Goal: Task Accomplishment & Management: Use online tool/utility

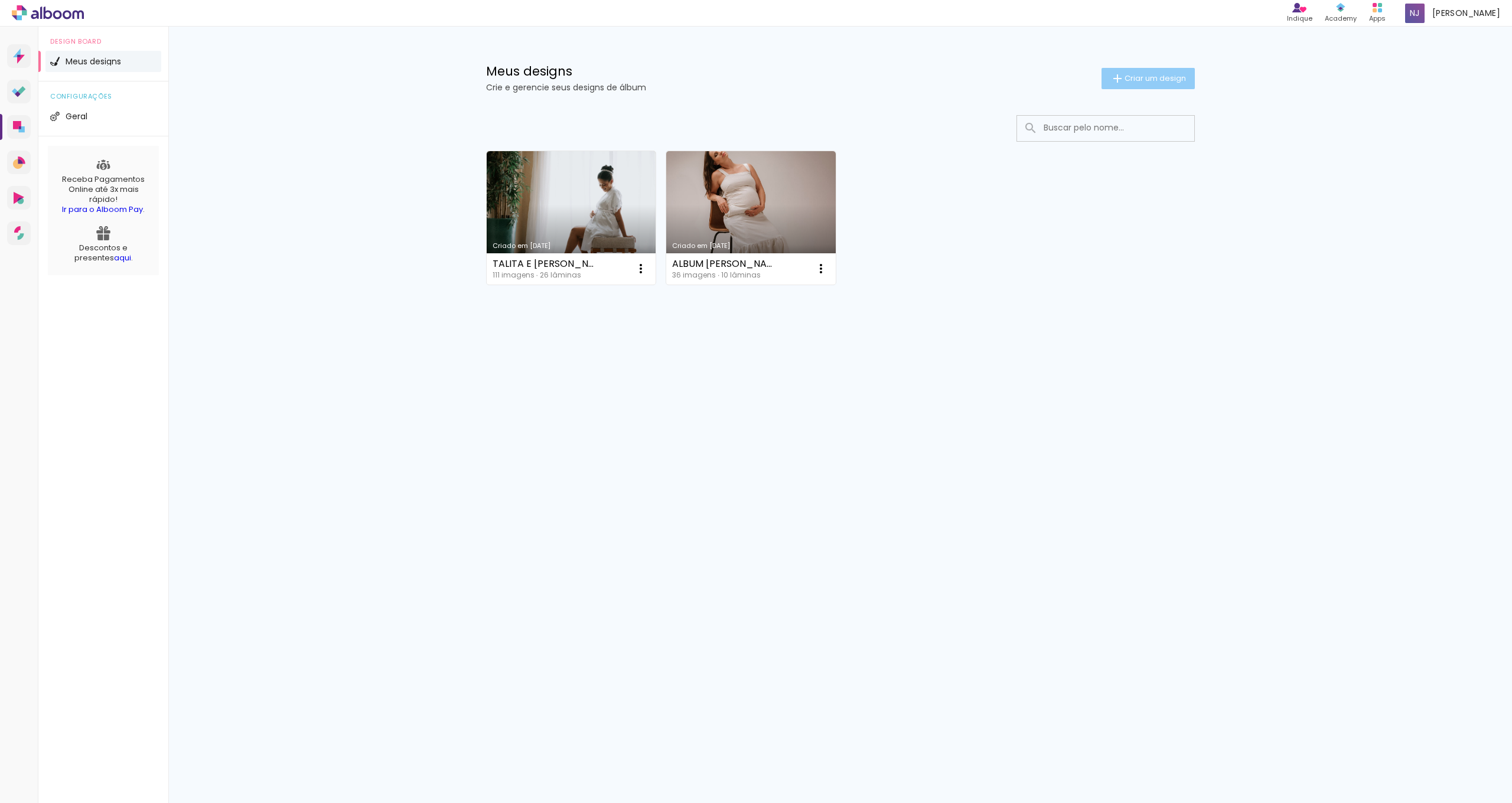
click at [1155, 77] on span "Criar um design" at bounding box center [1155, 78] width 62 height 8
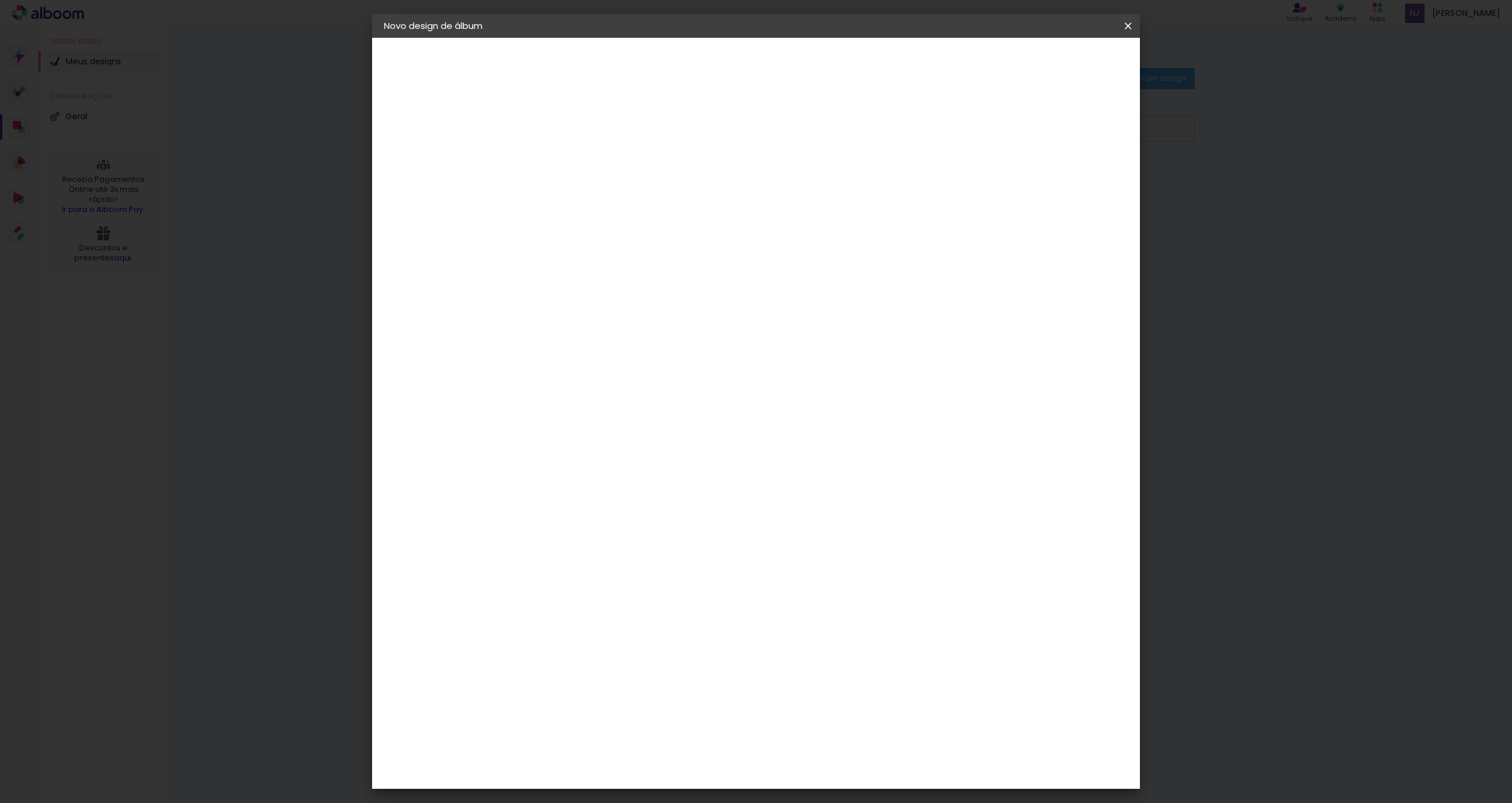
click at [577, 157] on input at bounding box center [577, 158] width 0 height 18
type input "BIA E OSEIAS"
type paper-input "BIA E OSEIAS"
click at [698, 71] on paper-button "Avançar" at bounding box center [669, 62] width 58 height 20
click at [798, 177] on paper-item "Tamanho Livre" at bounding box center [742, 179] width 114 height 26
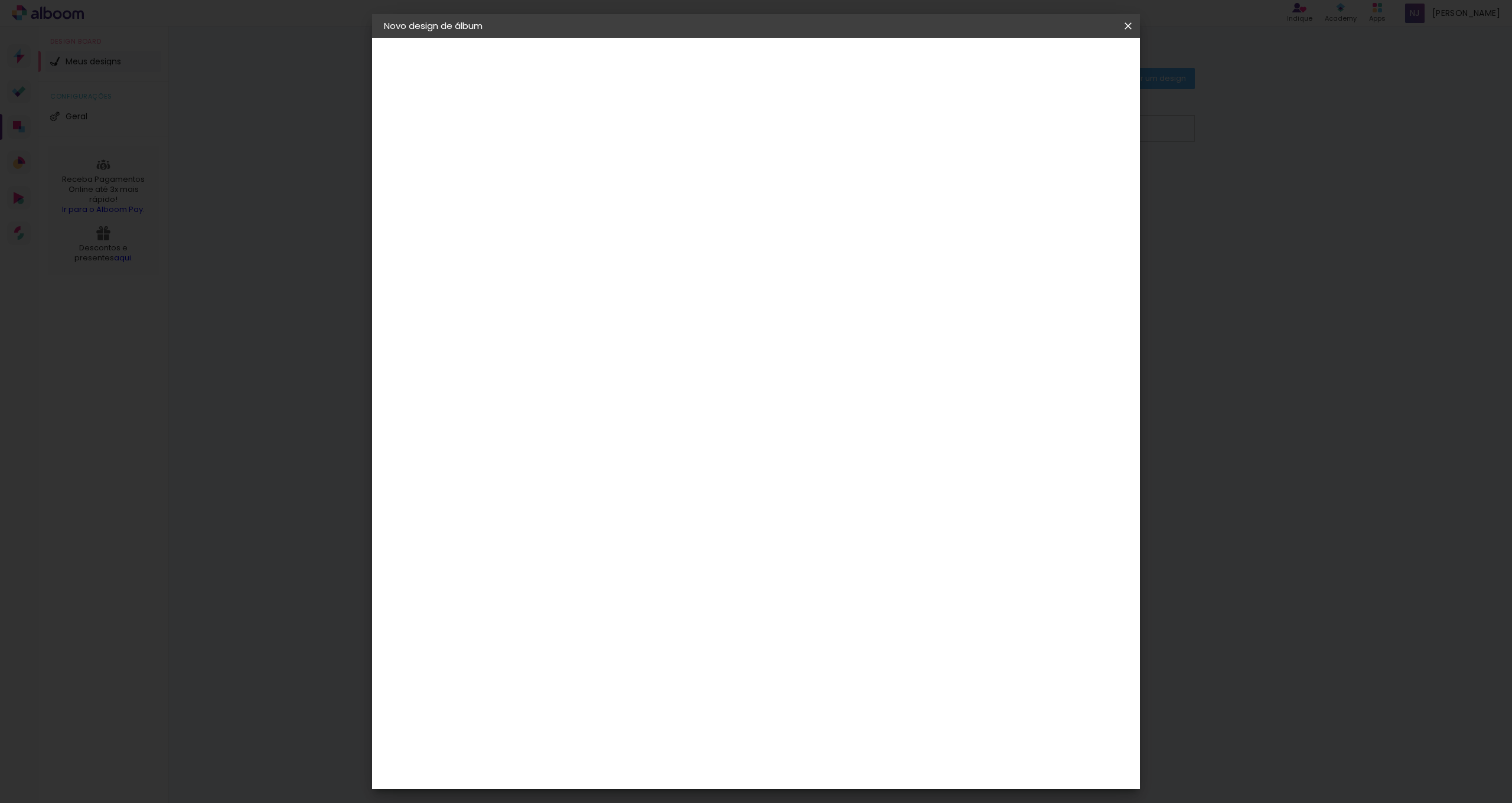
click at [0, 0] on slot "Avançar" at bounding box center [0, 0] width 0 height 0
click at [1054, 65] on span "Iniciar design" at bounding box center [1027, 62] width 54 height 8
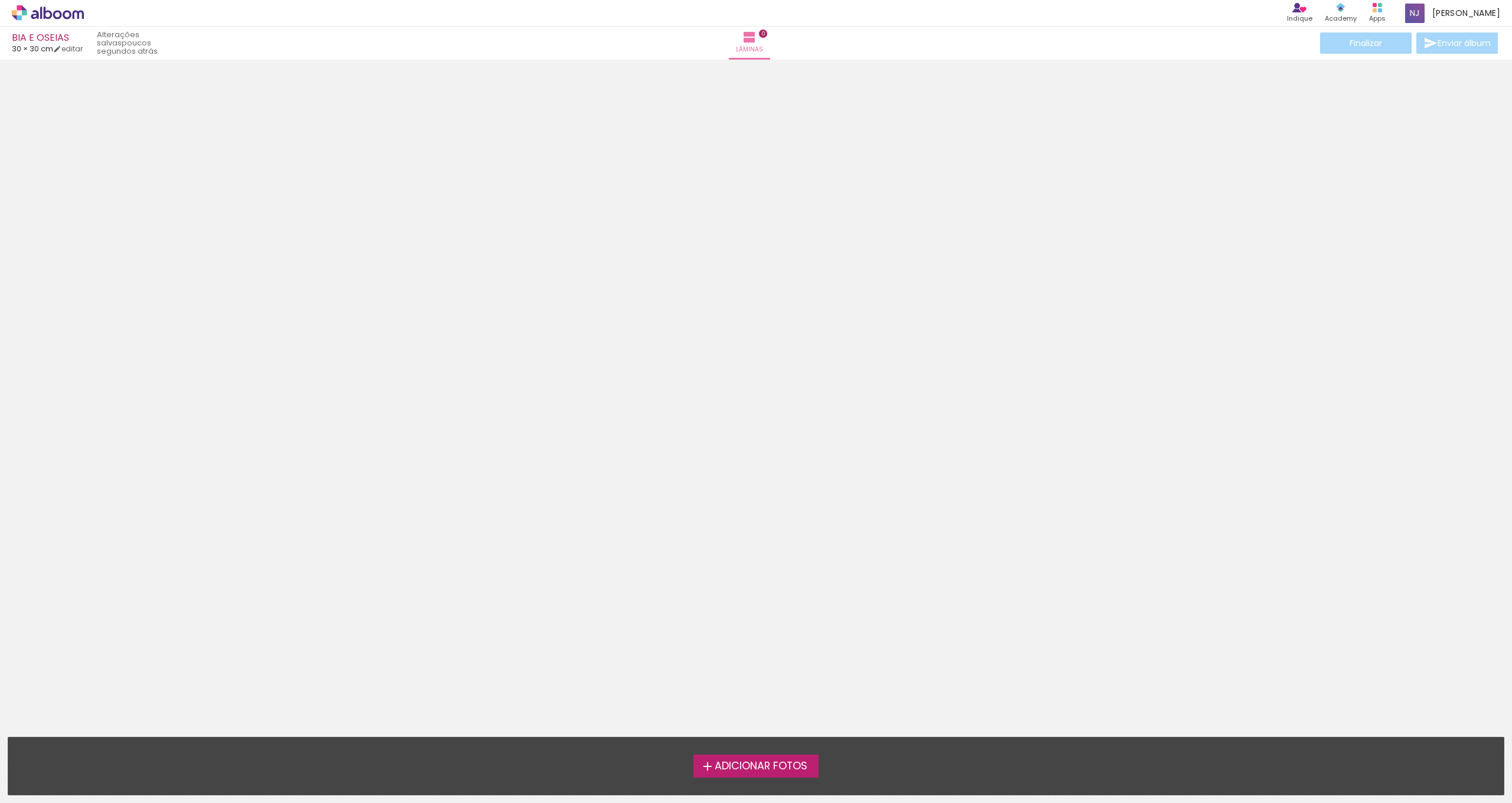
click at [756, 767] on span "Adicionar Fotos" at bounding box center [760, 767] width 92 height 11
click at [0, 0] on input "file" at bounding box center [0, 0] width 0 height 0
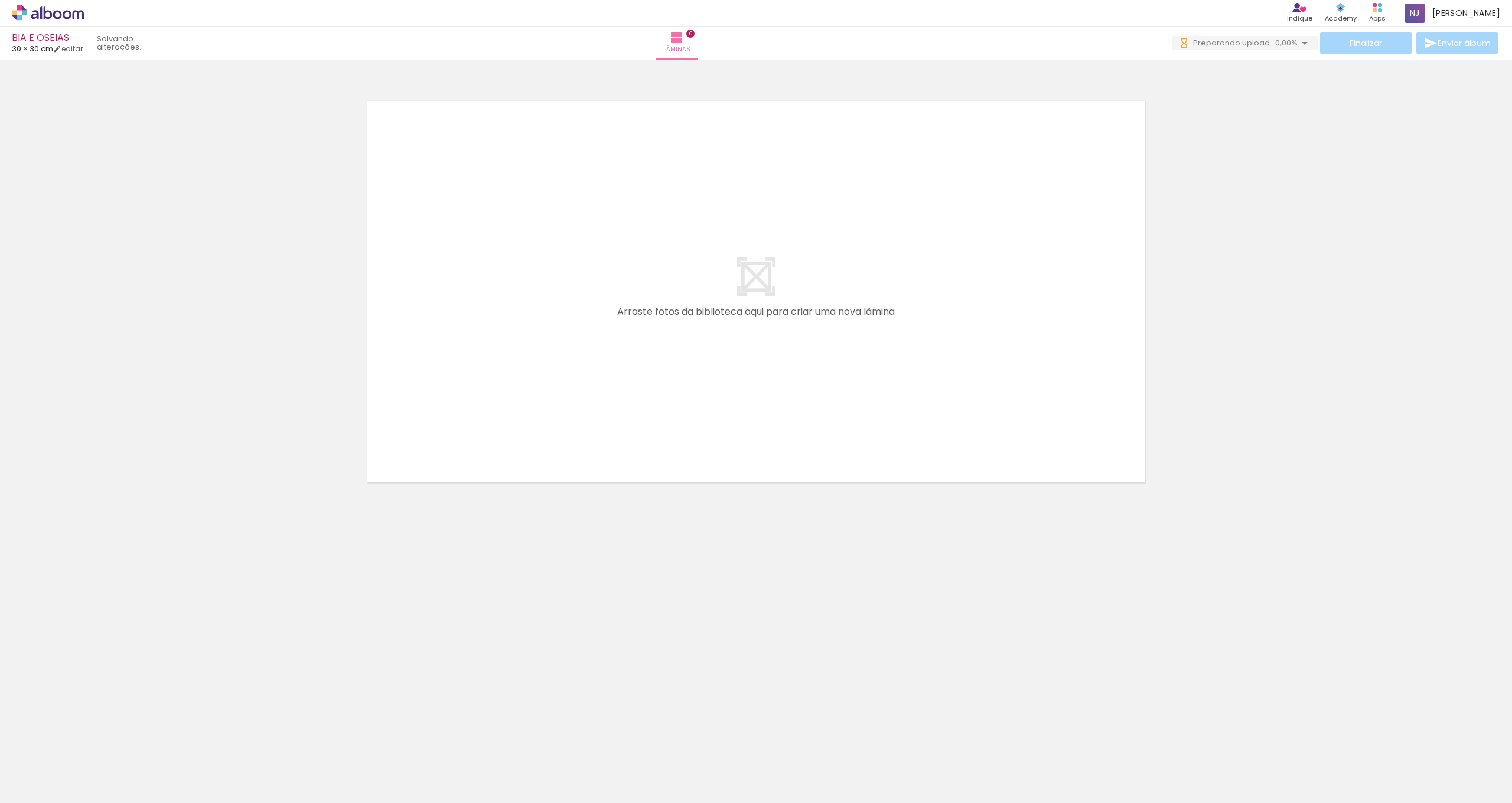
click at [118, 772] on div at bounding box center [118, 763] width 58 height 39
click at [116, 778] on div at bounding box center [118, 763] width 58 height 39
click at [144, 778] on div at bounding box center [118, 764] width 53 height 36
click at [125, 774] on div at bounding box center [118, 763] width 58 height 39
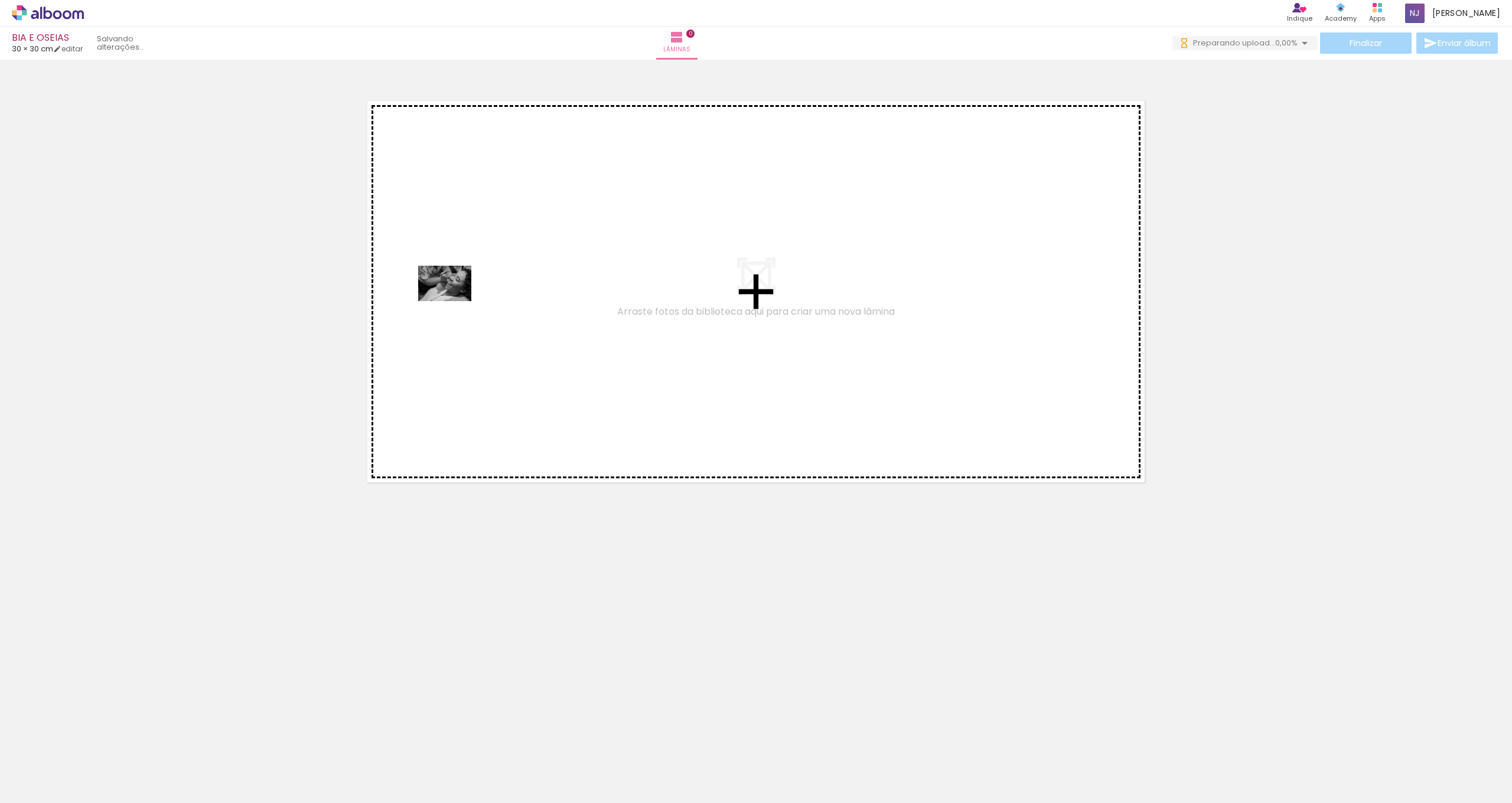
drag, startPoint x: 111, startPoint y: 767, endPoint x: 454, endPoint y: 301, distance: 578.6
click at [454, 301] on quentale-workspace at bounding box center [756, 401] width 1512 height 803
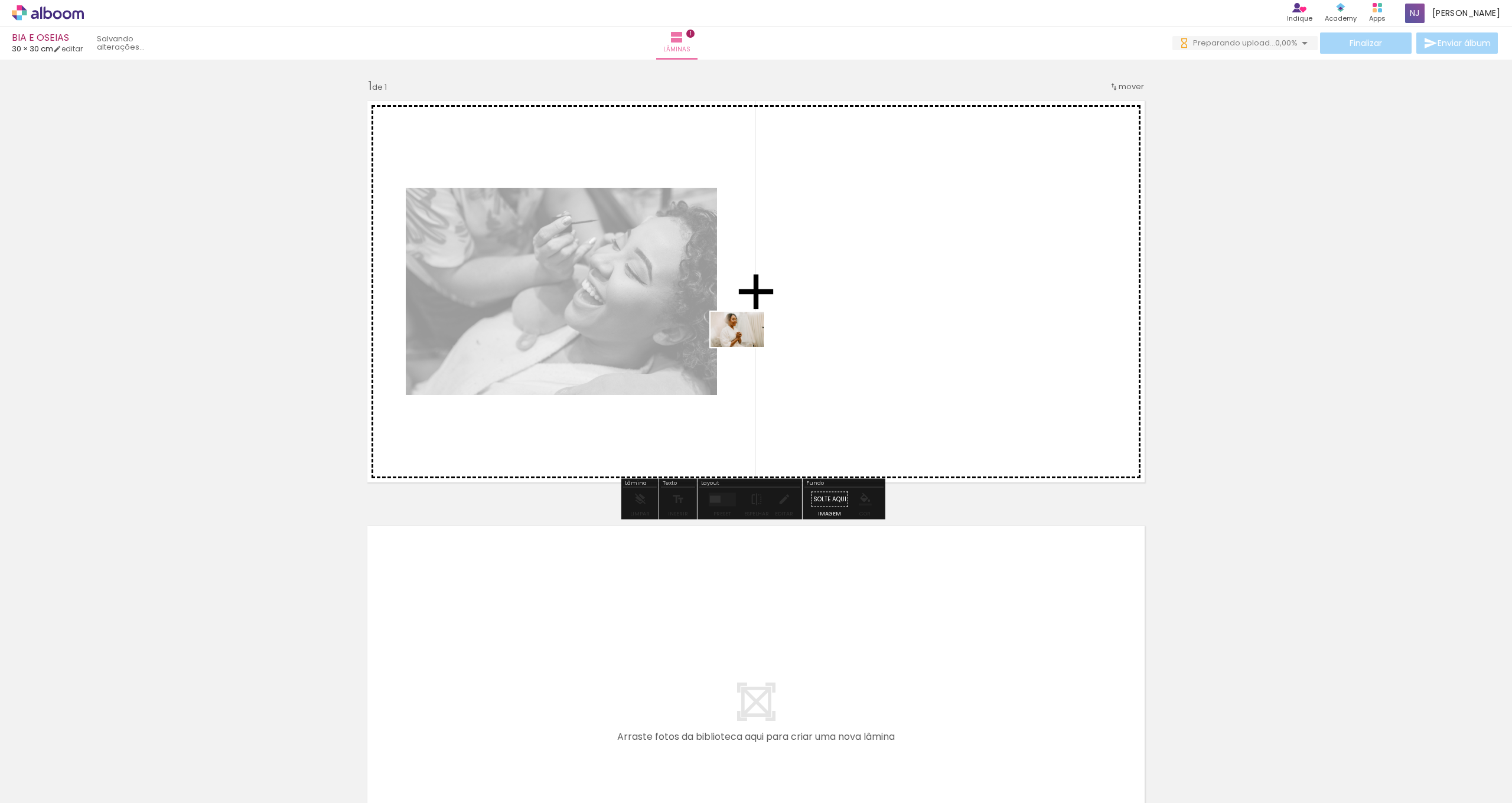
drag, startPoint x: 193, startPoint y: 769, endPoint x: 808, endPoint y: 331, distance: 755.0
click at [808, 331] on quentale-workspace at bounding box center [756, 401] width 1512 height 803
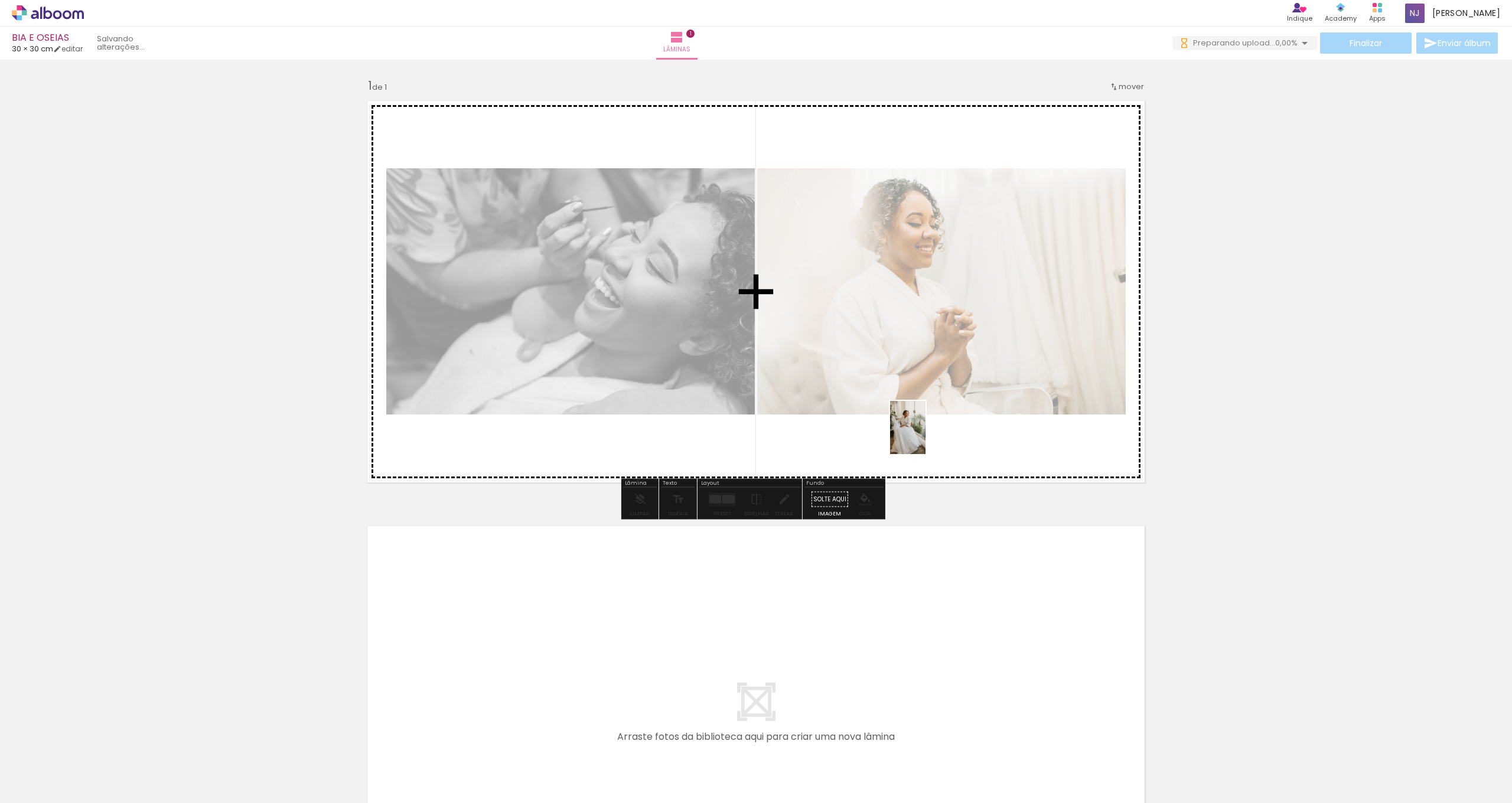
drag, startPoint x: 256, startPoint y: 769, endPoint x: 925, endPoint y: 437, distance: 746.9
click at [925, 437] on quentale-workspace at bounding box center [756, 401] width 1512 height 803
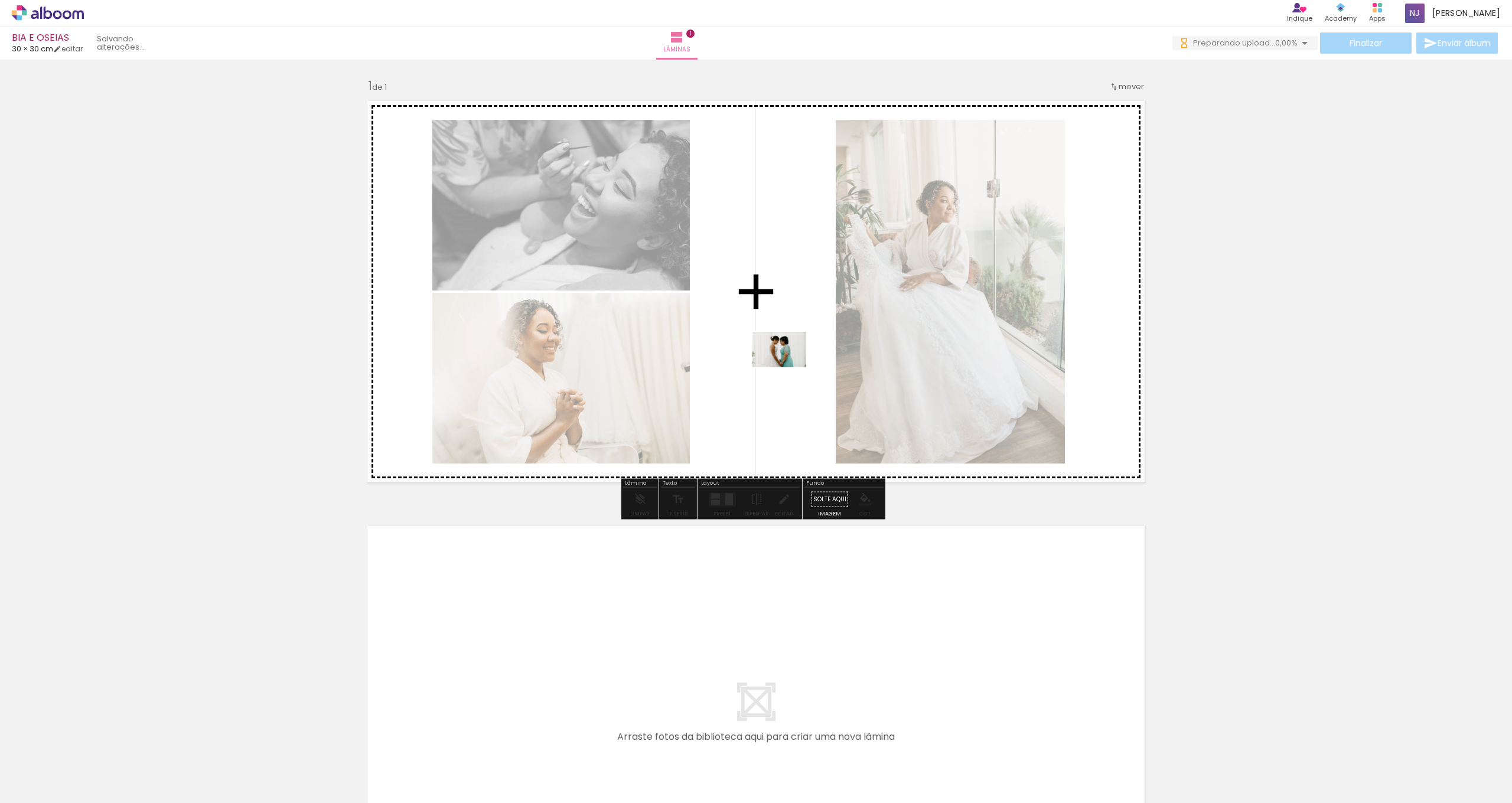
drag, startPoint x: 355, startPoint y: 755, endPoint x: 788, endPoint y: 368, distance: 580.7
click at [788, 368] on quentale-workspace at bounding box center [756, 401] width 1512 height 803
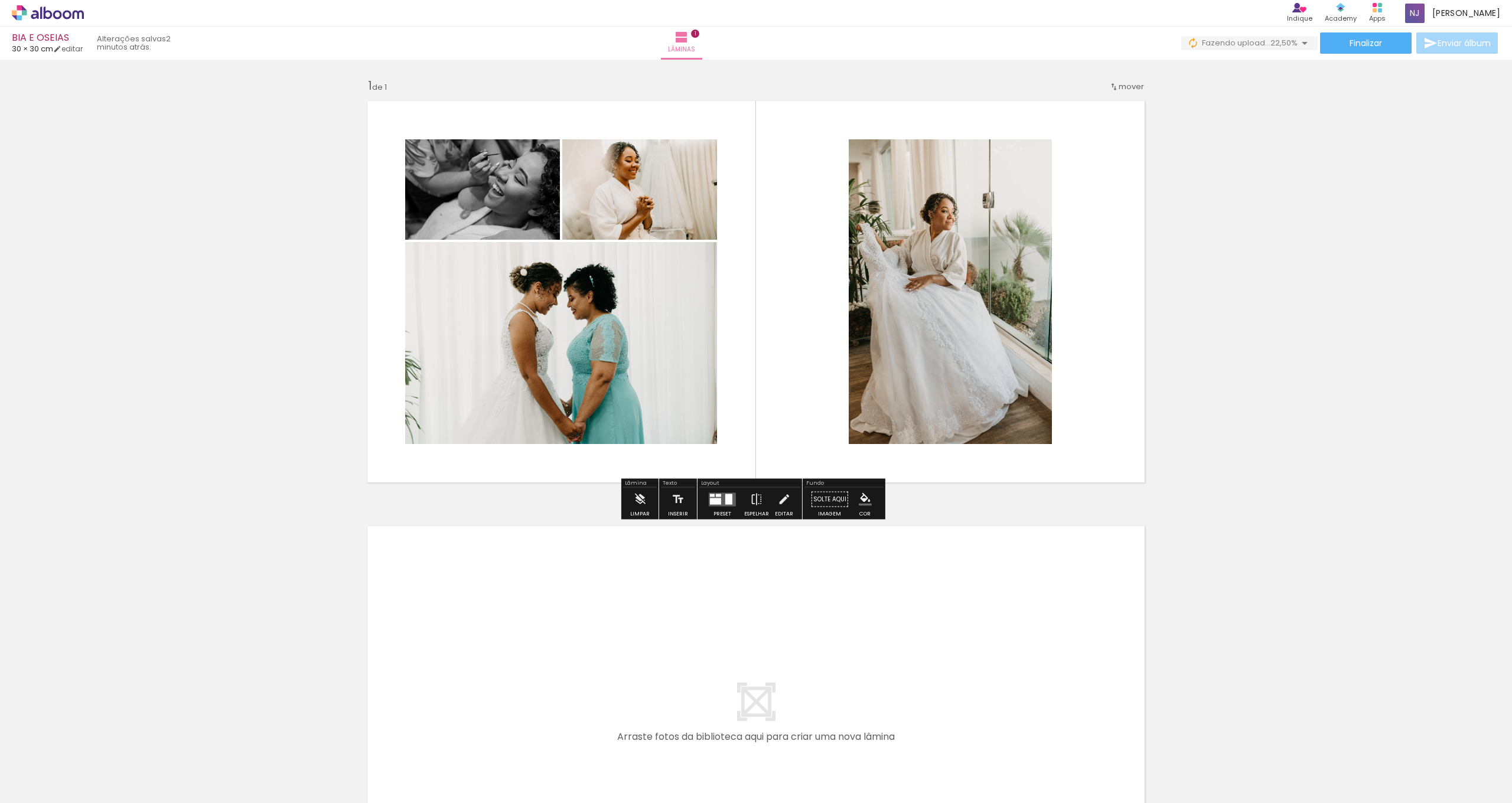
click at [715, 502] on div at bounding box center [715, 500] width 11 height 6
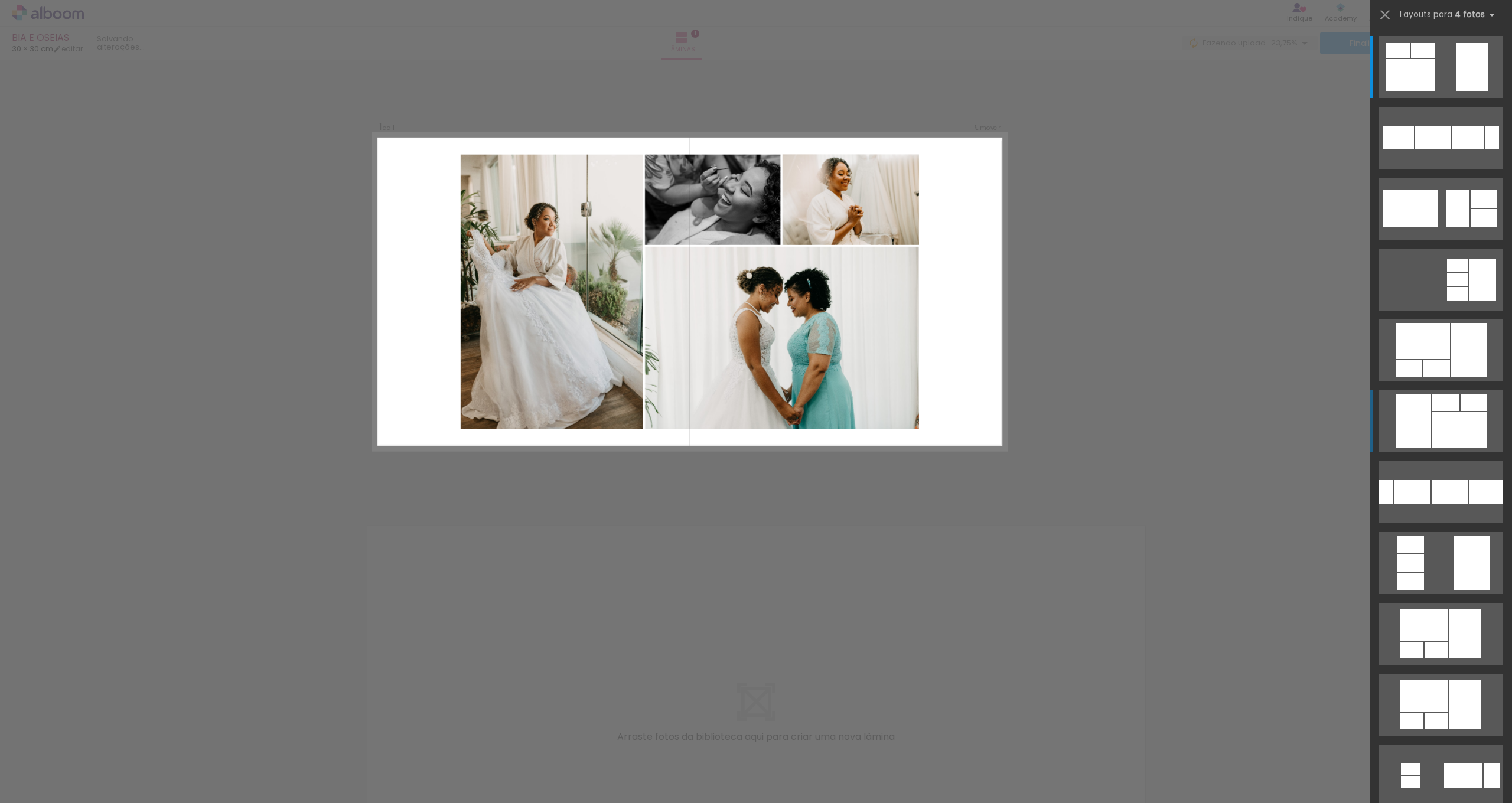
click at [1435, 149] on div at bounding box center [1433, 138] width 36 height 23
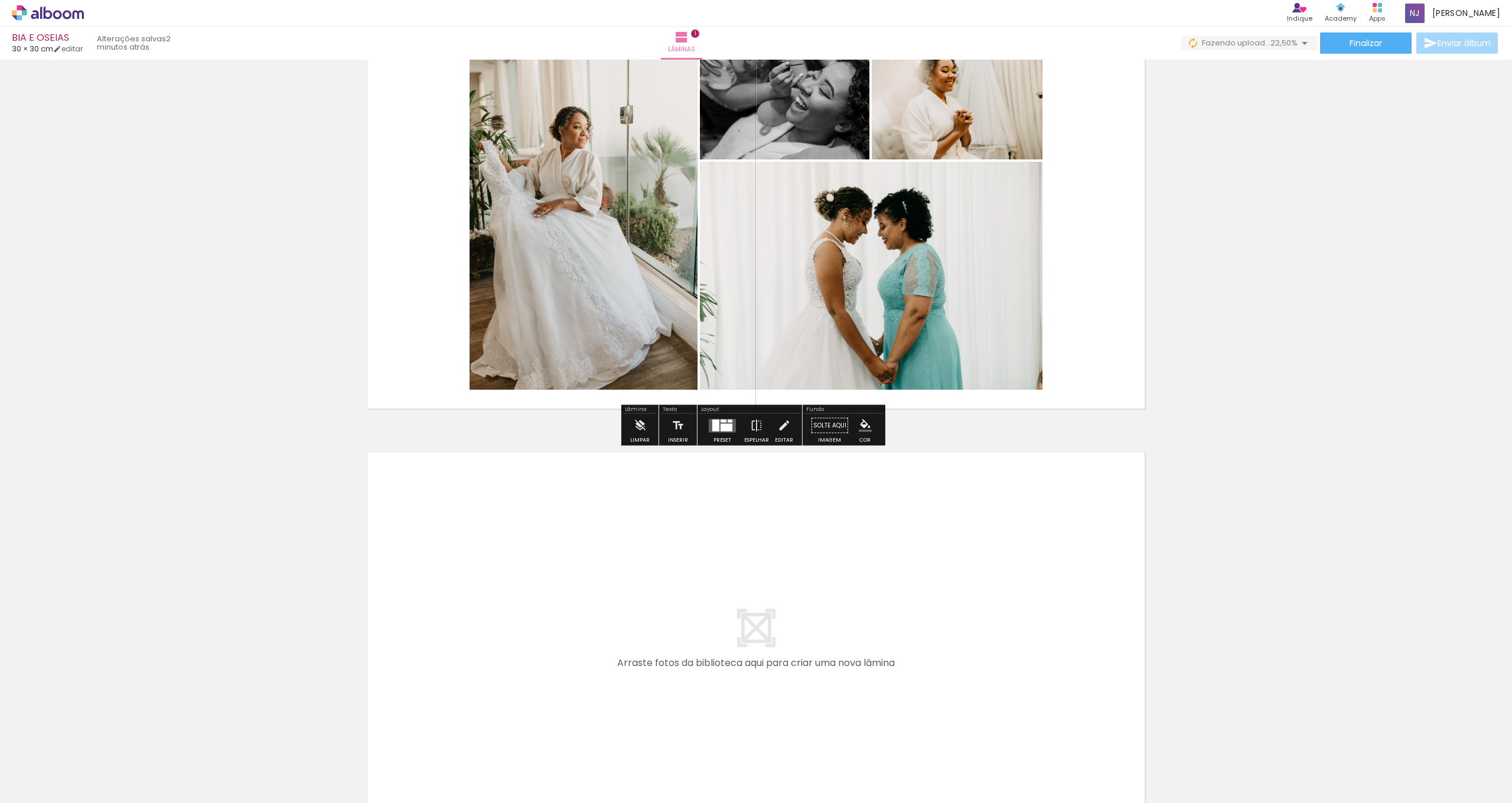
scroll to position [227, 0]
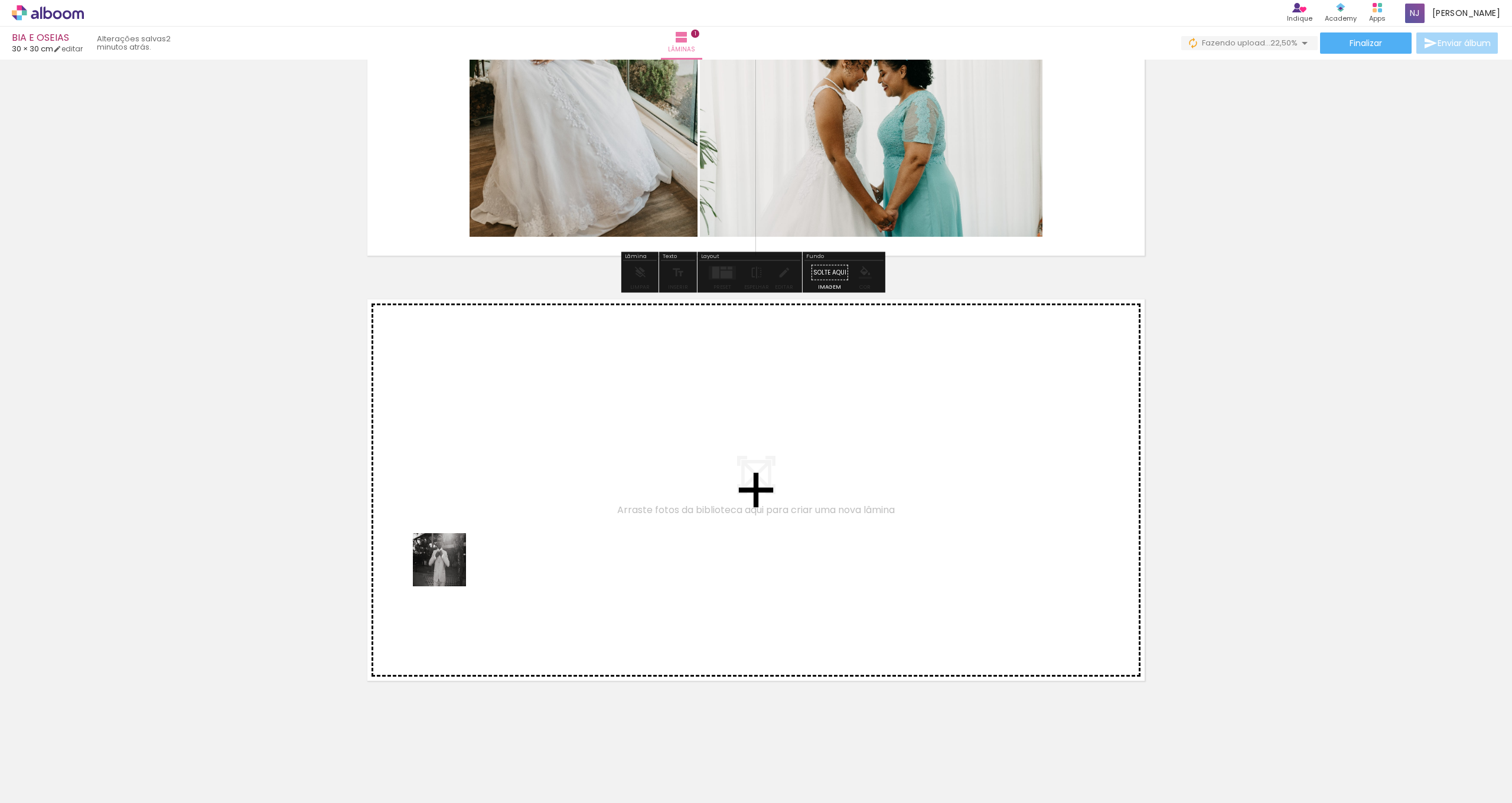
drag, startPoint x: 392, startPoint y: 772, endPoint x: 448, endPoint y: 565, distance: 214.4
click at [448, 565] on quentale-workspace at bounding box center [756, 401] width 1512 height 803
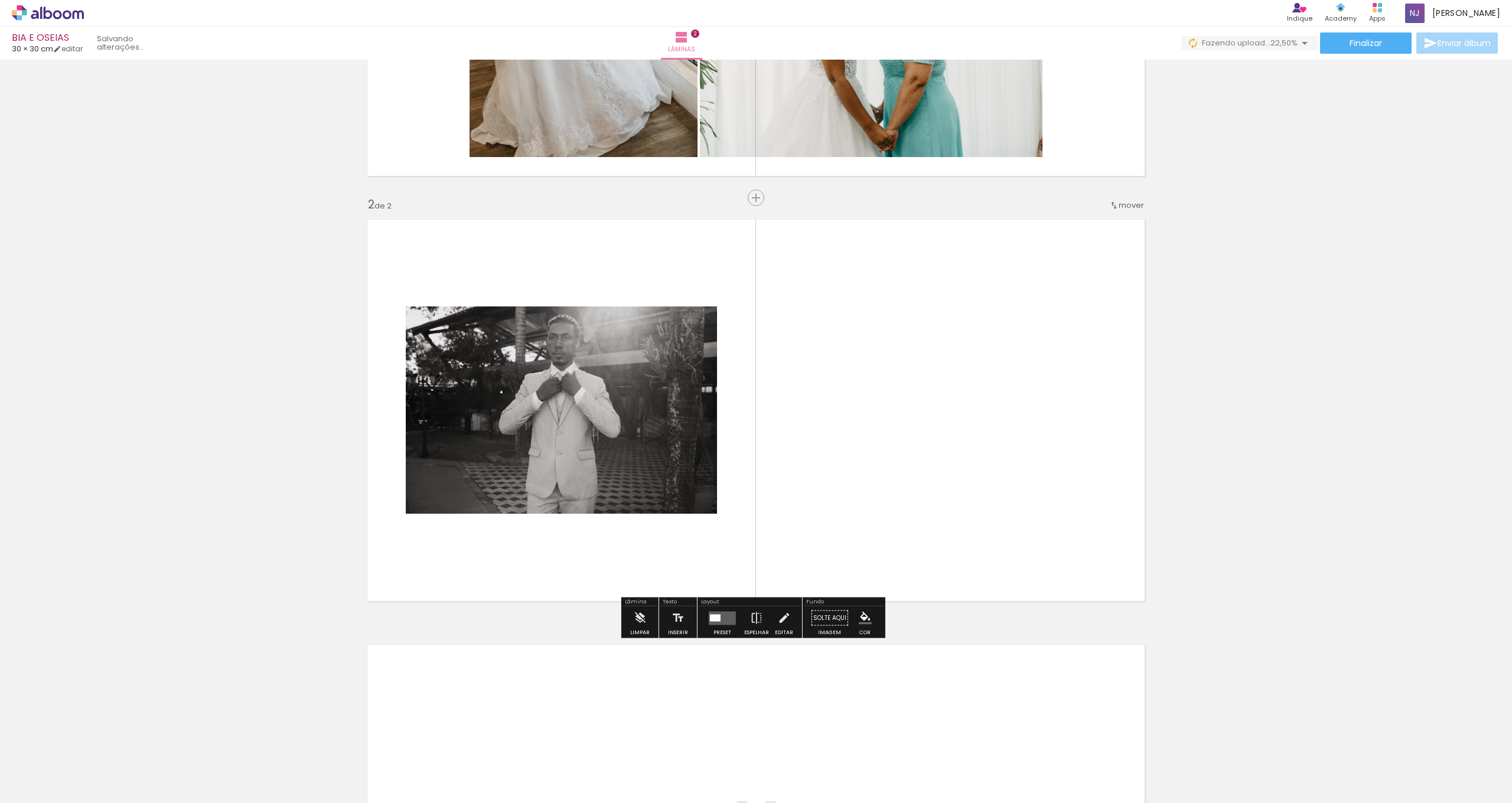
scroll to position [322, 0]
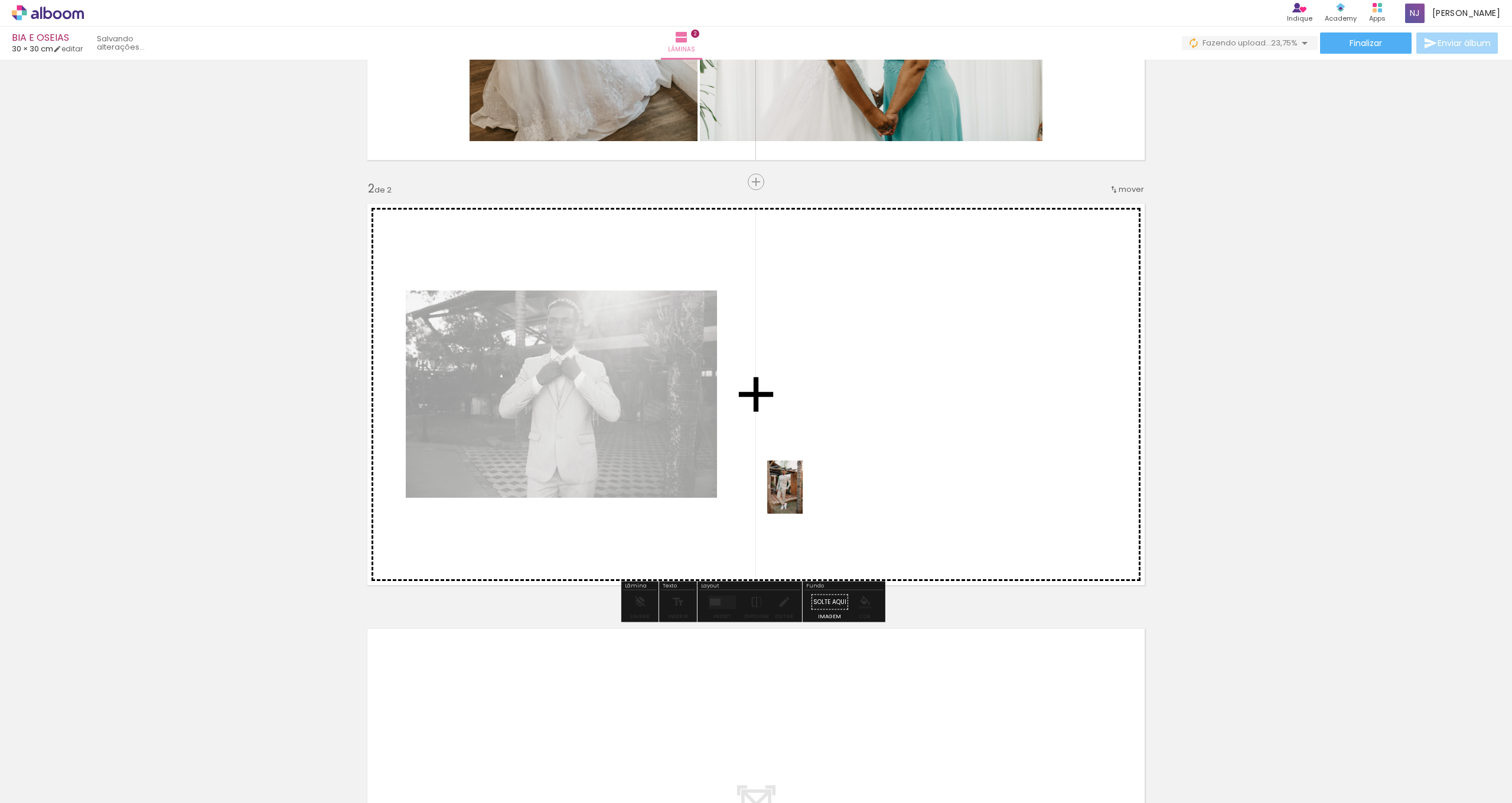
drag, startPoint x: 489, startPoint y: 743, endPoint x: 803, endPoint y: 496, distance: 399.5
click at [803, 496] on quentale-workspace at bounding box center [756, 401] width 1512 height 803
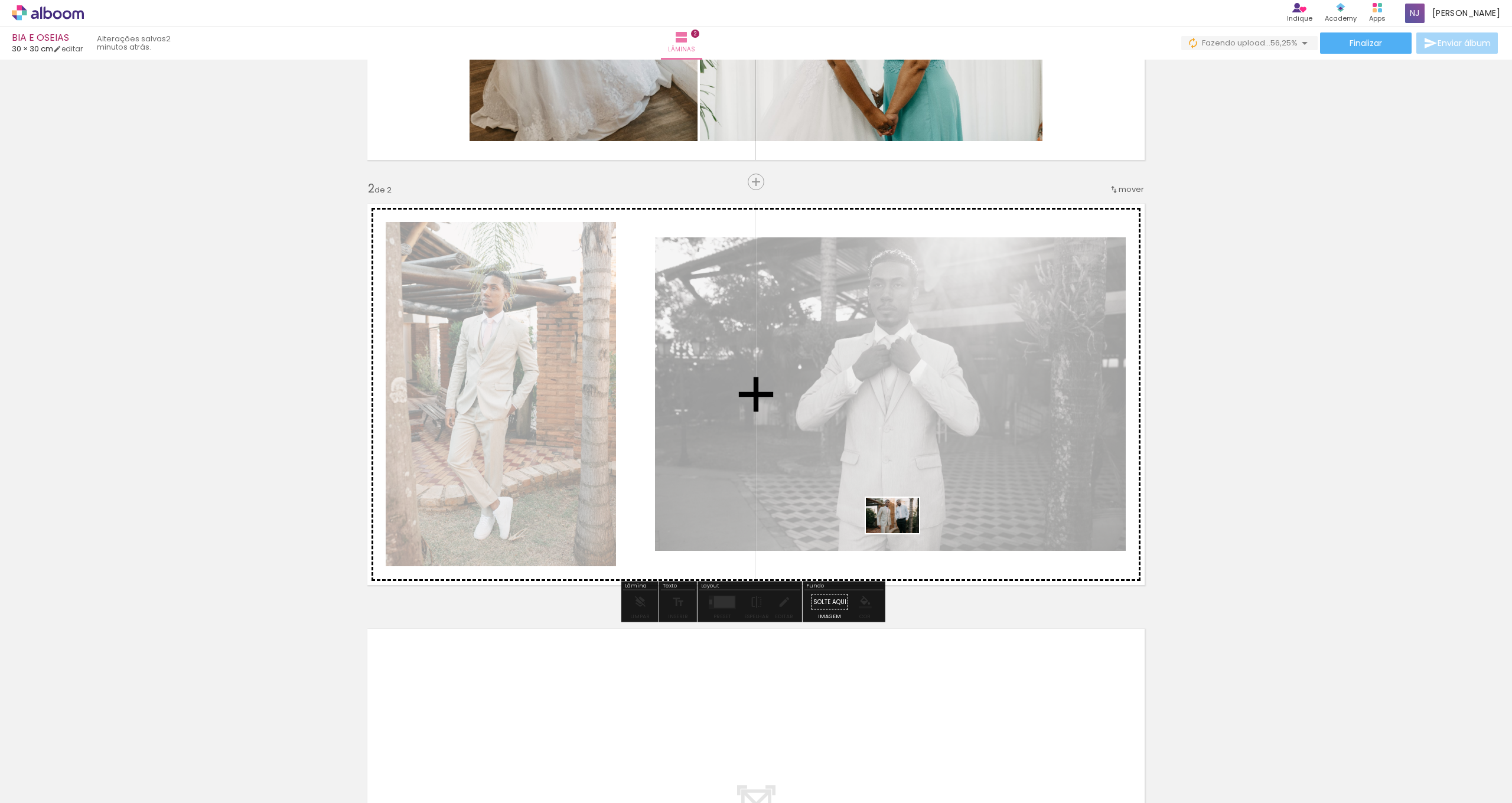
drag, startPoint x: 523, startPoint y: 763, endPoint x: 949, endPoint y: 502, distance: 499.6
click at [949, 502] on quentale-workspace at bounding box center [756, 401] width 1512 height 803
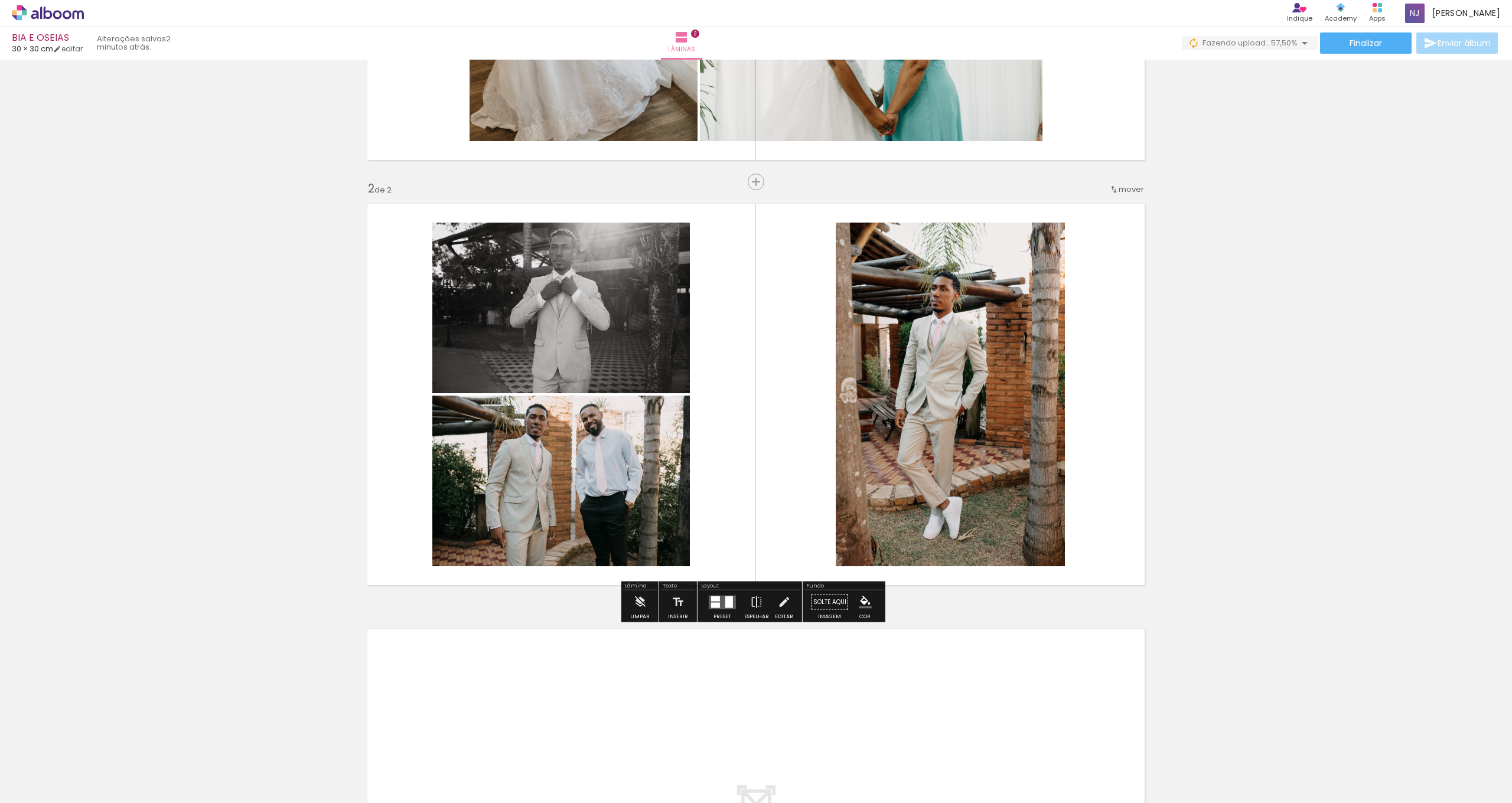
click at [719, 609] on quentale-layouter at bounding box center [722, 602] width 27 height 14
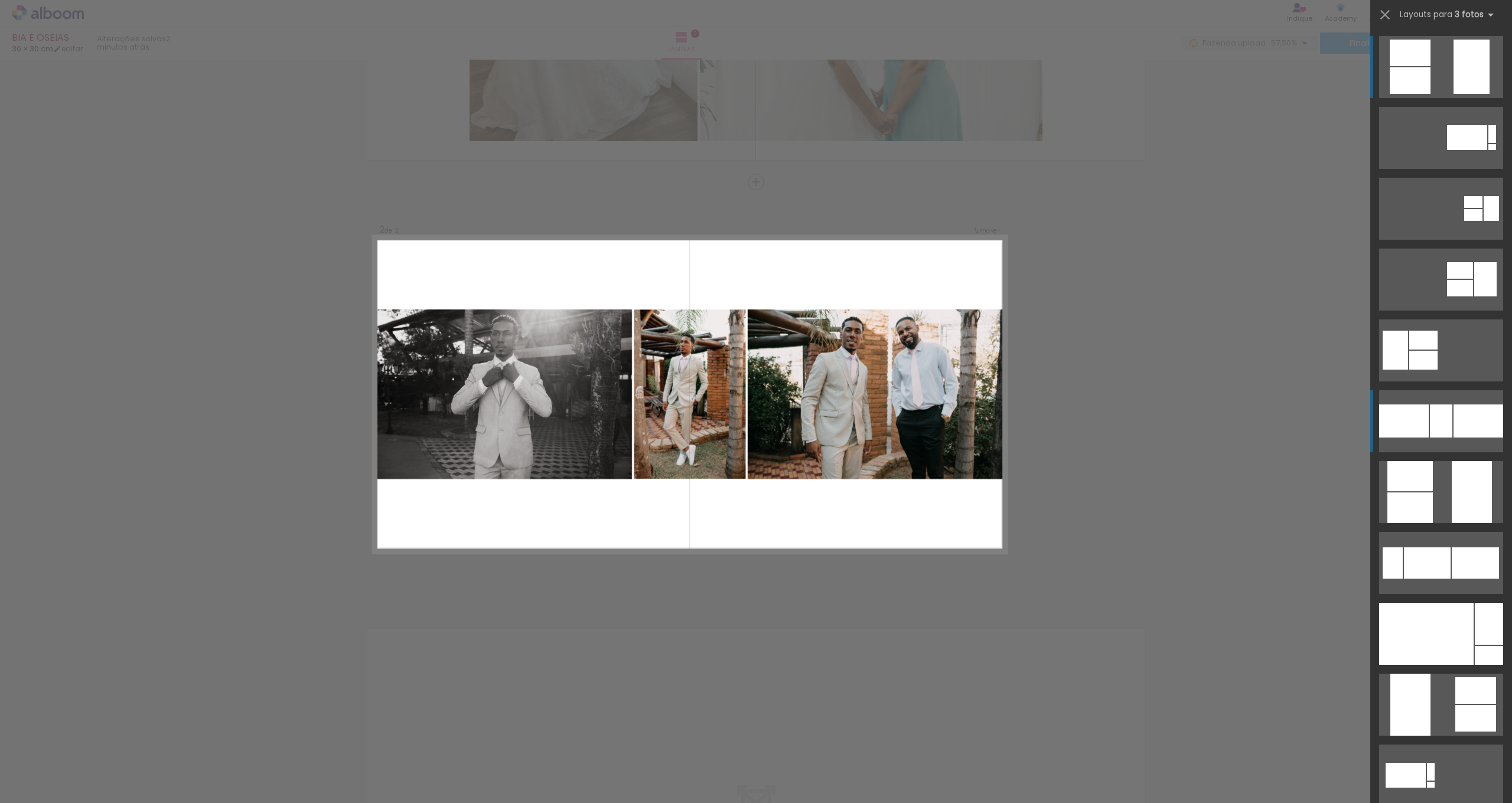
click at [1403, 420] on div at bounding box center [1404, 421] width 49 height 33
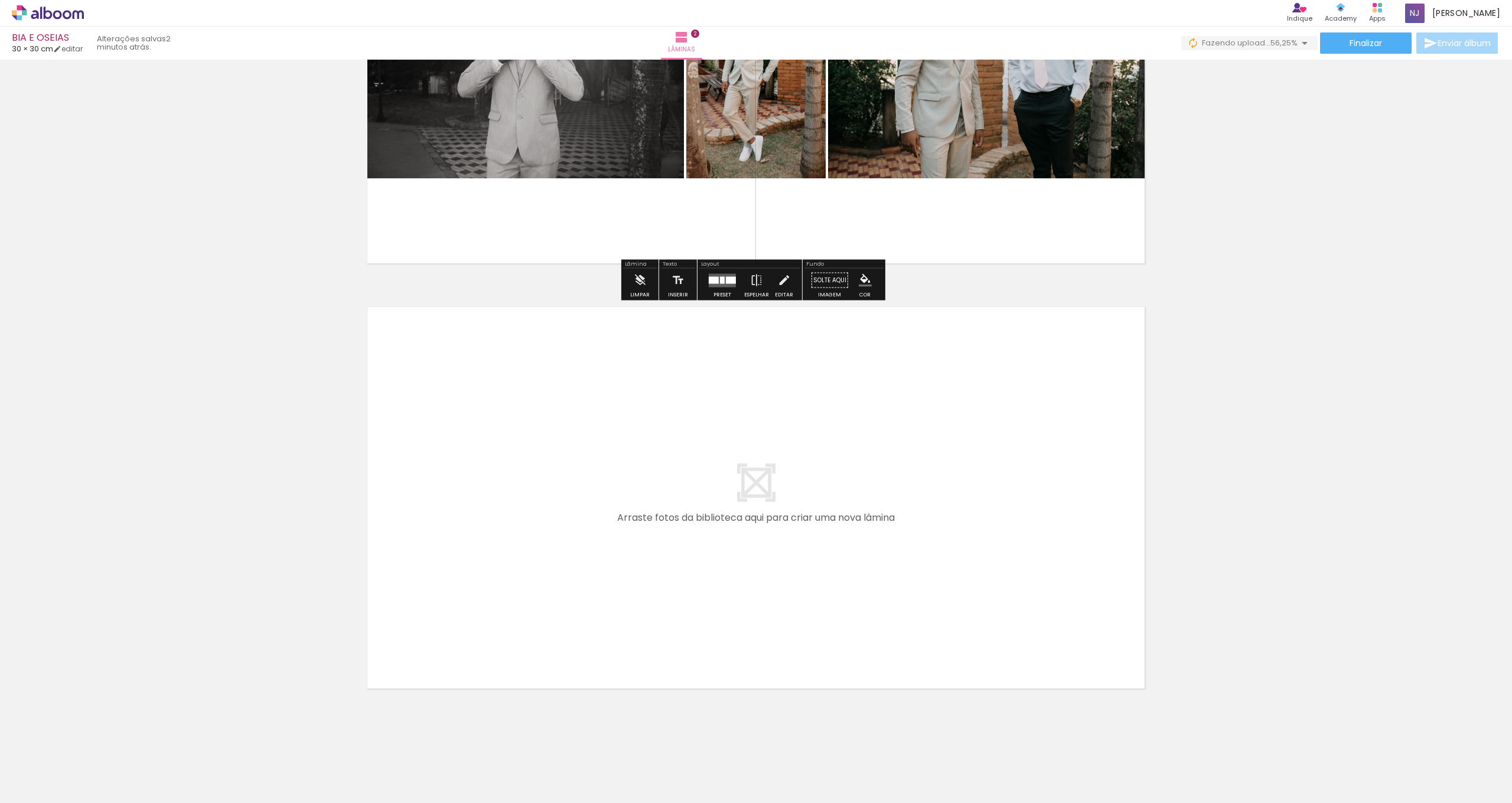
scroll to position [652, 0]
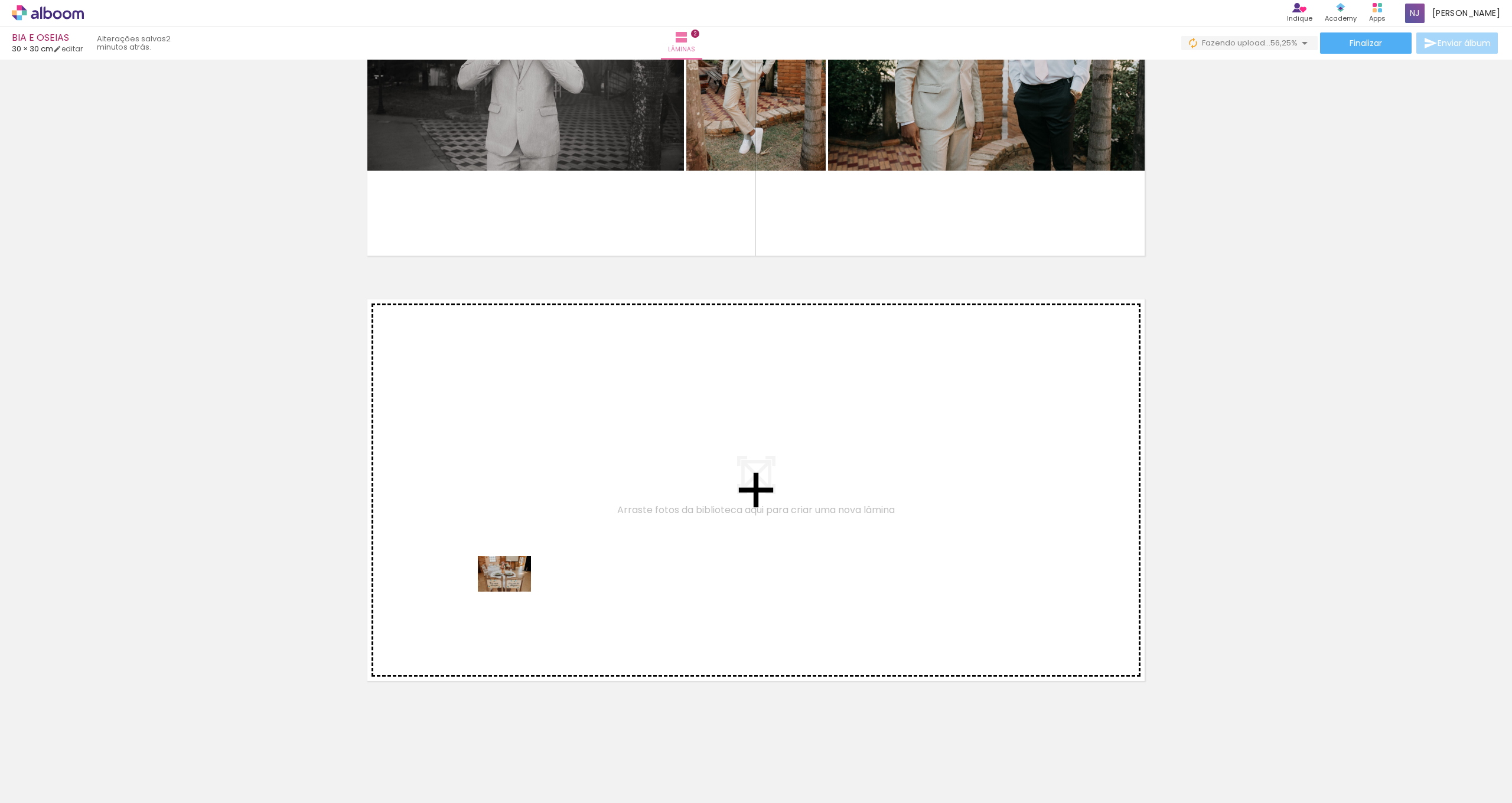
drag, startPoint x: 583, startPoint y: 768, endPoint x: 513, endPoint y: 592, distance: 189.4
click at [513, 592] on quentale-workspace at bounding box center [756, 401] width 1512 height 803
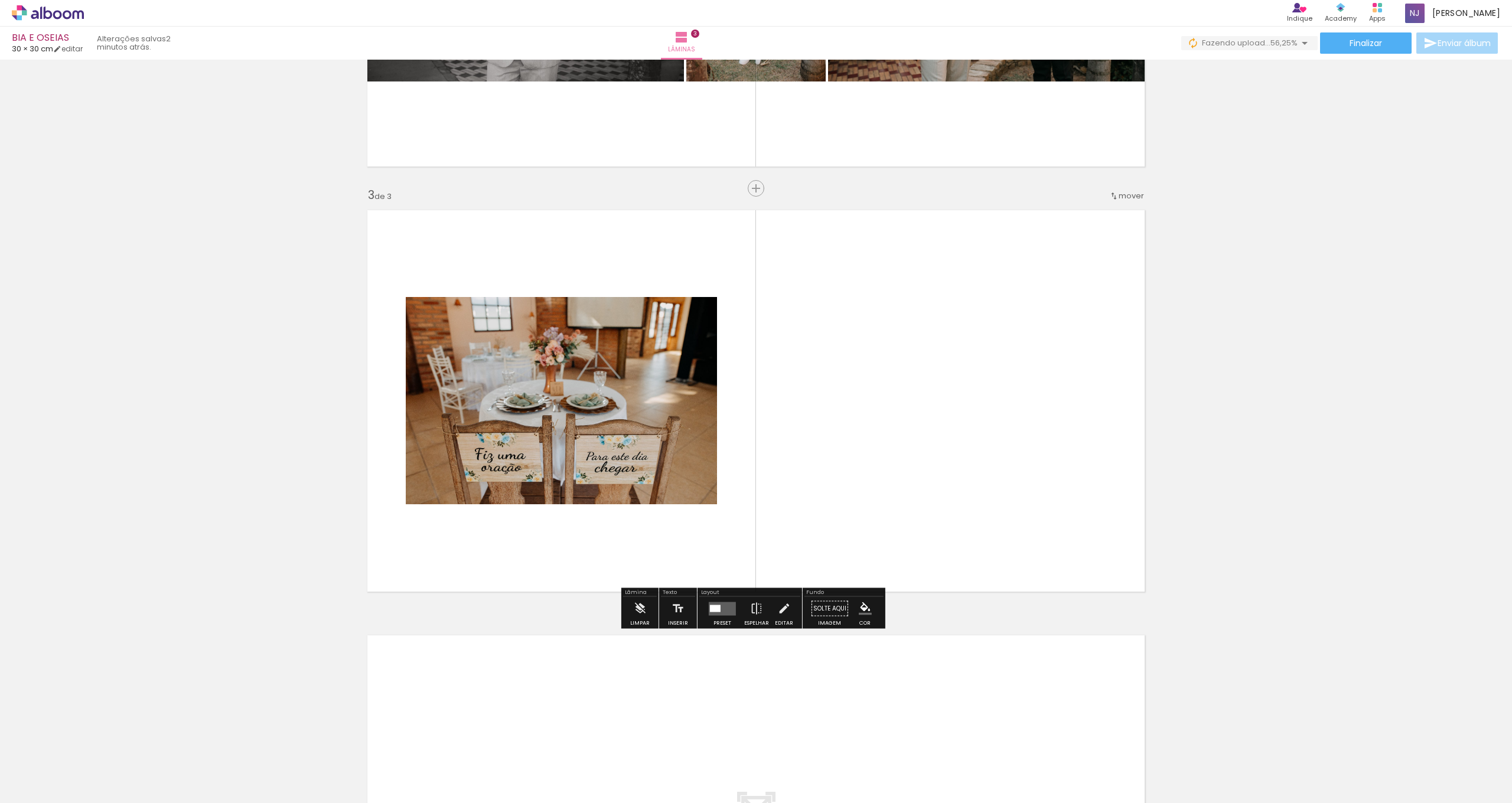
scroll to position [748, 0]
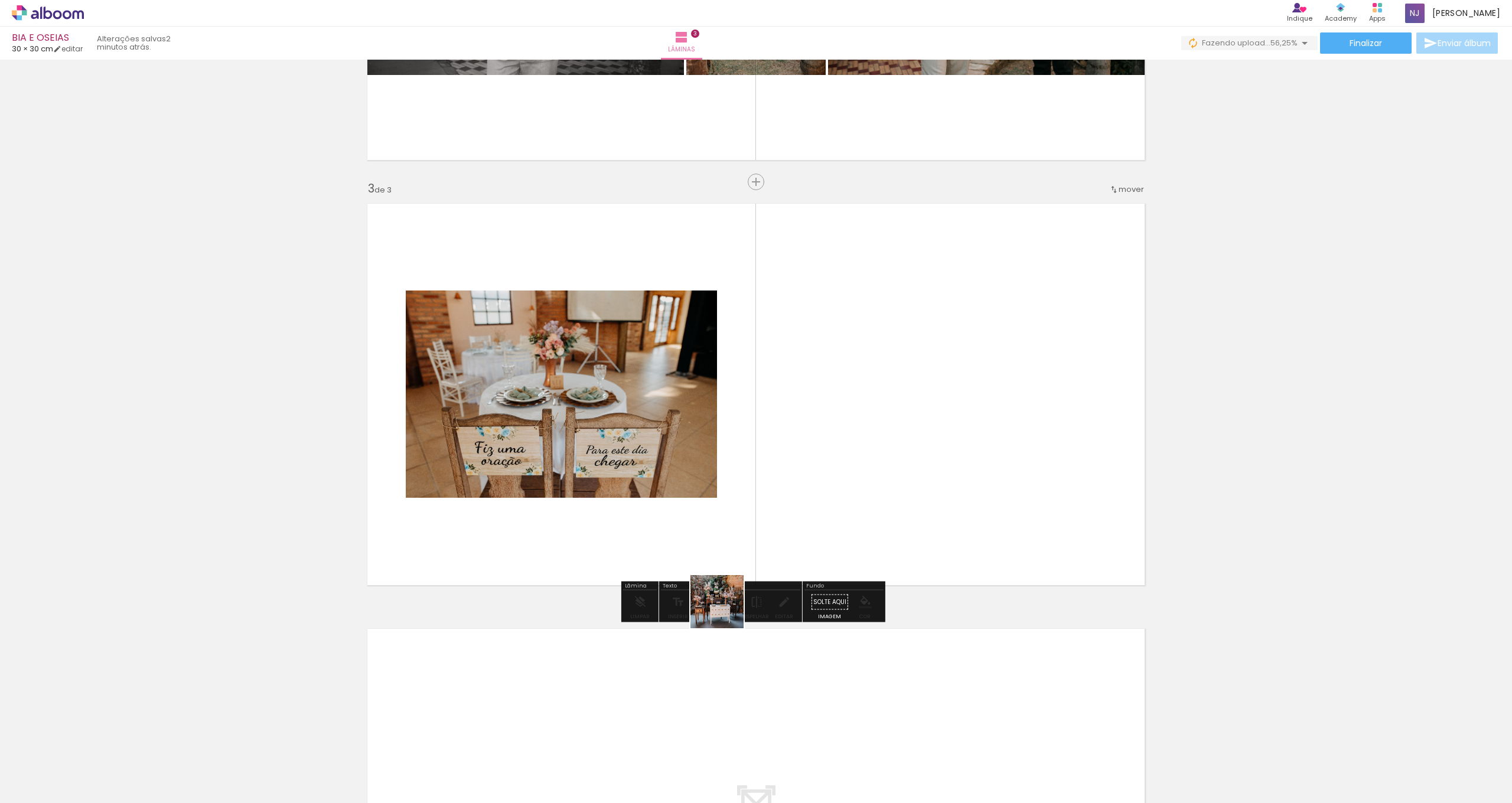
drag, startPoint x: 661, startPoint y: 763, endPoint x: 773, endPoint y: 511, distance: 275.8
click at [773, 511] on quentale-workspace at bounding box center [756, 401] width 1512 height 803
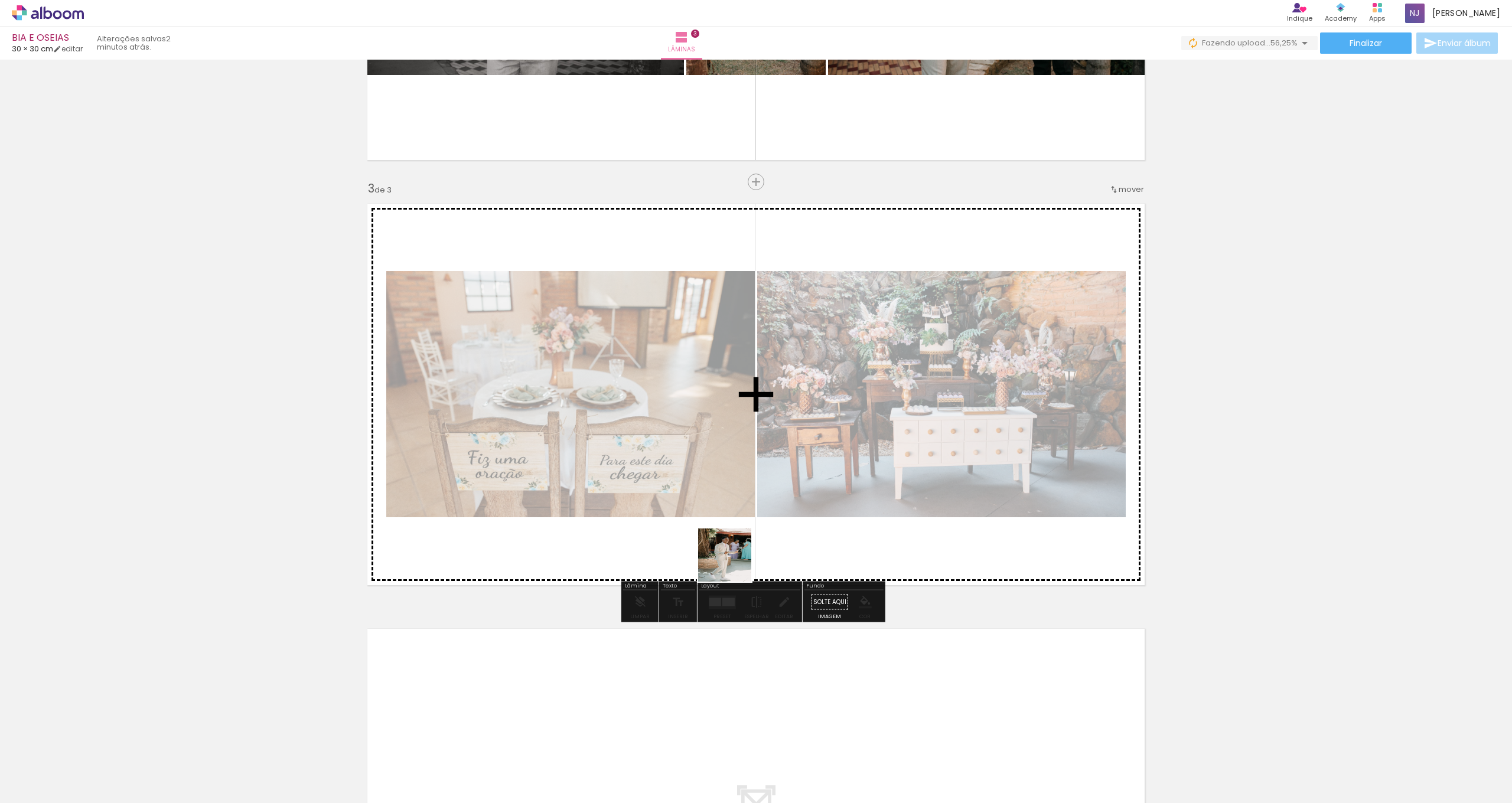
drag, startPoint x: 721, startPoint y: 765, endPoint x: 734, endPoint y: 557, distance: 208.4
click at [734, 557] on quentale-workspace at bounding box center [756, 401] width 1512 height 803
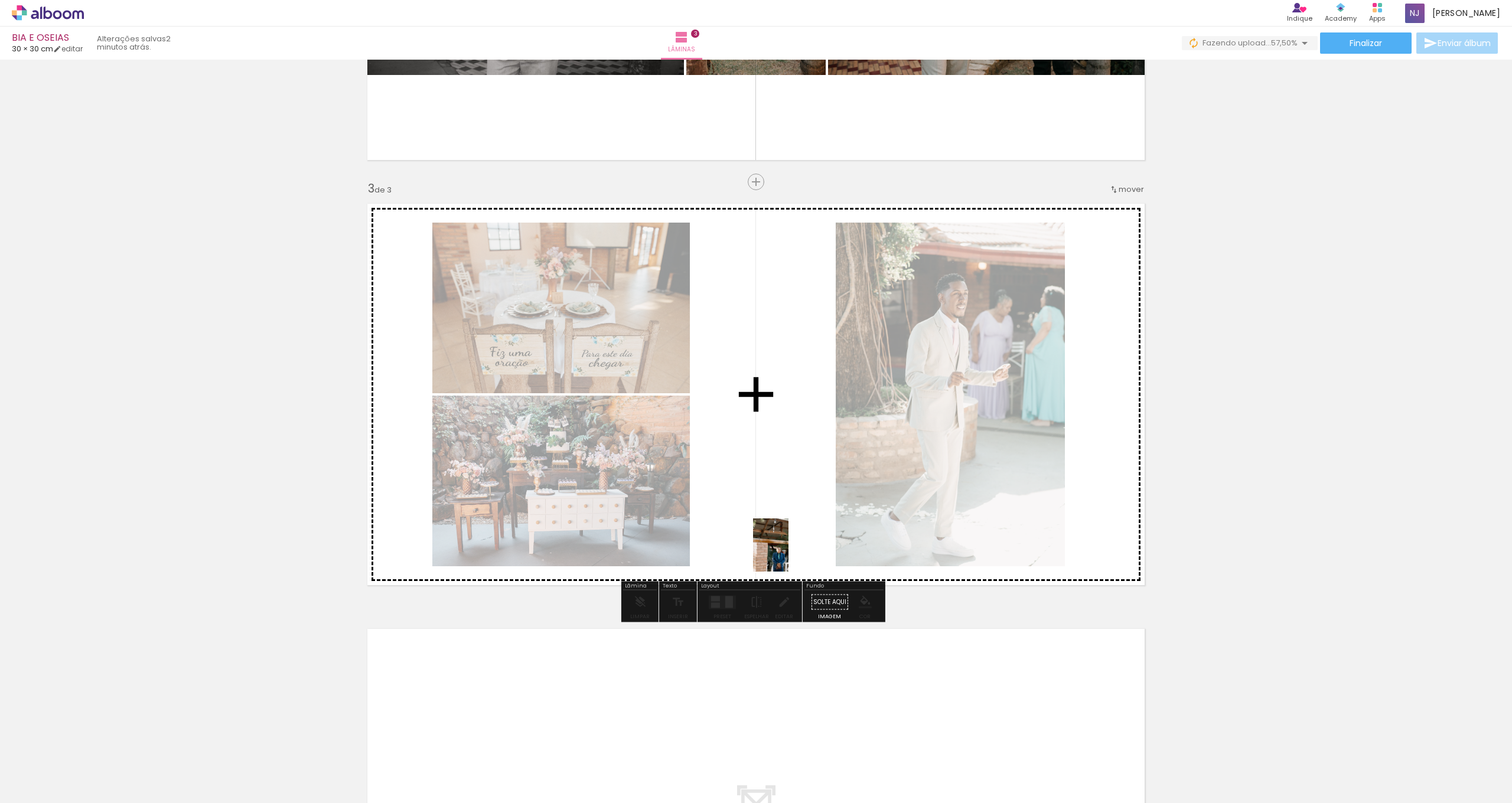
drag, startPoint x: 808, startPoint y: 713, endPoint x: 775, endPoint y: 527, distance: 188.9
click at [775, 527] on quentale-workspace at bounding box center [756, 401] width 1512 height 803
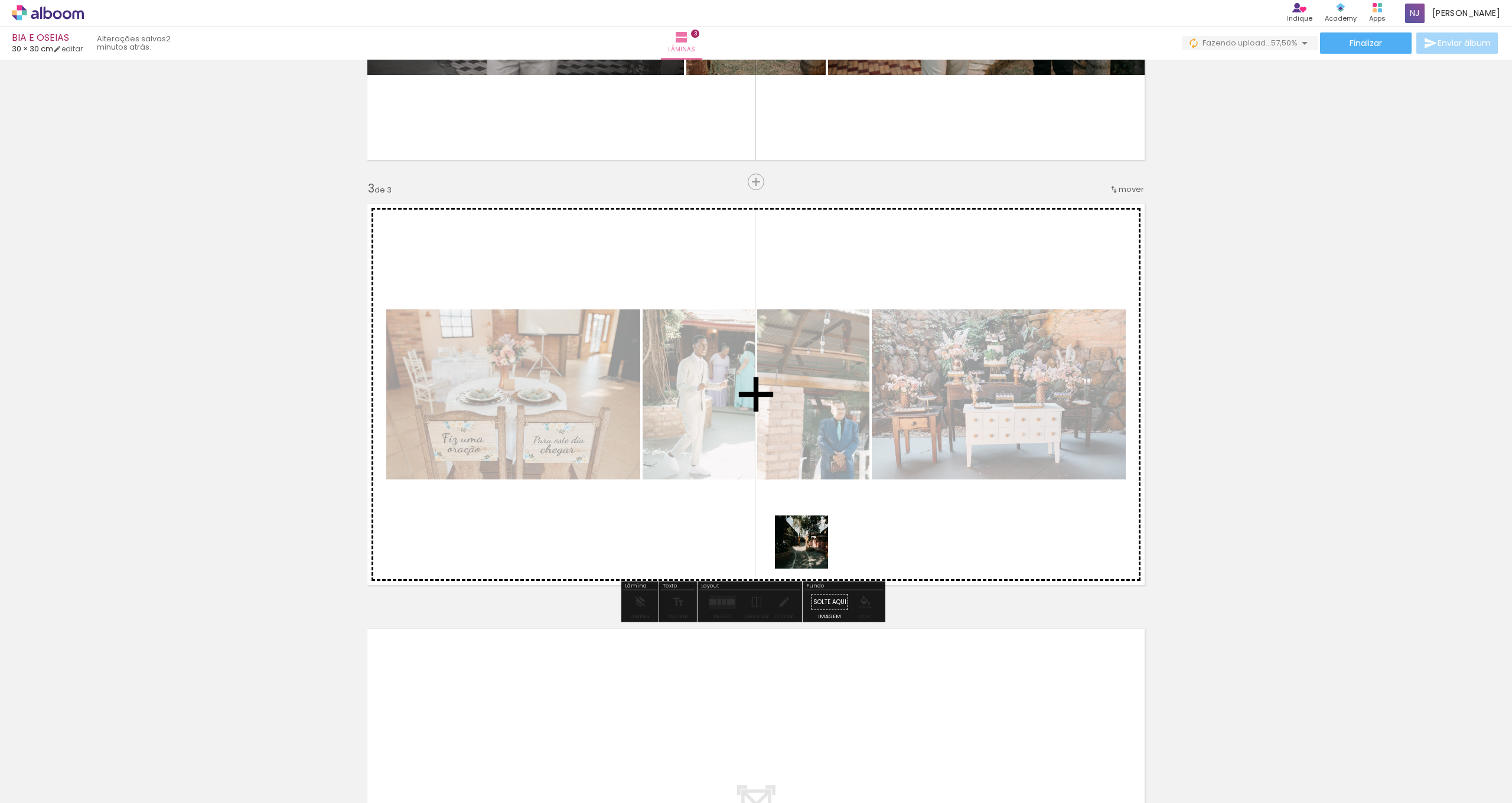
drag, startPoint x: 838, startPoint y: 735, endPoint x: 799, endPoint y: 507, distance: 231.3
click at [799, 508] on quentale-workspace at bounding box center [756, 401] width 1512 height 803
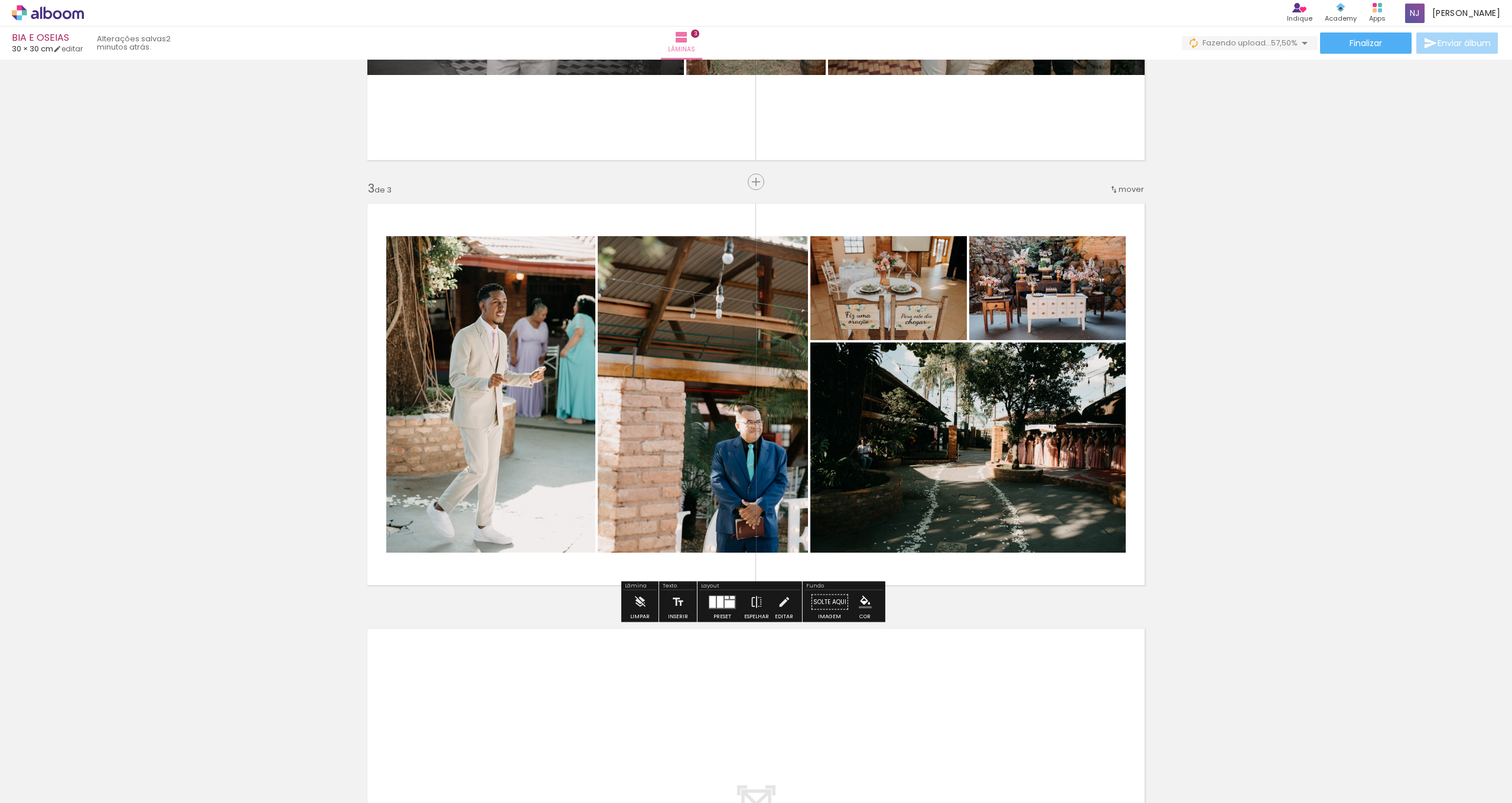
click at [713, 603] on quentale-layouter at bounding box center [722, 602] width 27 height 14
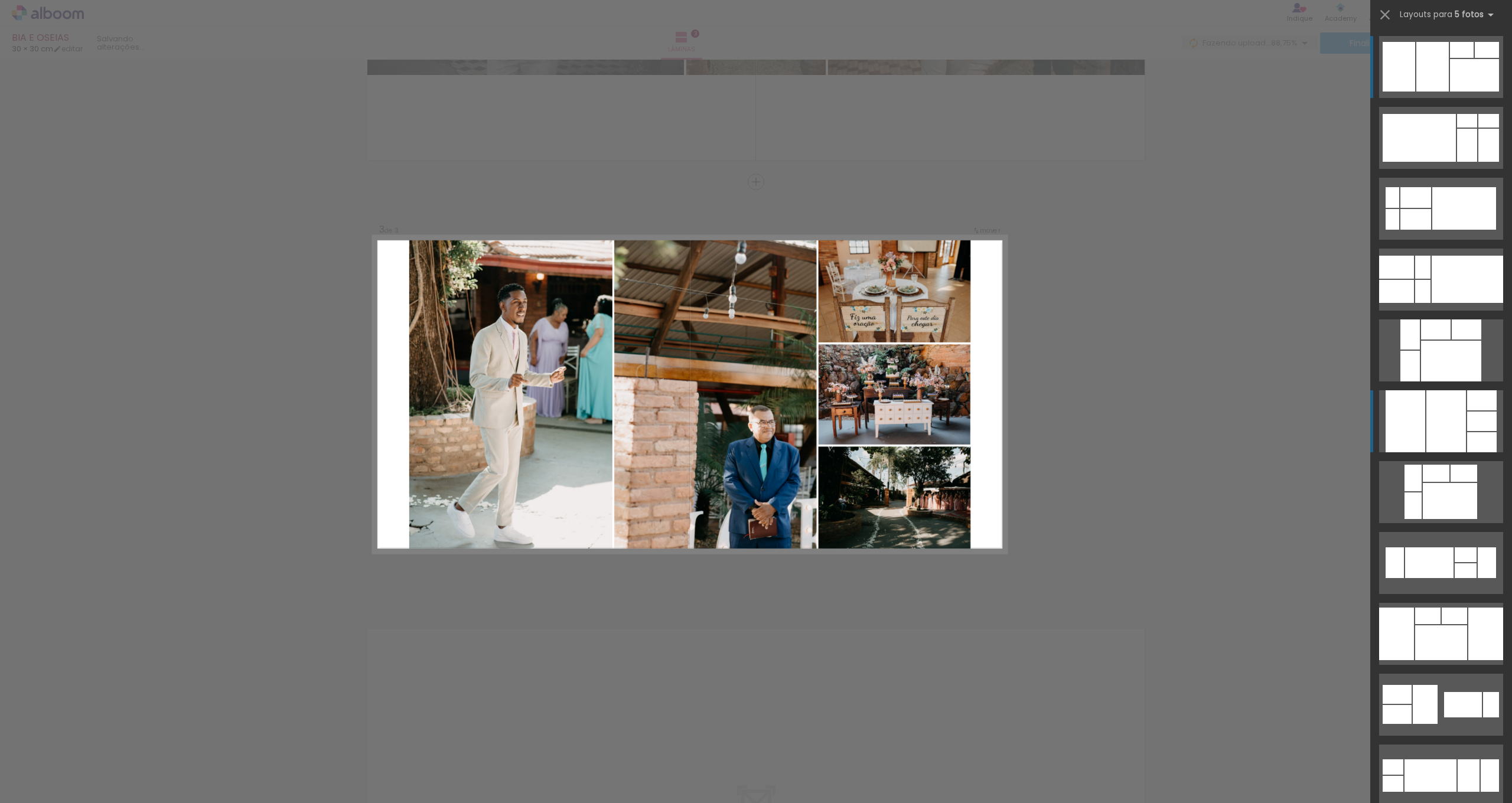
click at [1423, 340] on div at bounding box center [1435, 329] width 29 height 20
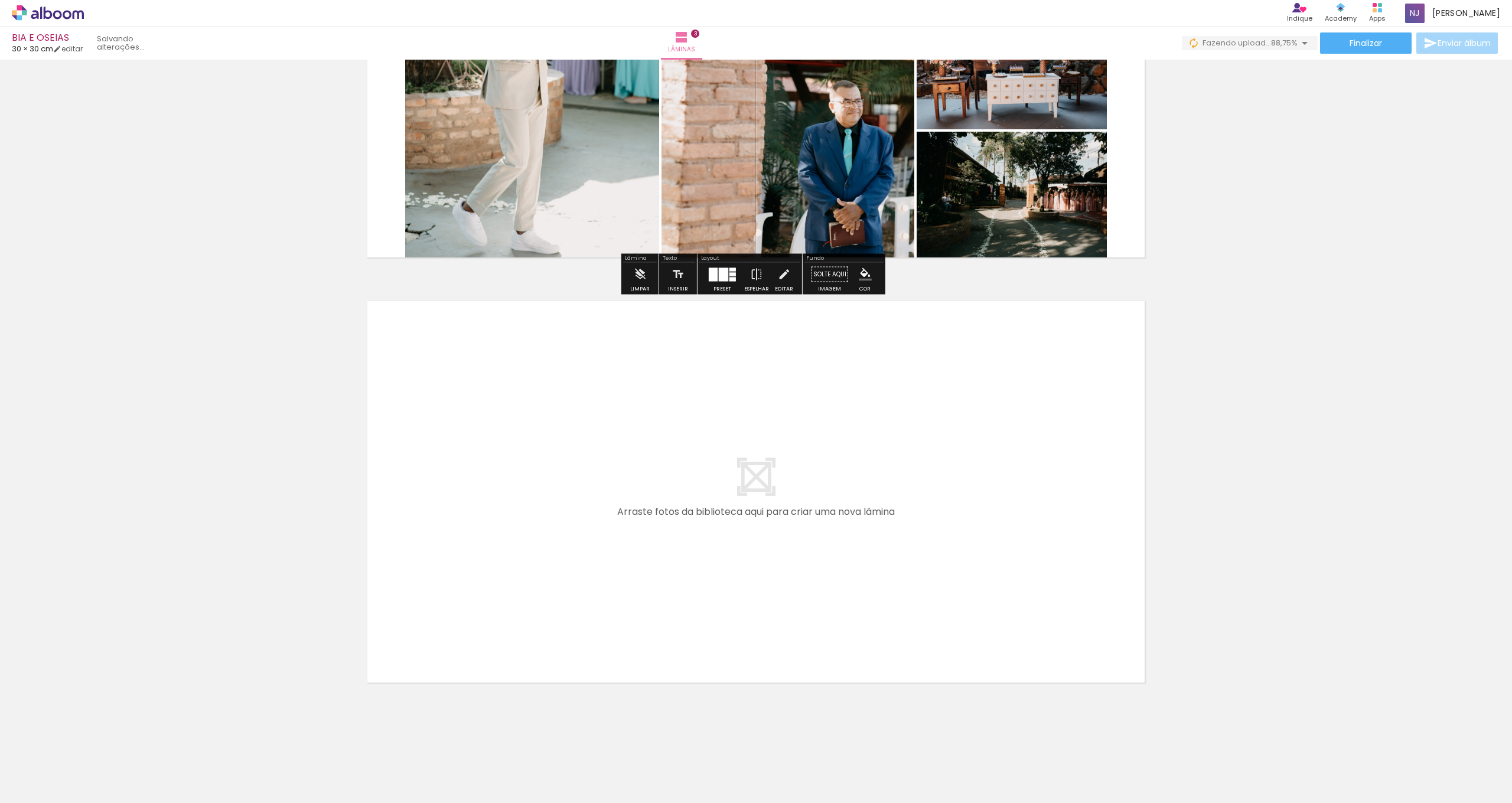
scroll to position [1078, 0]
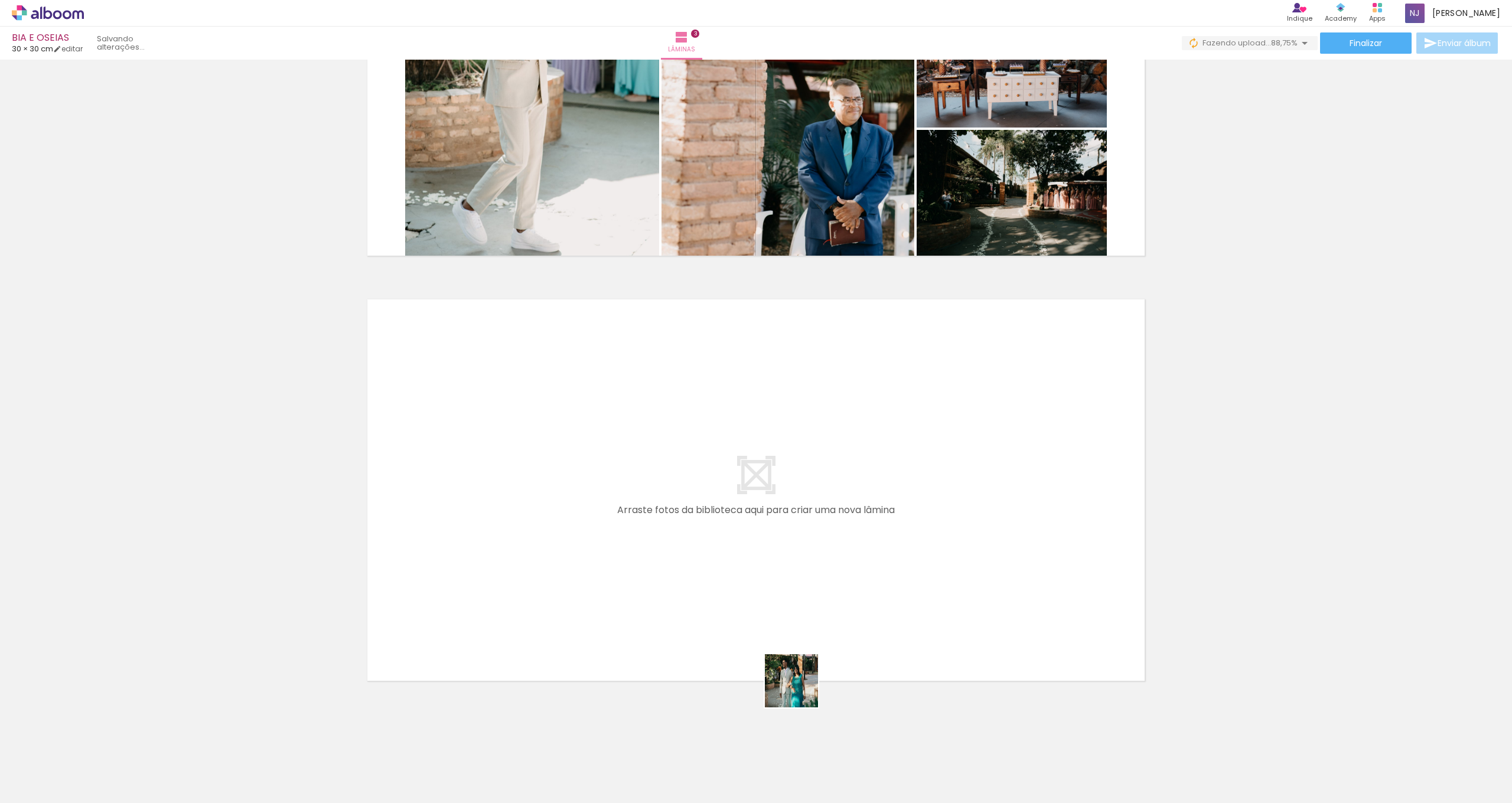
drag, startPoint x: 920, startPoint y: 774, endPoint x: 651, endPoint y: 589, distance: 326.5
click at [651, 589] on quentale-workspace at bounding box center [756, 401] width 1512 height 803
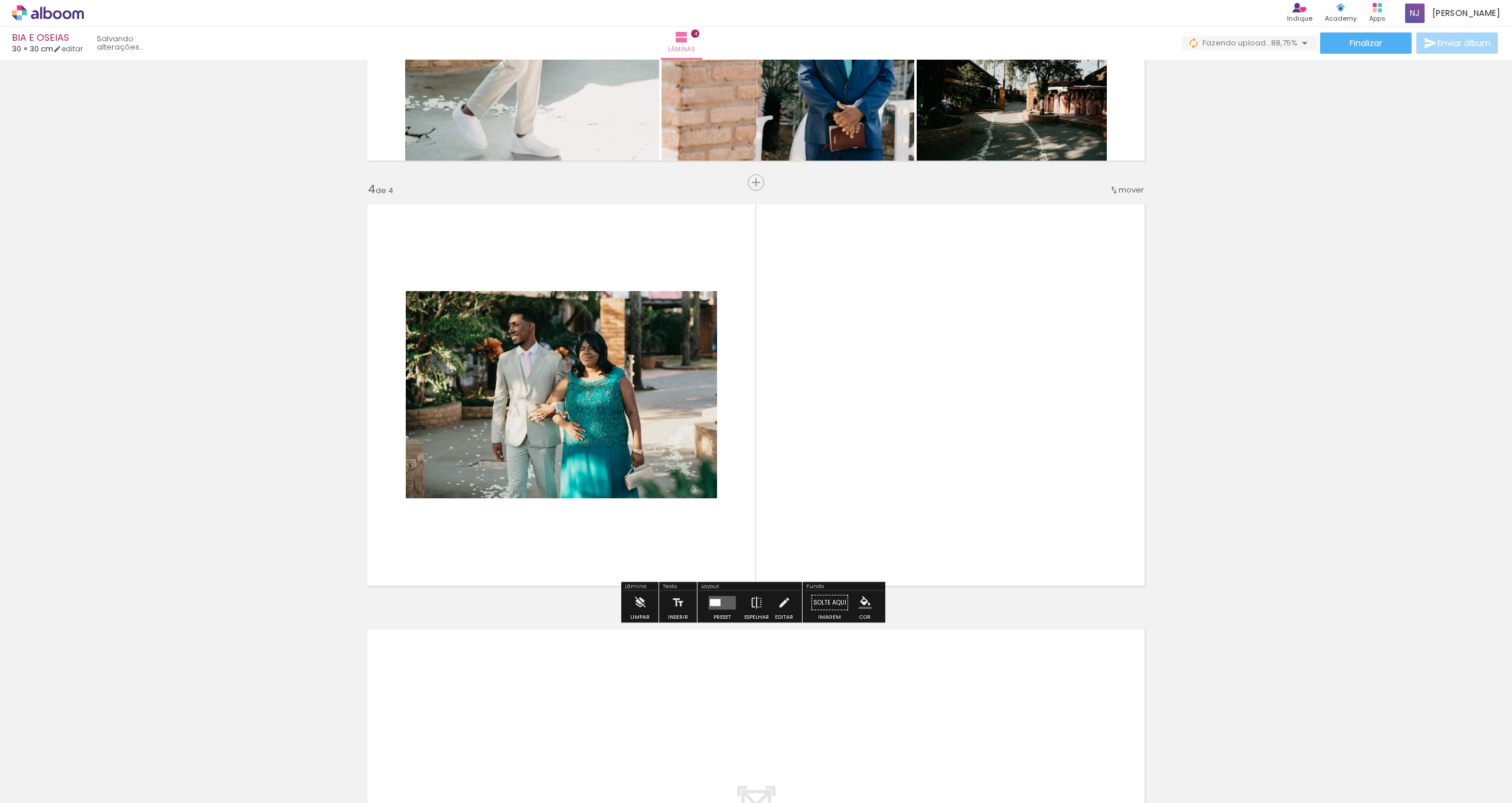
scroll to position [1173, 0]
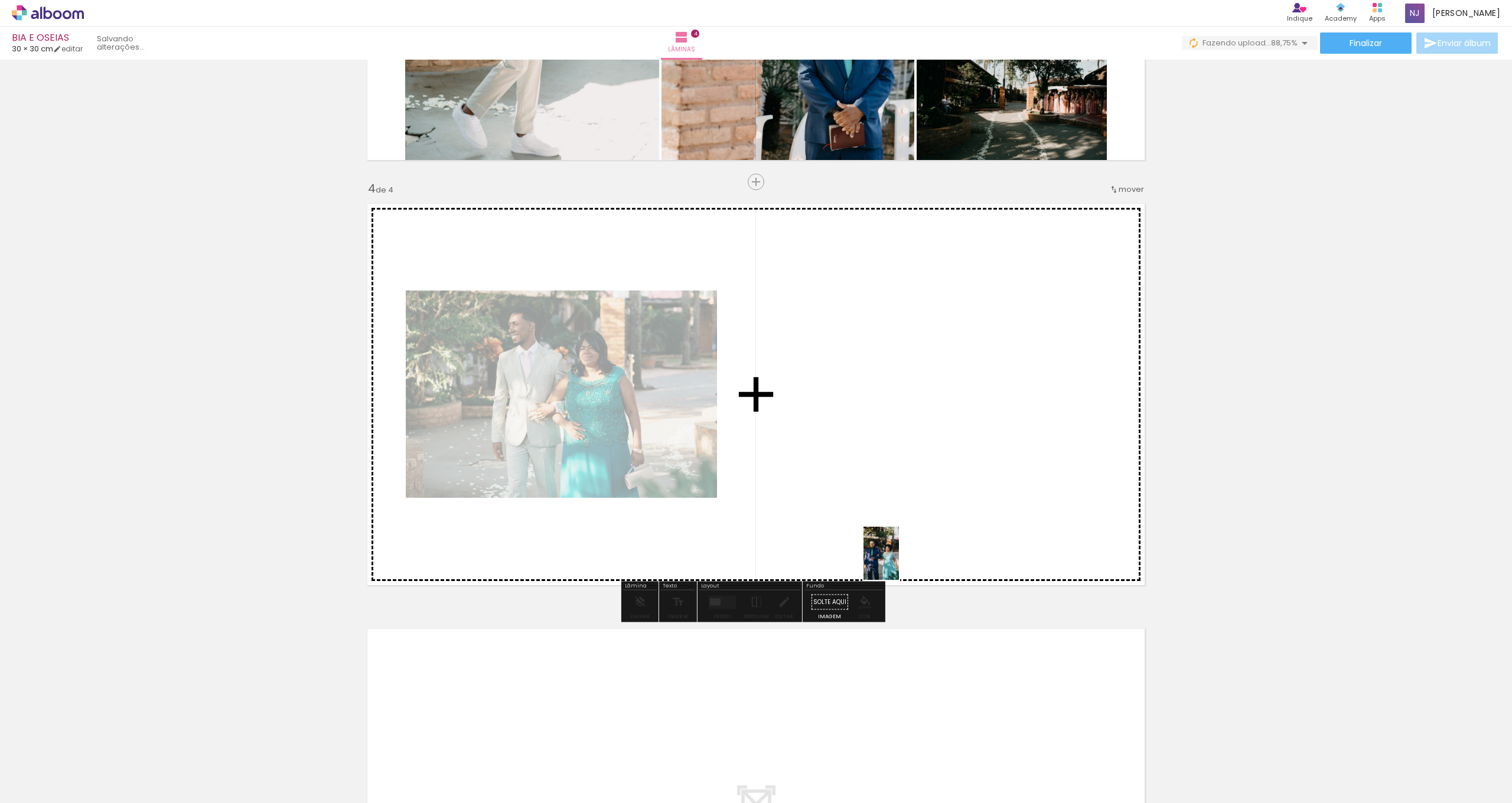
drag, startPoint x: 979, startPoint y: 778, endPoint x: 898, endPoint y: 557, distance: 235.4
click at [898, 557] on quentale-workspace at bounding box center [756, 401] width 1512 height 803
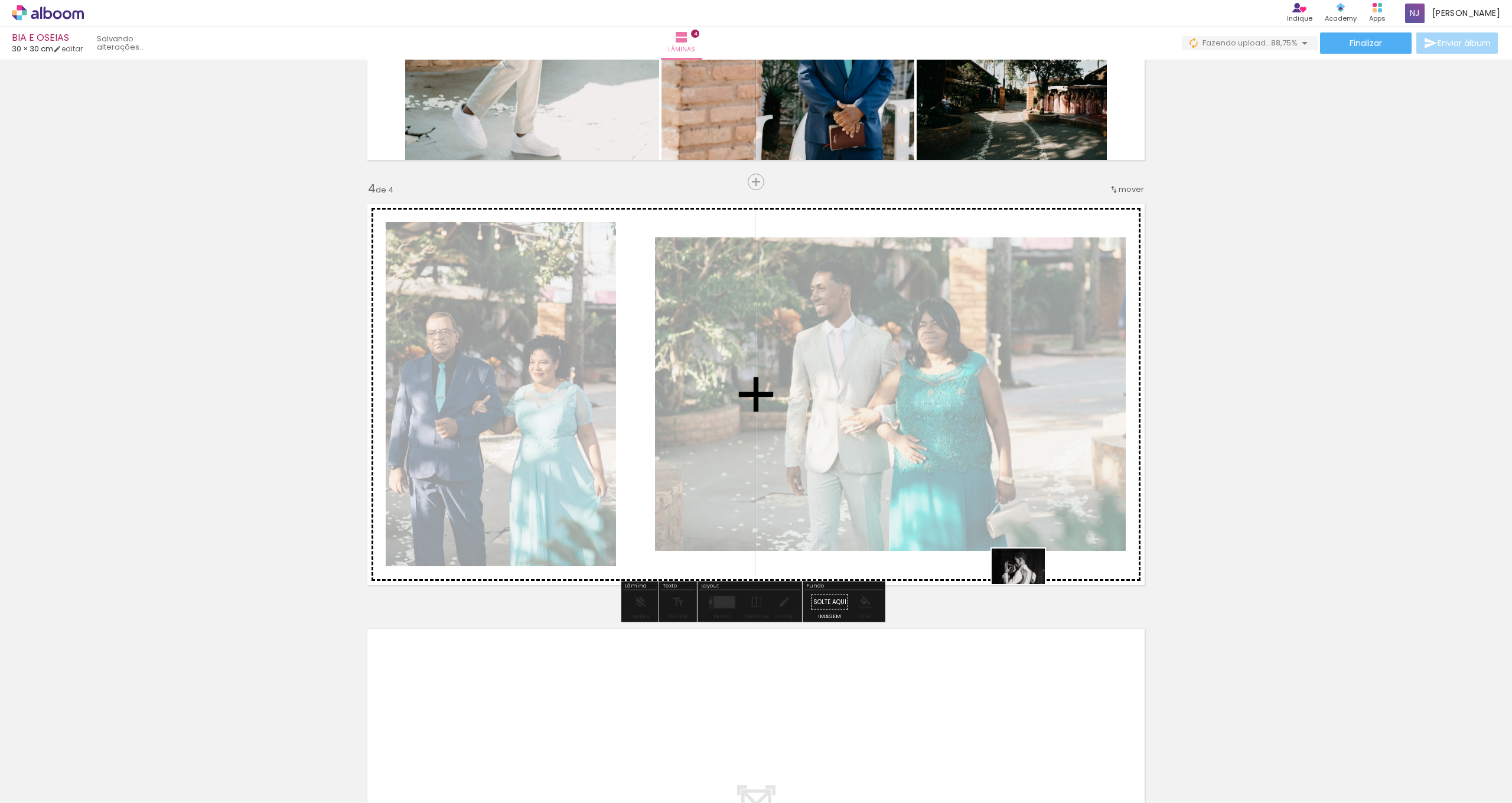
drag, startPoint x: 1048, startPoint y: 777, endPoint x: 1028, endPoint y: 581, distance: 197.0
click at [1028, 581] on quentale-workspace at bounding box center [756, 401] width 1512 height 803
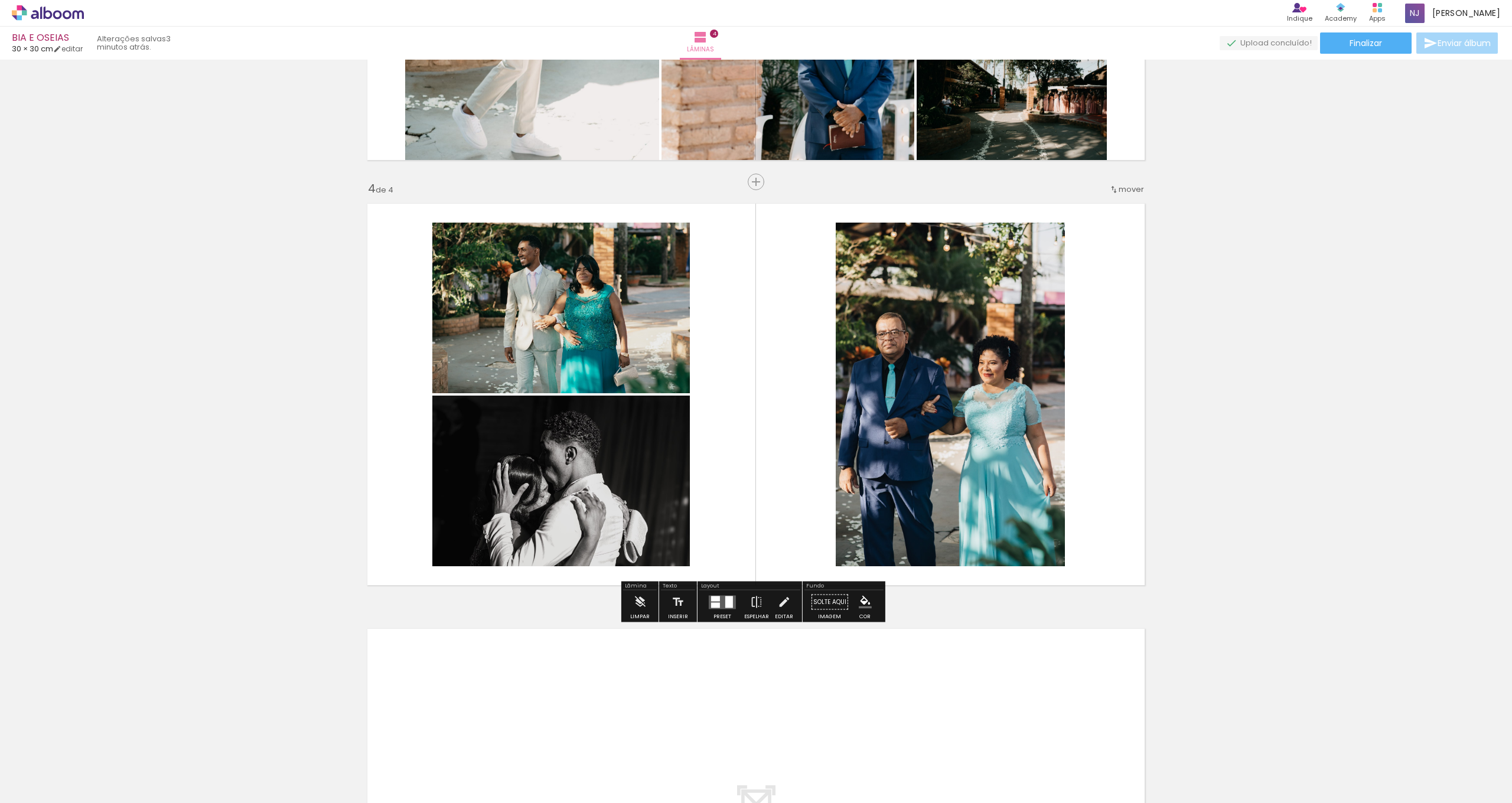
click at [714, 606] on div at bounding box center [715, 605] width 9 height 5
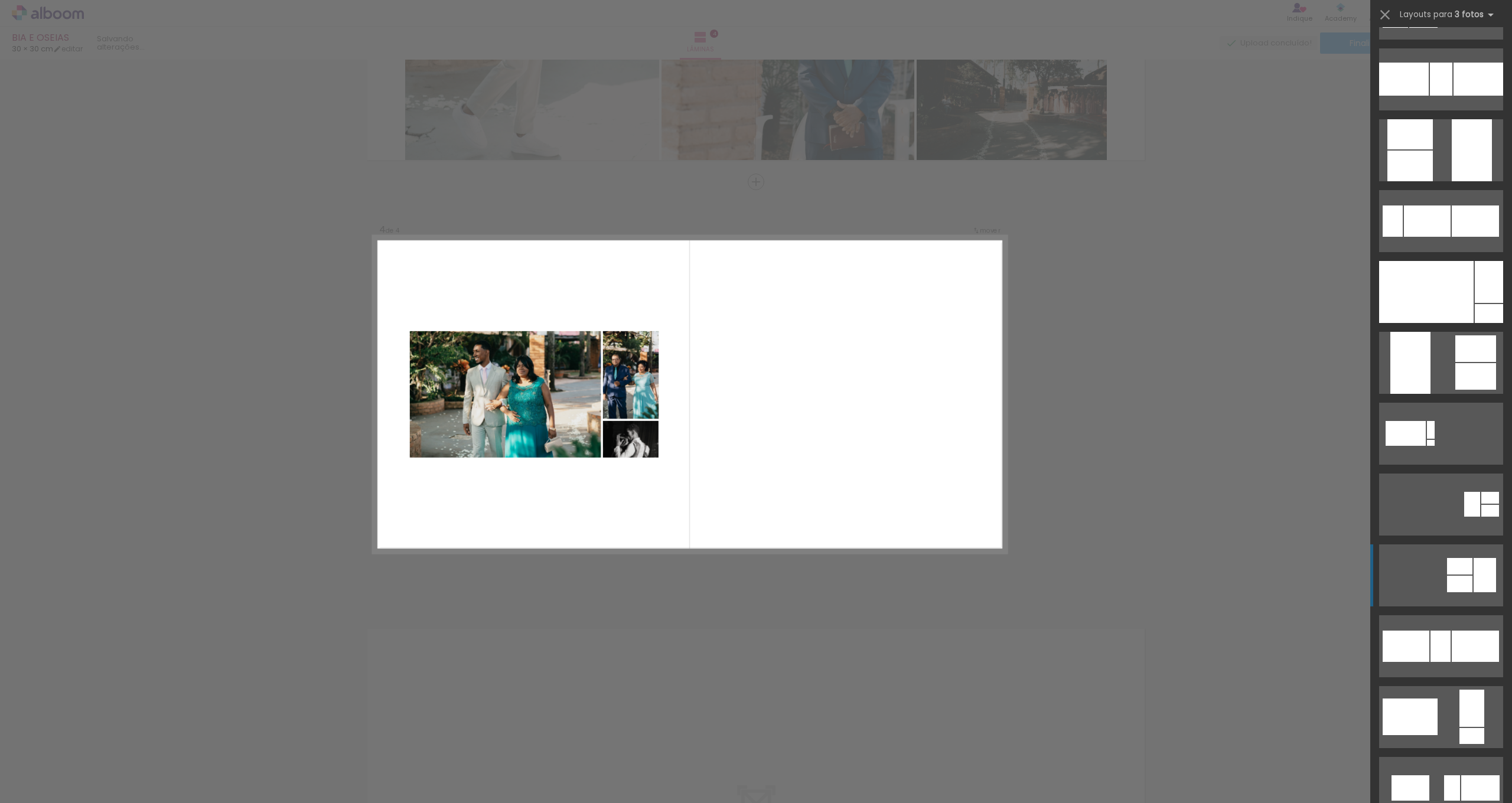
scroll to position [450, 0]
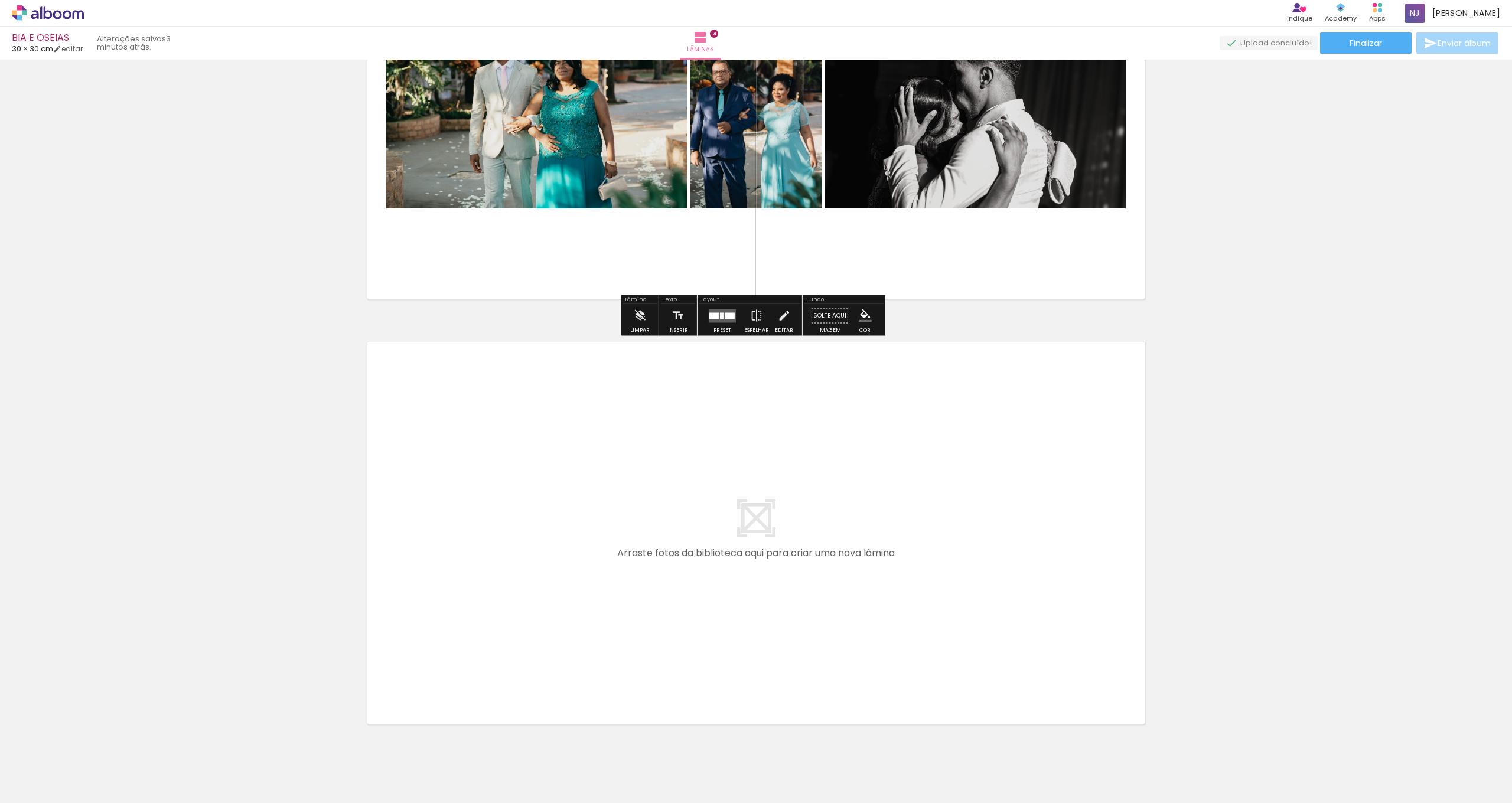
scroll to position [1503, 0]
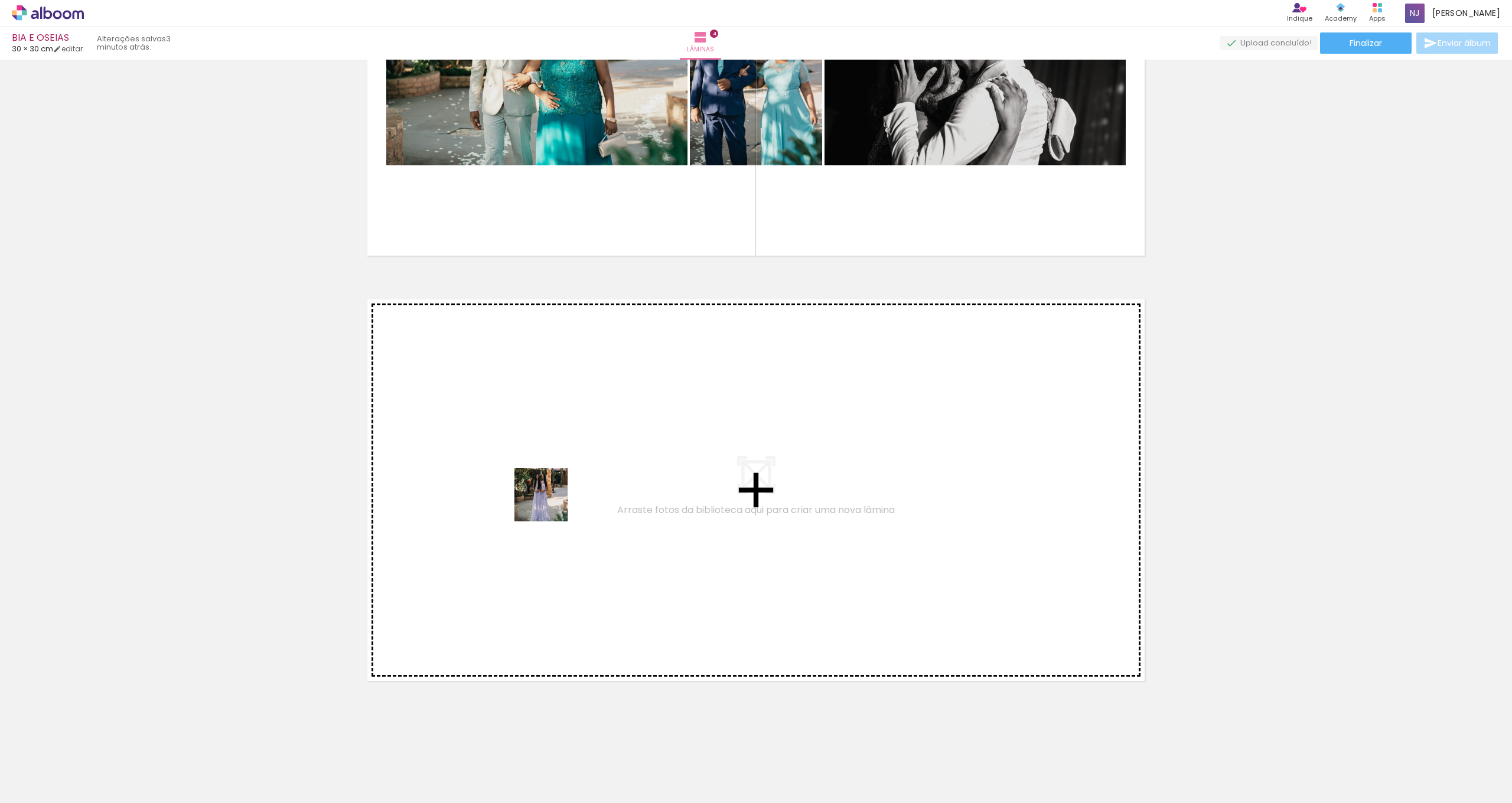
drag, startPoint x: 1111, startPoint y: 773, endPoint x: 533, endPoint y: 491, distance: 643.1
click at [533, 491] on quentale-workspace at bounding box center [756, 401] width 1512 height 803
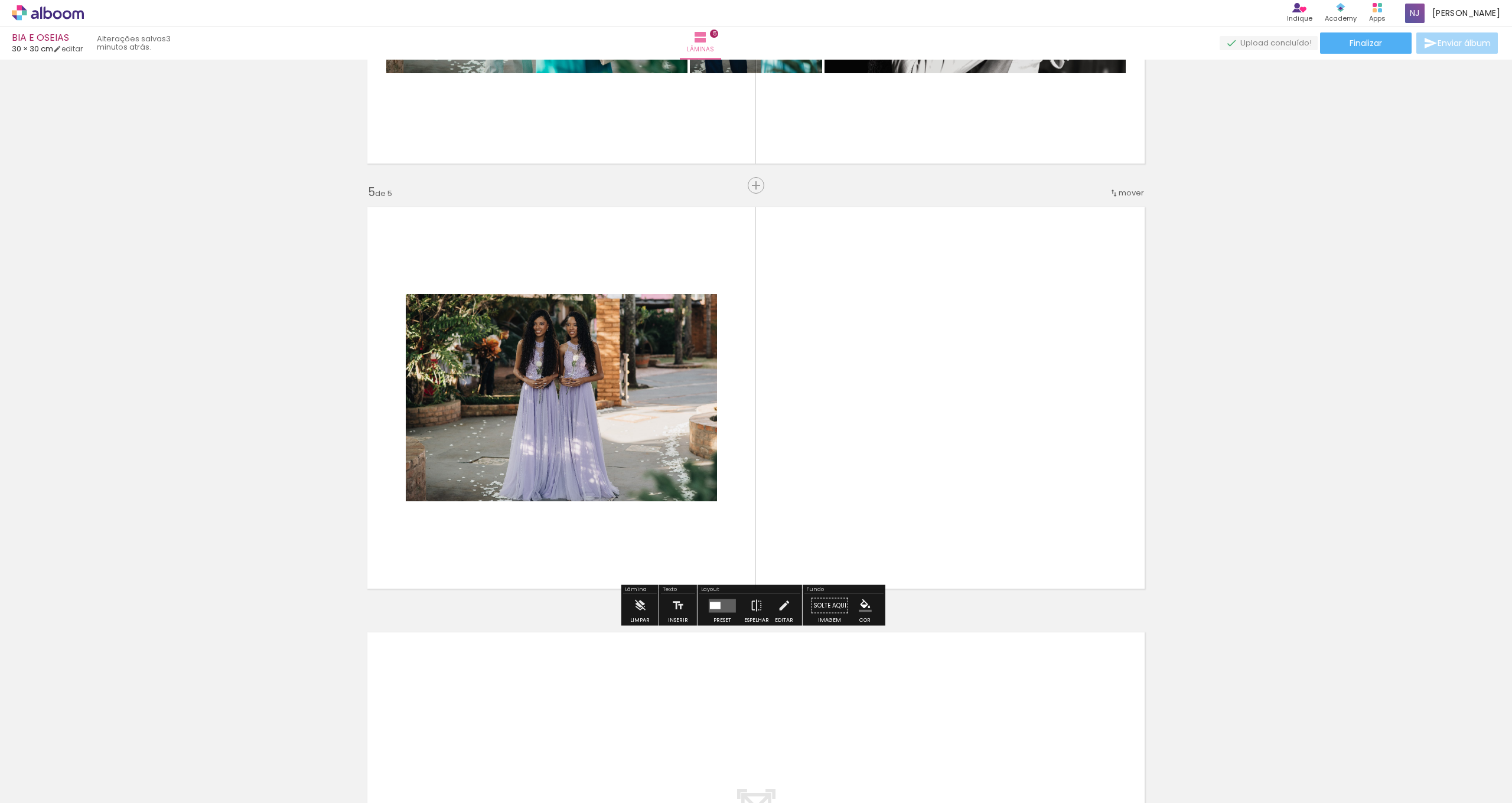
scroll to position [1598, 0]
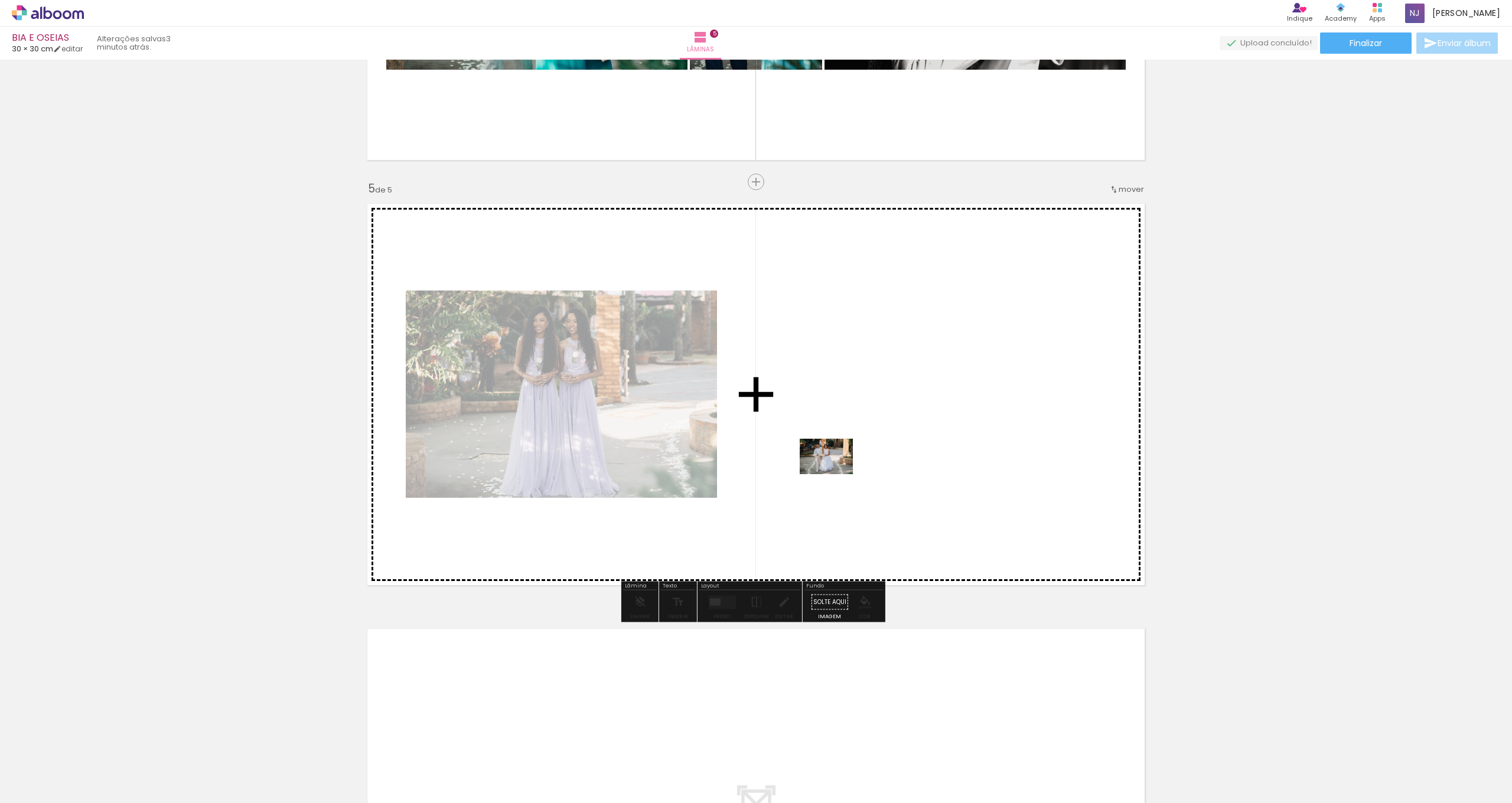
drag, startPoint x: 1170, startPoint y: 774, endPoint x: 835, endPoint y: 474, distance: 449.7
click at [835, 474] on quentale-workspace at bounding box center [756, 401] width 1512 height 803
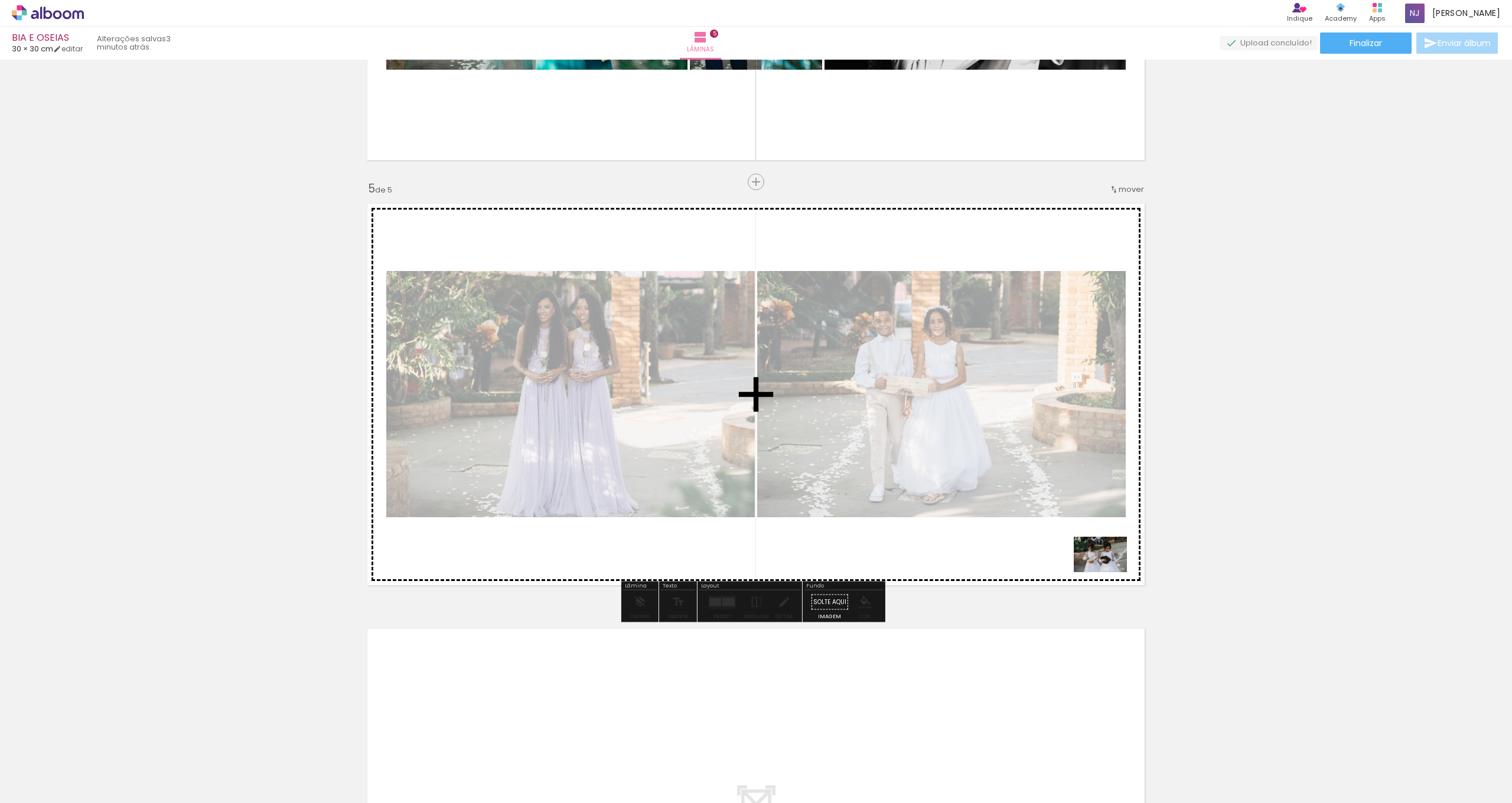
drag, startPoint x: 1259, startPoint y: 771, endPoint x: 1109, endPoint y: 572, distance: 249.2
click at [1109, 572] on quentale-workspace at bounding box center [756, 401] width 1512 height 803
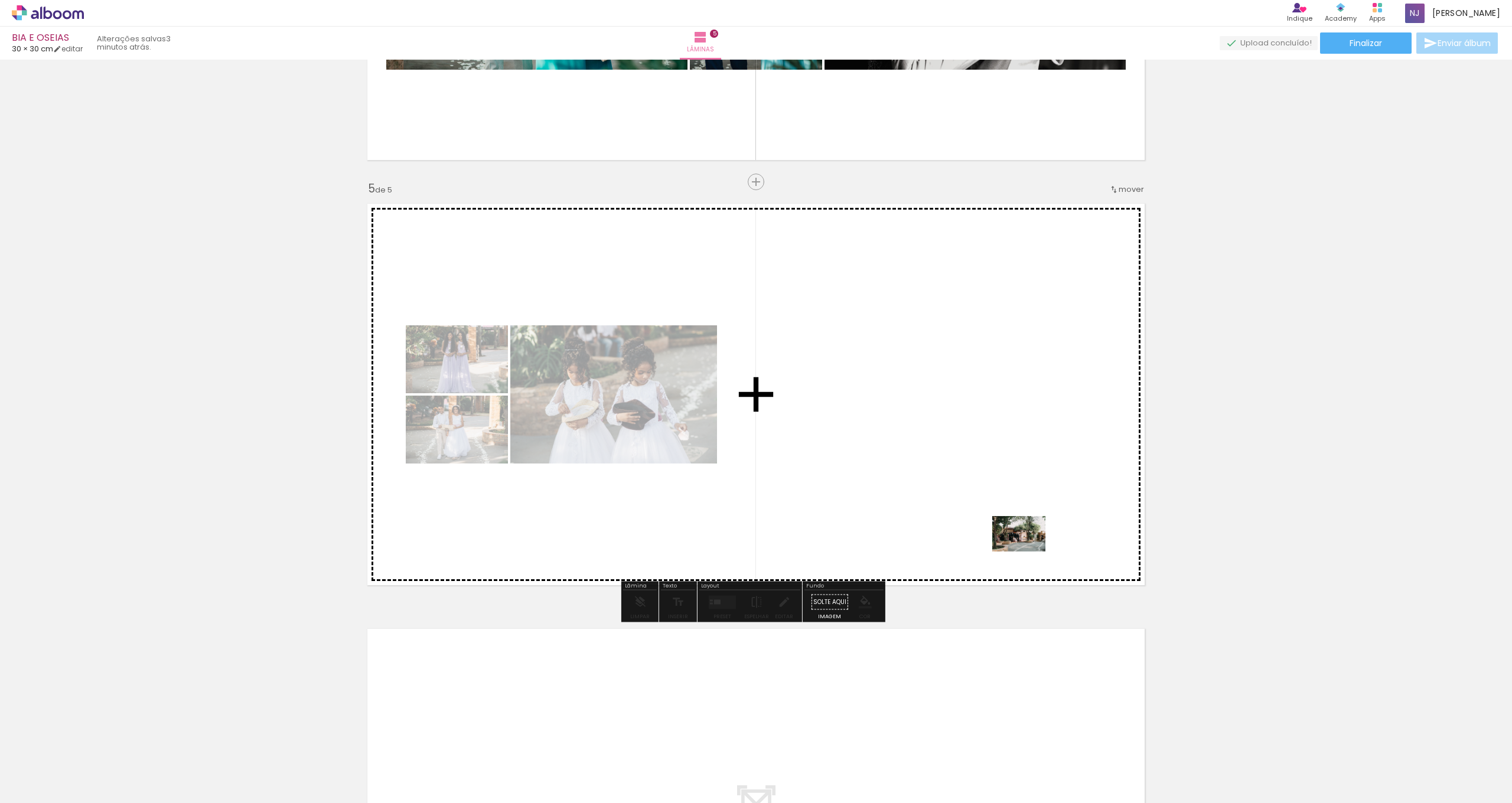
drag, startPoint x: 1302, startPoint y: 767, endPoint x: 988, endPoint y: 515, distance: 402.6
click at [988, 515] on quentale-workspace at bounding box center [756, 401] width 1512 height 803
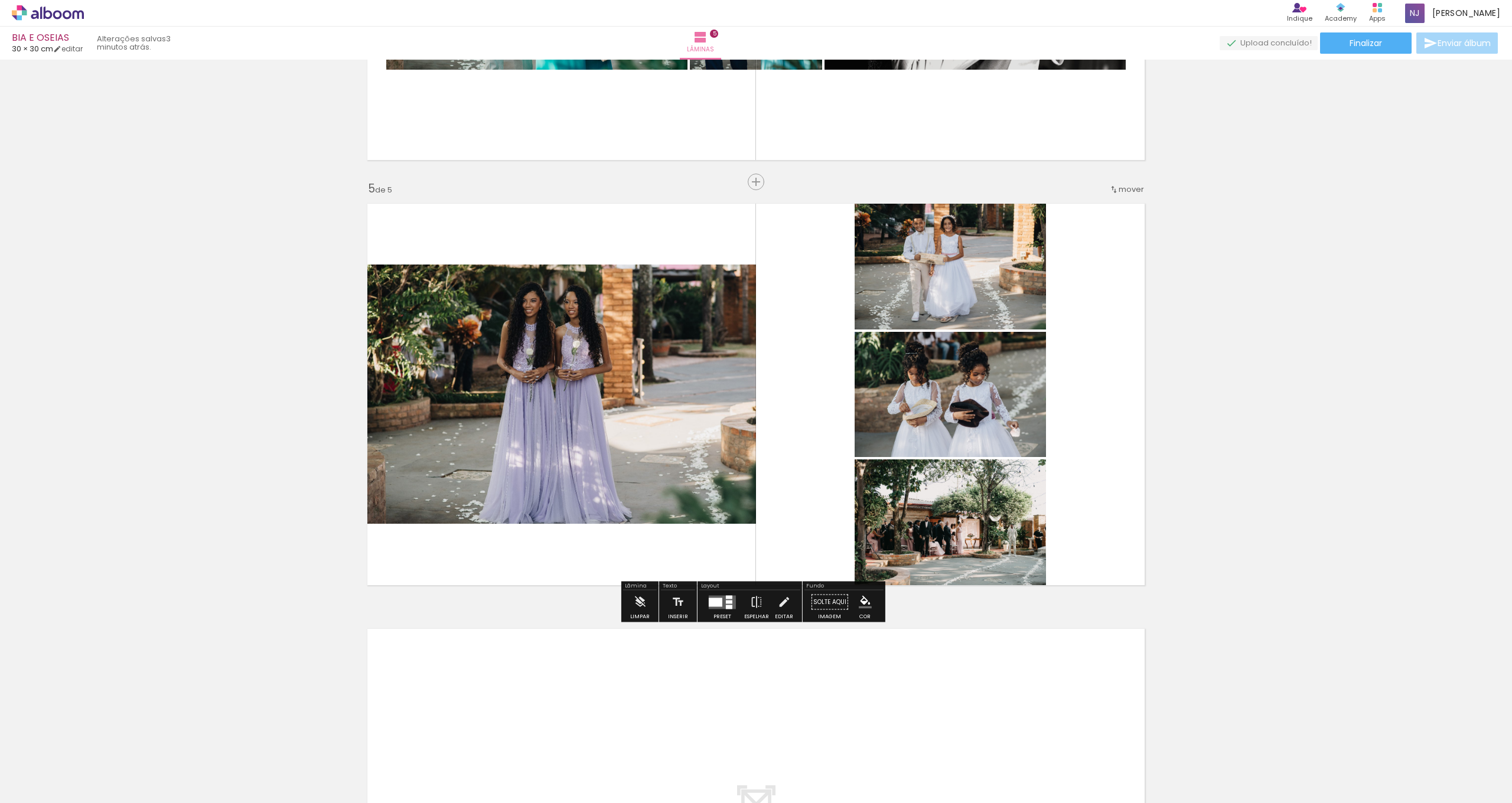
click at [715, 609] on div at bounding box center [722, 602] width 32 height 24
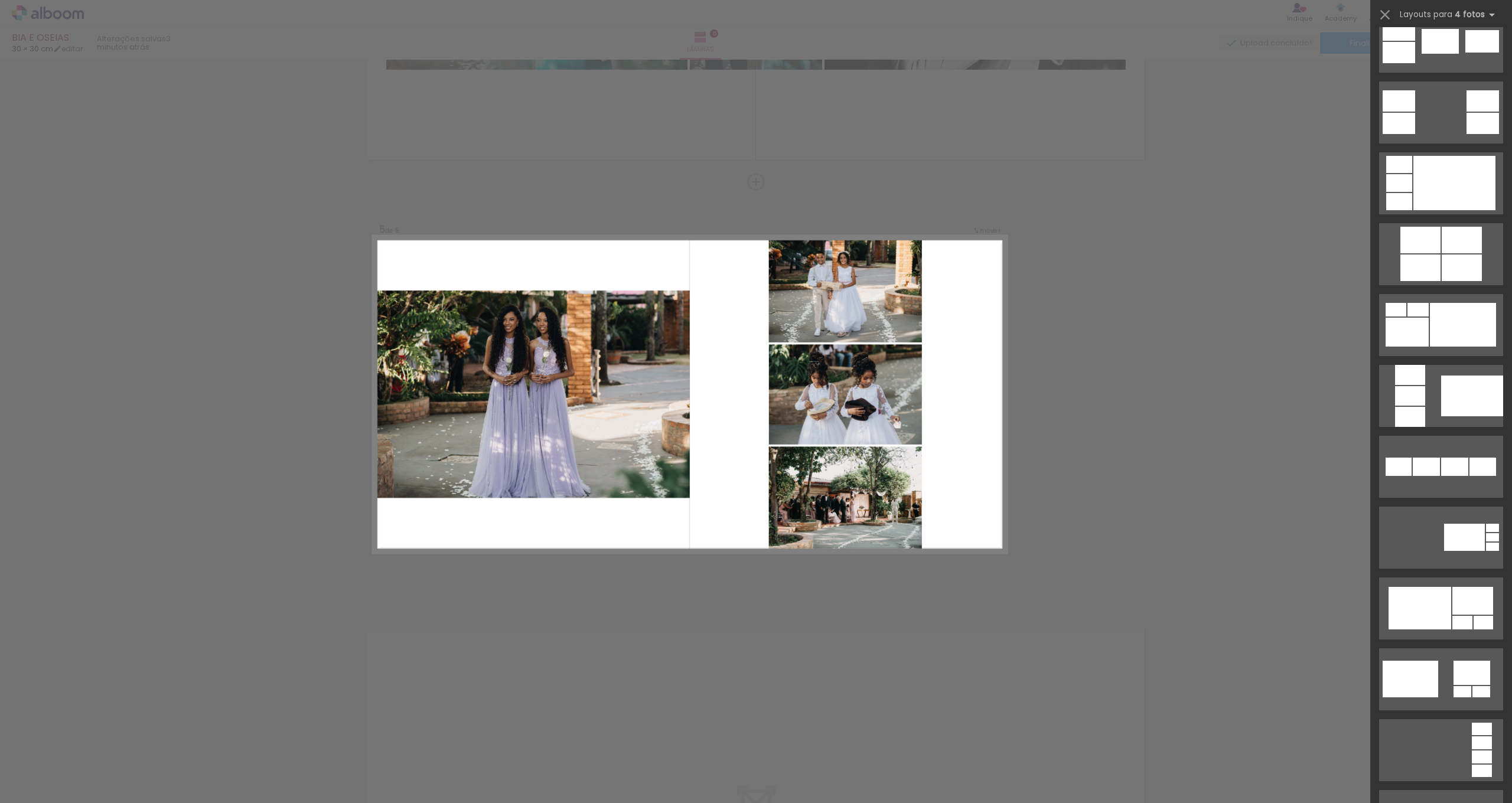
scroll to position [0, 0]
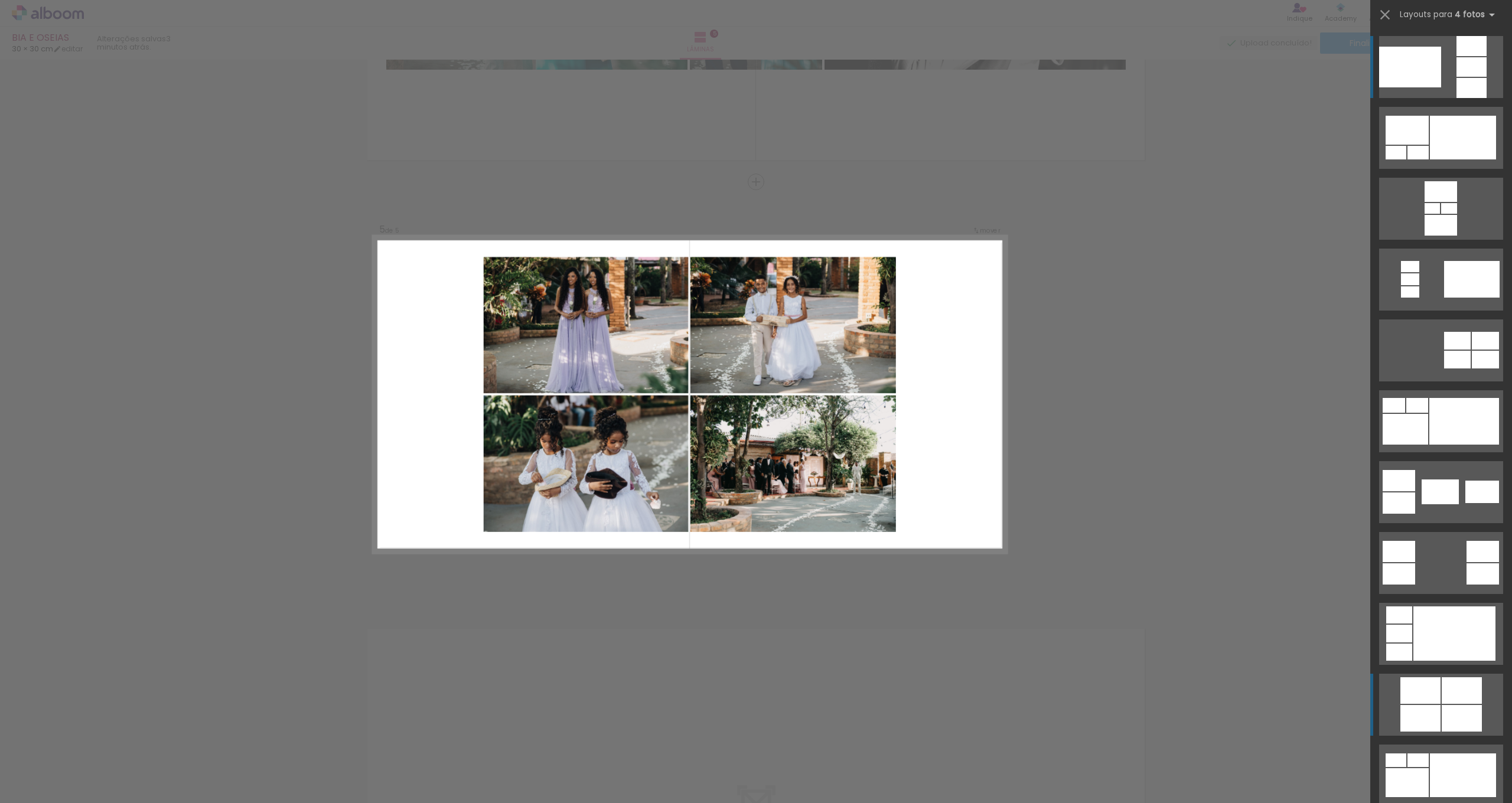
click at [1457, 77] on div at bounding box center [1472, 67] width 30 height 19
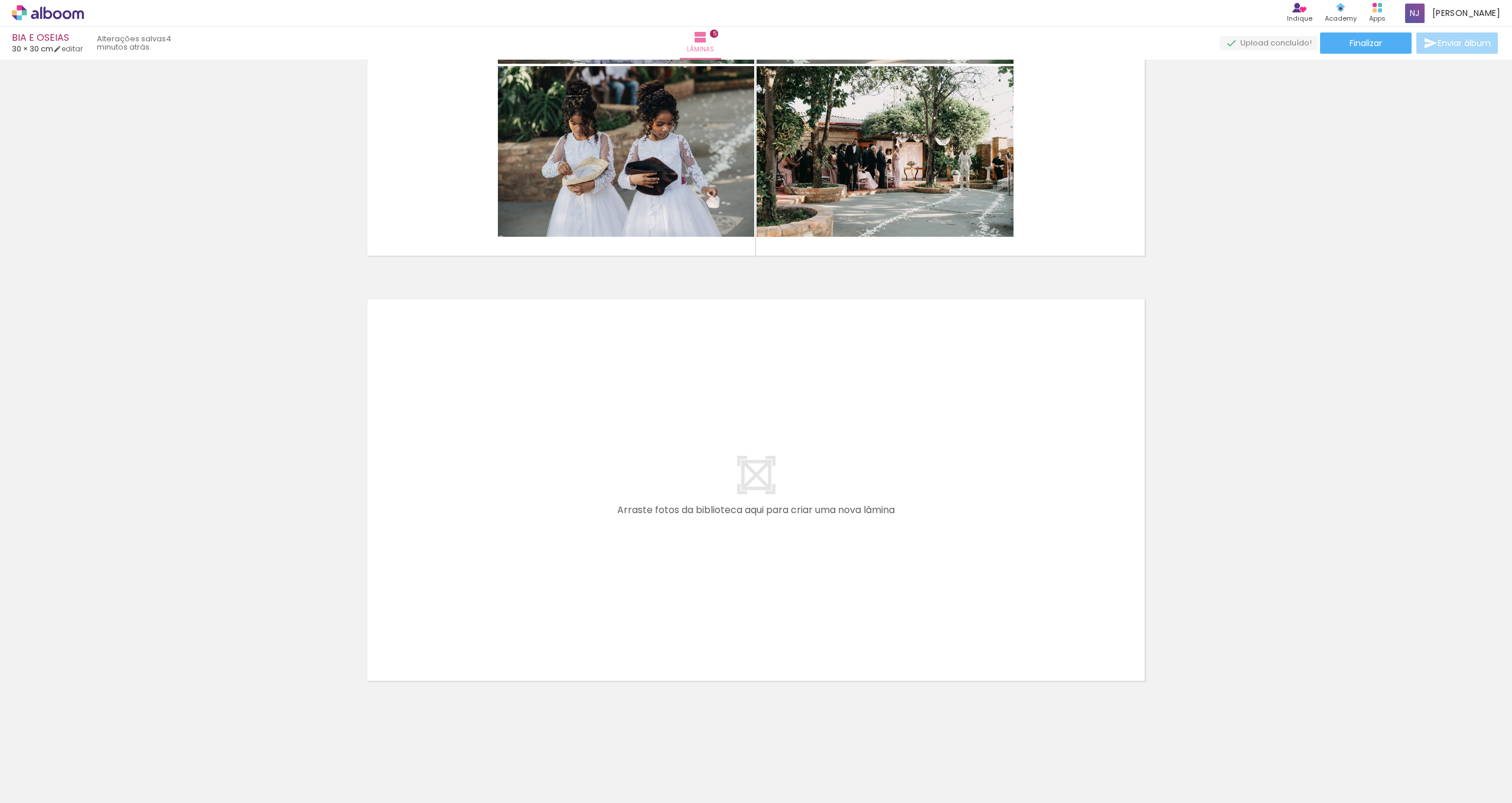
scroll to position [0, 862]
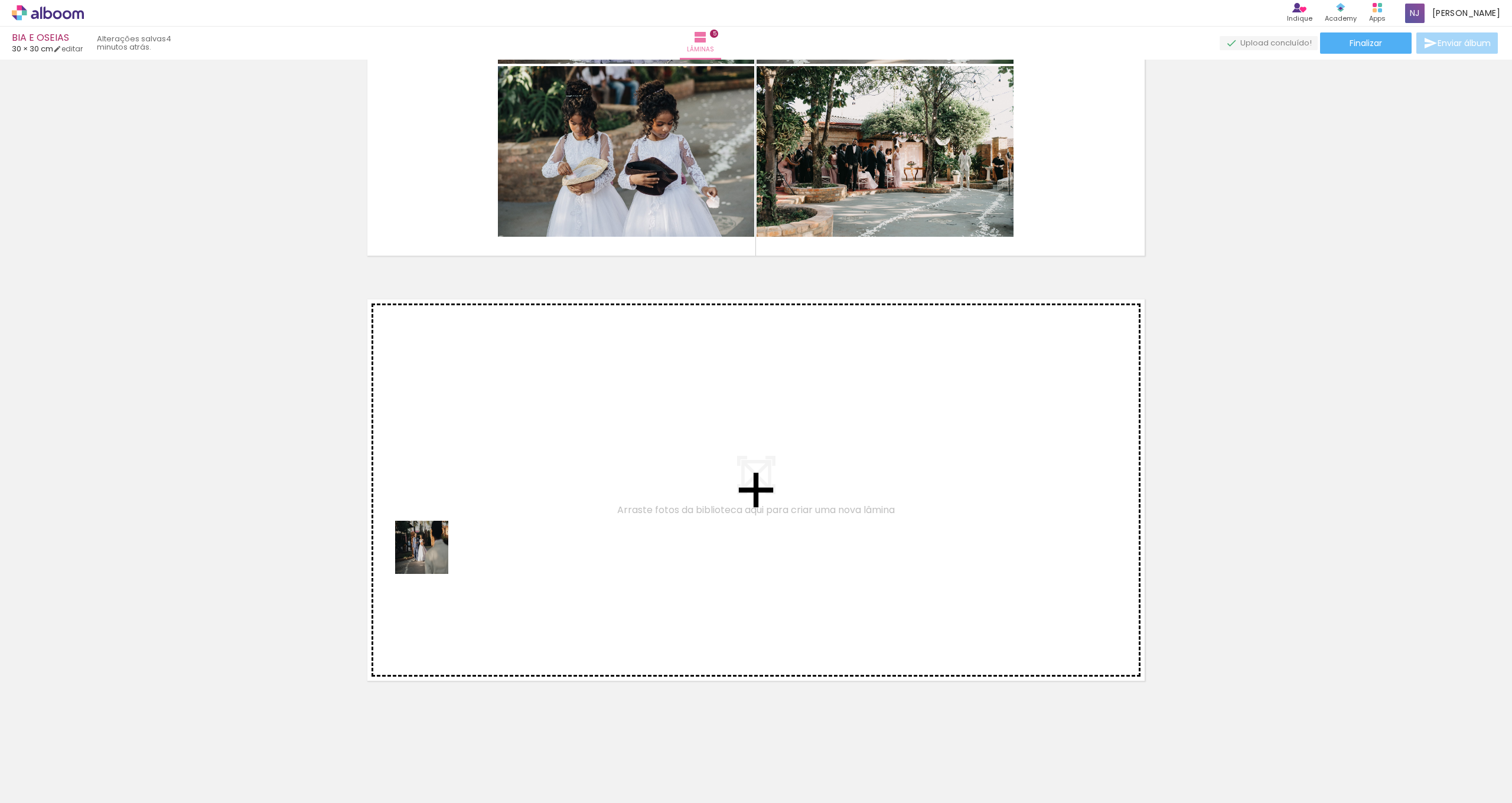
drag, startPoint x: 510, startPoint y: 767, endPoint x: 431, endPoint y: 557, distance: 224.4
click at [431, 557] on quentale-workspace at bounding box center [756, 401] width 1512 height 803
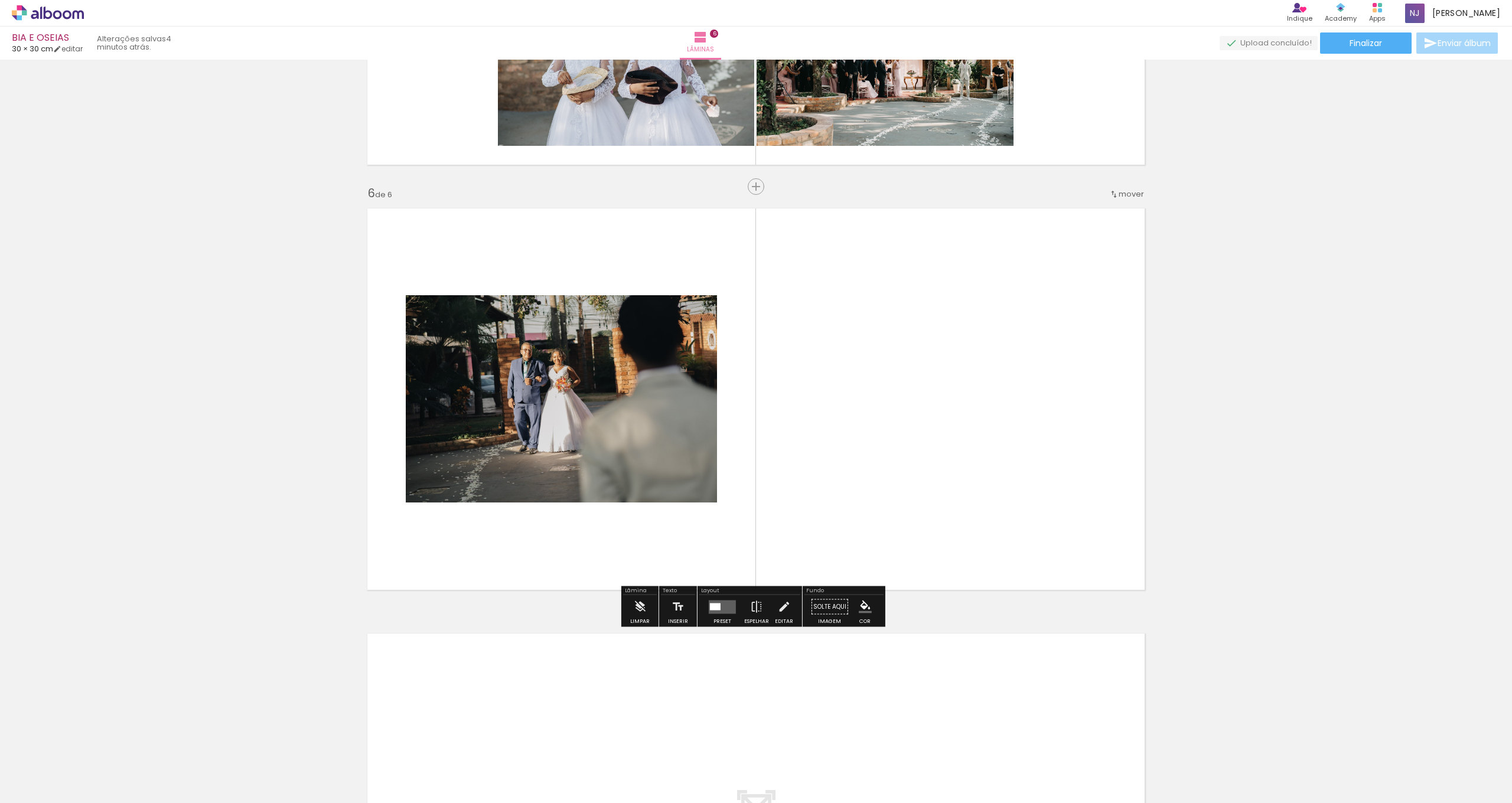
scroll to position [2024, 0]
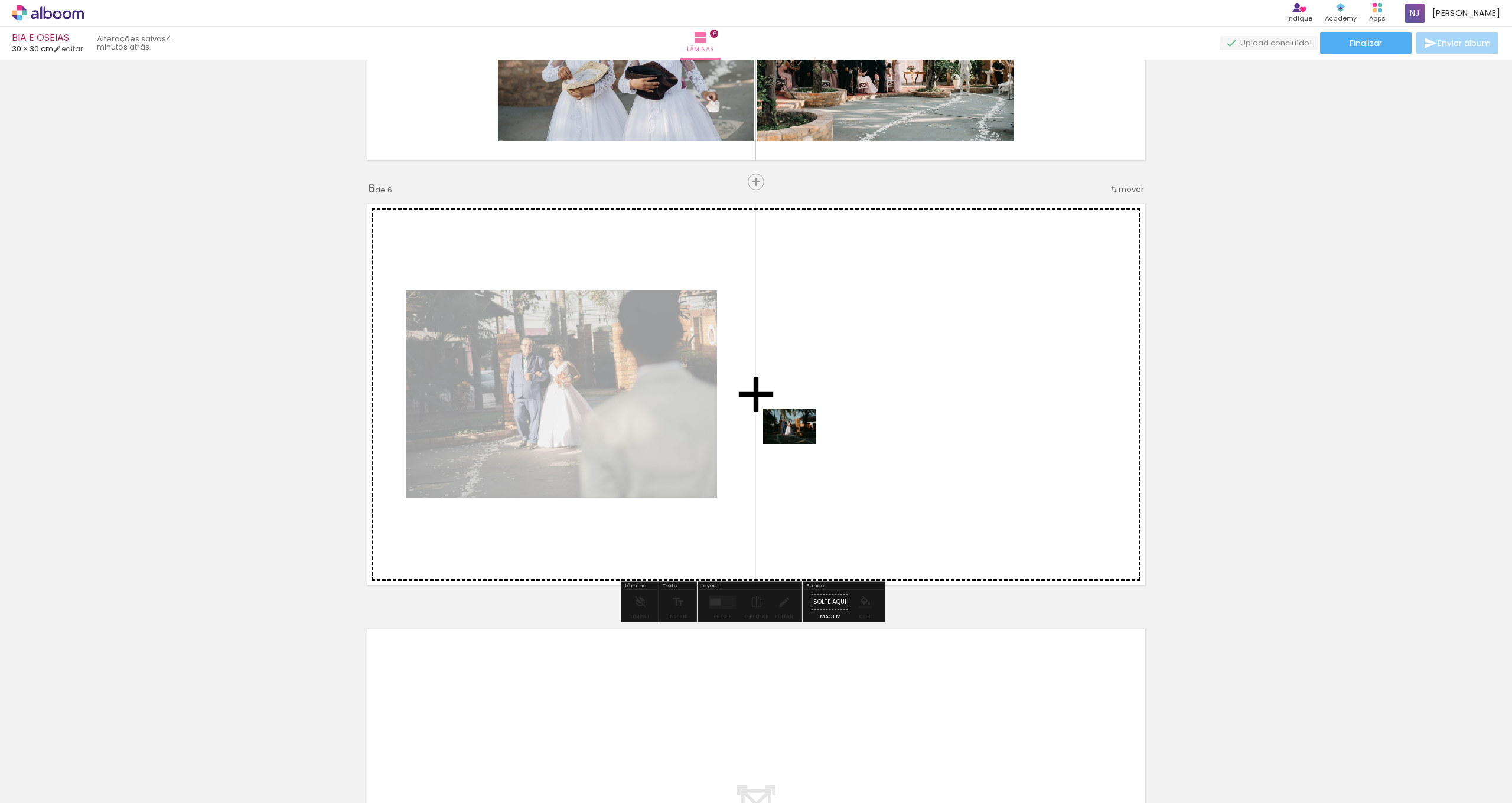
drag, startPoint x: 587, startPoint y: 776, endPoint x: 804, endPoint y: 437, distance: 402.5
click at [804, 437] on quentale-workspace at bounding box center [756, 401] width 1512 height 803
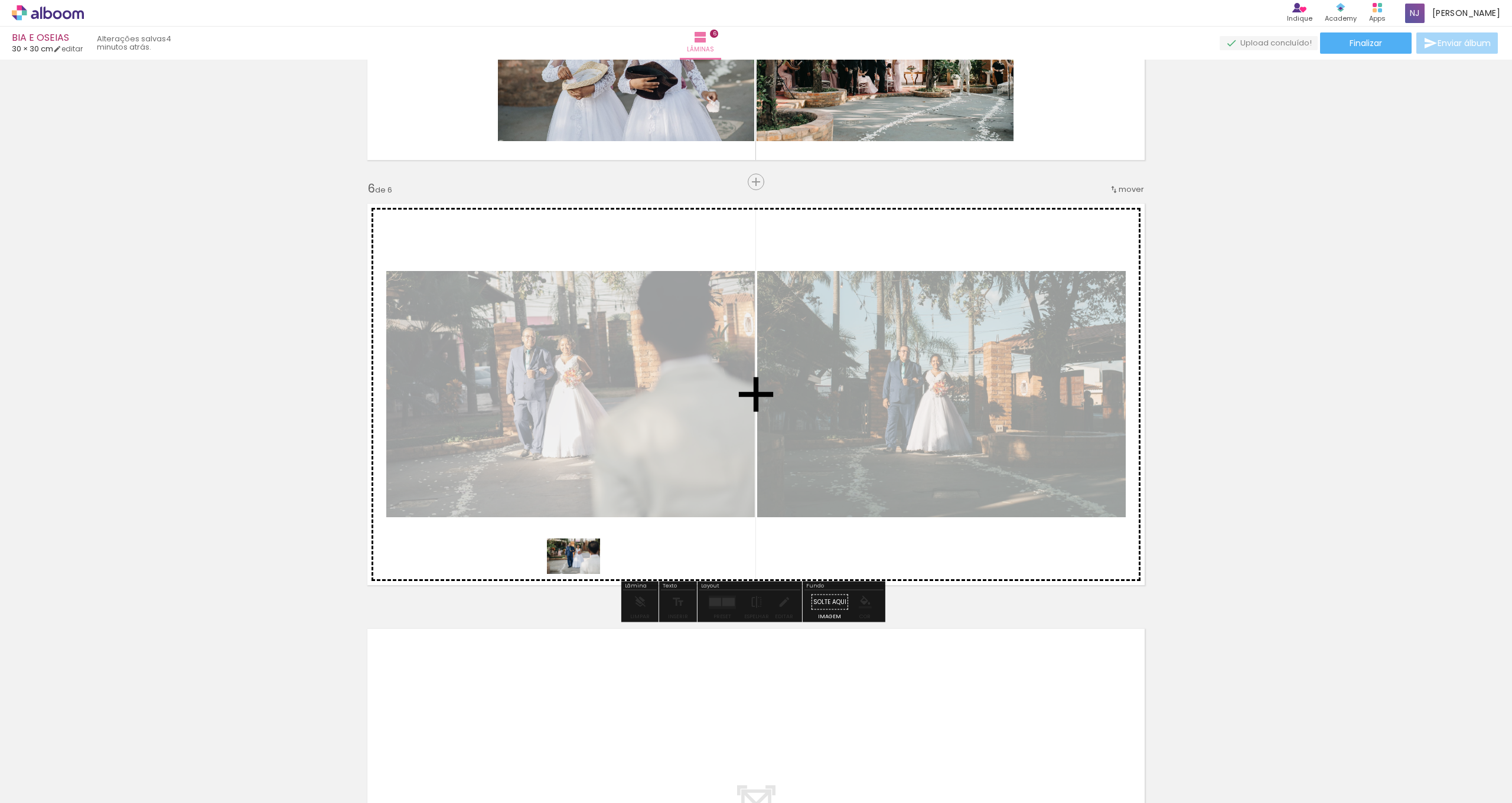
drag, startPoint x: 648, startPoint y: 763, endPoint x: 580, endPoint y: 571, distance: 203.7
click at [580, 571] on quentale-workspace at bounding box center [756, 401] width 1512 height 803
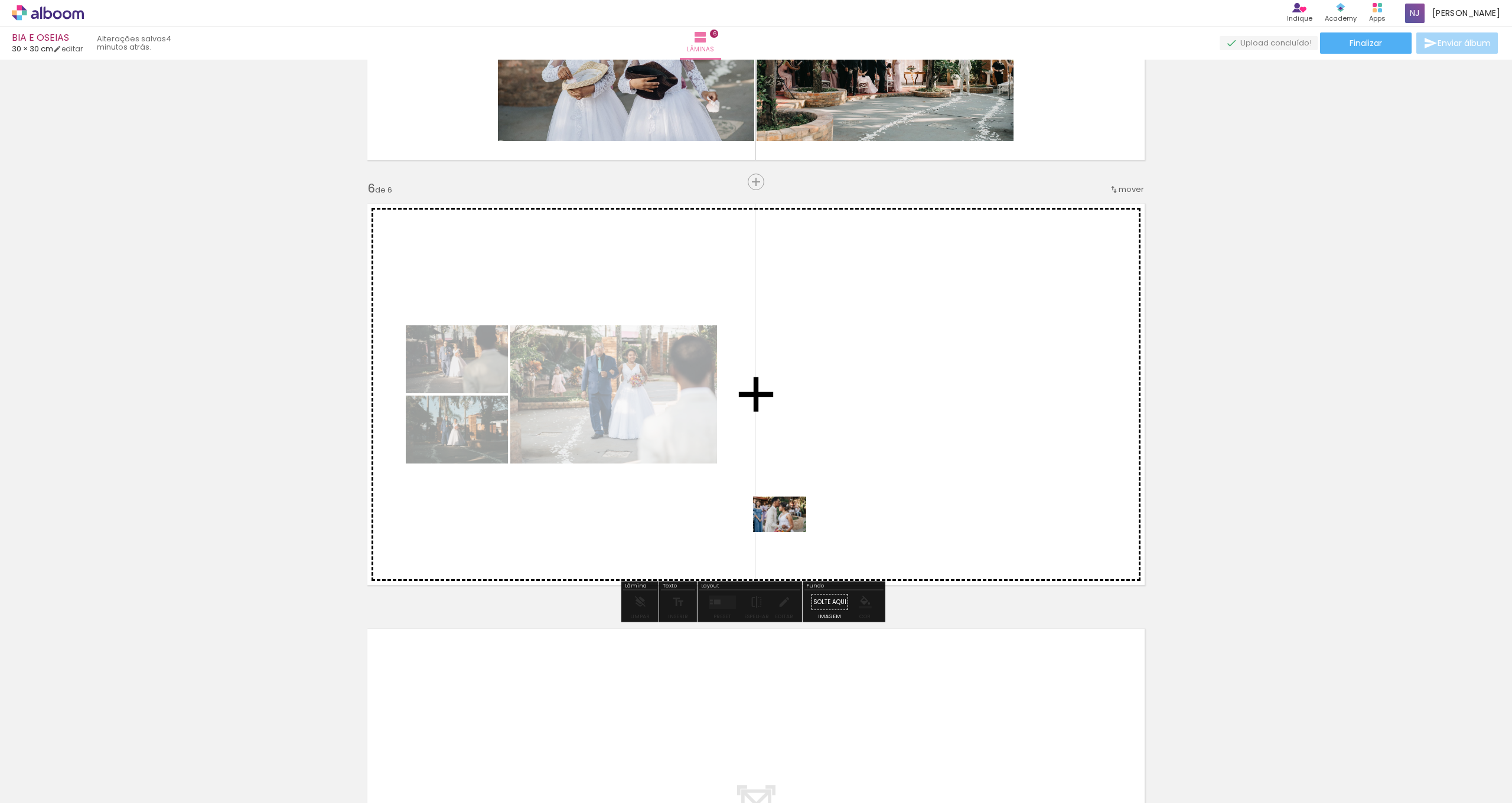
drag, startPoint x: 723, startPoint y: 760, endPoint x: 819, endPoint y: 509, distance: 268.7
click at [819, 509] on quentale-workspace at bounding box center [756, 401] width 1512 height 803
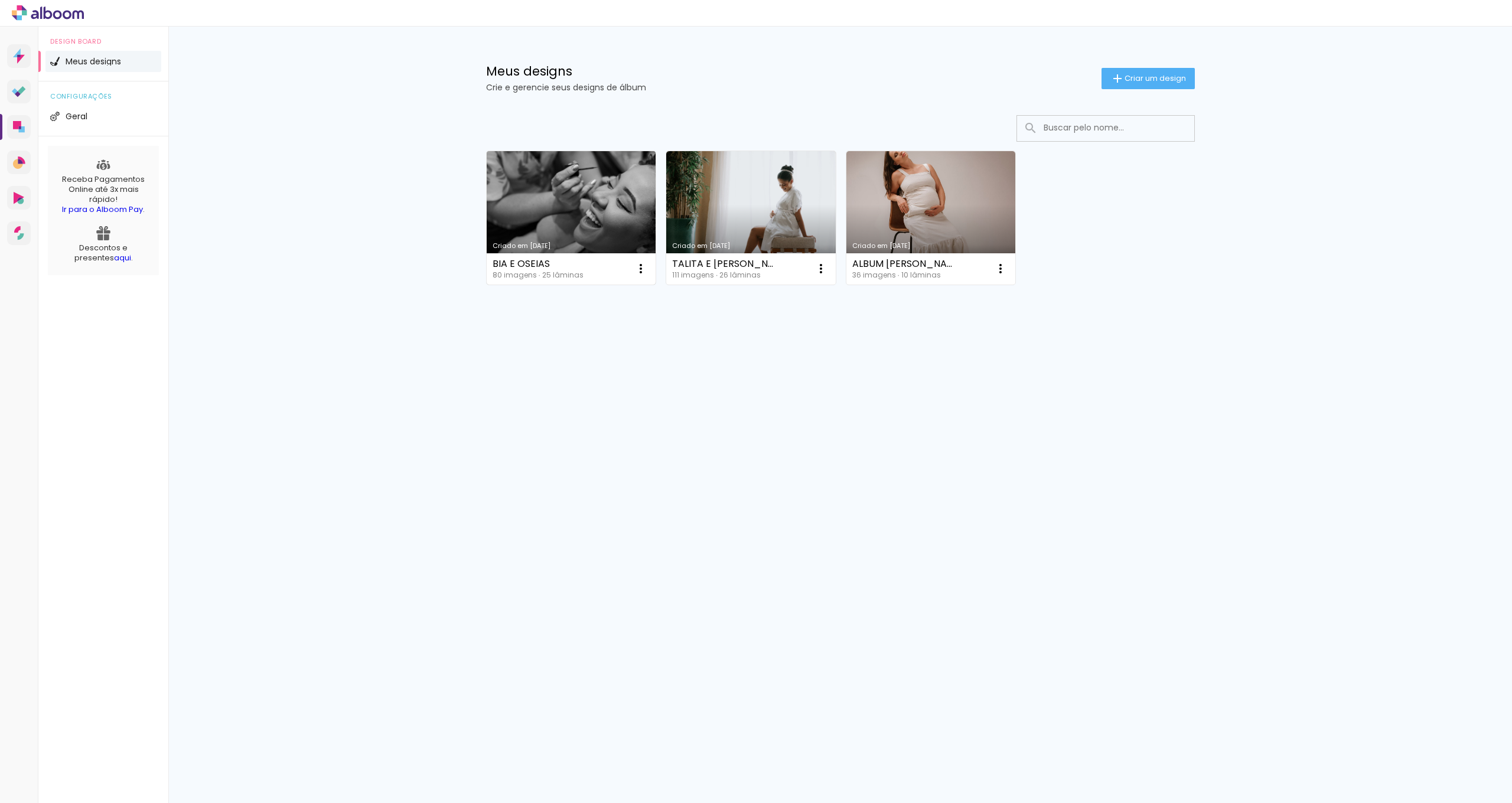
click at [549, 220] on link "Criado em [DATE]" at bounding box center [572, 218] width 170 height 133
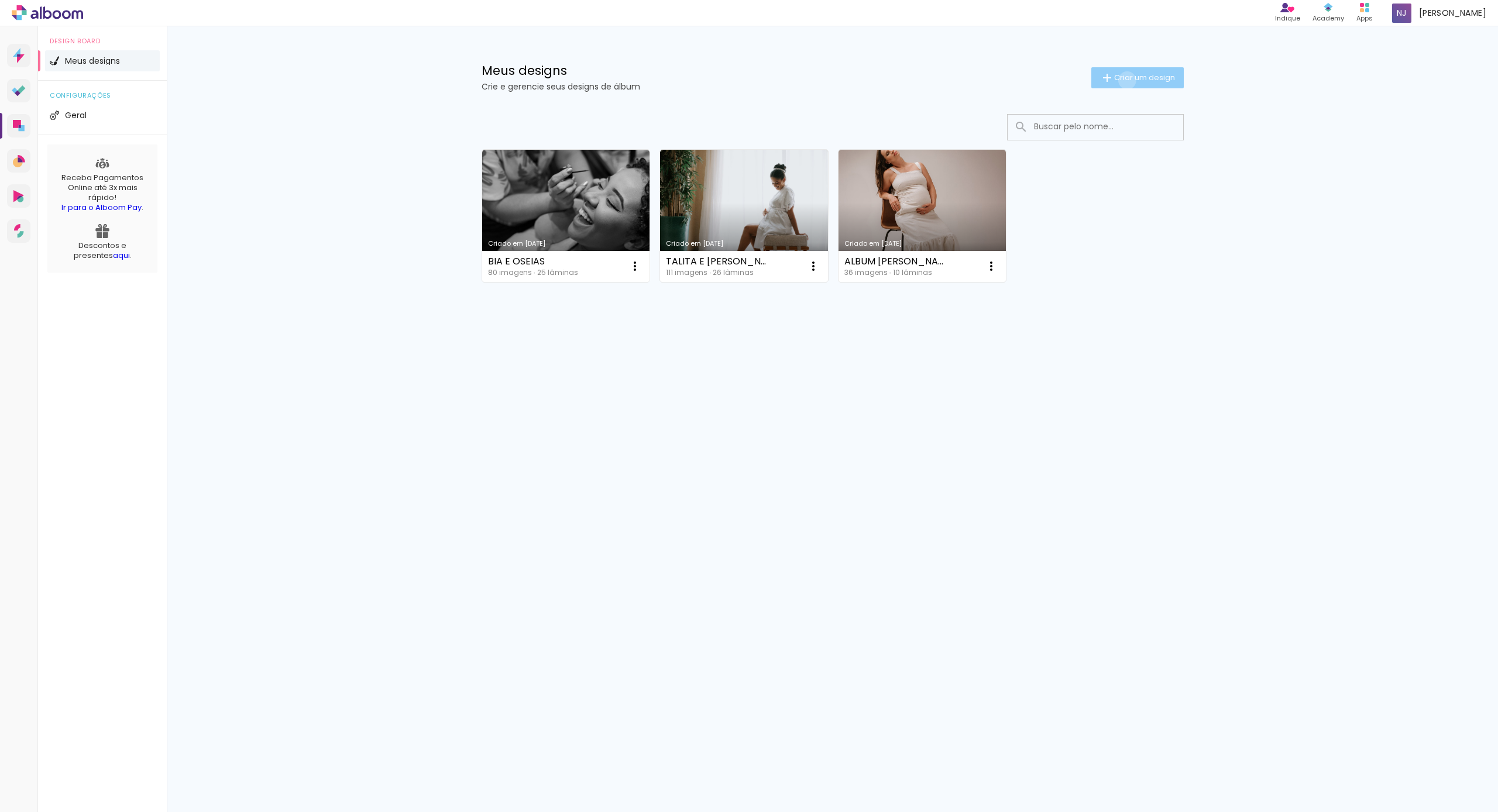
click at [1124, 80] on span "Criar um design" at bounding box center [1145, 77] width 61 height 7
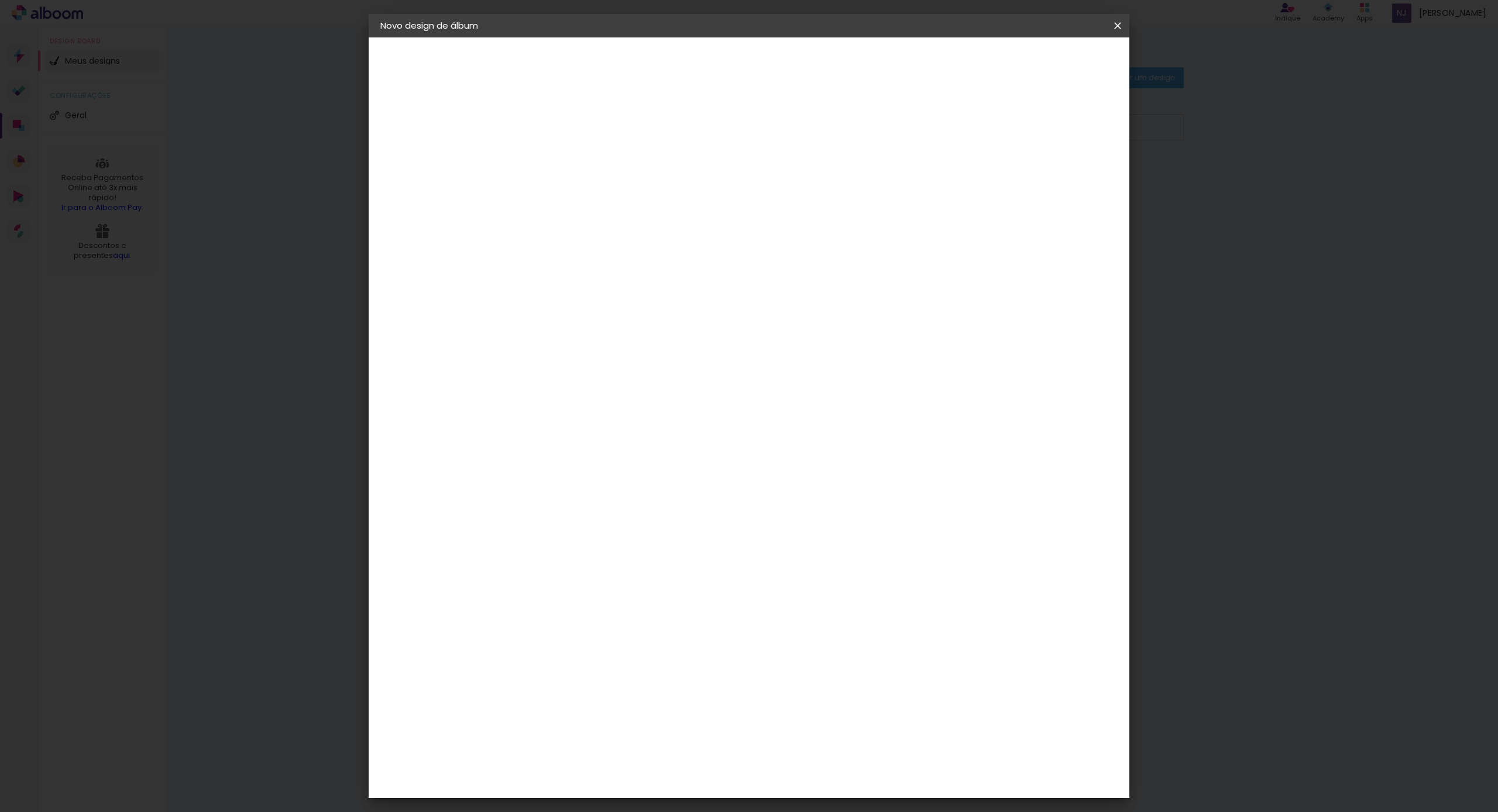
click at [572, 154] on input at bounding box center [572, 157] width 0 height 18
type input "[PERSON_NAME]"
type paper-input "[PERSON_NAME]"
click at [0, 0] on slot "Avançar" at bounding box center [0, 0] width 0 height 0
click at [791, 173] on paper-item "Tamanho Livre" at bounding box center [735, 178] width 113 height 26
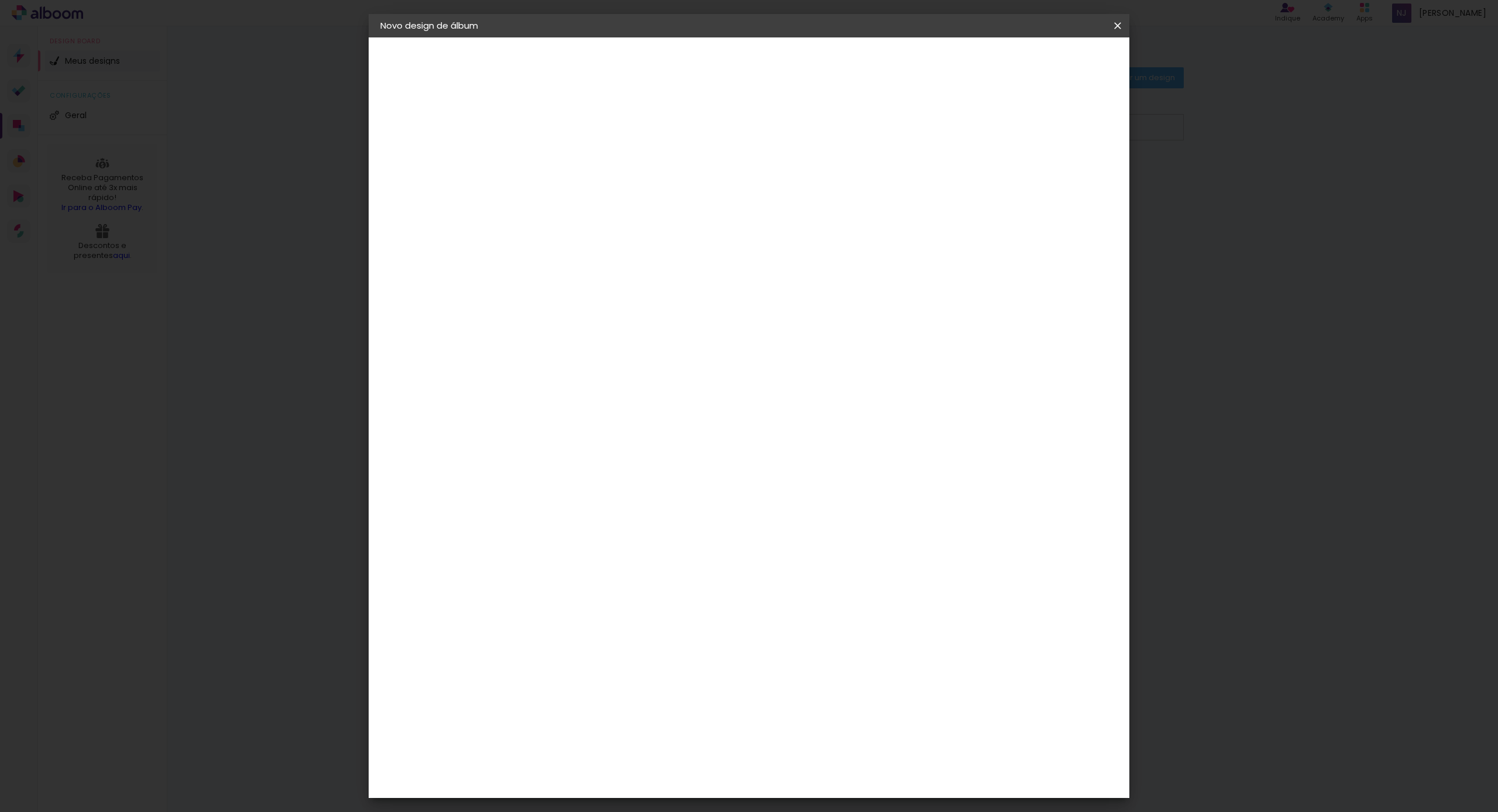
click at [0, 0] on slot "Avançar" at bounding box center [0, 0] width 0 height 0
click at [1044, 62] on span "Iniciar design" at bounding box center [1018, 62] width 54 height 8
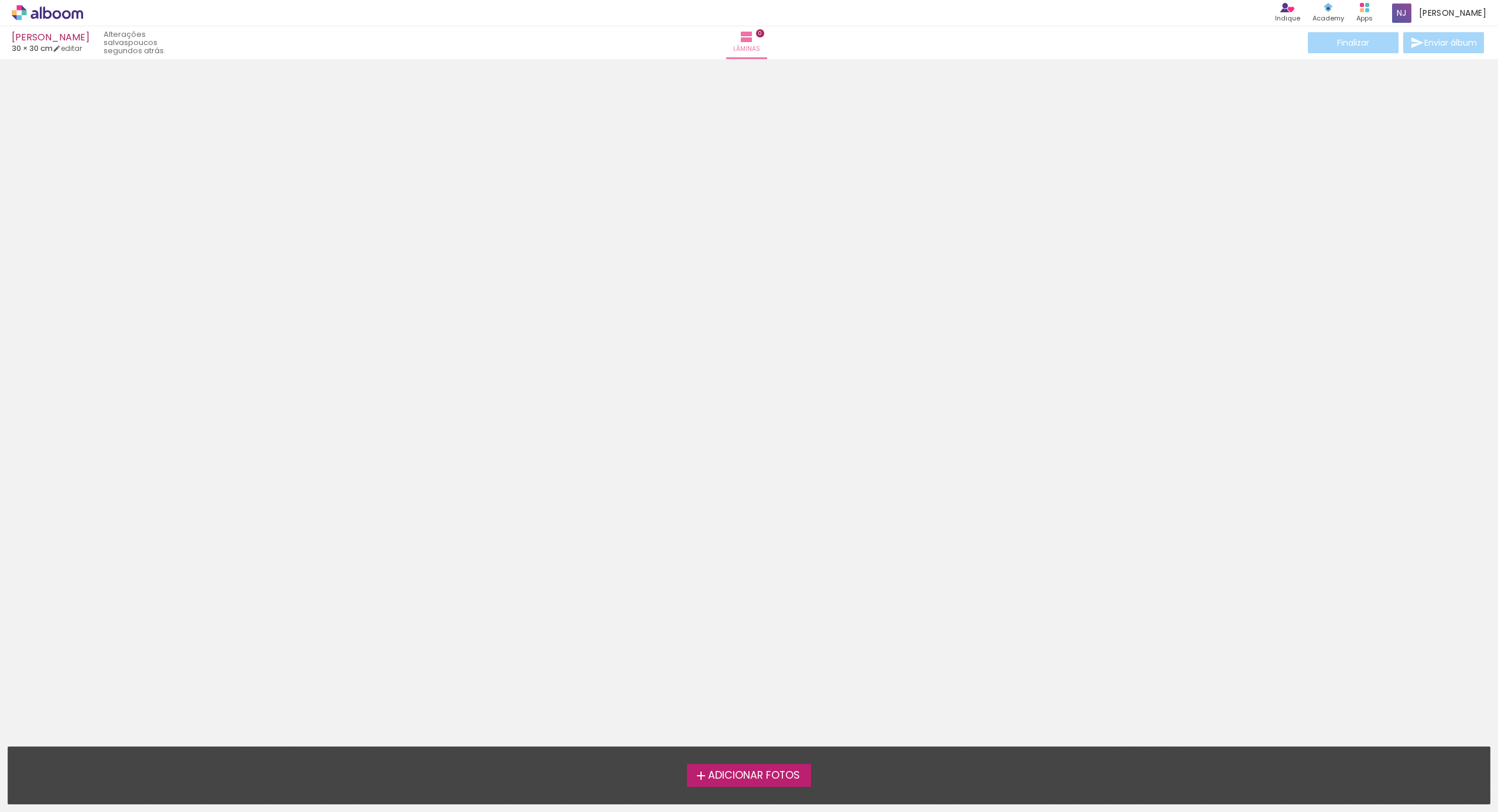
click at [744, 775] on span "Adicionar Fotos" at bounding box center [753, 775] width 92 height 11
click at [0, 0] on input "file" at bounding box center [0, 0] width 0 height 0
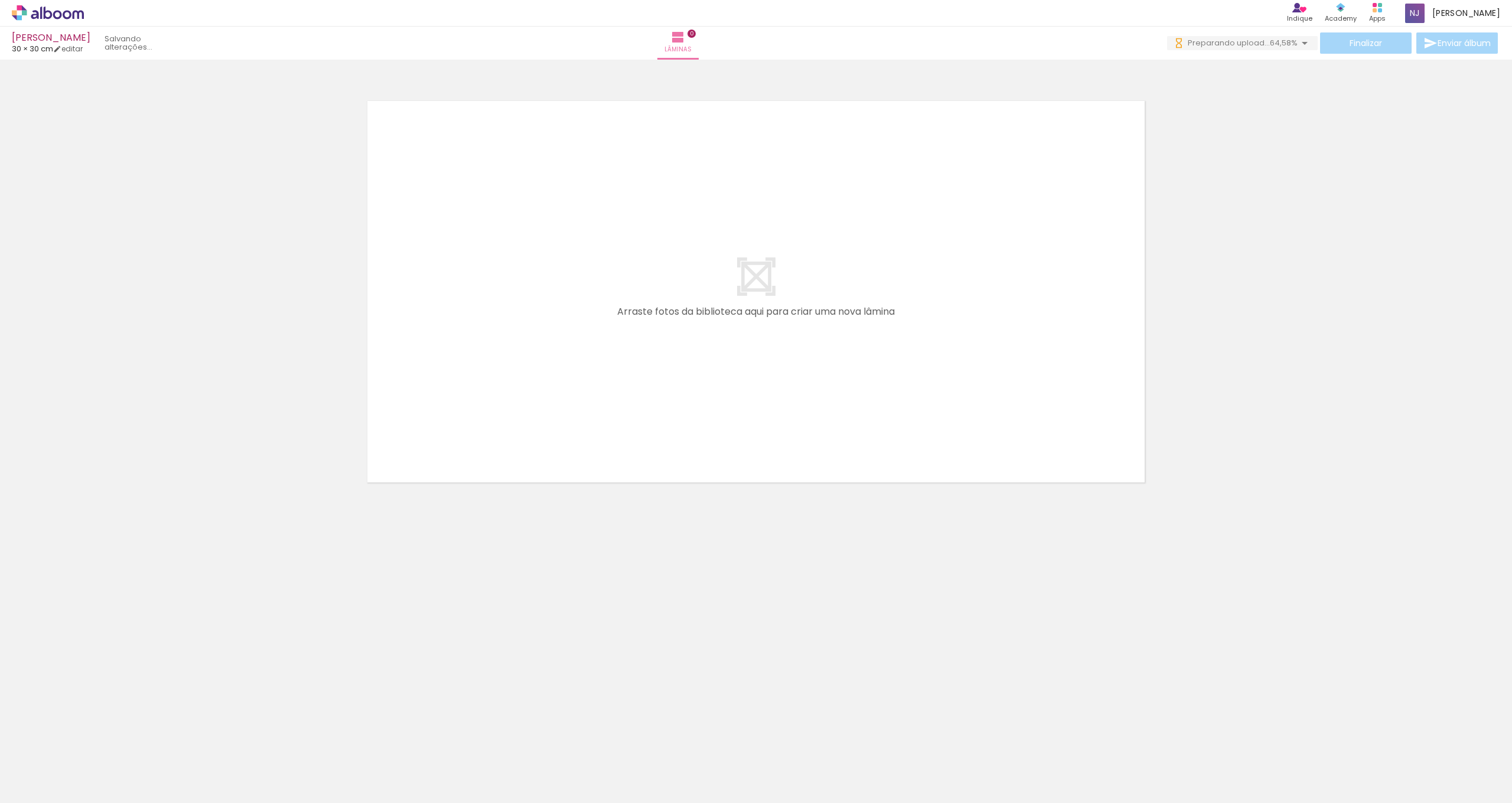
drag, startPoint x: 82, startPoint y: 763, endPoint x: 157, endPoint y: 767, distance: 75.1
click at [97, 770] on iron-horizontal-list at bounding box center [85, 767] width 24 height 74
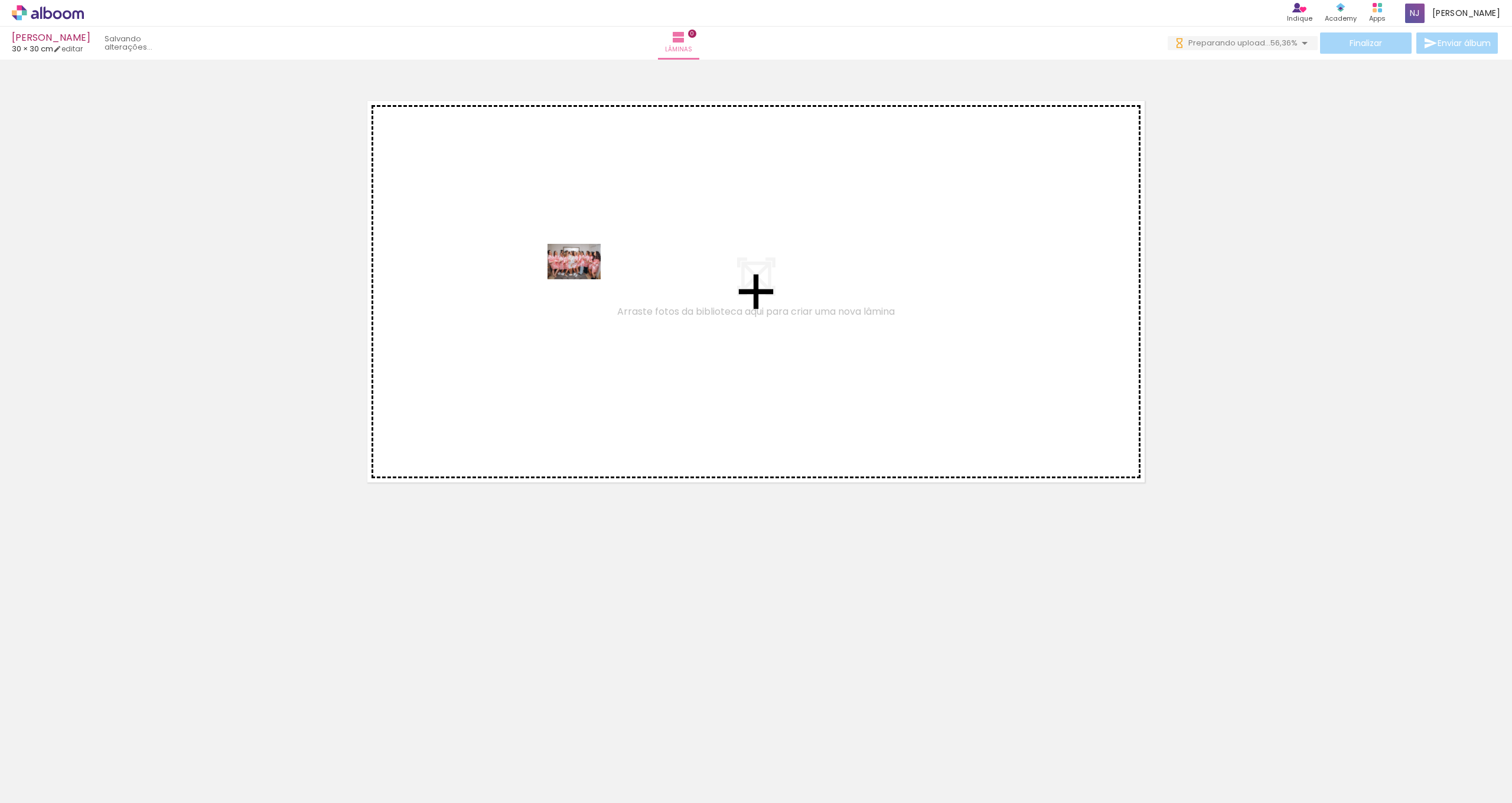
drag, startPoint x: 115, startPoint y: 767, endPoint x: 583, endPoint y: 279, distance: 676.1
click at [583, 279] on quentale-workspace at bounding box center [756, 401] width 1512 height 803
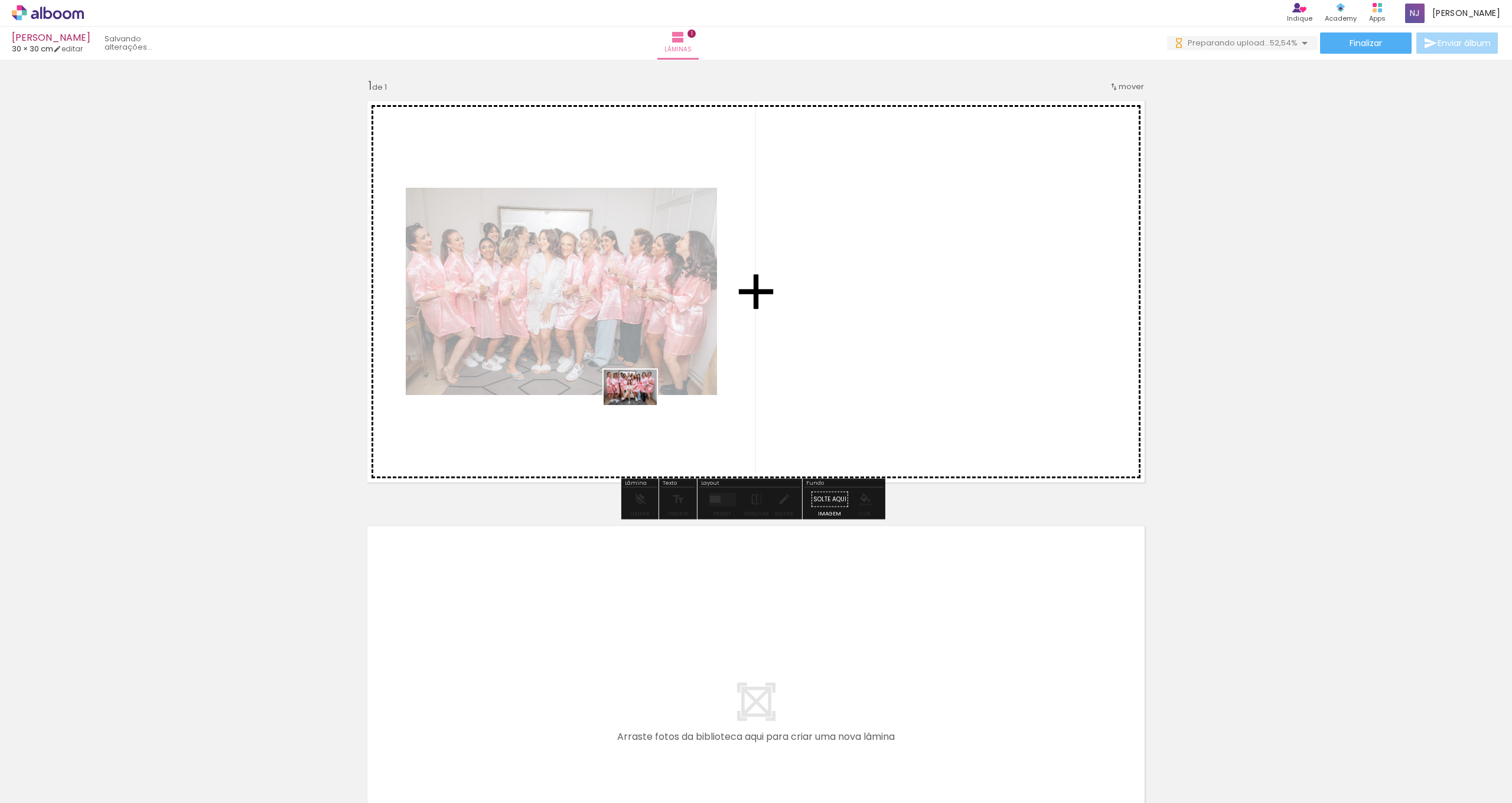
drag, startPoint x: 231, startPoint y: 744, endPoint x: 639, endPoint y: 405, distance: 530.5
click at [639, 405] on quentale-workspace at bounding box center [756, 401] width 1512 height 803
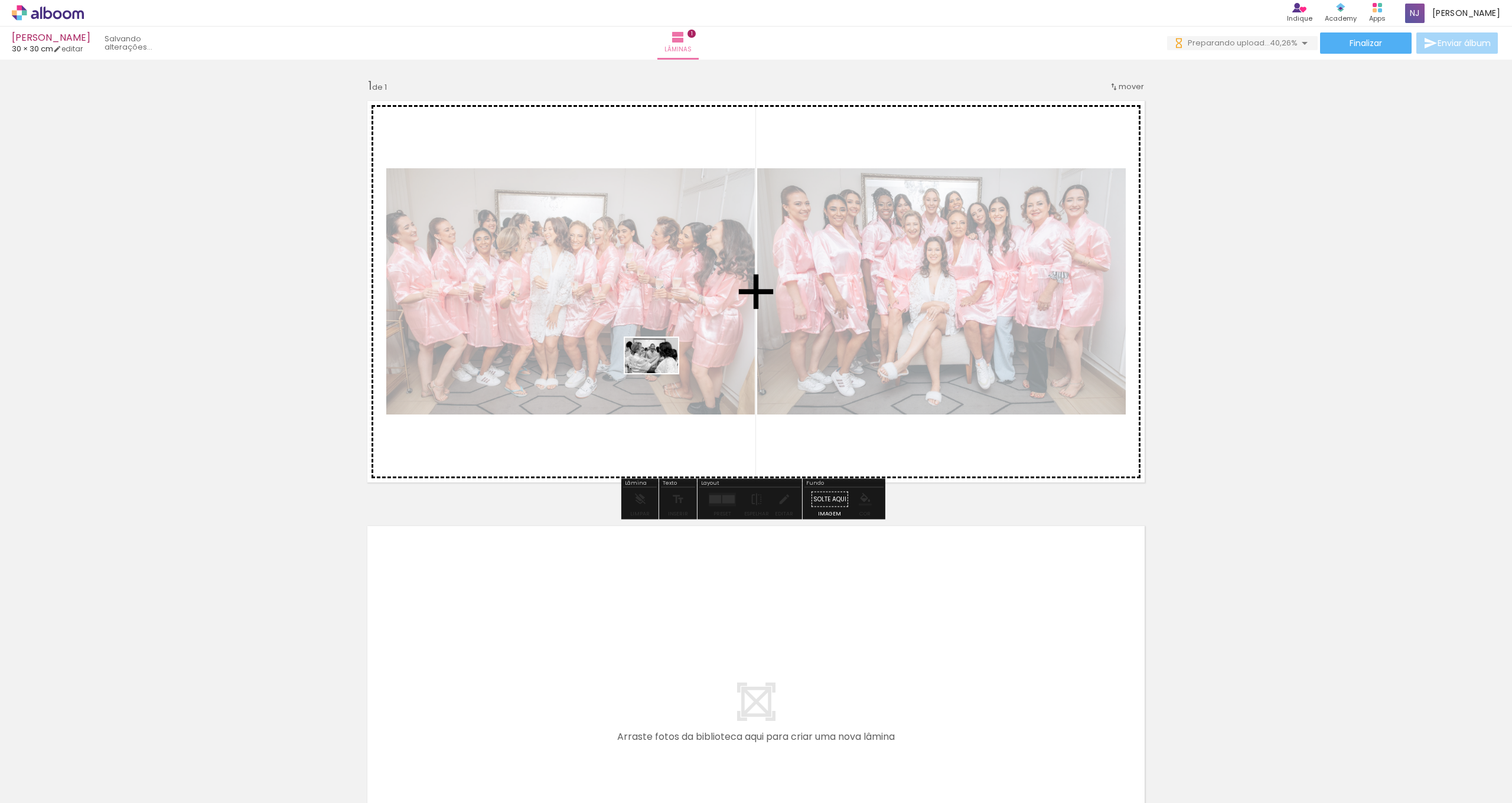
drag, startPoint x: 260, startPoint y: 765, endPoint x: 702, endPoint y: 344, distance: 610.4
click at [702, 344] on quentale-workspace at bounding box center [756, 401] width 1512 height 803
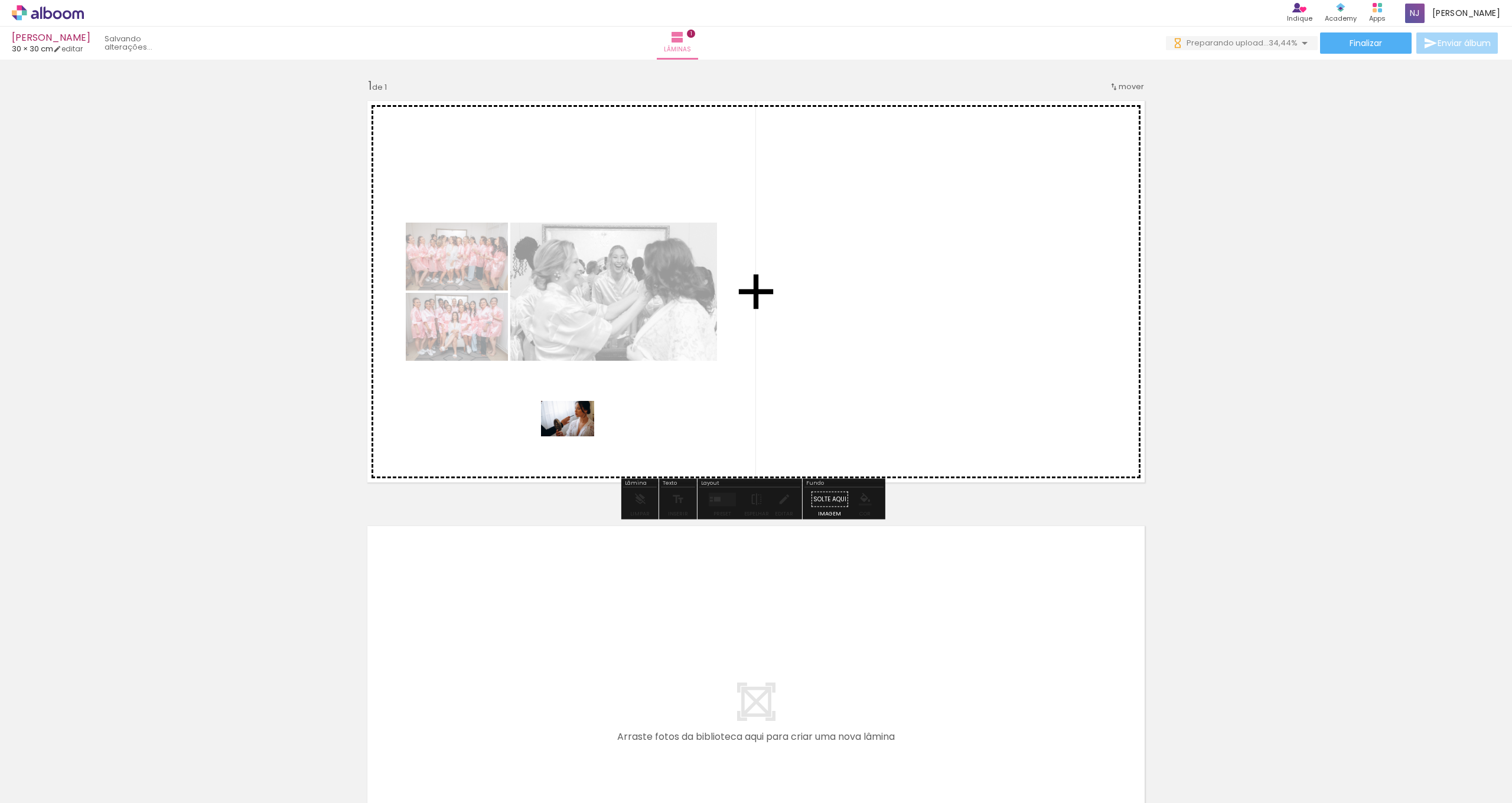
drag, startPoint x: 455, startPoint y: 774, endPoint x: 585, endPoint y: 424, distance: 373.4
click at [585, 424] on quentale-workspace at bounding box center [756, 401] width 1512 height 803
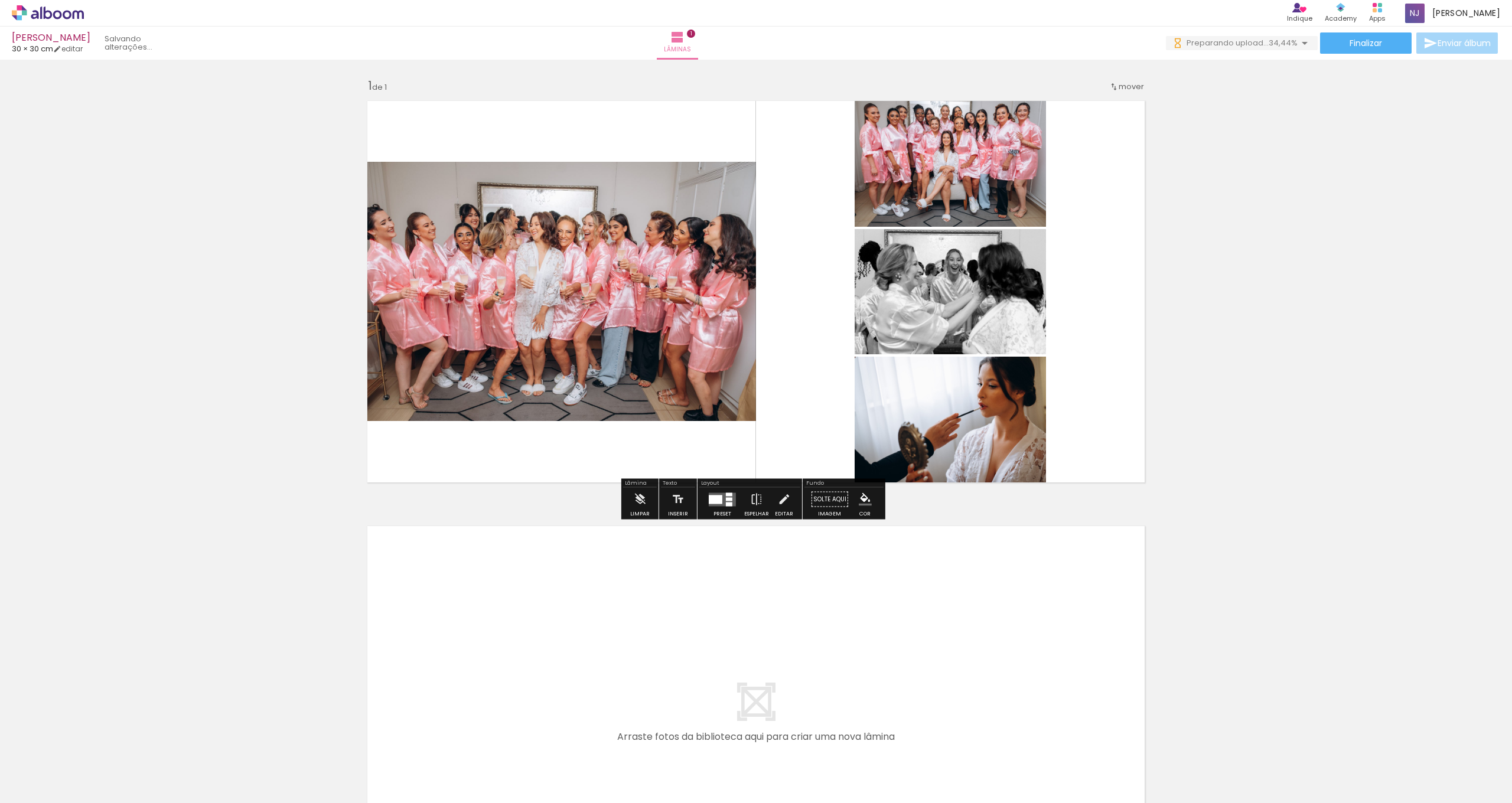
click at [715, 499] on div at bounding box center [715, 499] width 14 height 9
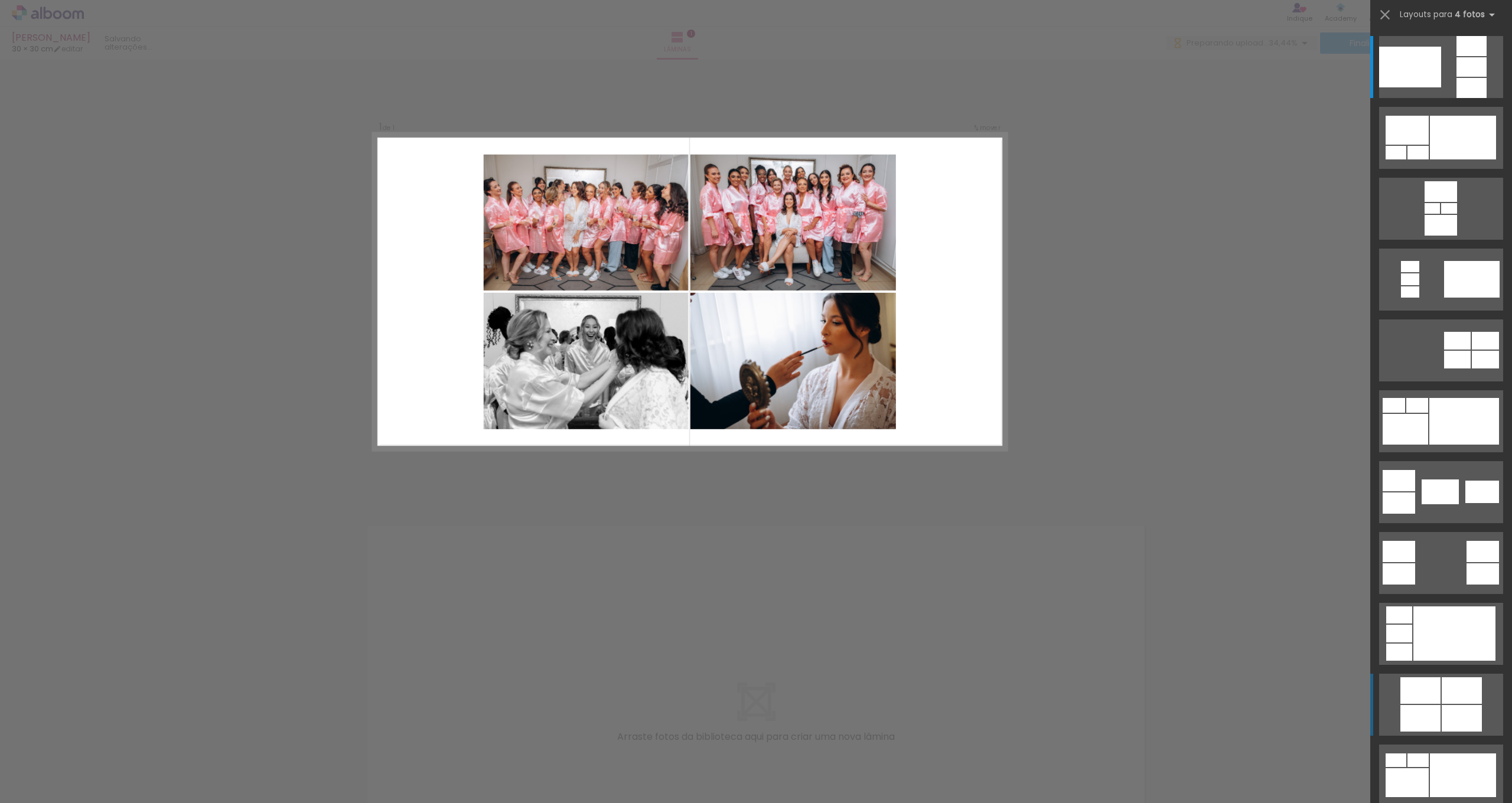
click at [1433, 88] on div at bounding box center [1410, 67] width 62 height 41
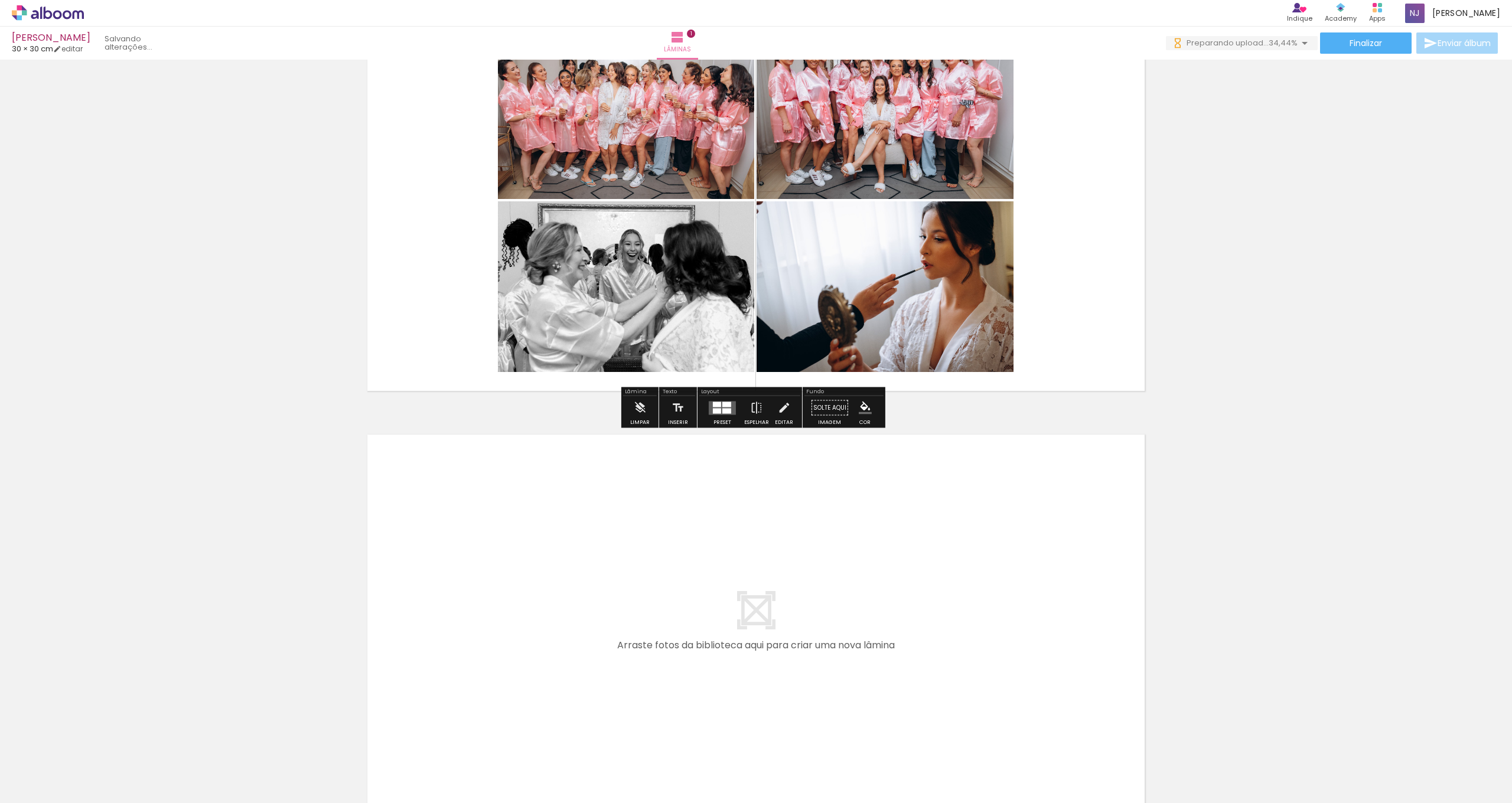
scroll to position [227, 0]
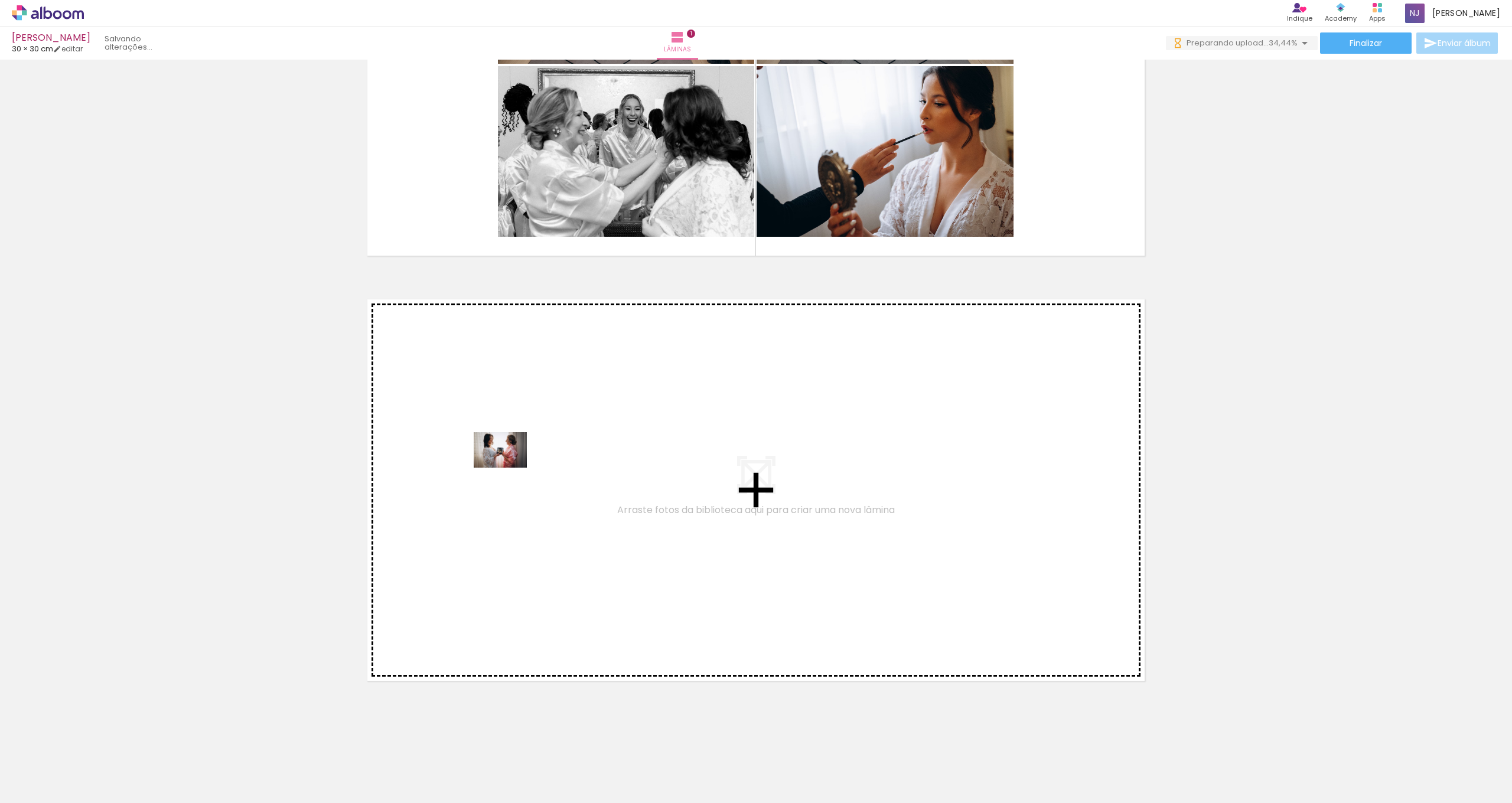
drag, startPoint x: 393, startPoint y: 689, endPoint x: 509, endPoint y: 468, distance: 249.6
click at [509, 468] on quentale-workspace at bounding box center [756, 401] width 1512 height 803
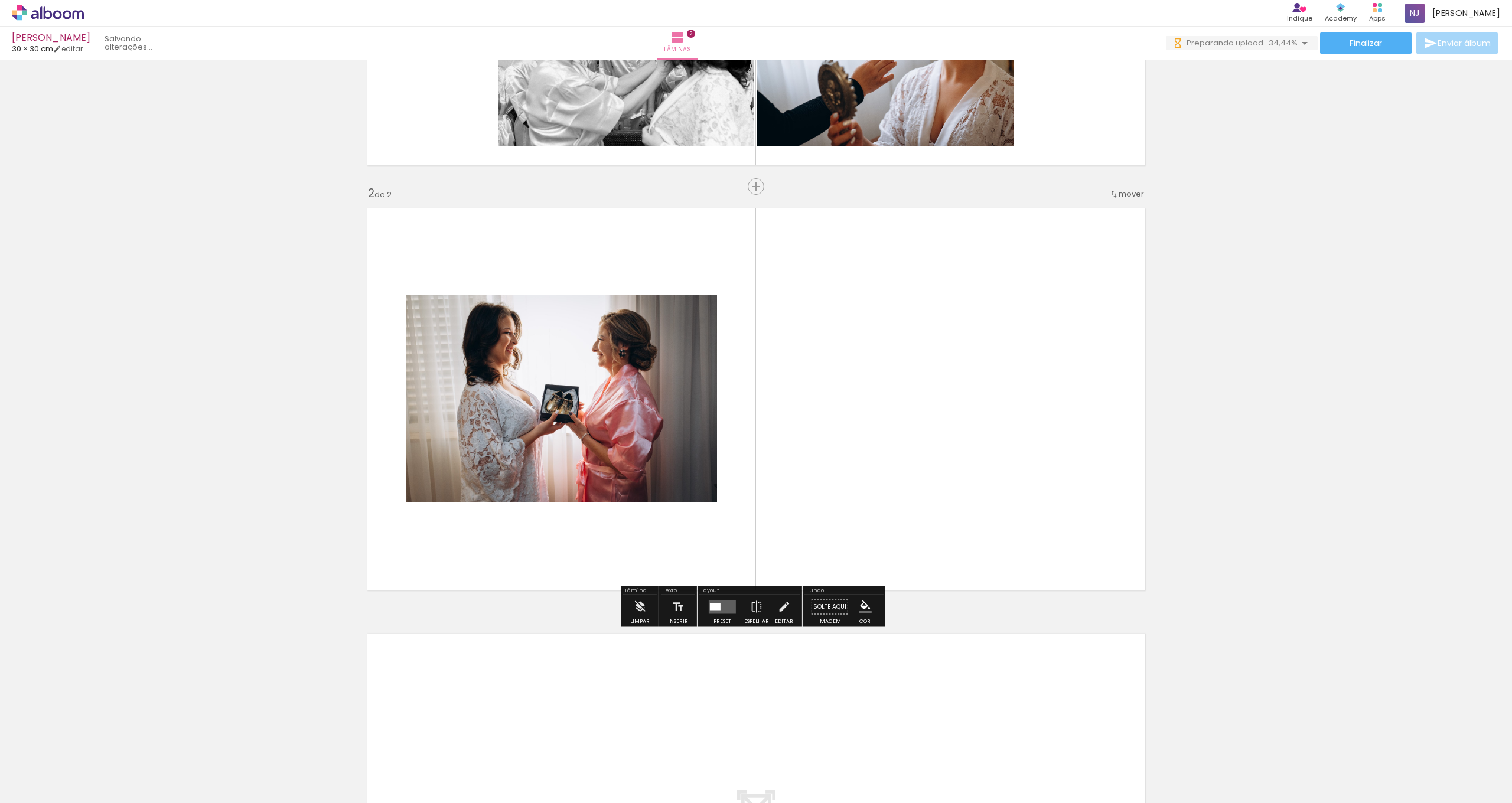
scroll to position [322, 0]
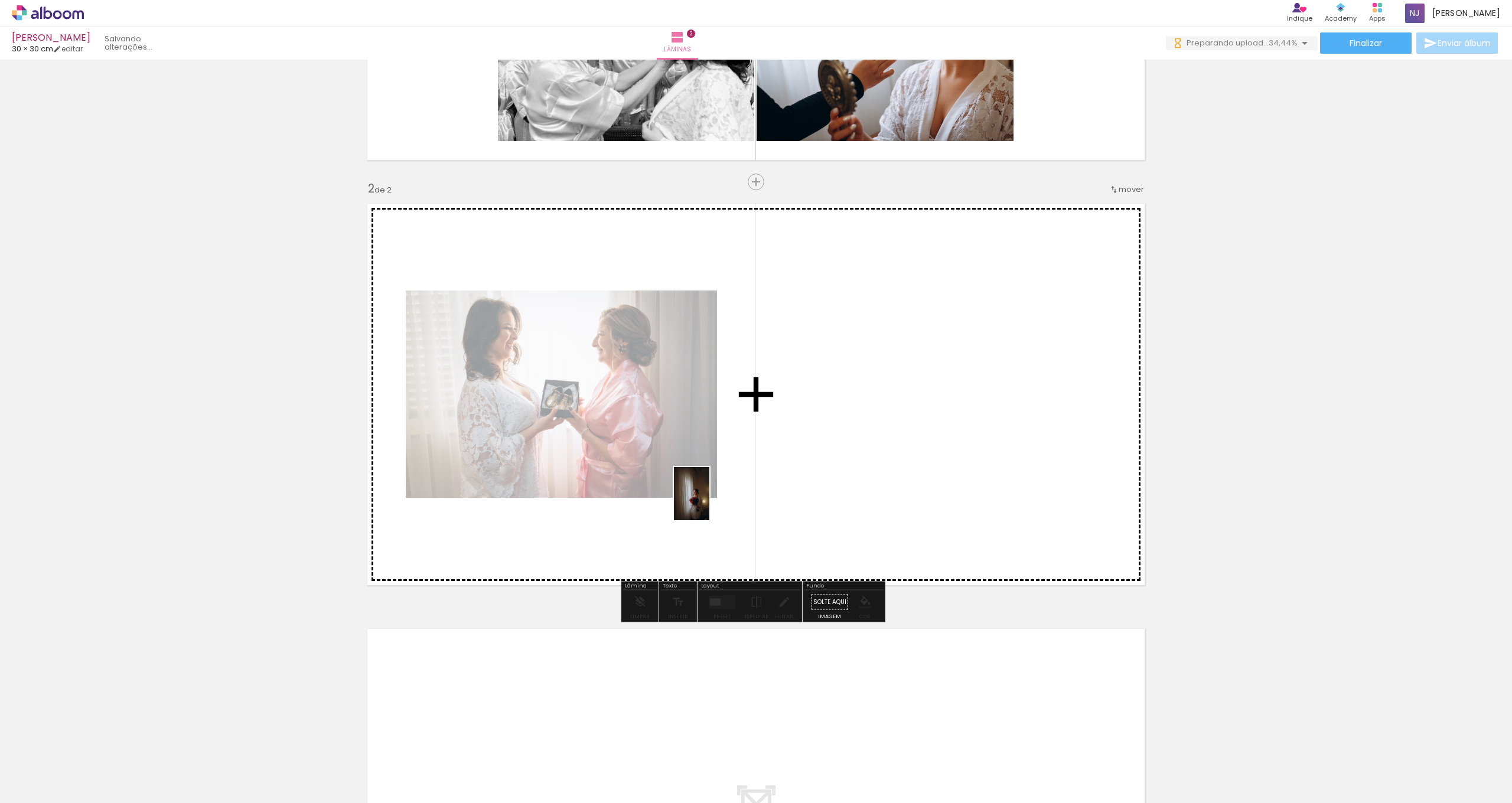
drag, startPoint x: 425, startPoint y: 732, endPoint x: 794, endPoint y: 472, distance: 451.4
click at [794, 472] on quentale-workspace at bounding box center [756, 401] width 1512 height 803
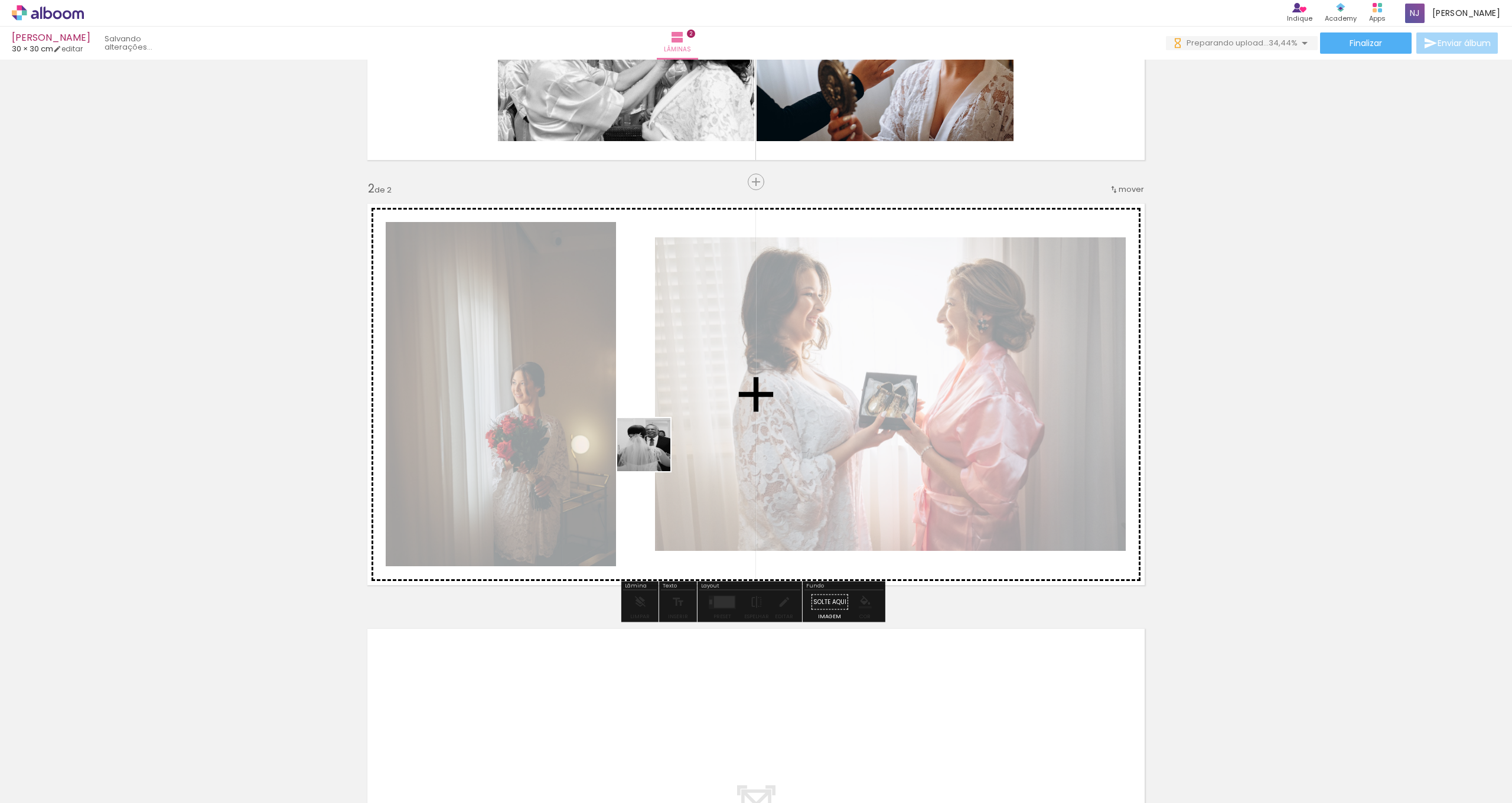
drag, startPoint x: 521, startPoint y: 768, endPoint x: 665, endPoint y: 418, distance: 378.5
click at [665, 418] on quentale-workspace at bounding box center [756, 401] width 1512 height 803
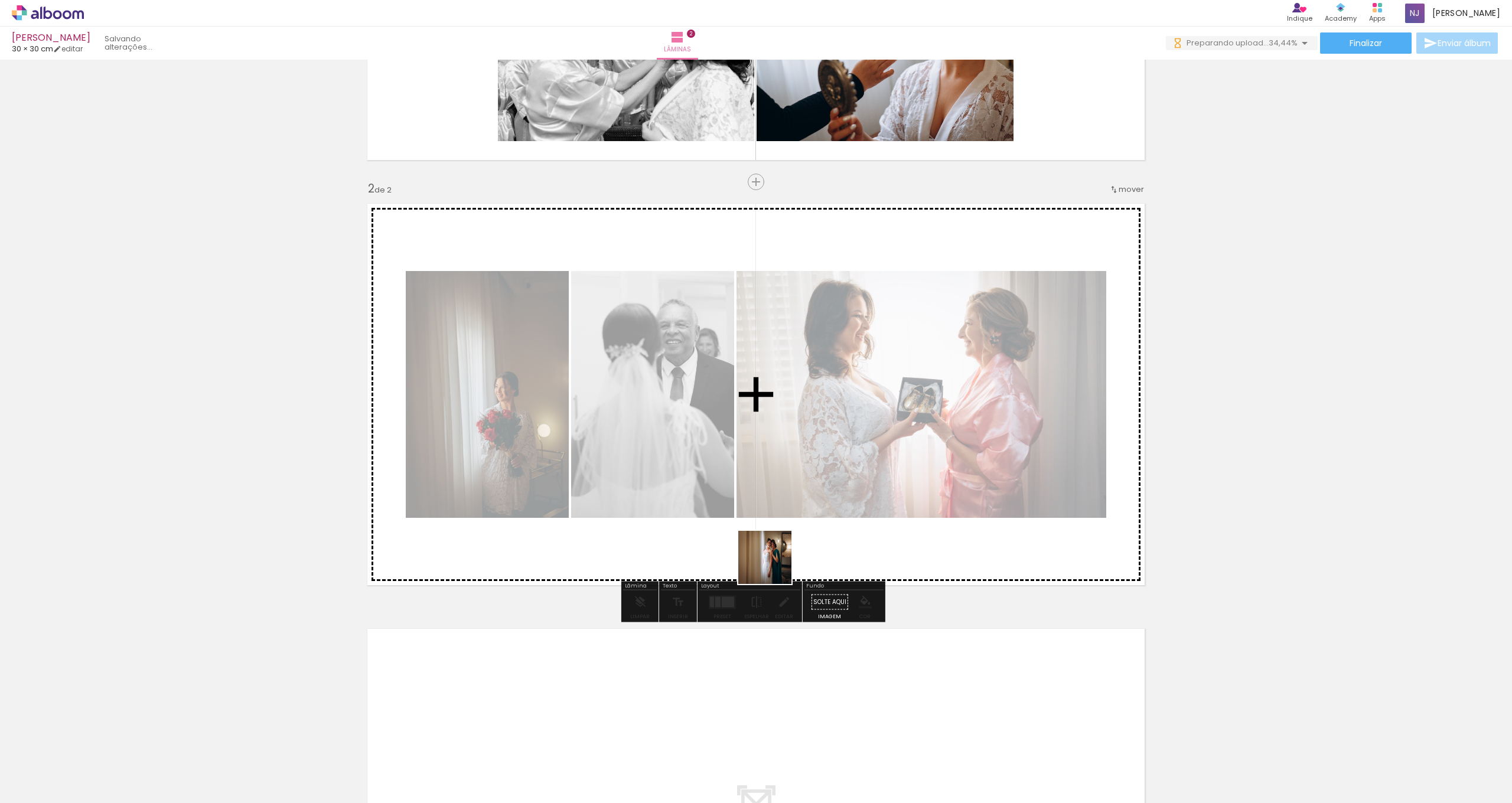
drag, startPoint x: 602, startPoint y: 755, endPoint x: 851, endPoint y: 439, distance: 402.3
click at [851, 439] on quentale-workspace at bounding box center [756, 401] width 1512 height 803
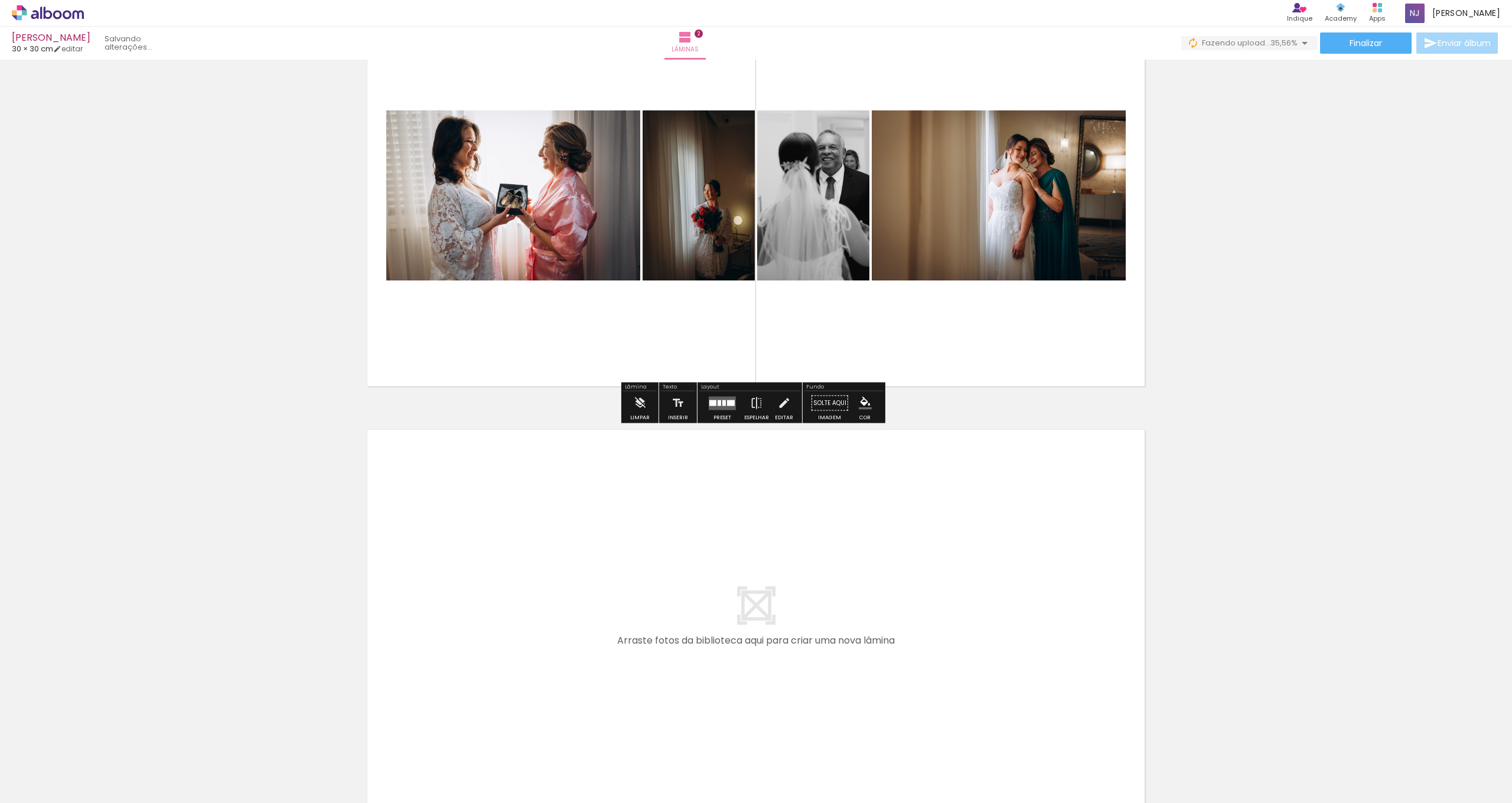
scroll to position [652, 0]
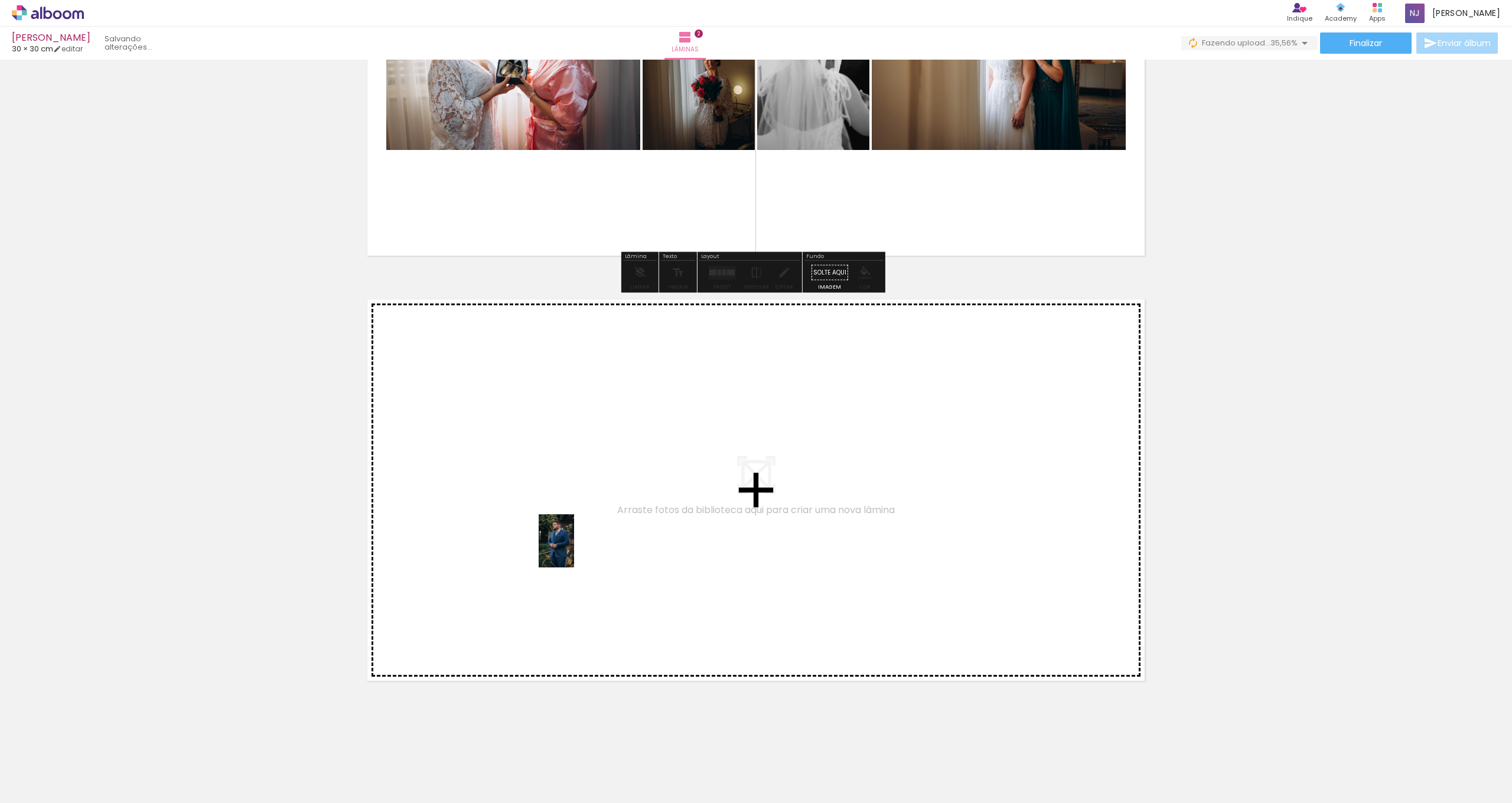
drag, startPoint x: 652, startPoint y: 754, endPoint x: 574, endPoint y: 550, distance: 218.4
click at [574, 550] on quentale-workspace at bounding box center [756, 401] width 1512 height 803
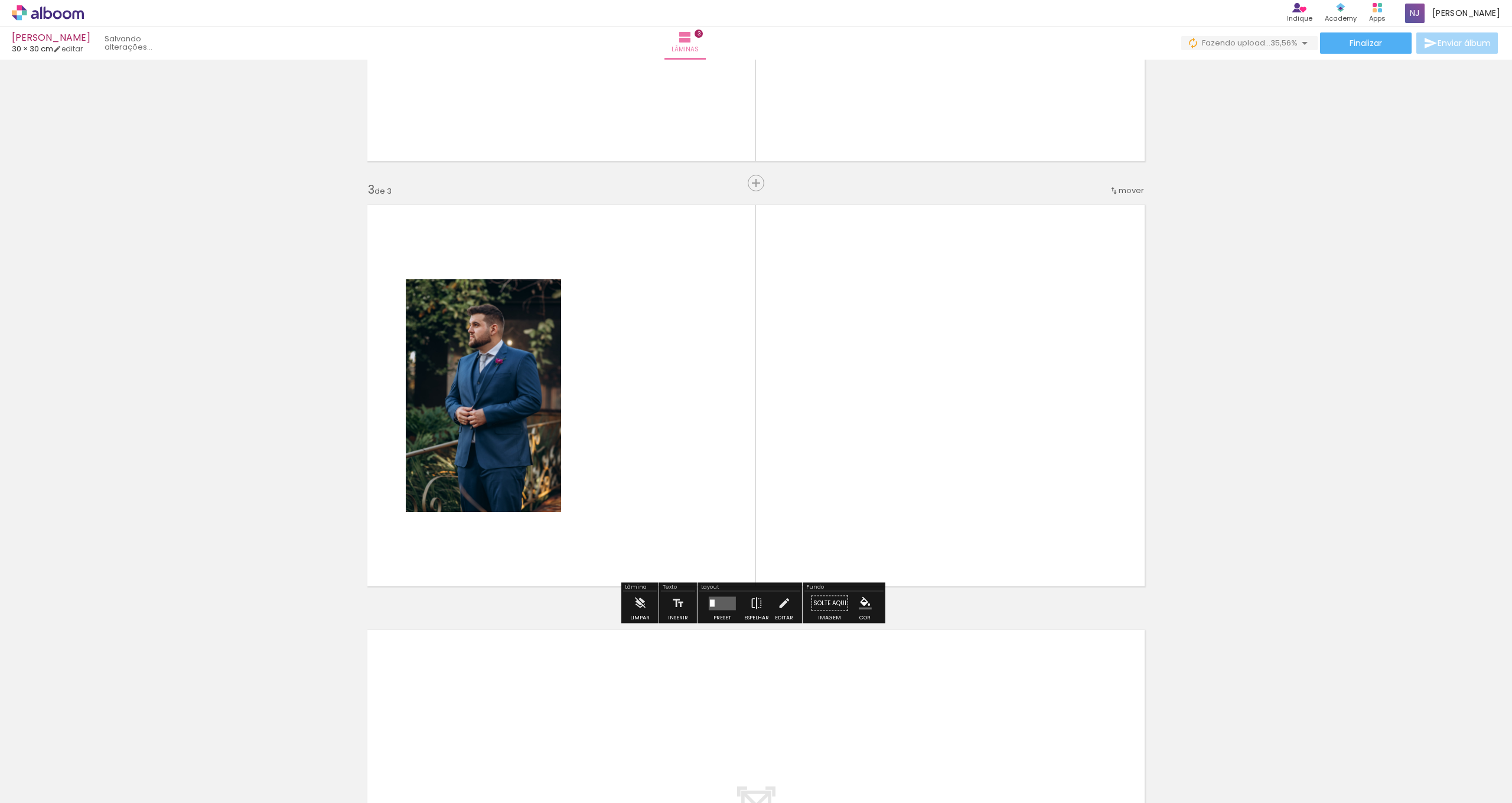
scroll to position [748, 0]
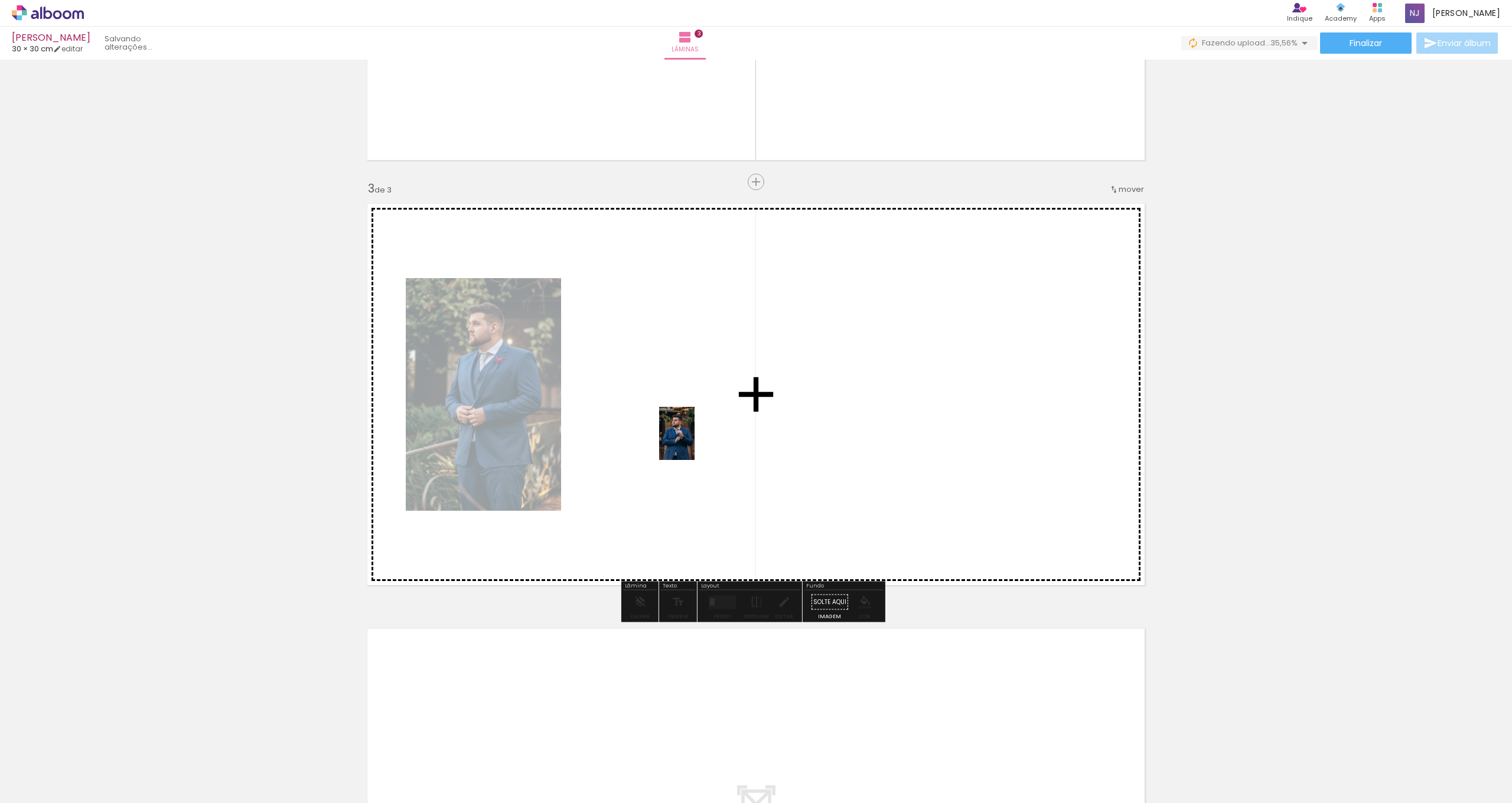
drag, startPoint x: 730, startPoint y: 764, endPoint x: 694, endPoint y: 439, distance: 327.0
click at [694, 439] on quentale-workspace at bounding box center [756, 401] width 1512 height 803
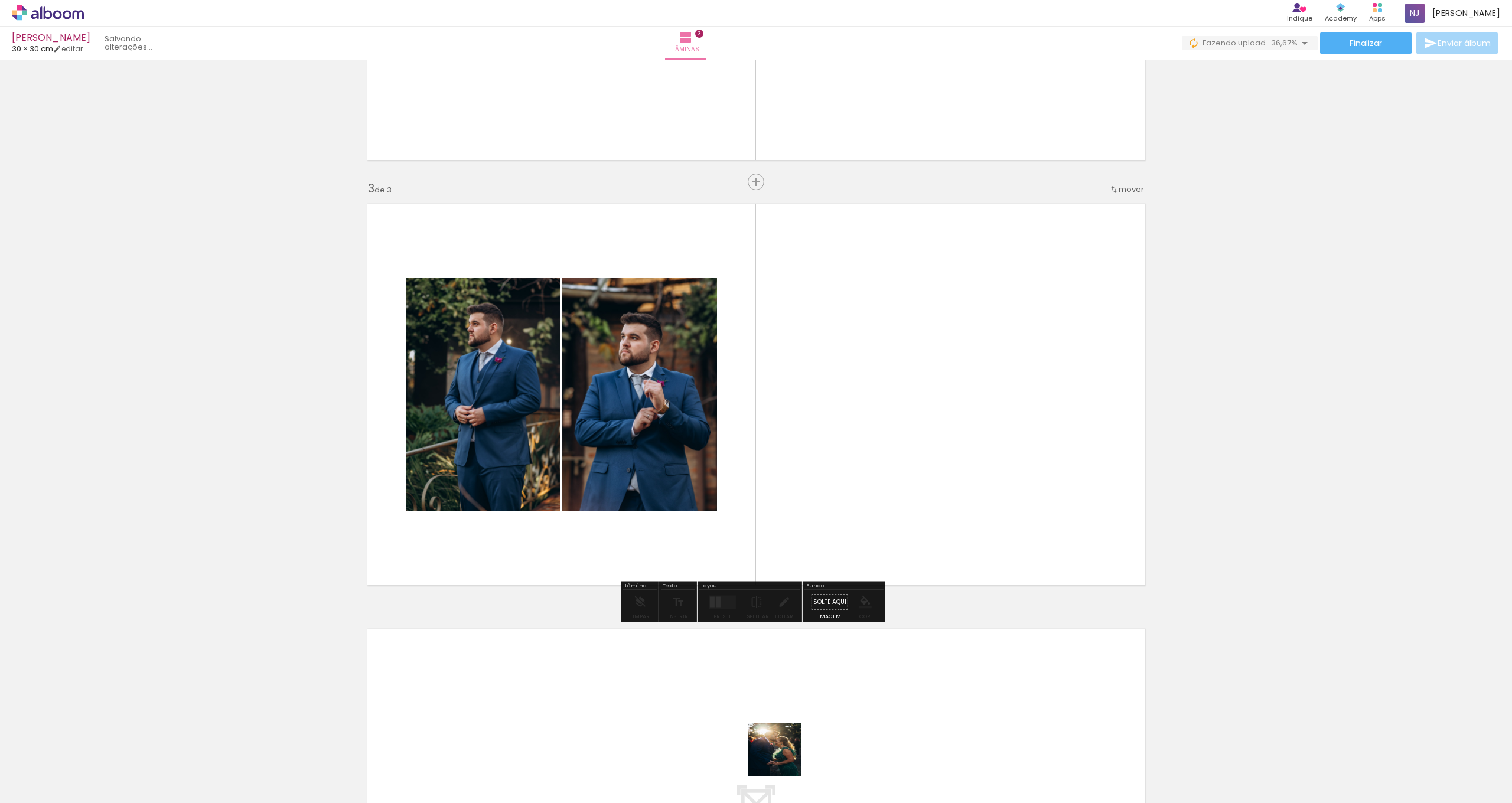
drag, startPoint x: 784, startPoint y: 759, endPoint x: 807, endPoint y: 381, distance: 378.7
click at [807, 381] on quentale-workspace at bounding box center [756, 401] width 1512 height 803
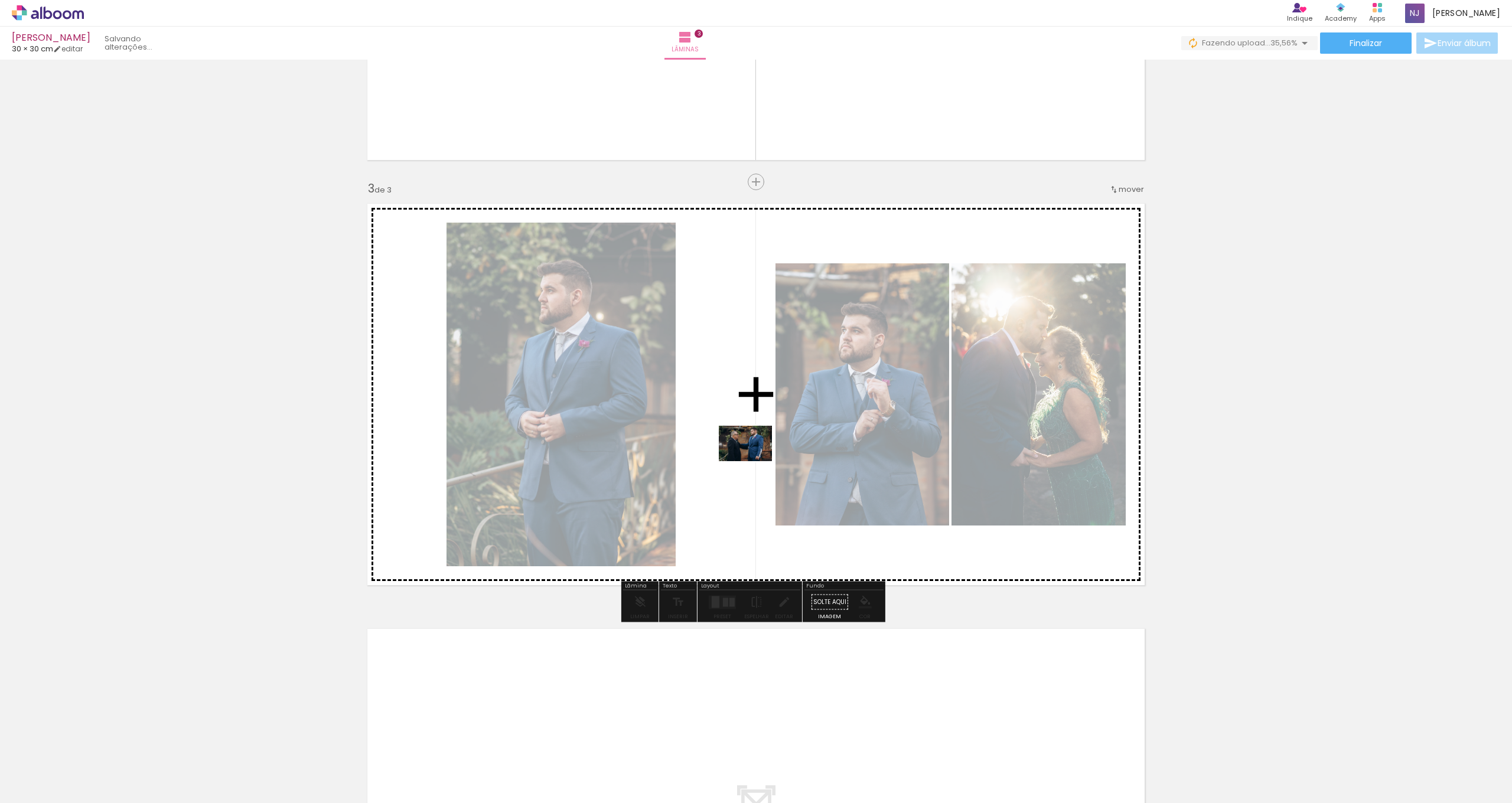
drag, startPoint x: 845, startPoint y: 761, endPoint x: 745, endPoint y: 442, distance: 334.3
click at [745, 442] on quentale-workspace at bounding box center [756, 401] width 1512 height 803
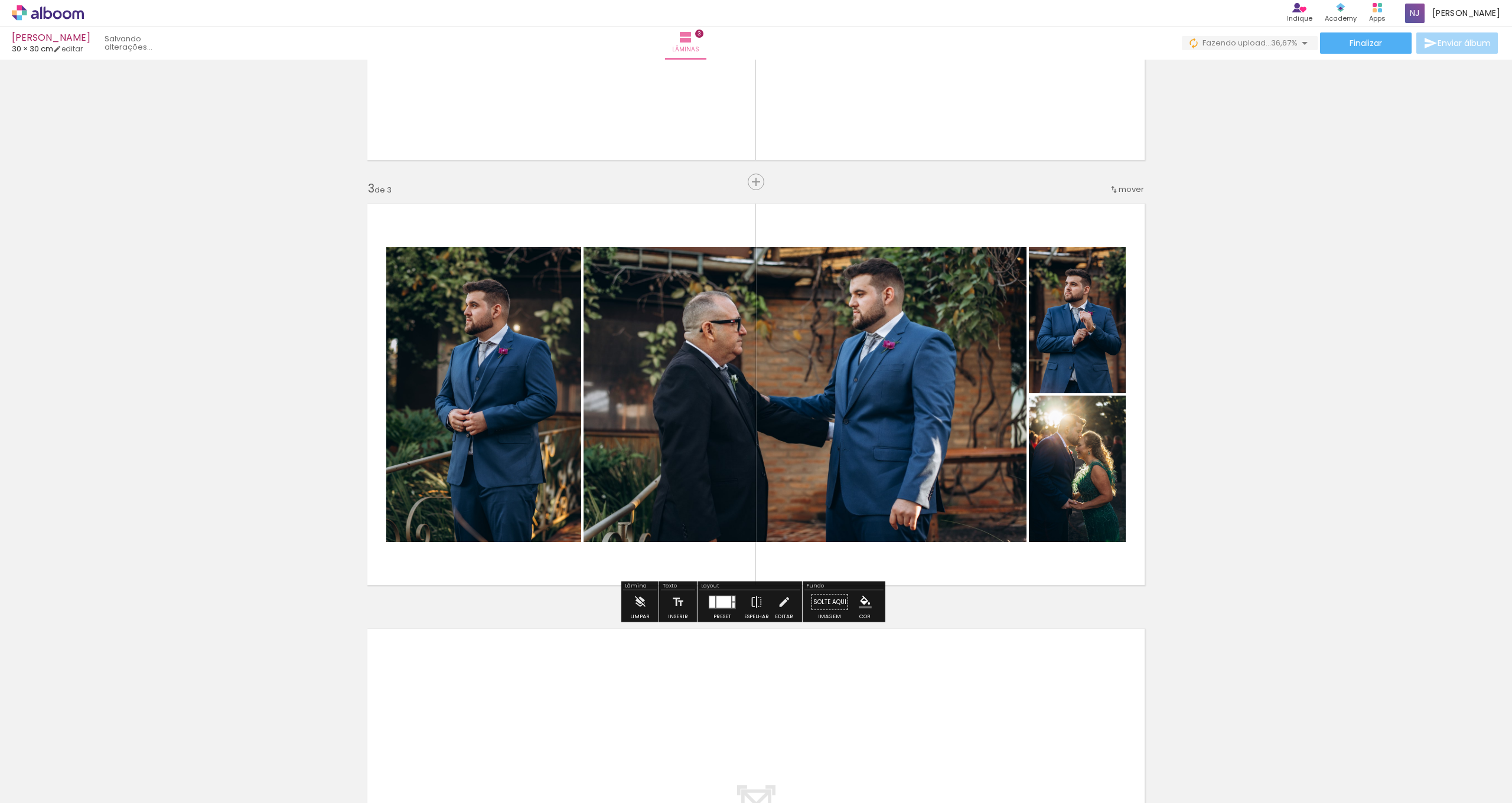
click at [723, 602] on div at bounding box center [724, 602] width 15 height 12
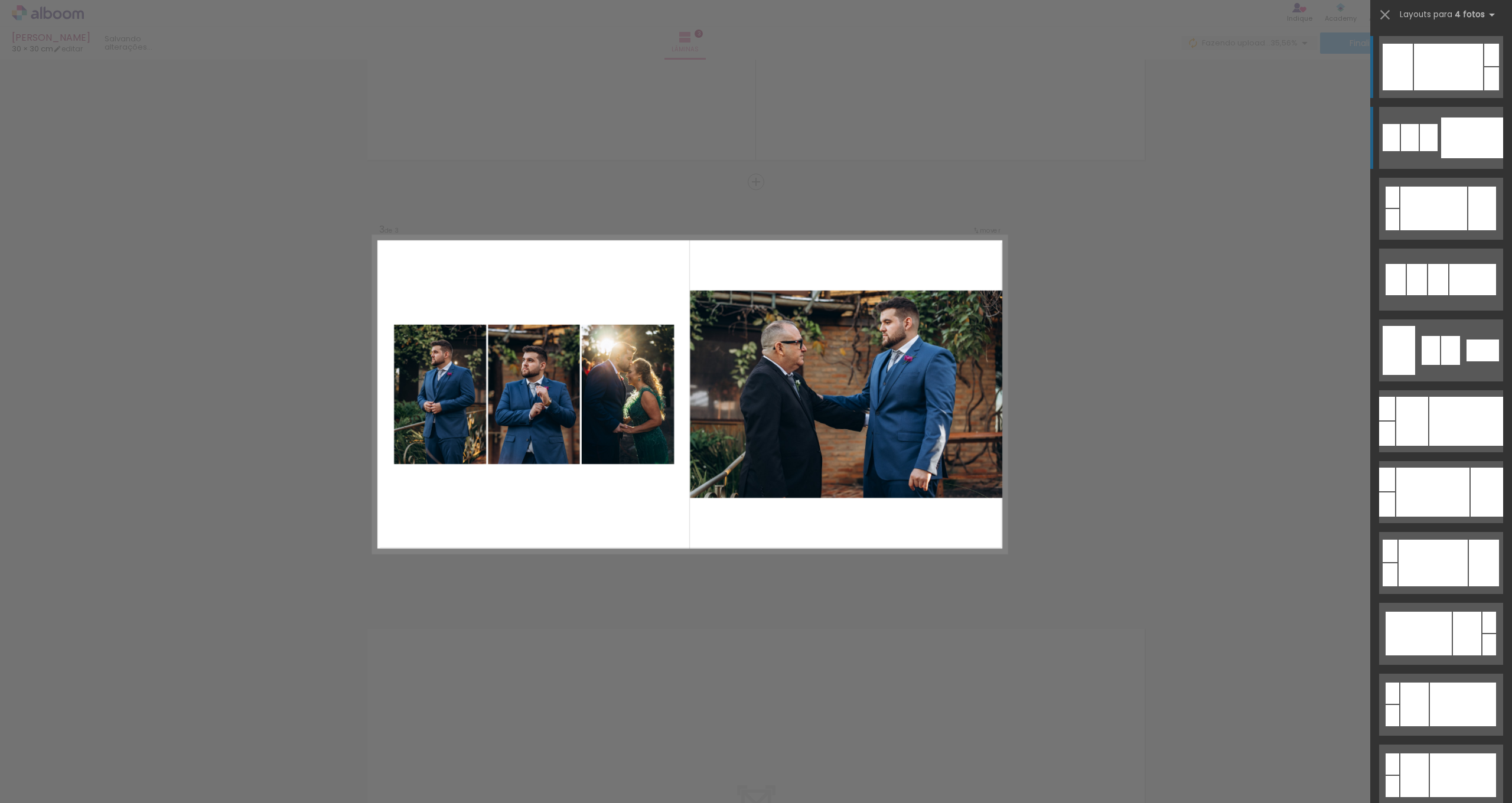
click at [1484, 66] on div at bounding box center [1491, 55] width 15 height 23
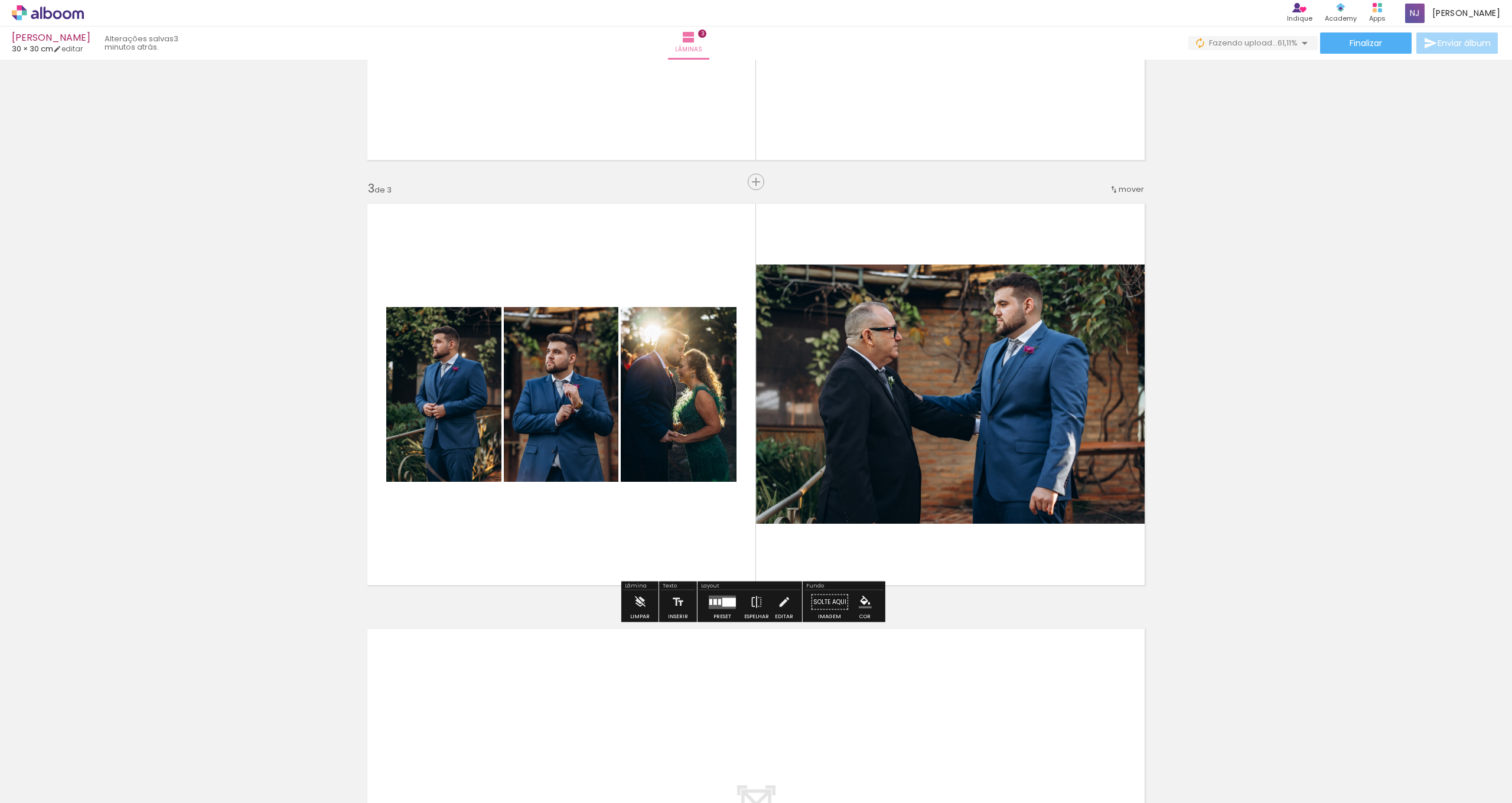
click at [722, 602] on div at bounding box center [729, 602] width 14 height 9
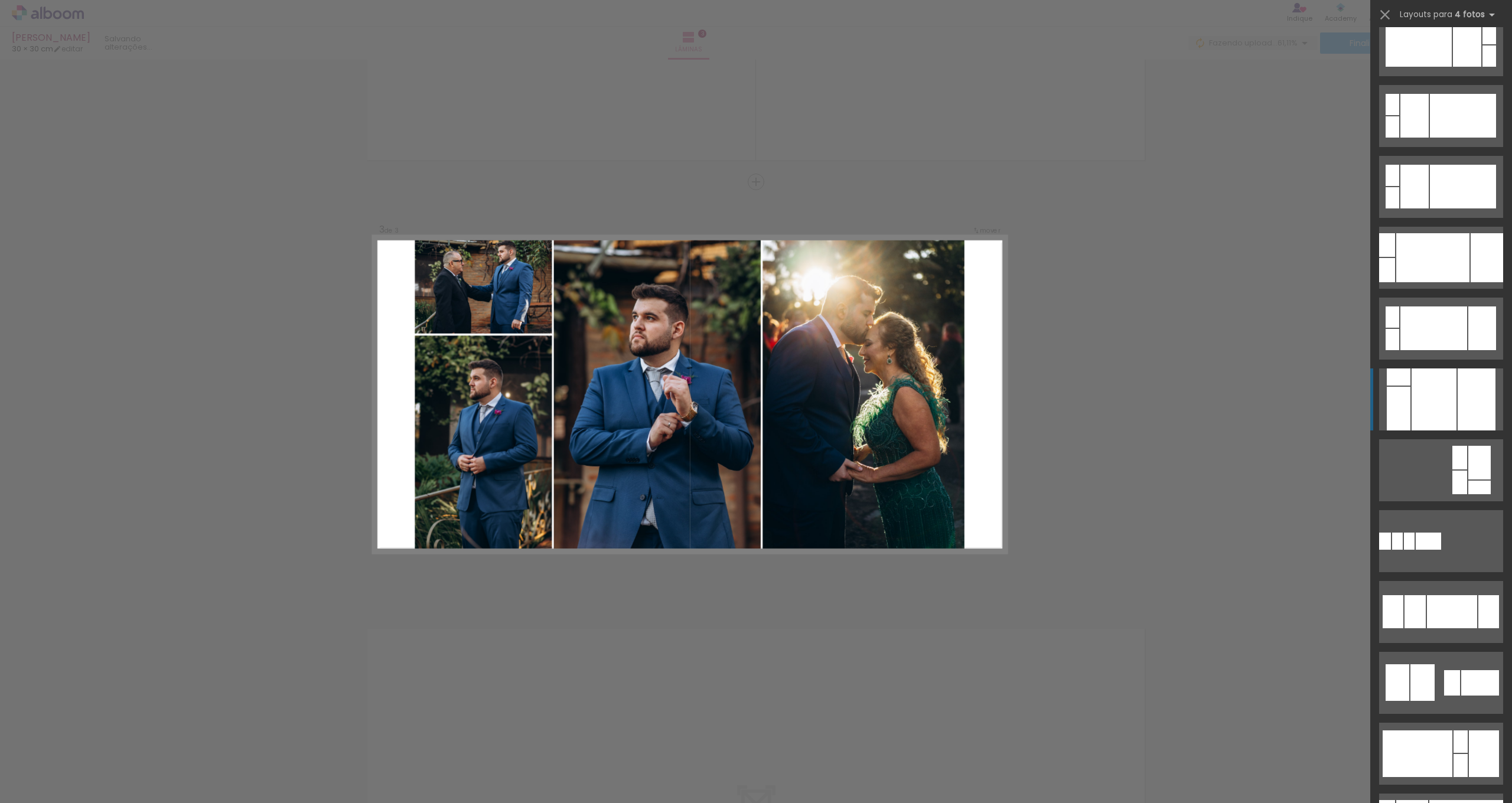
scroll to position [672, 0]
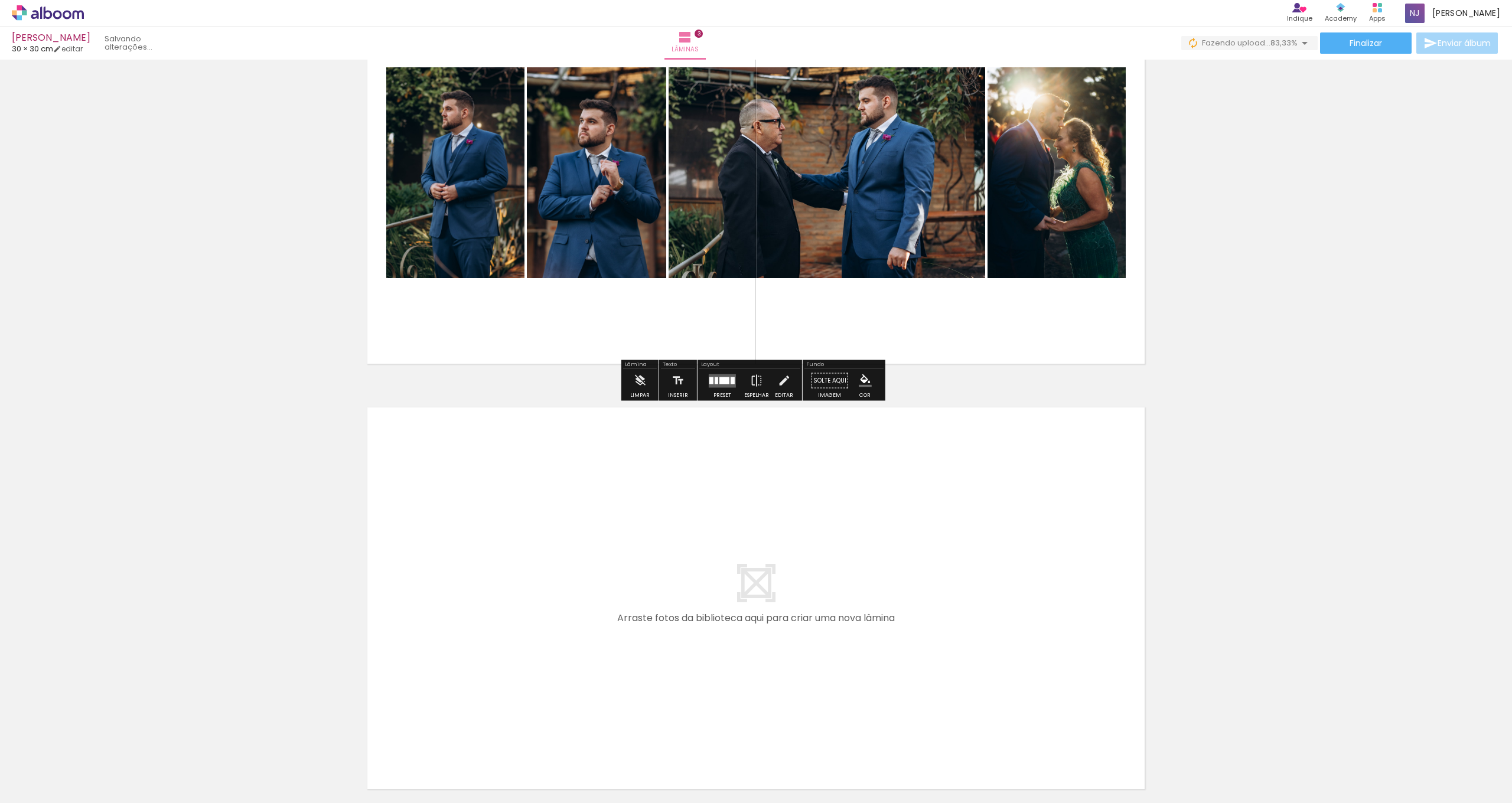
scroll to position [1078, 0]
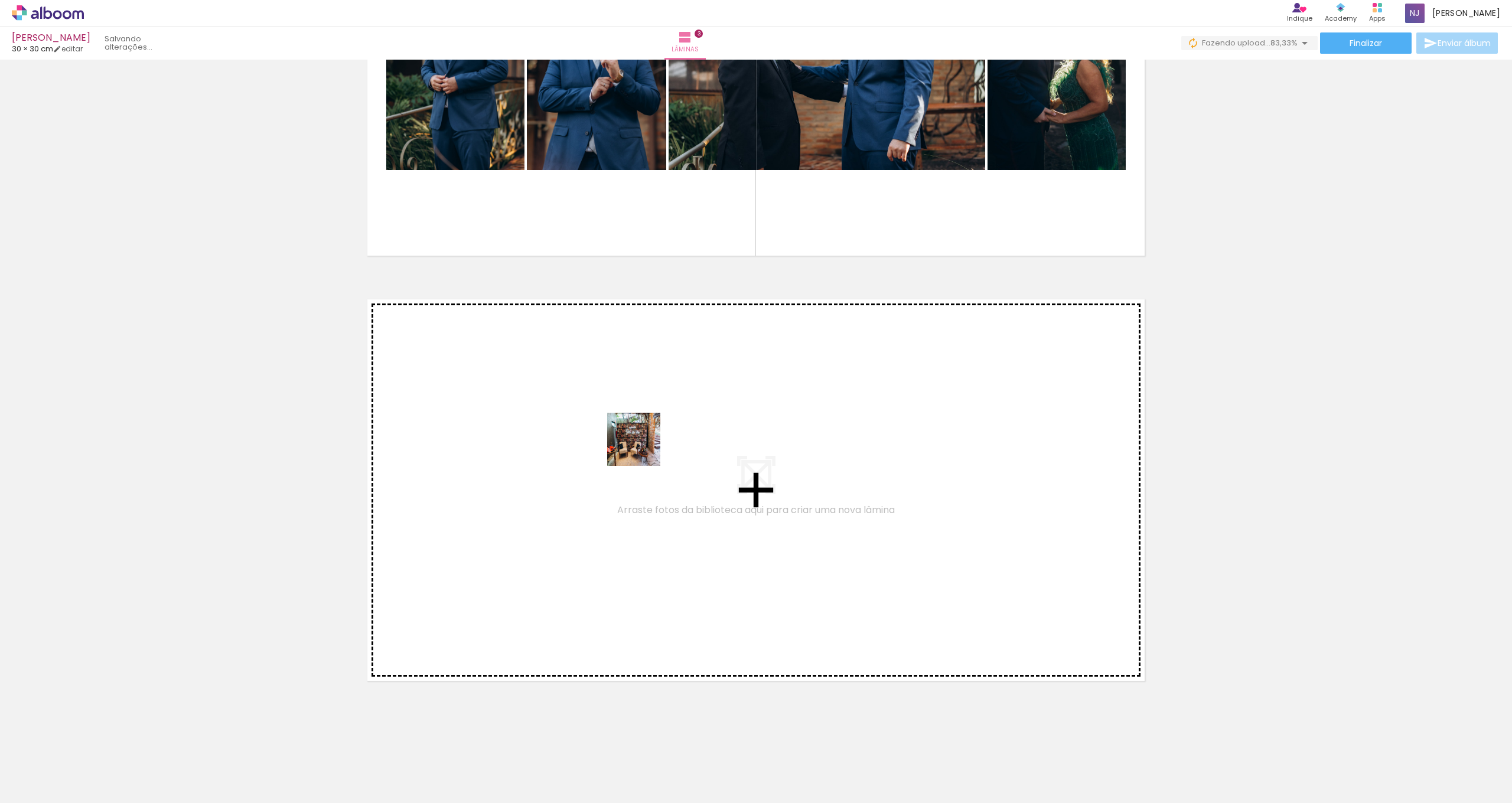
drag, startPoint x: 915, startPoint y: 775, endPoint x: 643, endPoint y: 448, distance: 425.3
click at [643, 448] on quentale-workspace at bounding box center [756, 401] width 1512 height 803
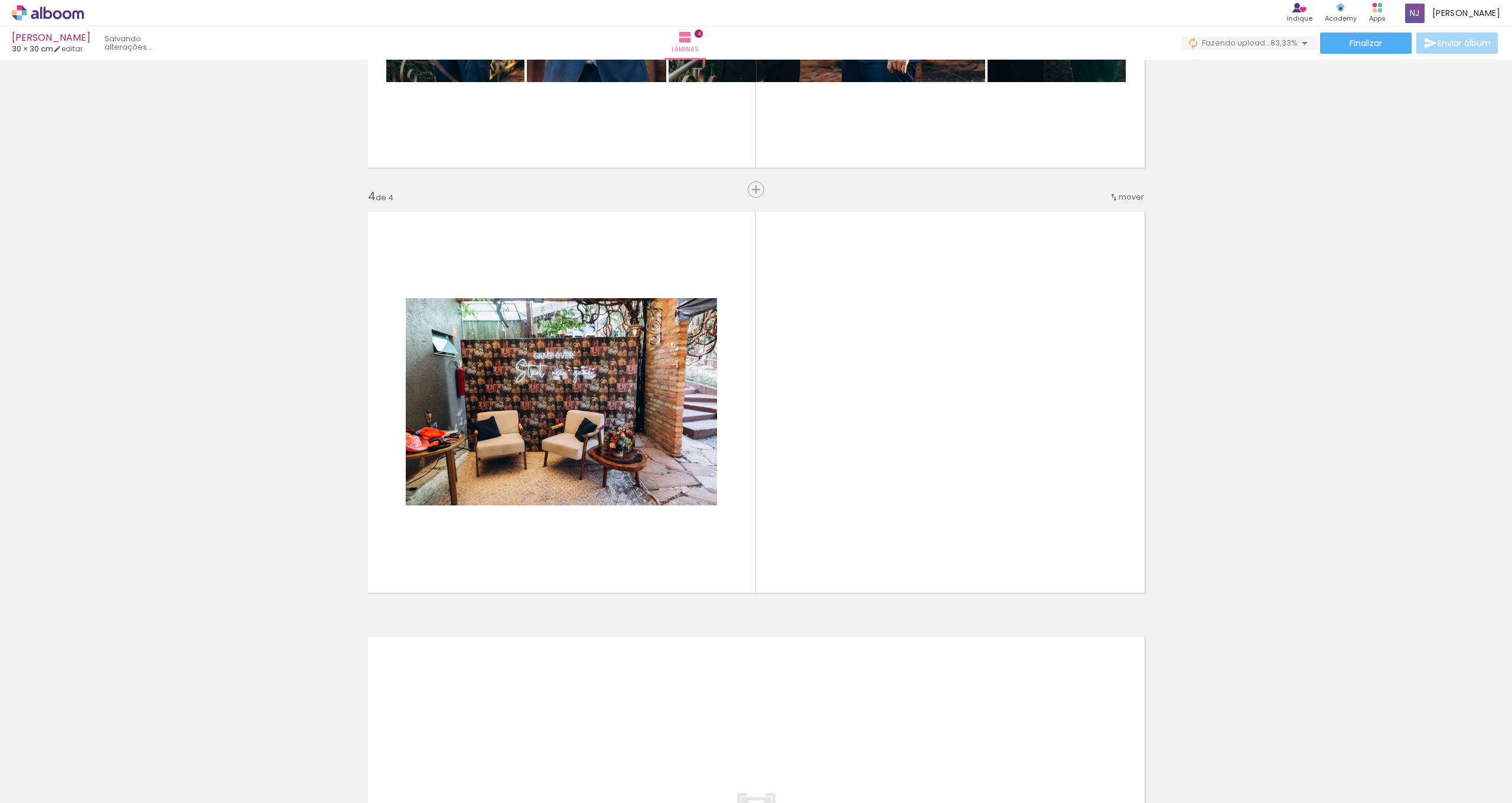
scroll to position [1173, 0]
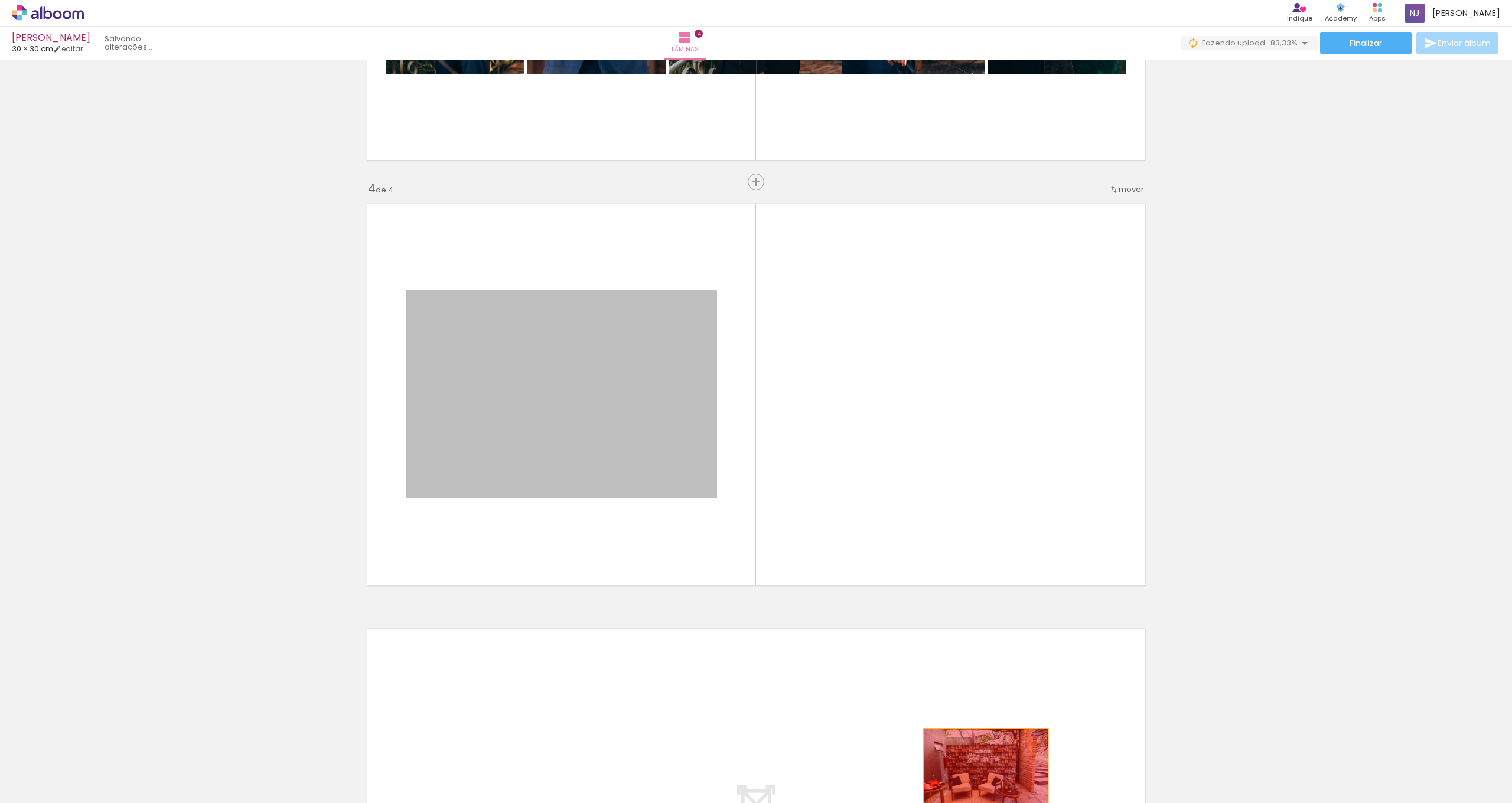
drag, startPoint x: 570, startPoint y: 437, endPoint x: 981, endPoint y: 769, distance: 528.3
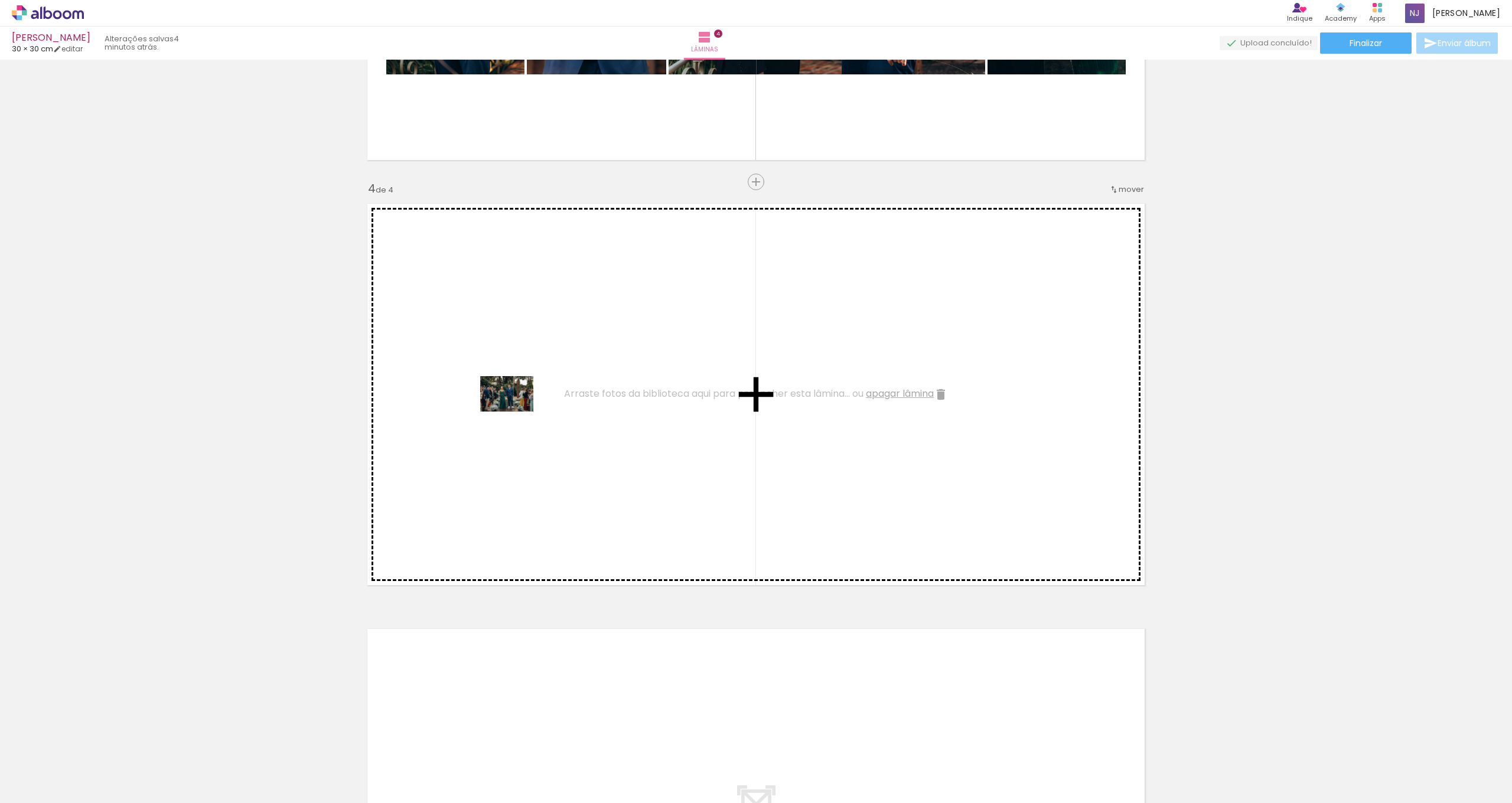
drag, startPoint x: 975, startPoint y: 767, endPoint x: 513, endPoint y: 410, distance: 583.9
click at [513, 410] on quentale-workspace at bounding box center [756, 401] width 1512 height 803
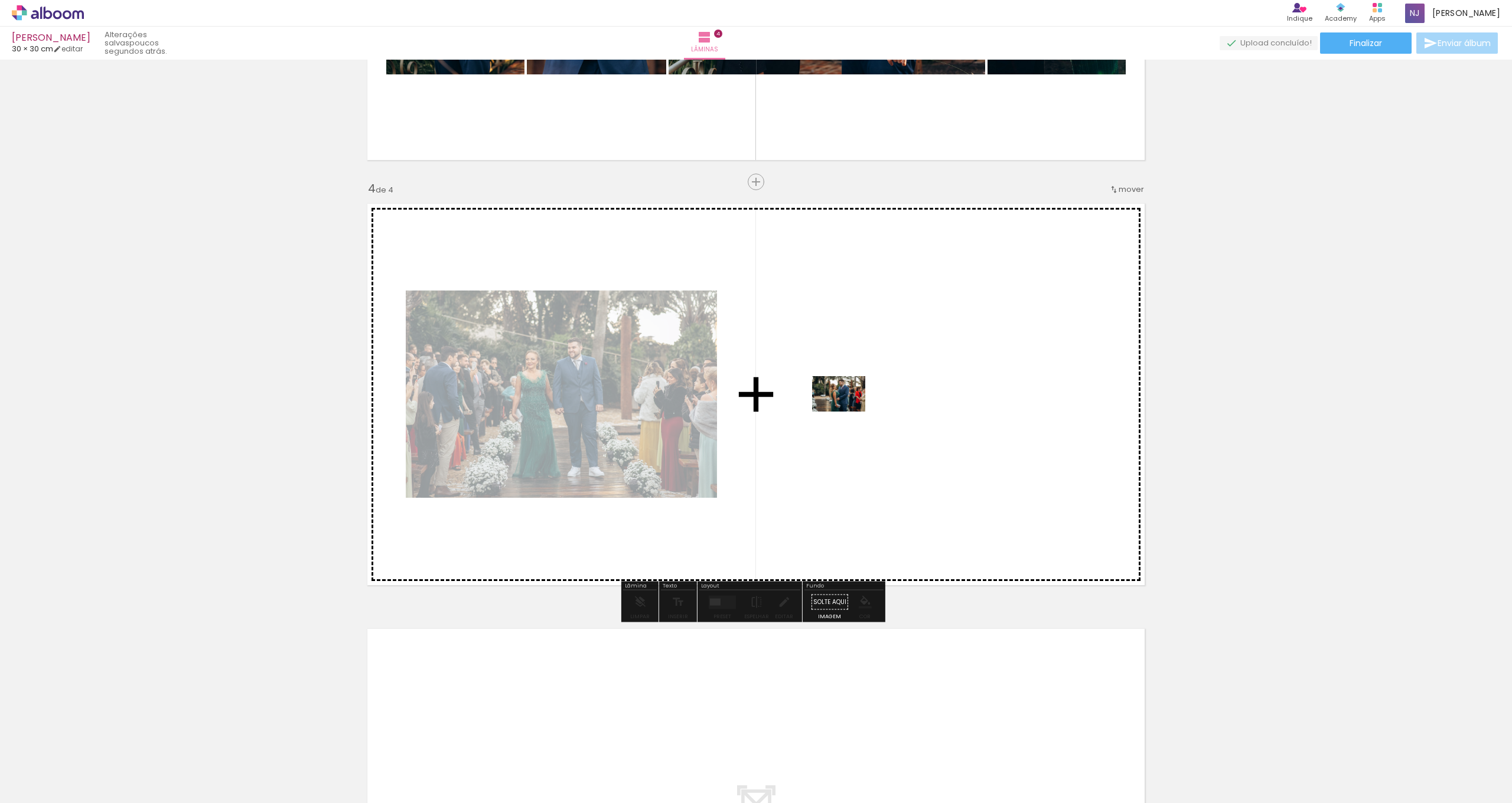
drag, startPoint x: 1050, startPoint y: 771, endPoint x: 847, endPoint y: 411, distance: 413.3
click at [847, 411] on quentale-workspace at bounding box center [756, 401] width 1512 height 803
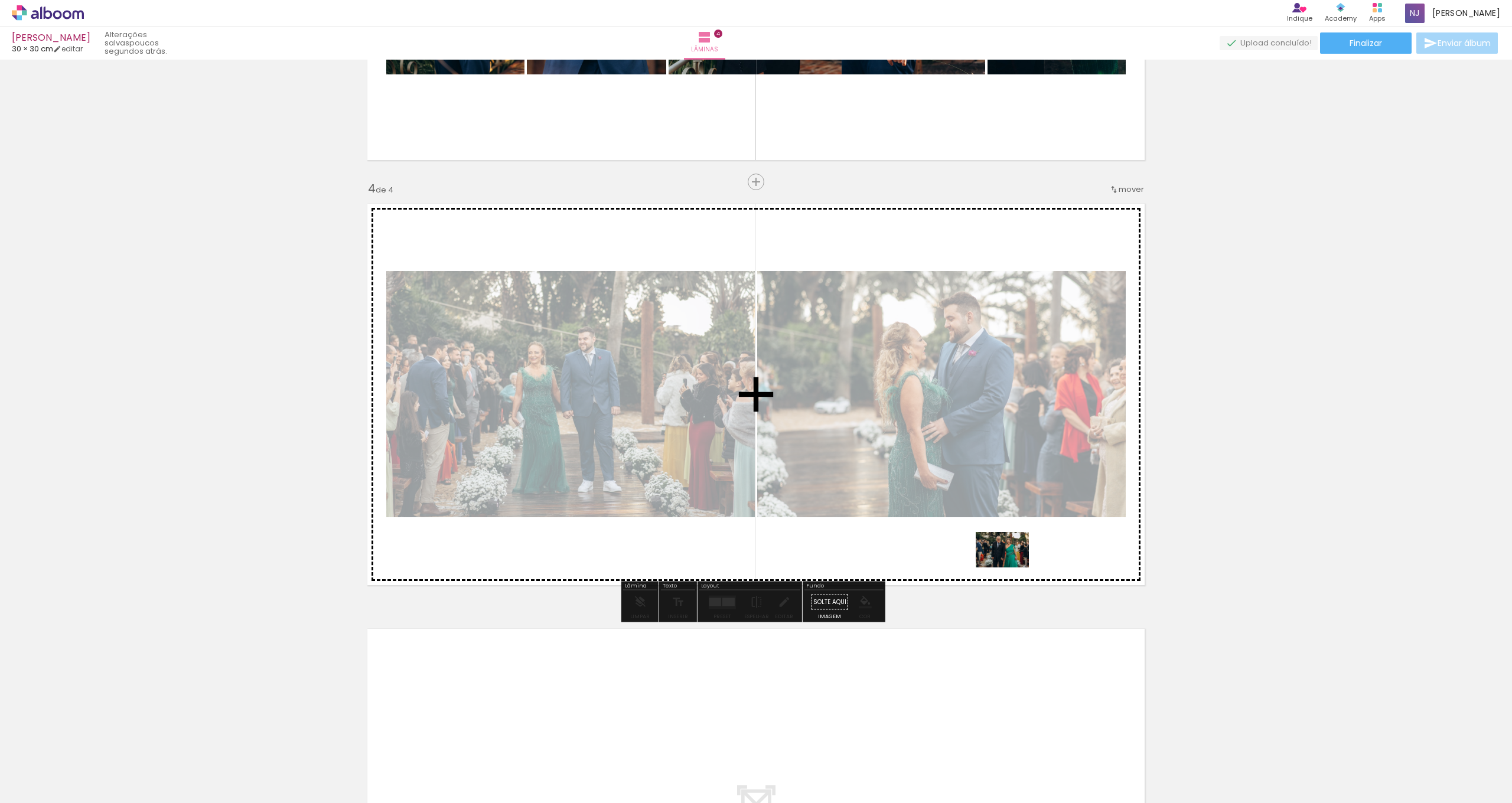
drag, startPoint x: 1125, startPoint y: 774, endPoint x: 1001, endPoint y: 557, distance: 249.9
click at [1001, 557] on quentale-workspace at bounding box center [756, 401] width 1512 height 803
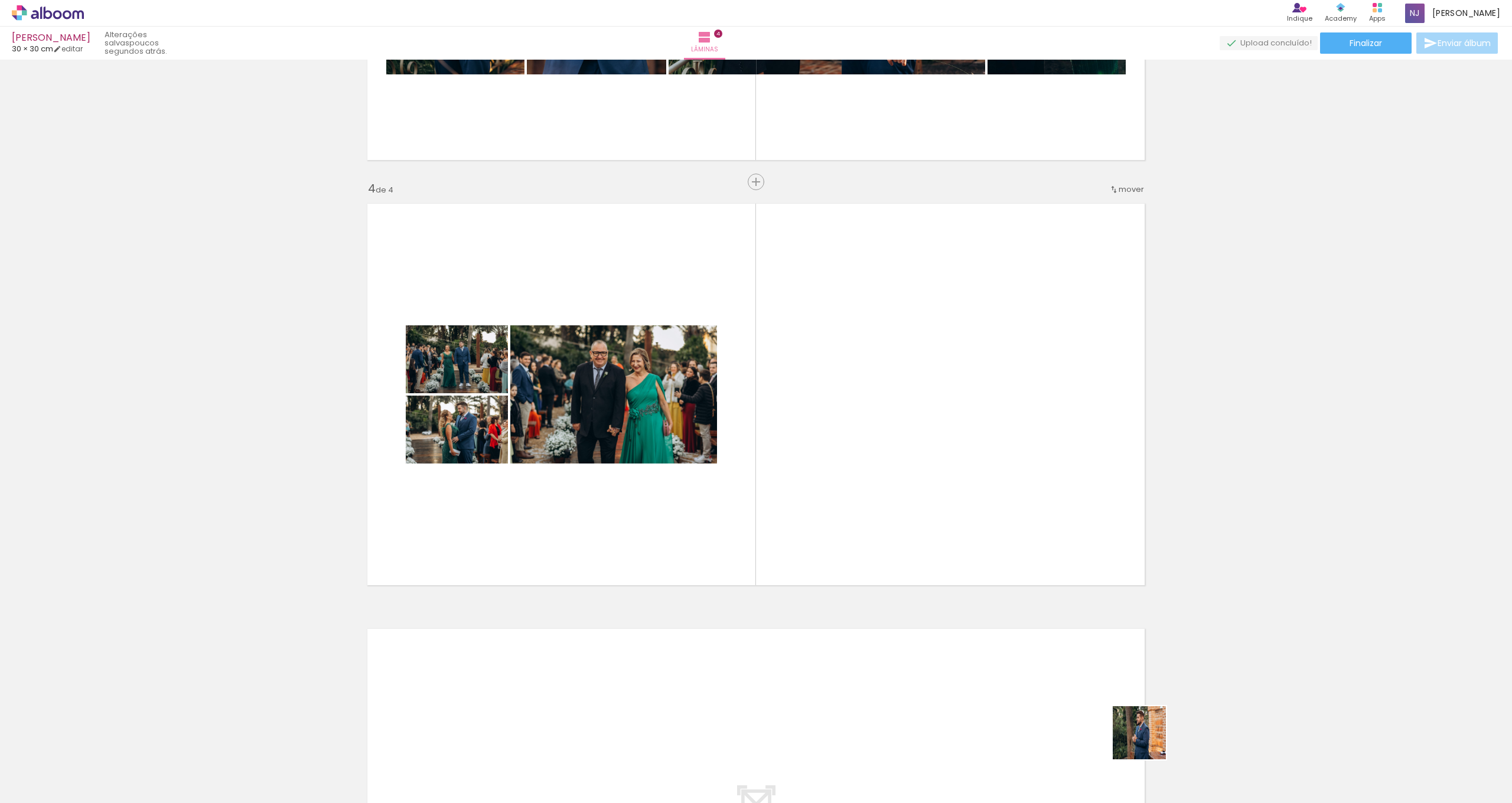
drag, startPoint x: 1148, startPoint y: 742, endPoint x: 906, endPoint y: 408, distance: 412.5
click at [906, 408] on quentale-workspace at bounding box center [756, 401] width 1512 height 803
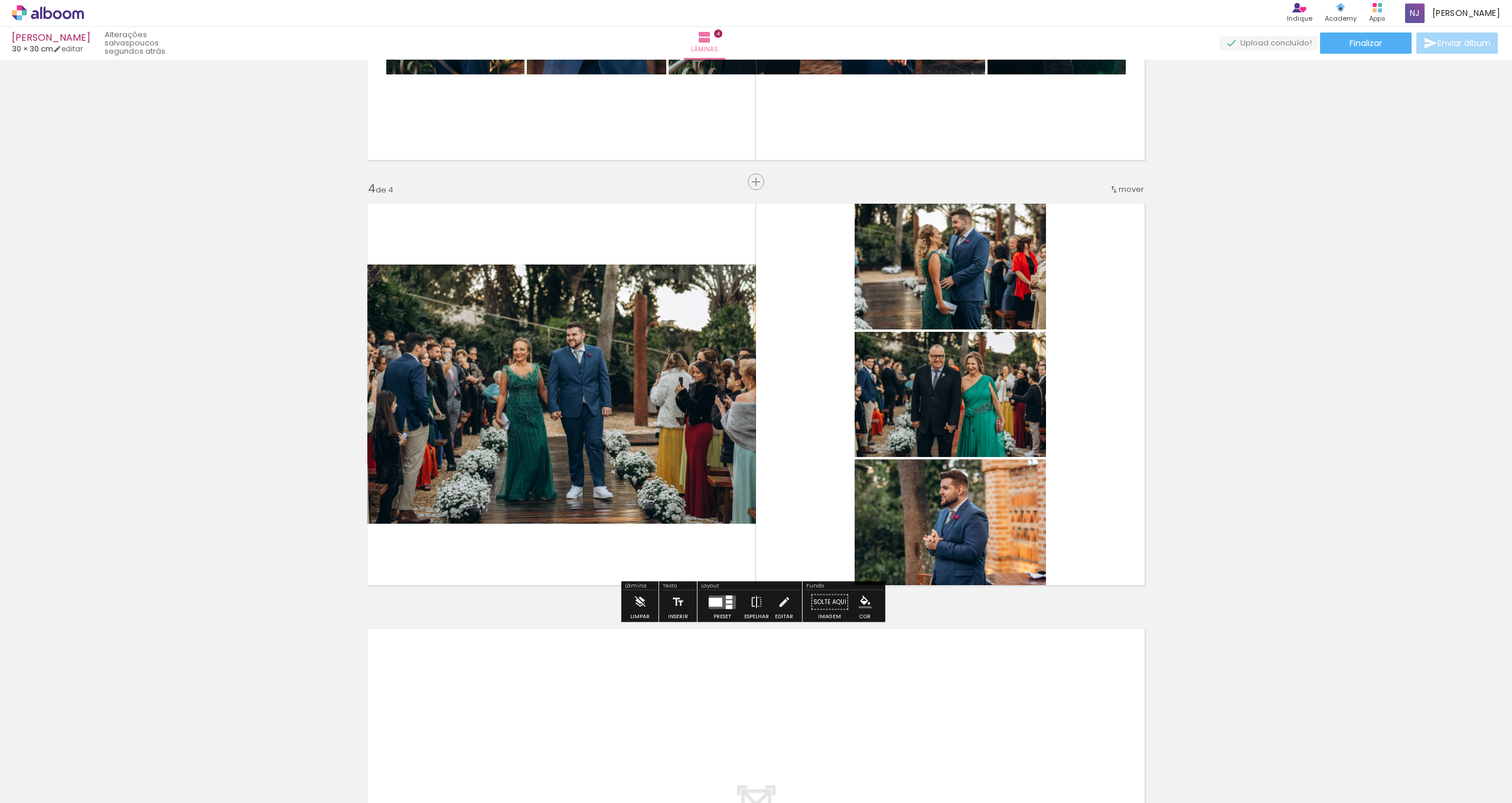
click at [717, 604] on div at bounding box center [715, 602] width 14 height 9
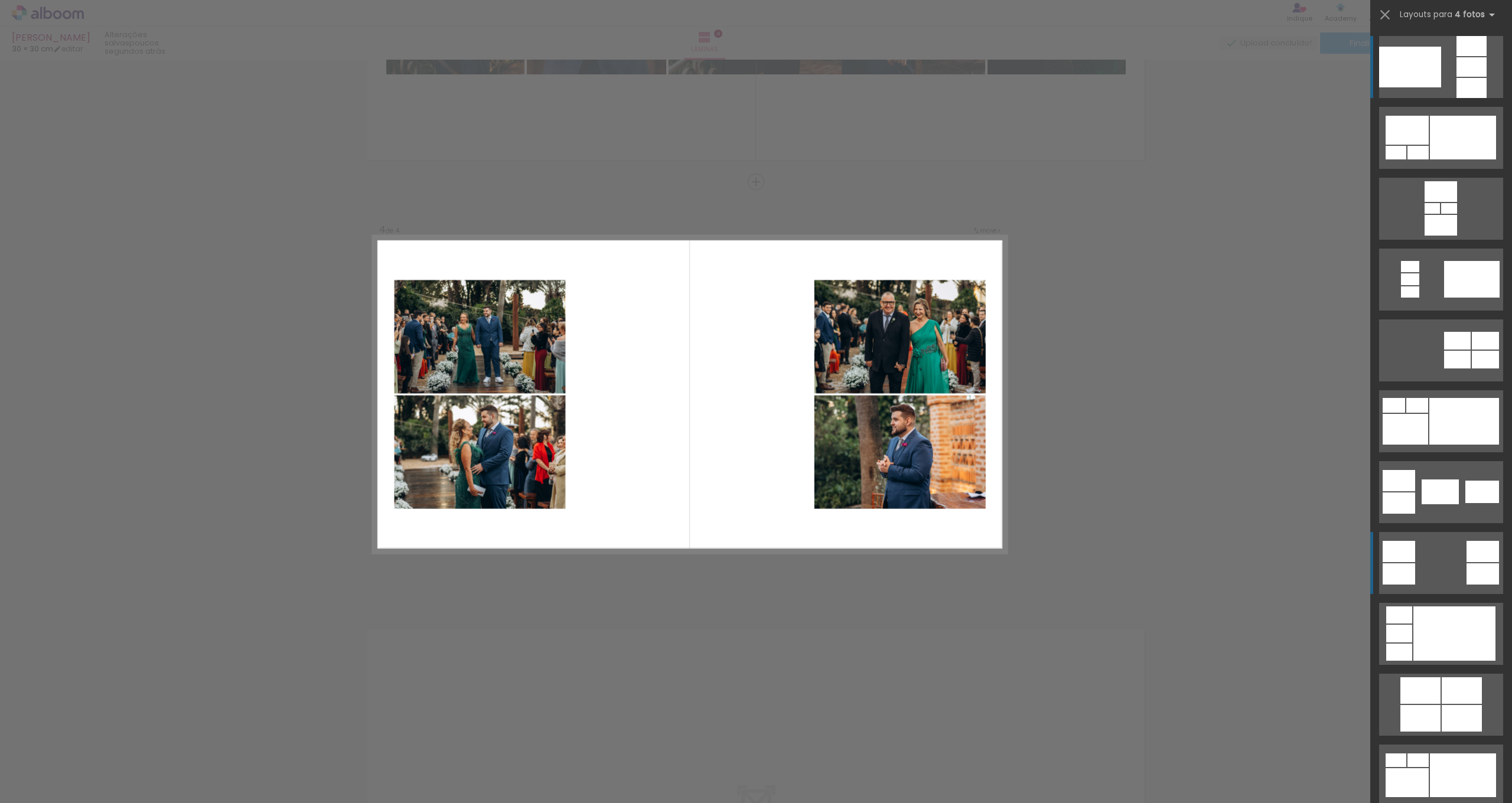
scroll to position [2, 0]
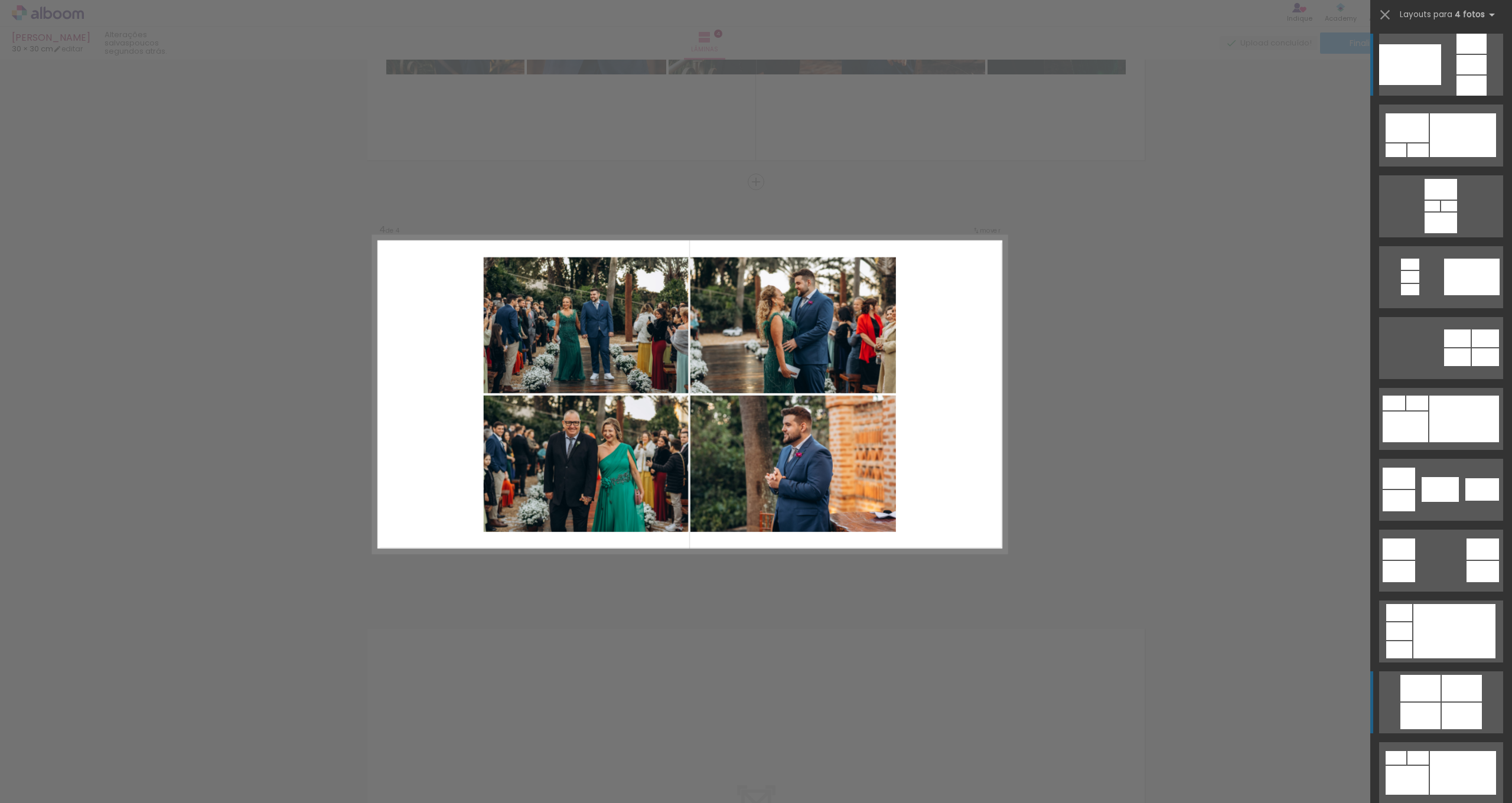
click at [1457, 96] on div at bounding box center [1472, 85] width 30 height 20
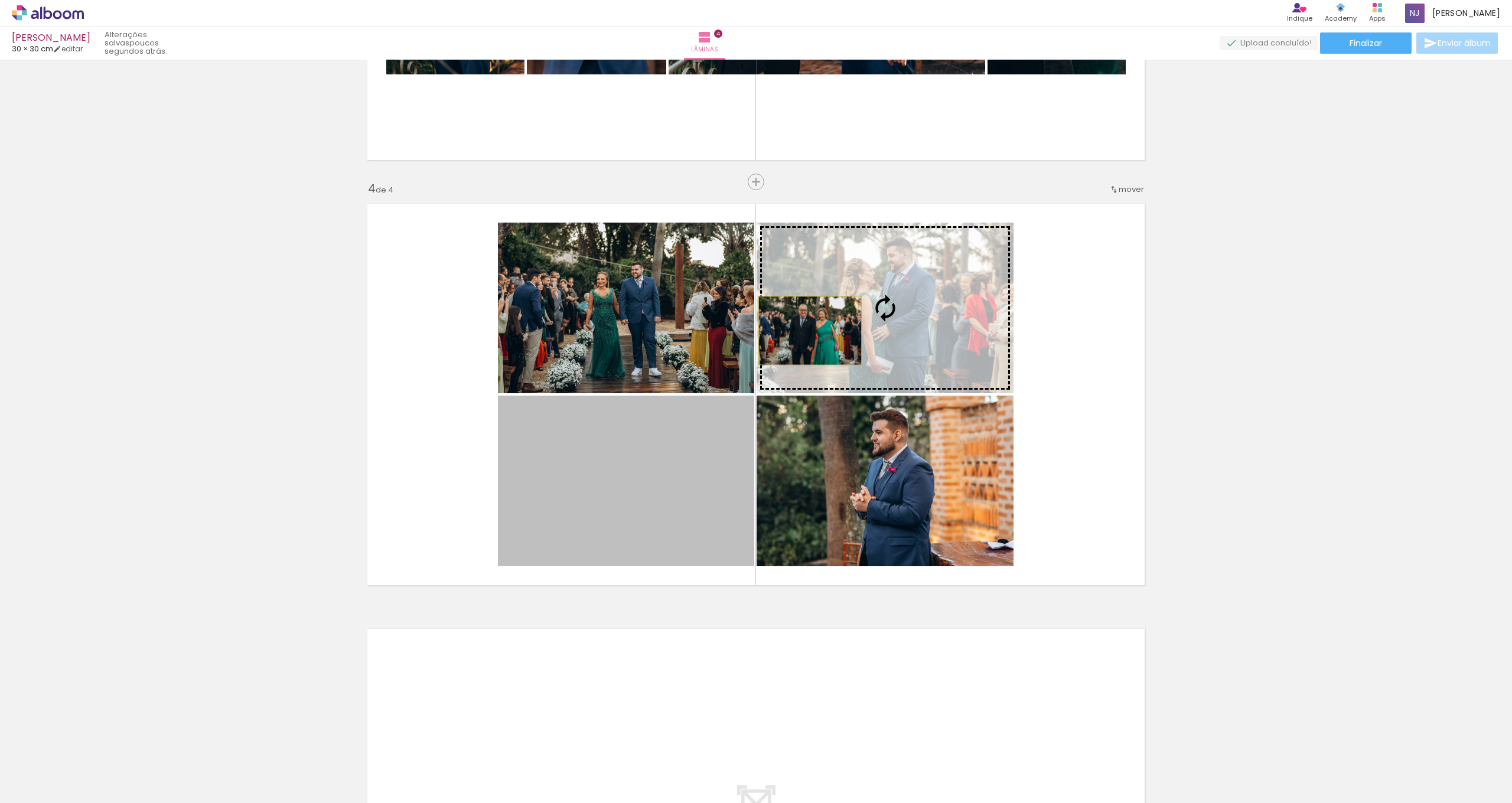
drag, startPoint x: 611, startPoint y: 479, endPoint x: 806, endPoint y: 331, distance: 244.8
click at [0, 0] on slot at bounding box center [0, 0] width 0 height 0
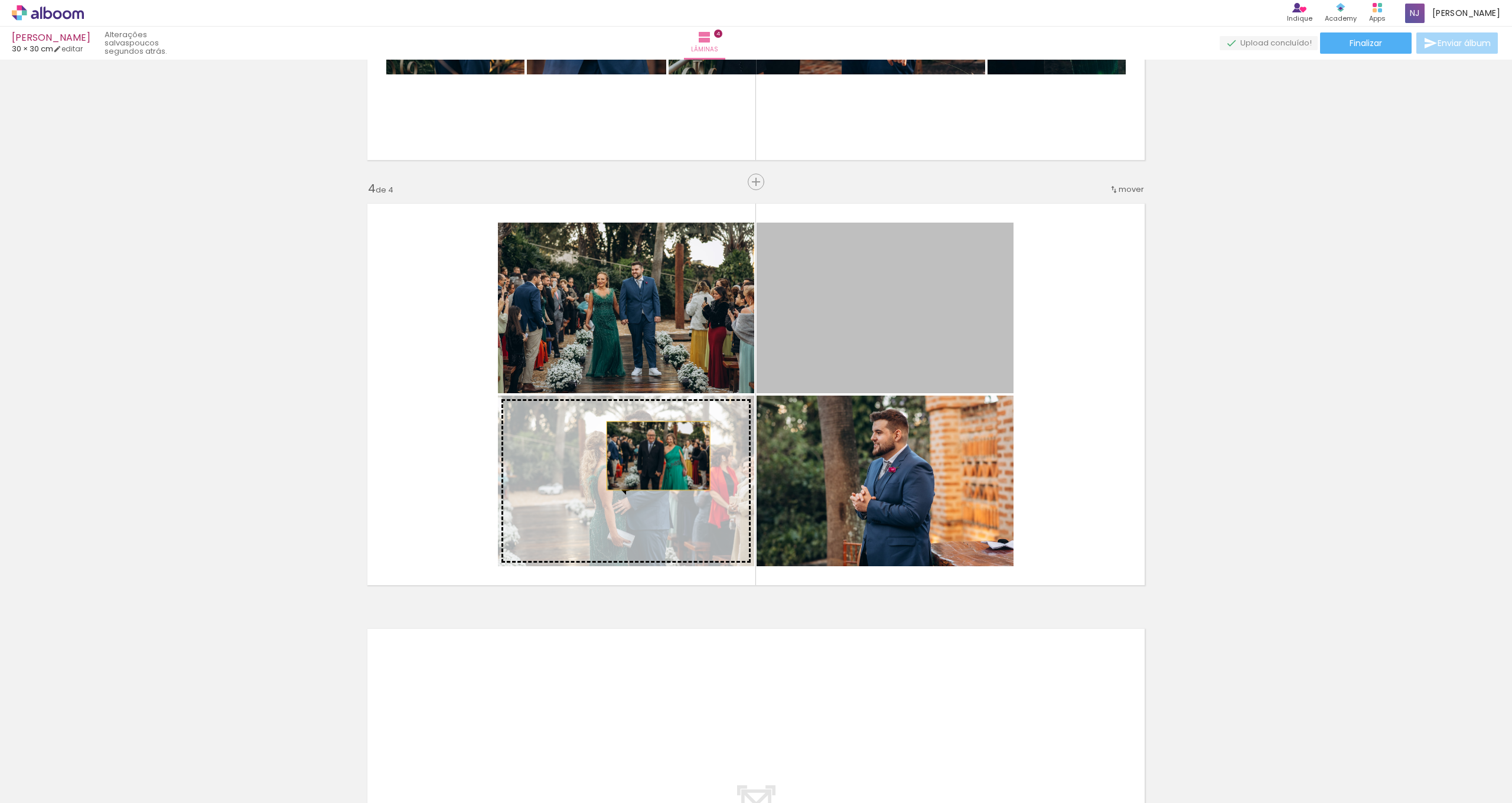
drag, startPoint x: 877, startPoint y: 318, endPoint x: 654, endPoint y: 456, distance: 262.2
click at [0, 0] on slot at bounding box center [0, 0] width 0 height 0
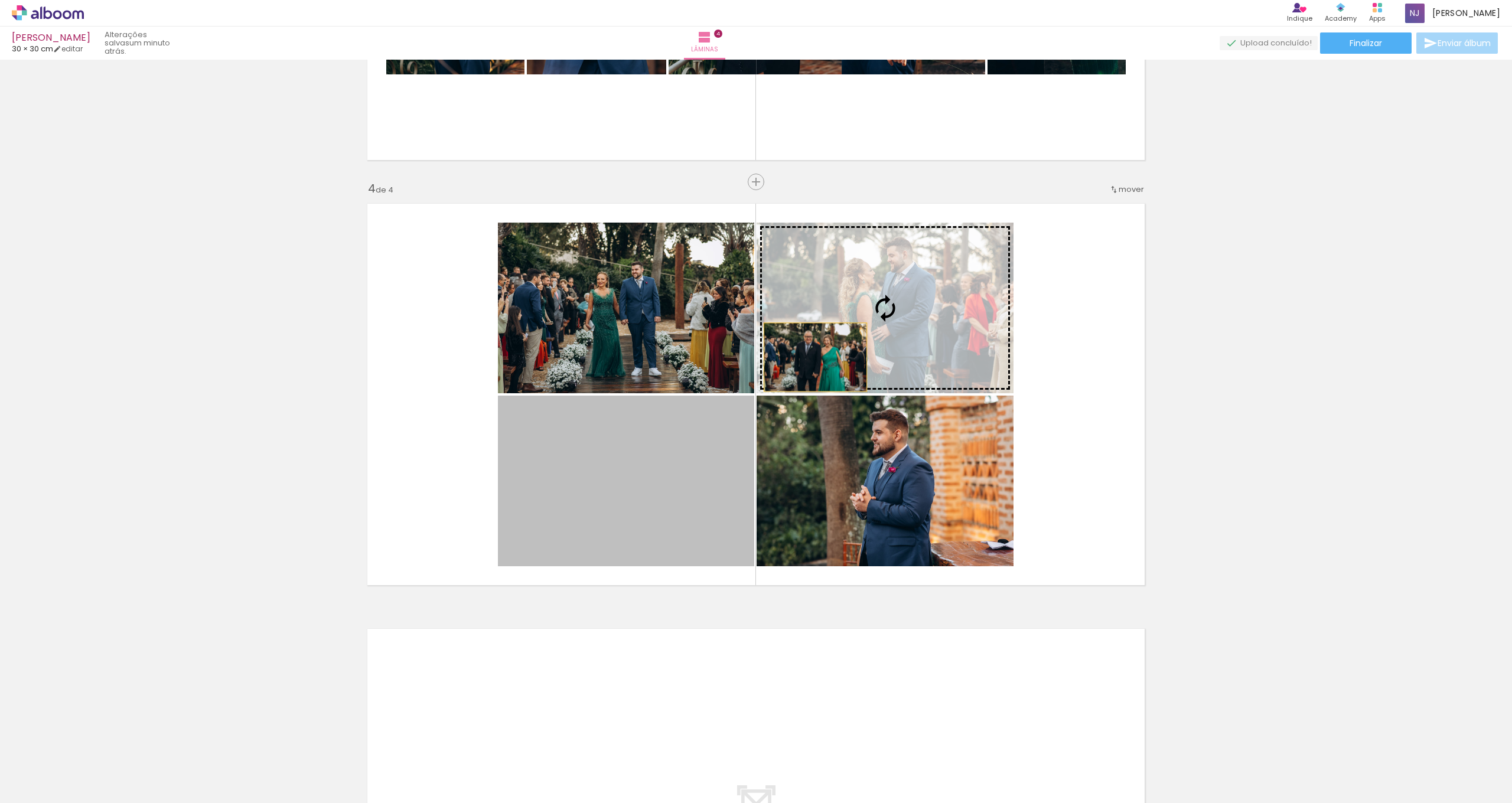
drag, startPoint x: 633, startPoint y: 497, endPoint x: 858, endPoint y: 327, distance: 282.0
click at [0, 0] on slot at bounding box center [0, 0] width 0 height 0
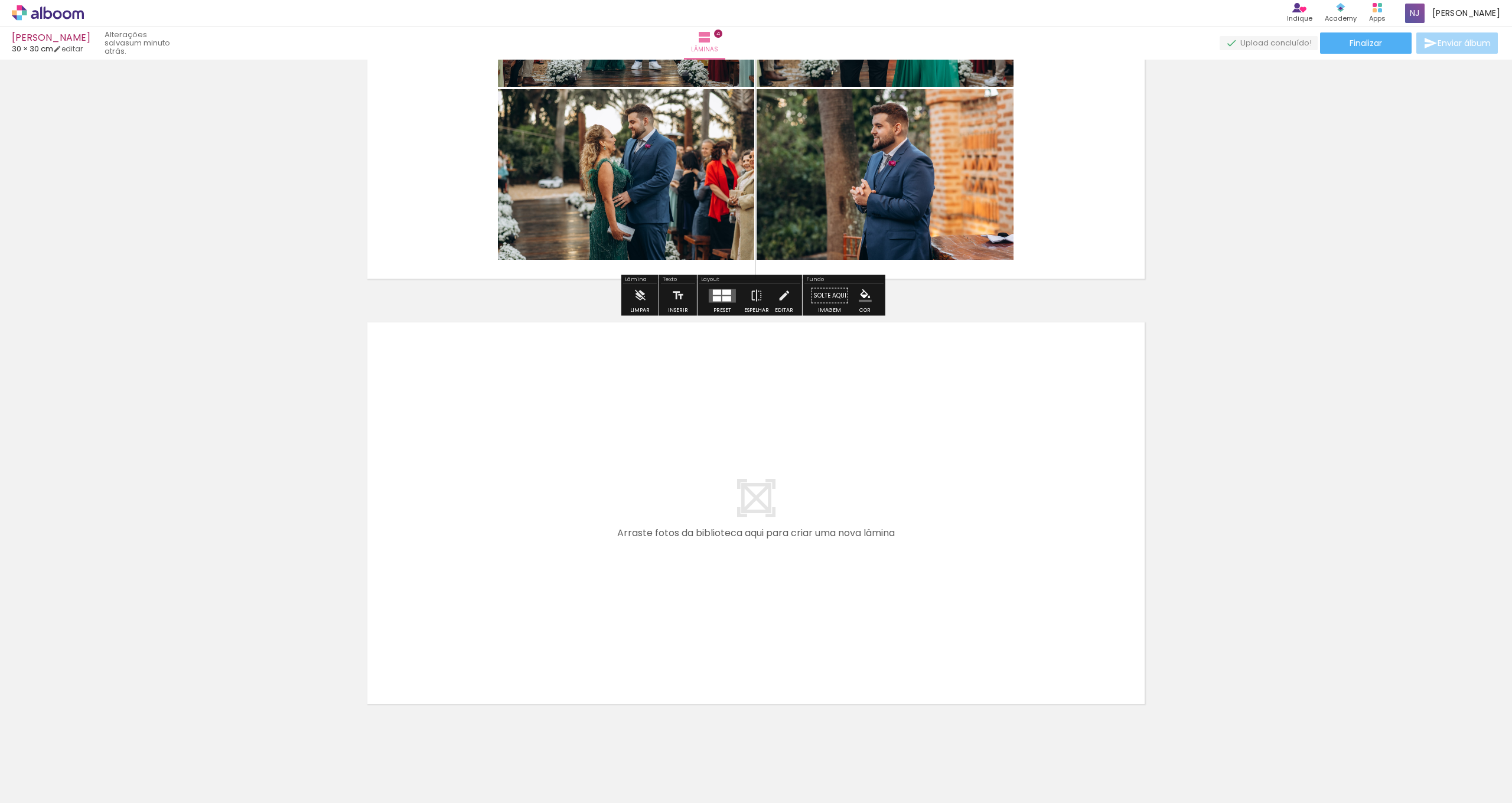
scroll to position [1503, 0]
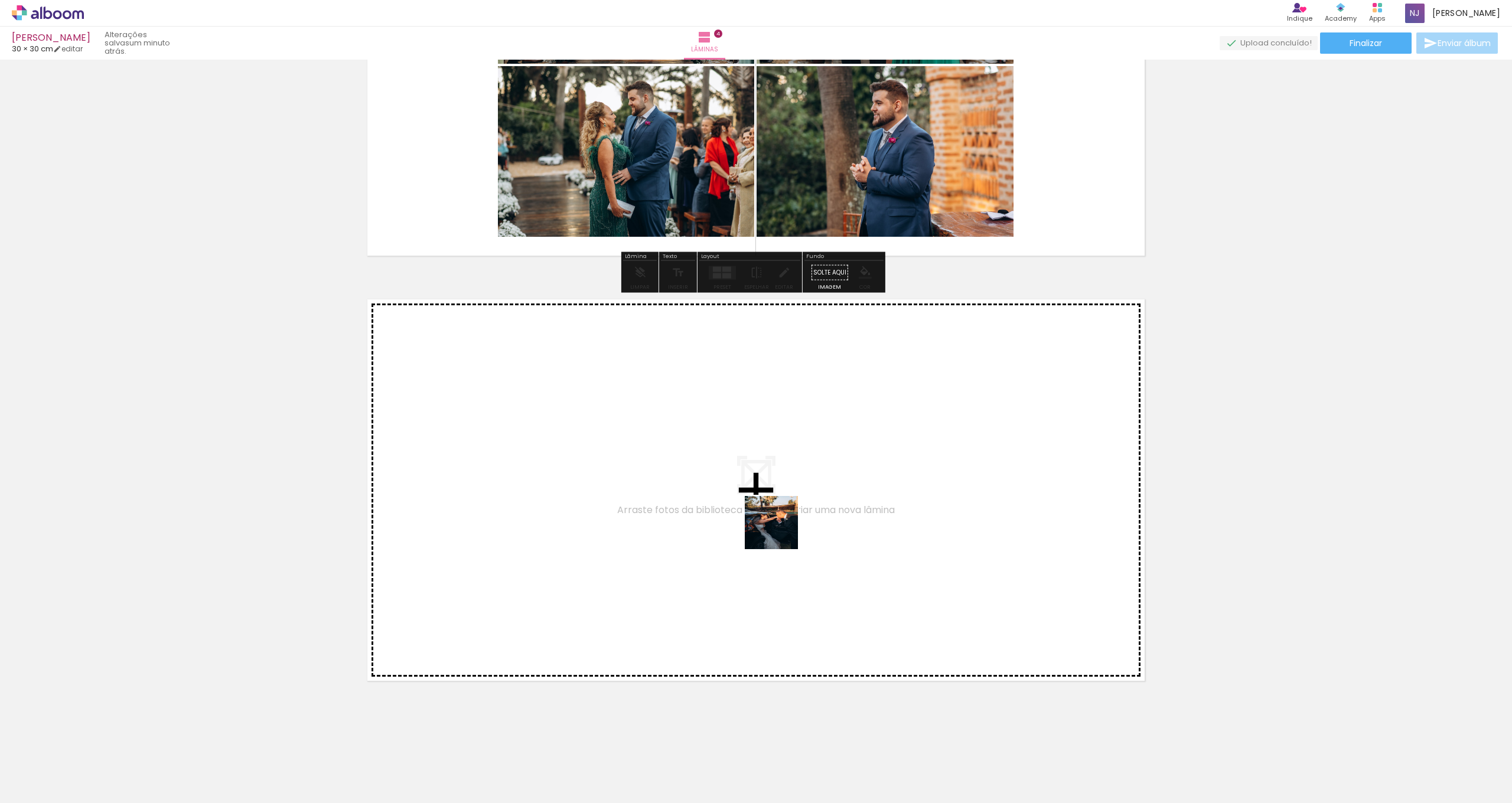
drag, startPoint x: 1246, startPoint y: 776, endPoint x: 691, endPoint y: 484, distance: 627.1
click at [691, 484] on quentale-workspace at bounding box center [756, 401] width 1512 height 803
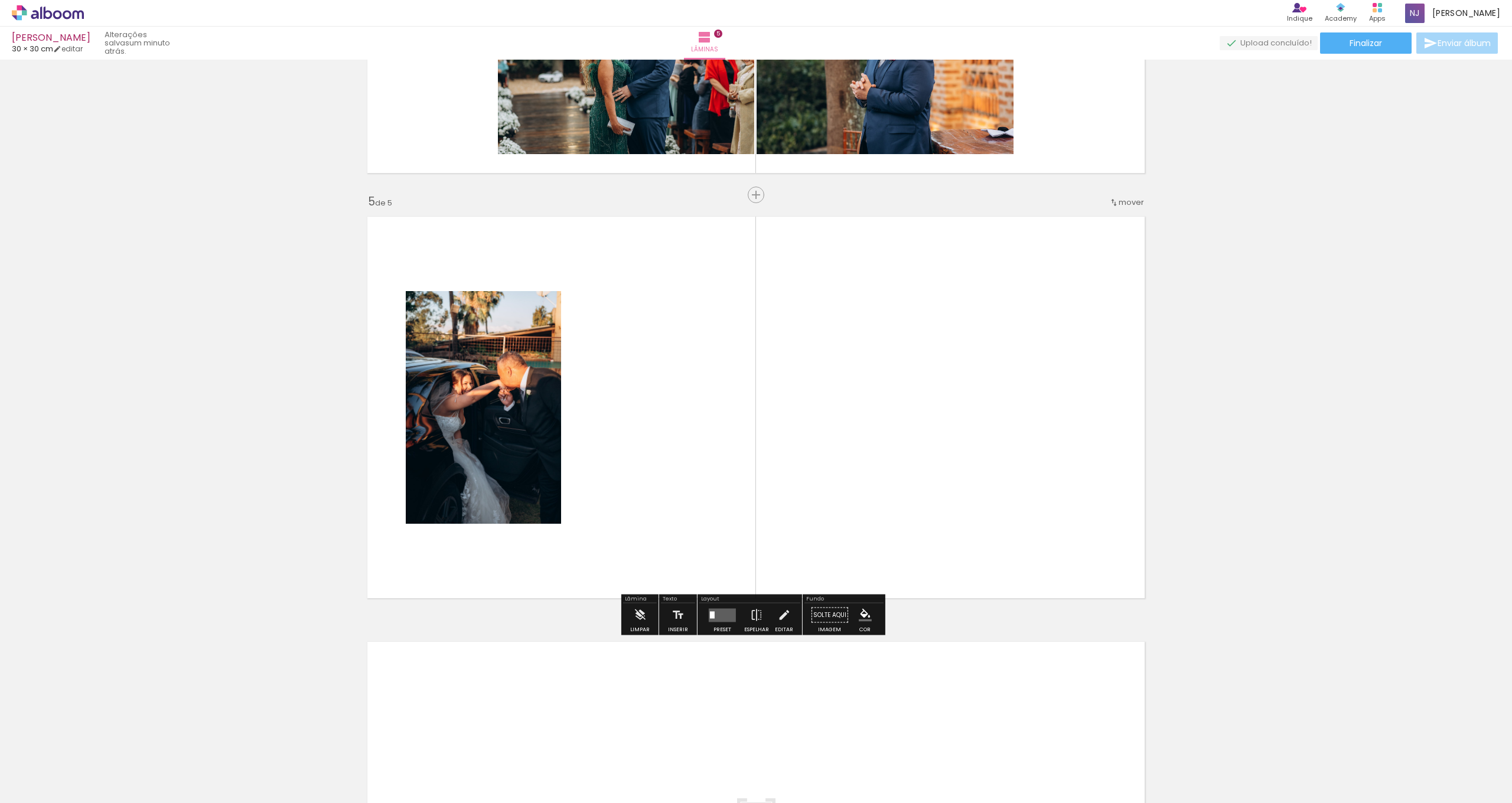
scroll to position [1598, 0]
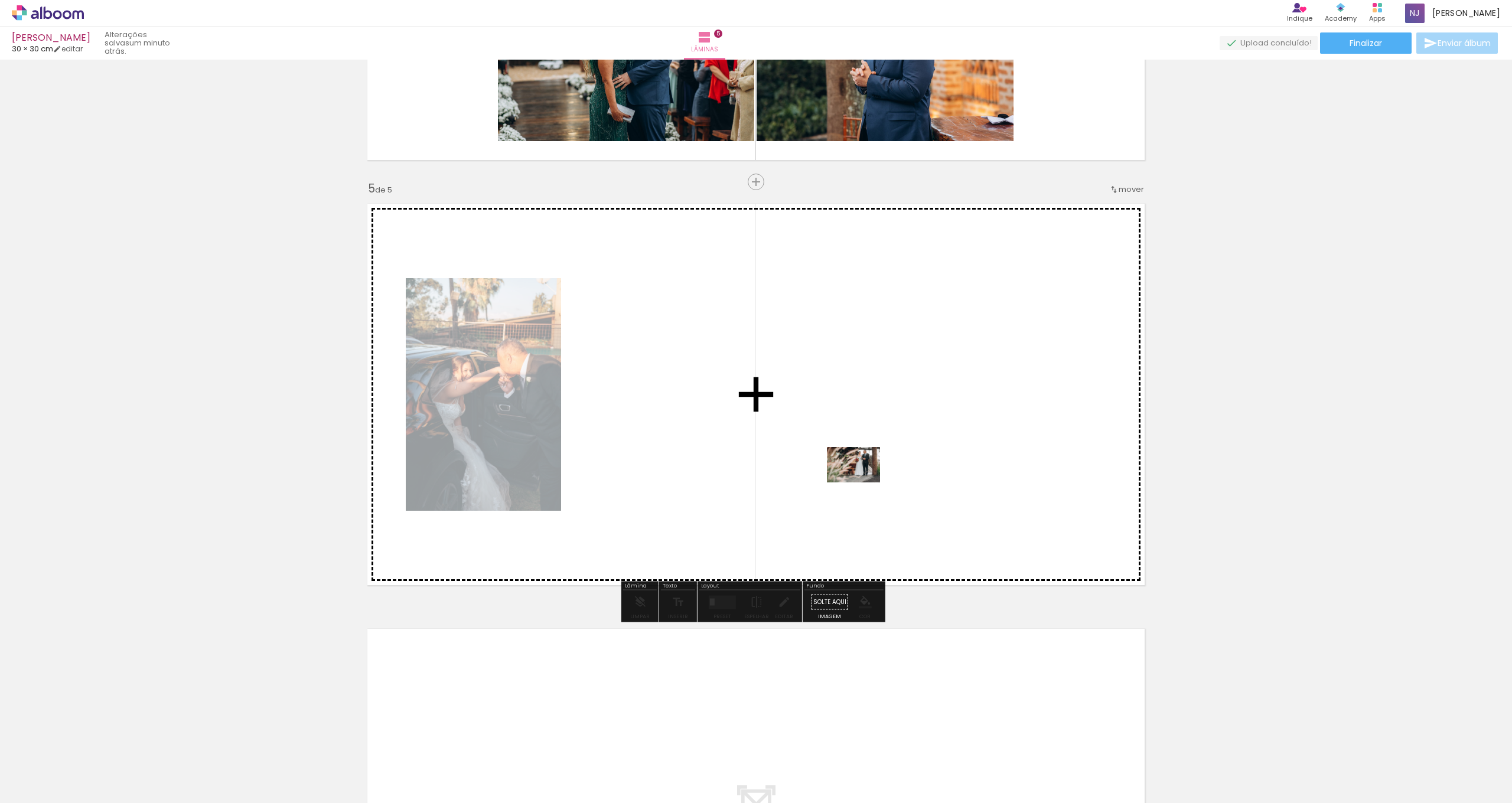
drag, startPoint x: 1312, startPoint y: 773, endPoint x: 852, endPoint y: 474, distance: 548.6
click at [852, 474] on quentale-workspace at bounding box center [756, 401] width 1512 height 803
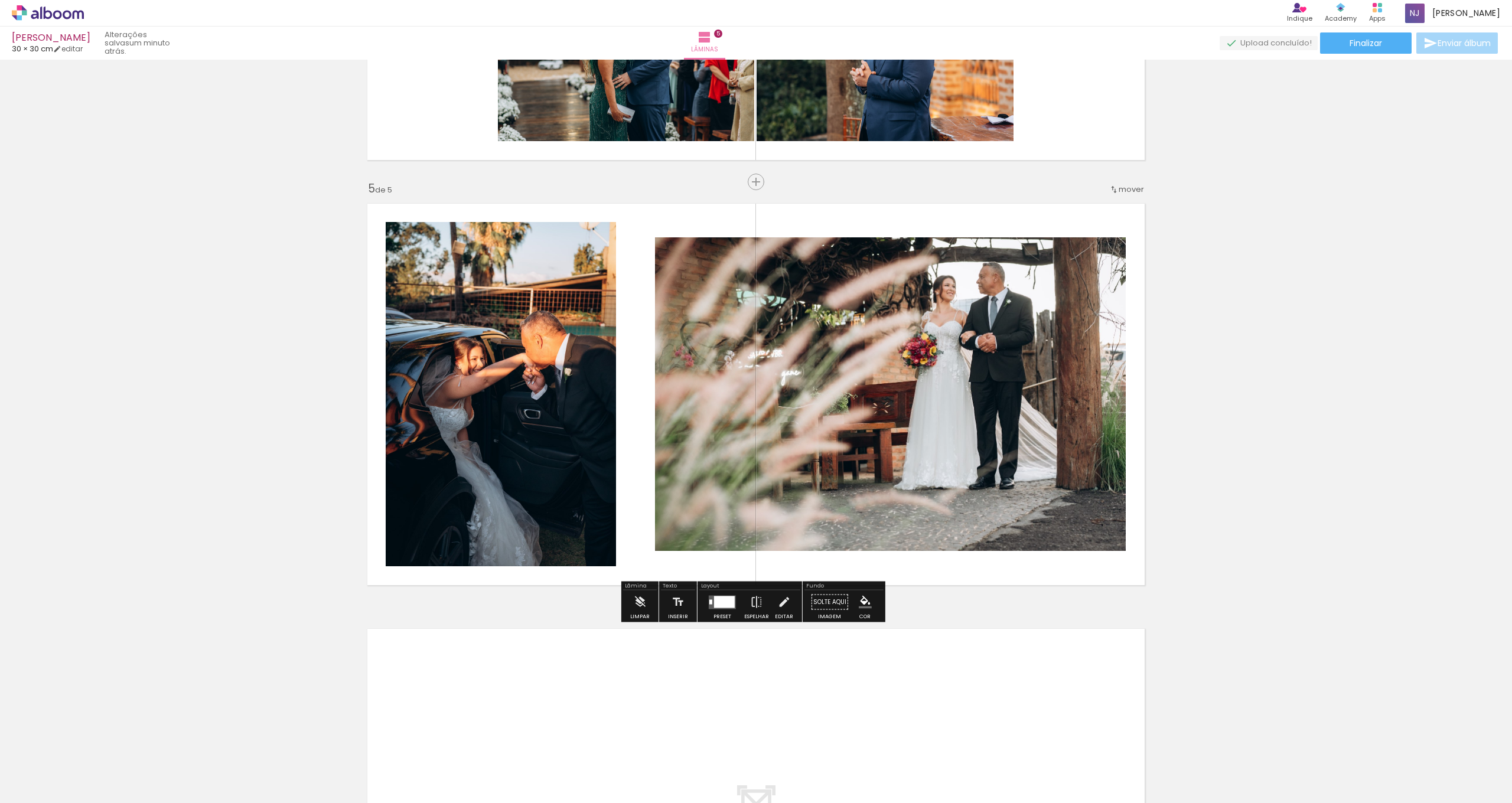
click at [717, 602] on div at bounding box center [724, 602] width 21 height 12
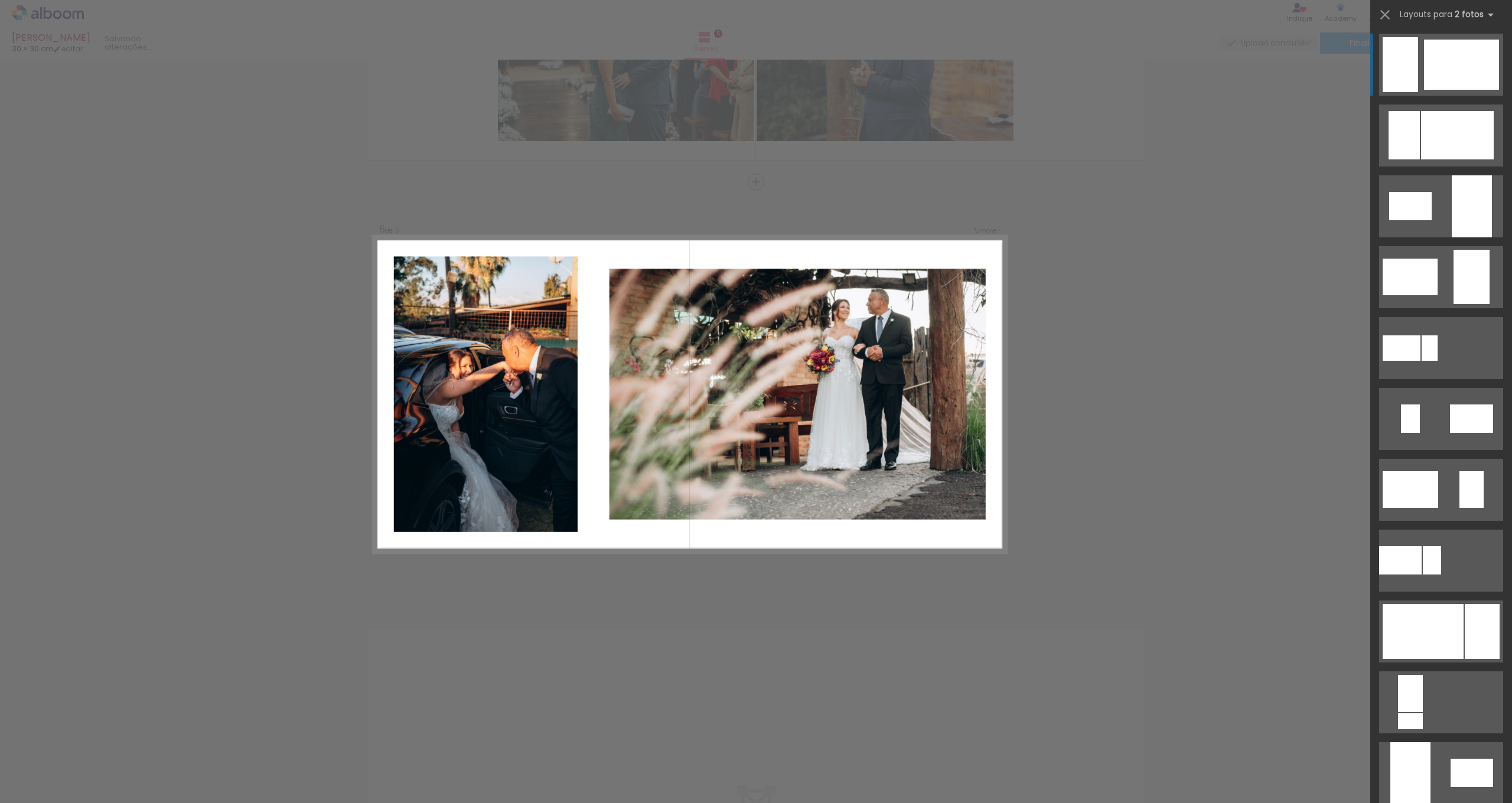
scroll to position [0, 0]
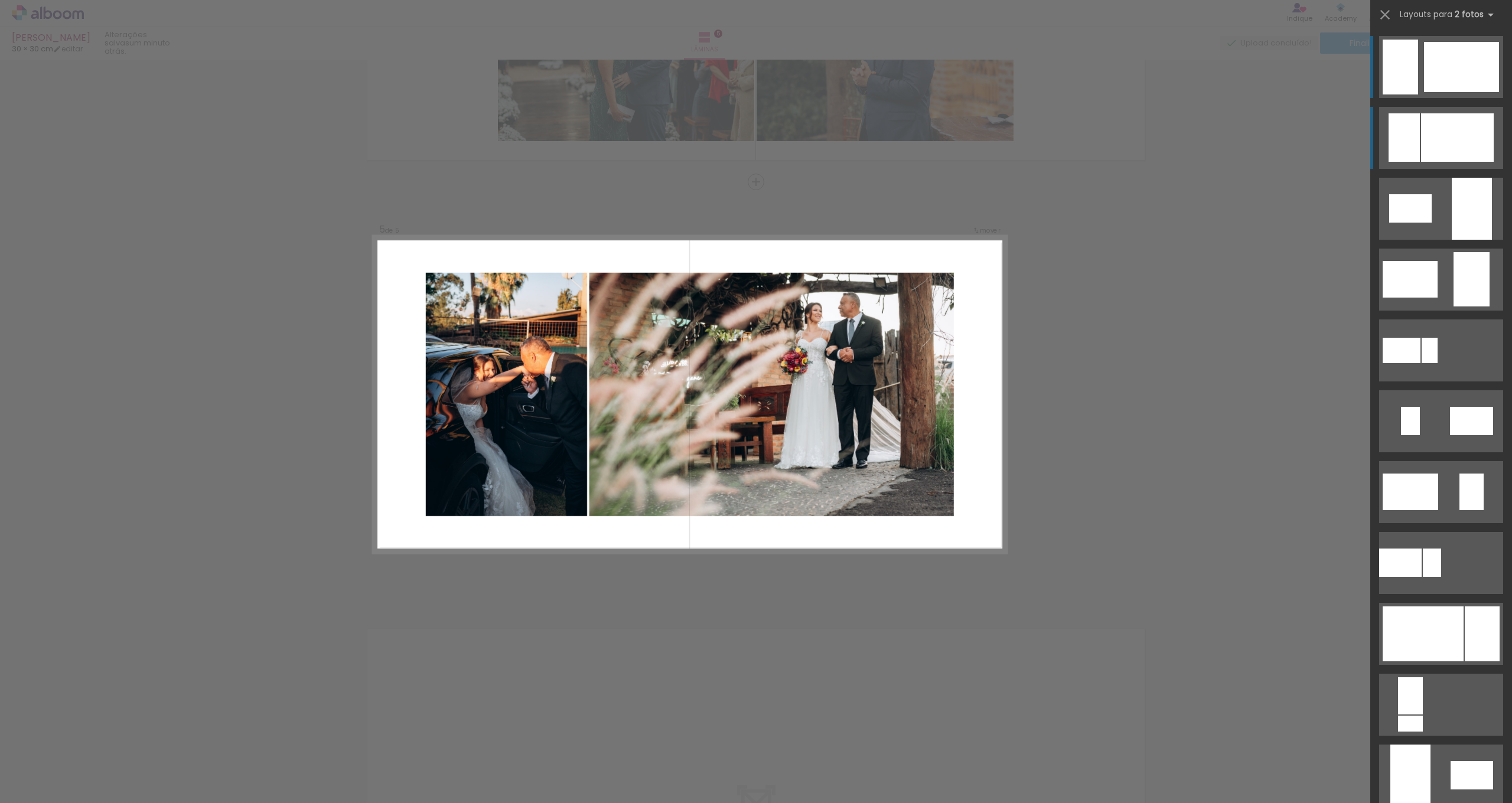
click at [1437, 92] on div at bounding box center [1461, 66] width 75 height 50
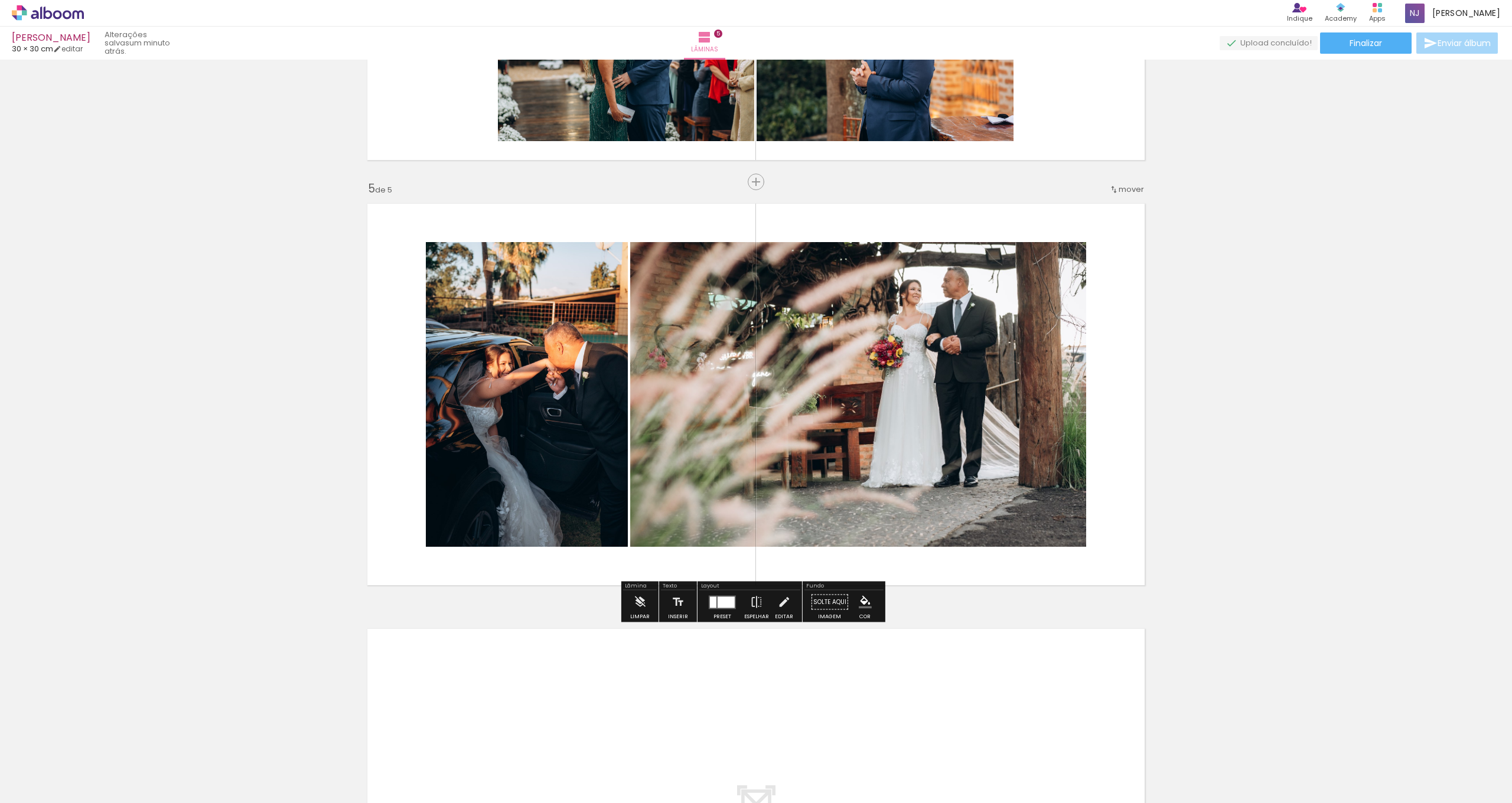
scroll to position [1677, 0]
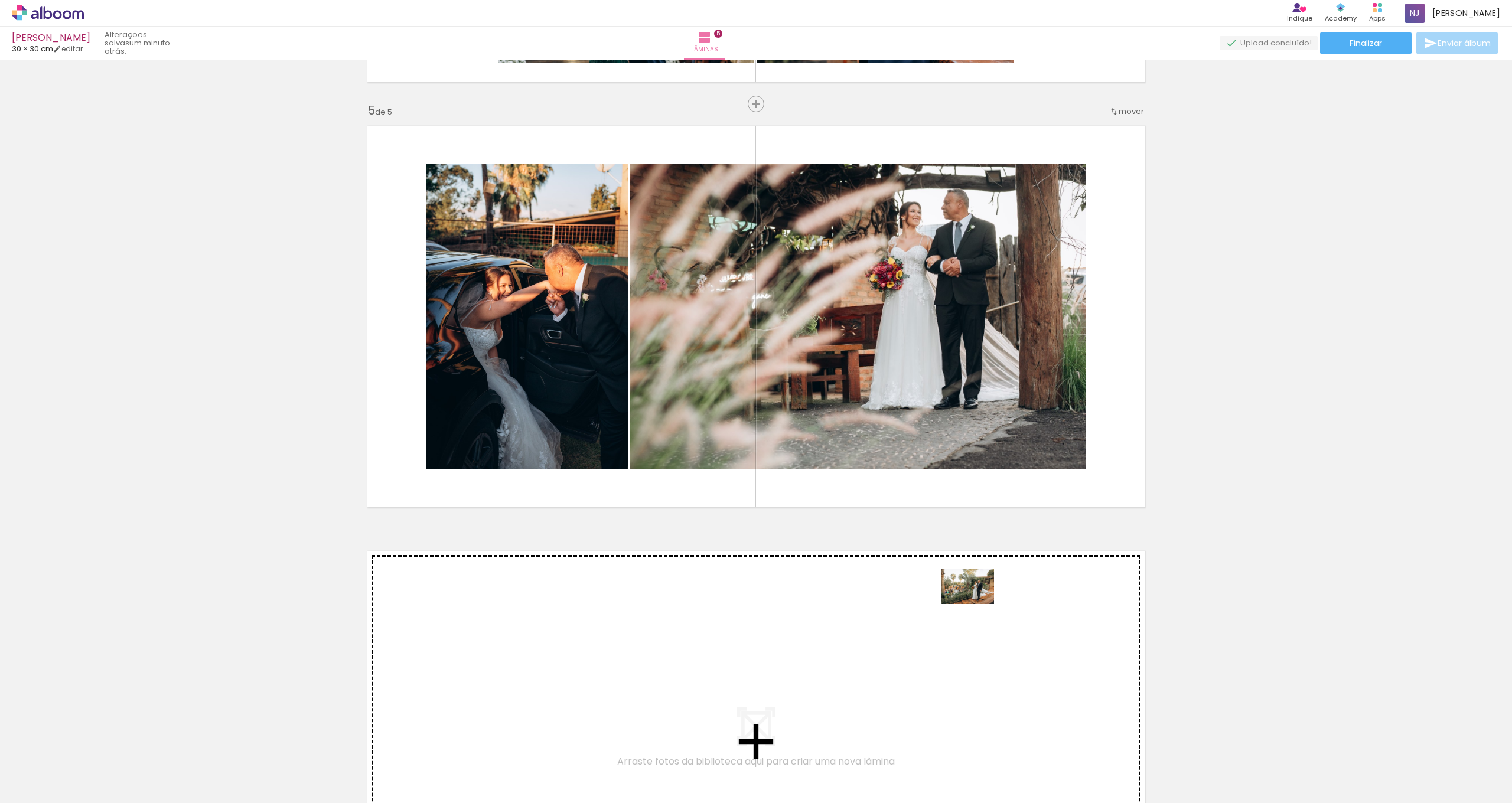
drag, startPoint x: 1346, startPoint y: 752, endPoint x: 976, endPoint y: 604, distance: 398.5
click at [976, 604] on quentale-workspace at bounding box center [756, 401] width 1512 height 803
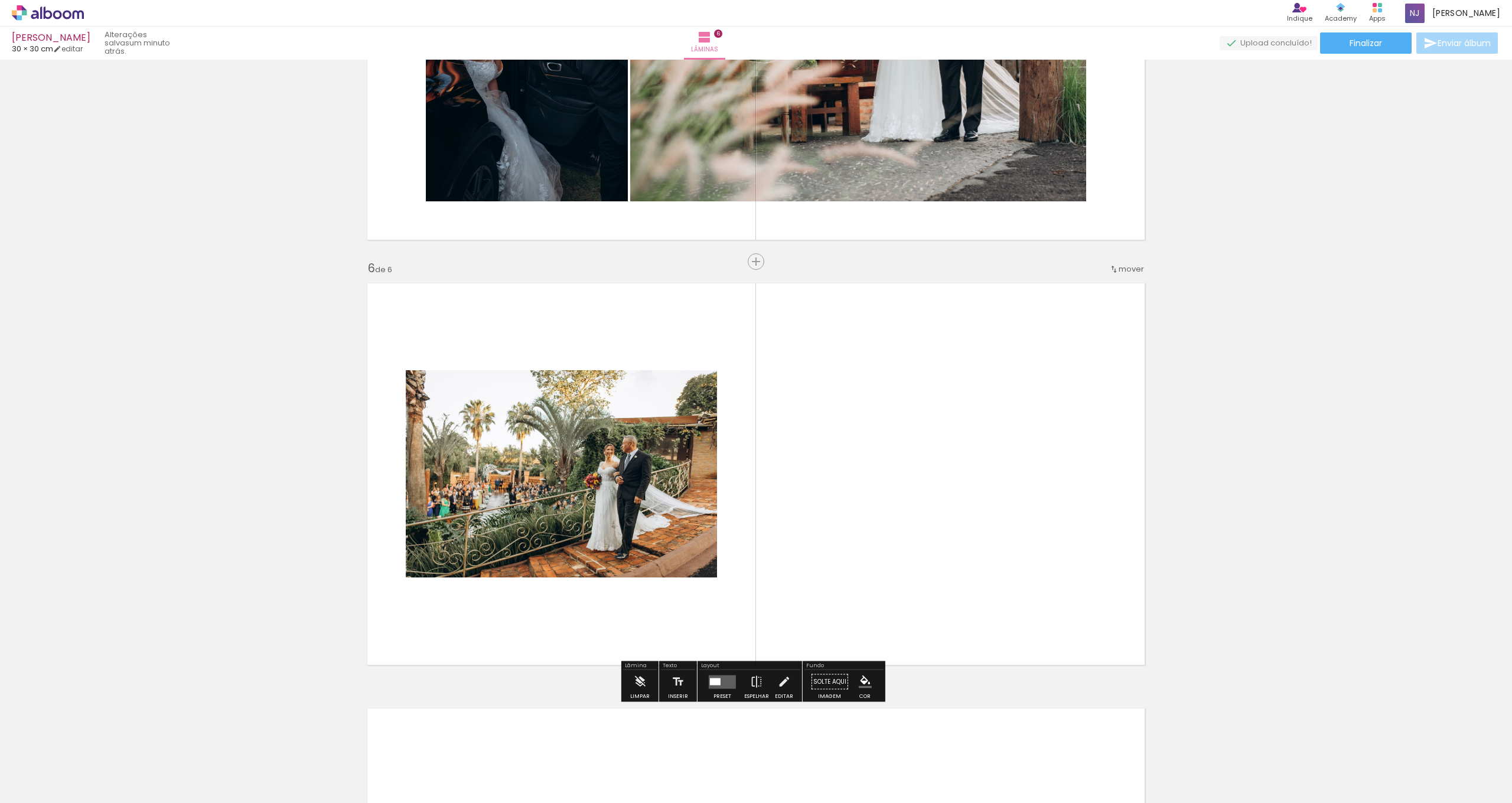
scroll to position [2024, 0]
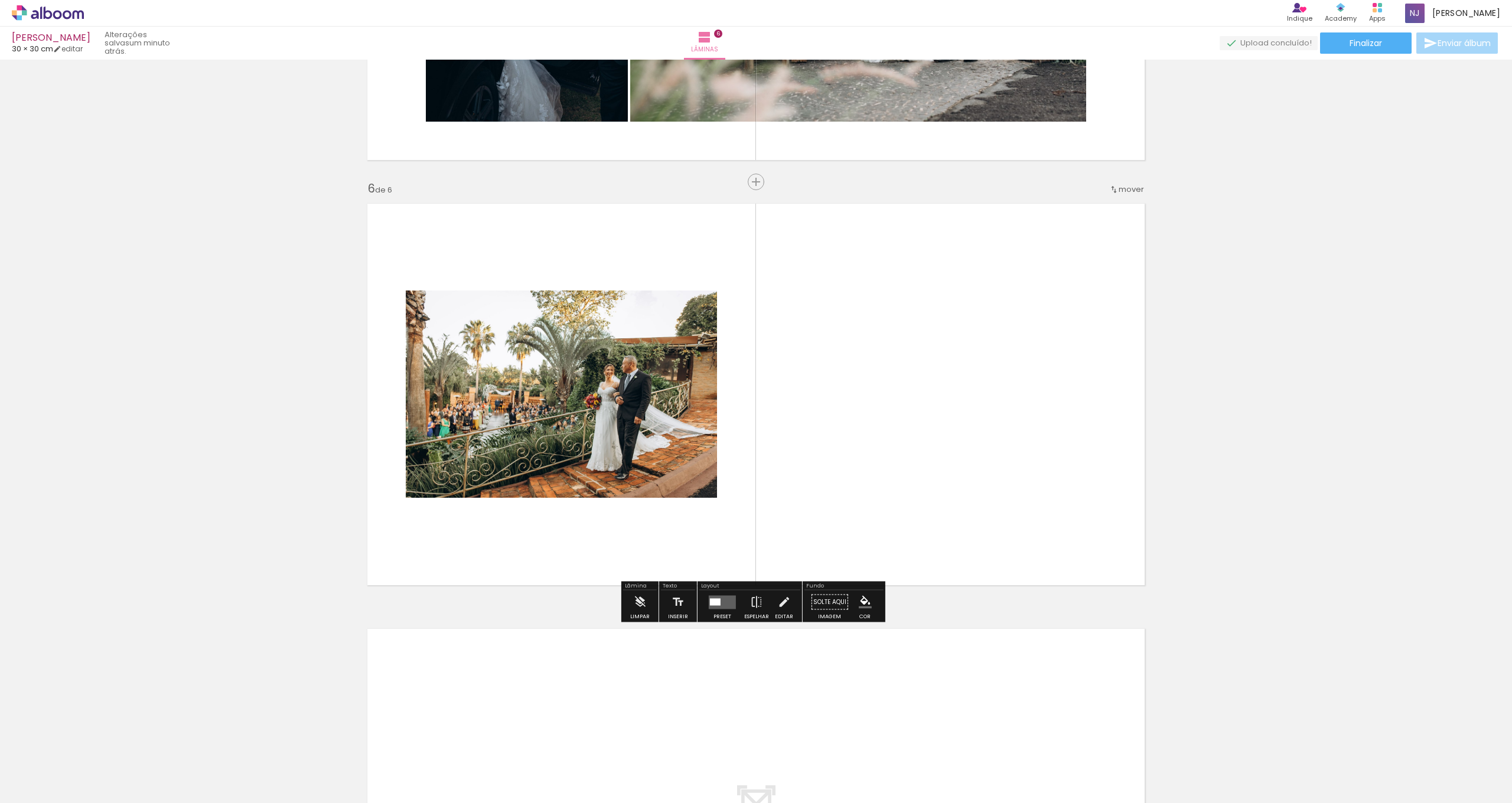
click at [717, 604] on div at bounding box center [715, 602] width 11 height 7
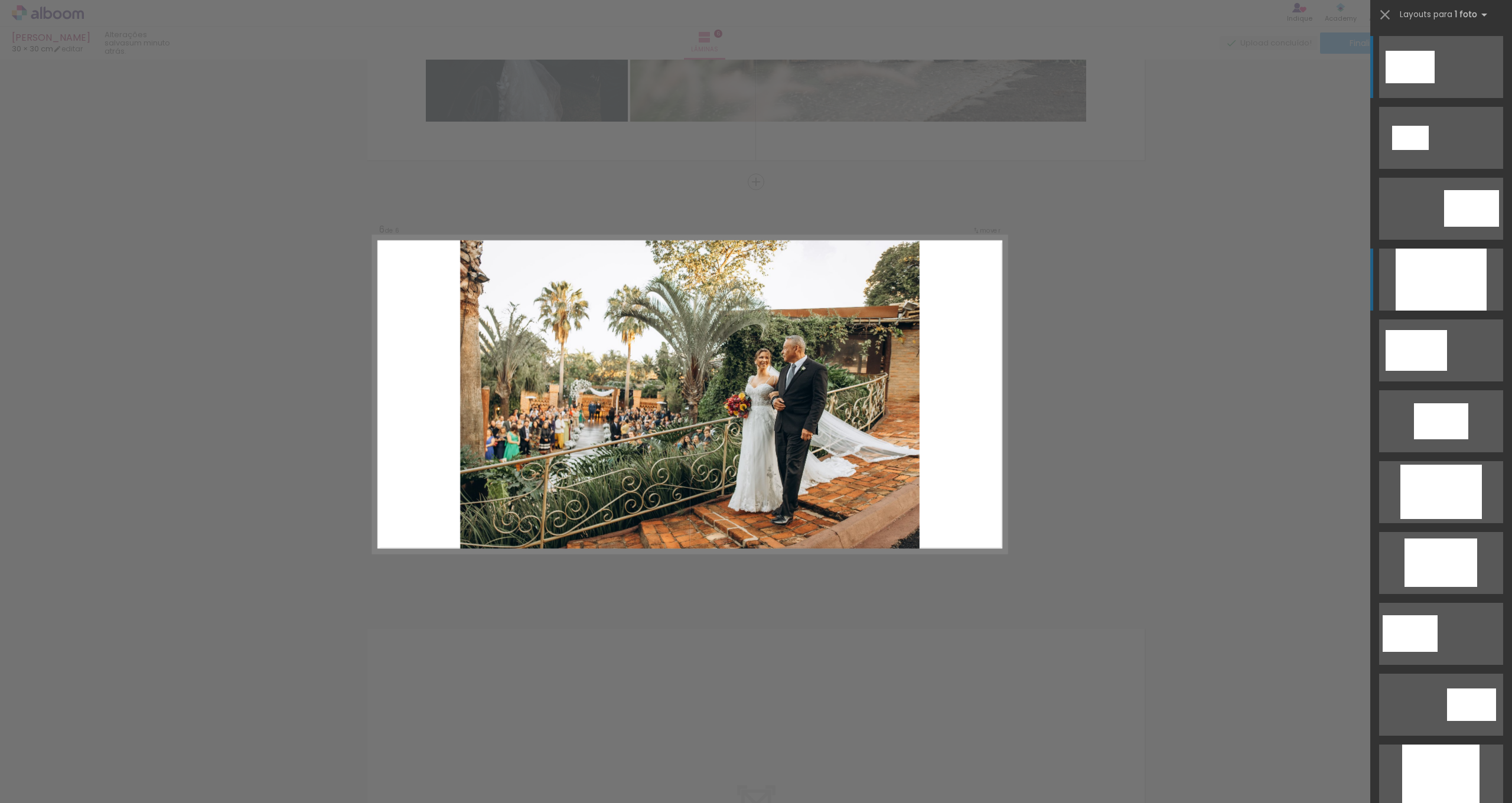
scroll to position [225, 0]
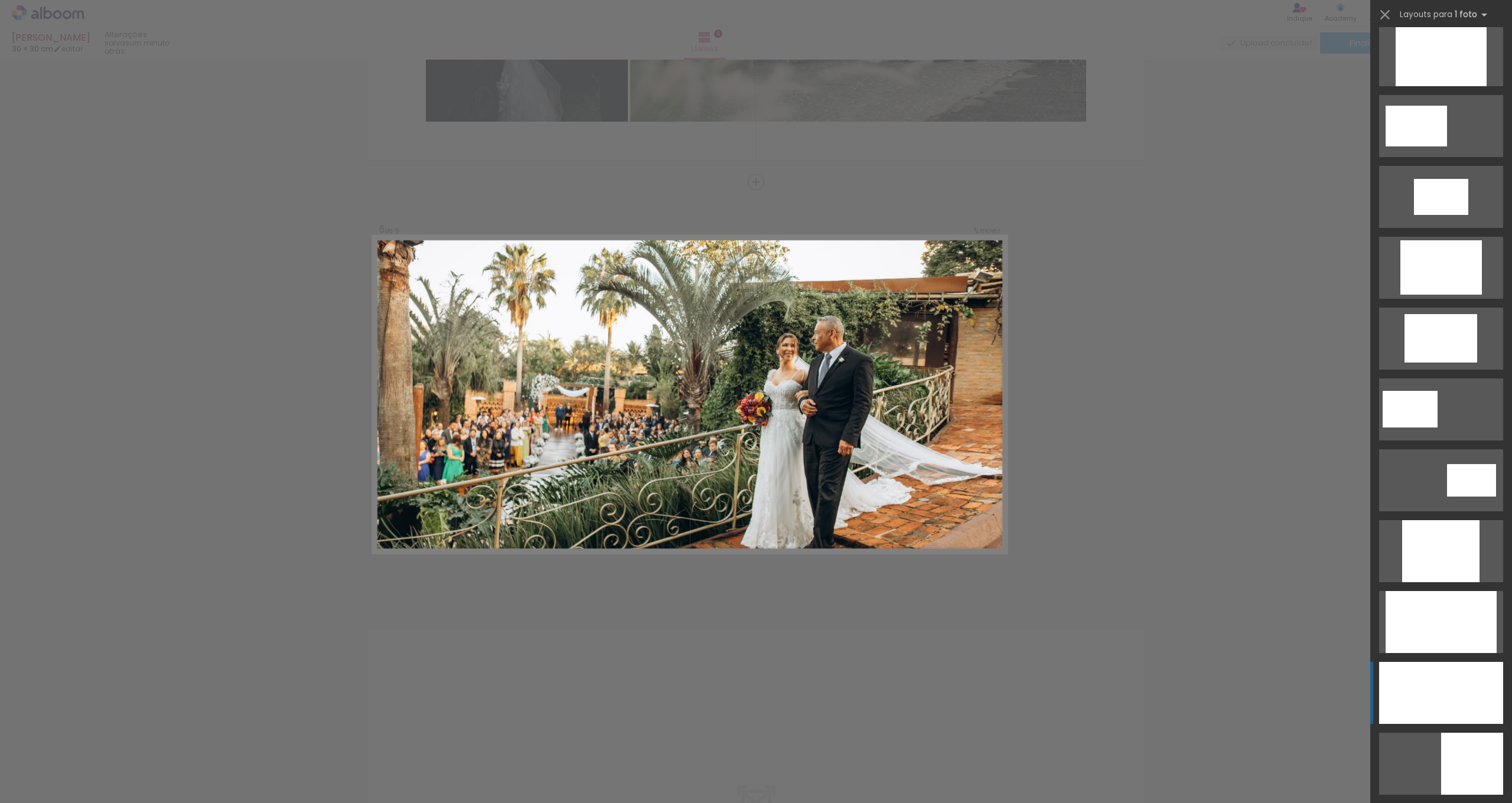
click at [1441, 86] on div at bounding box center [1441, 55] width 91 height 62
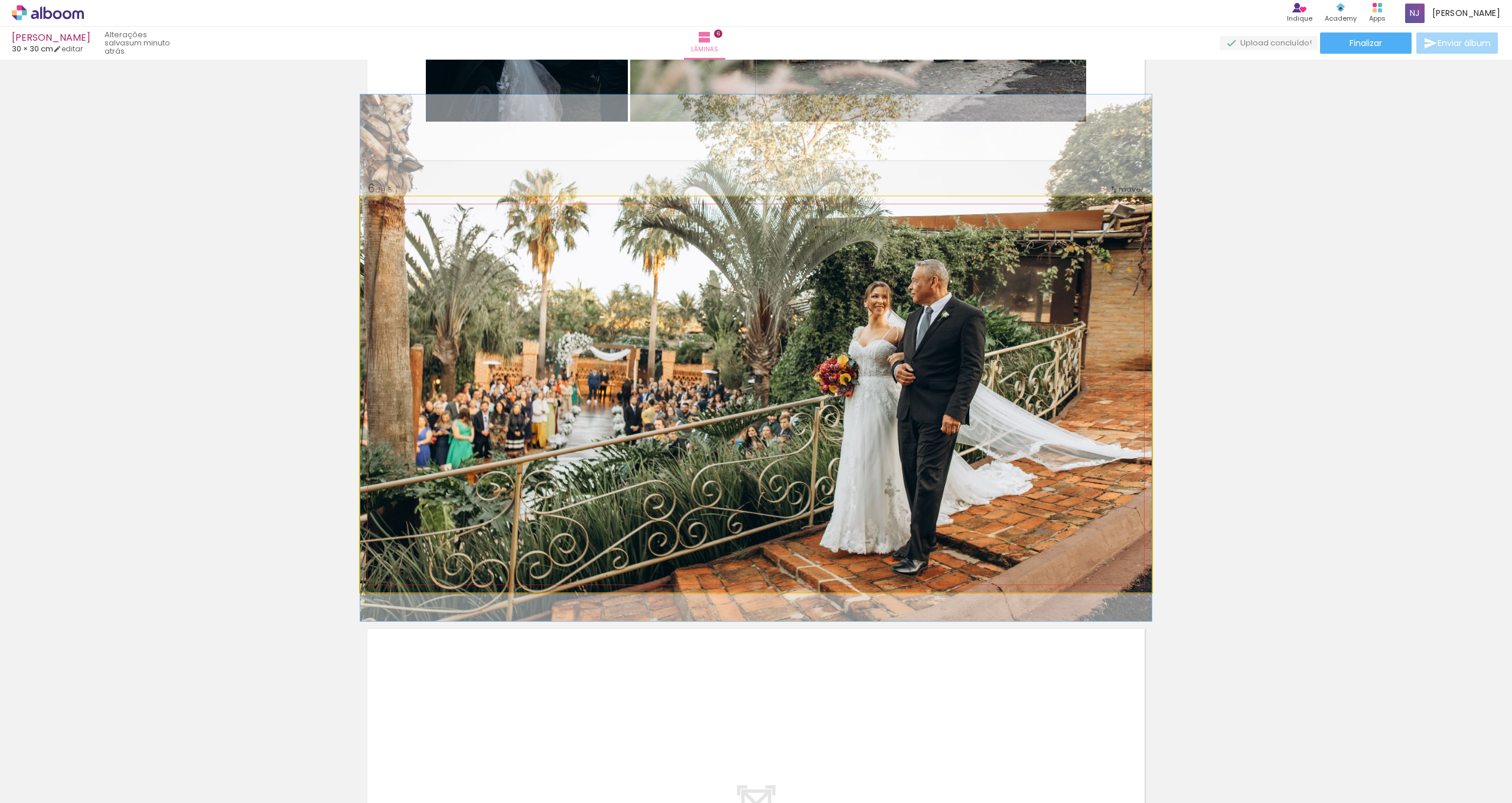
drag, startPoint x: 928, startPoint y: 429, endPoint x: 927, endPoint y: 392, distance: 37.0
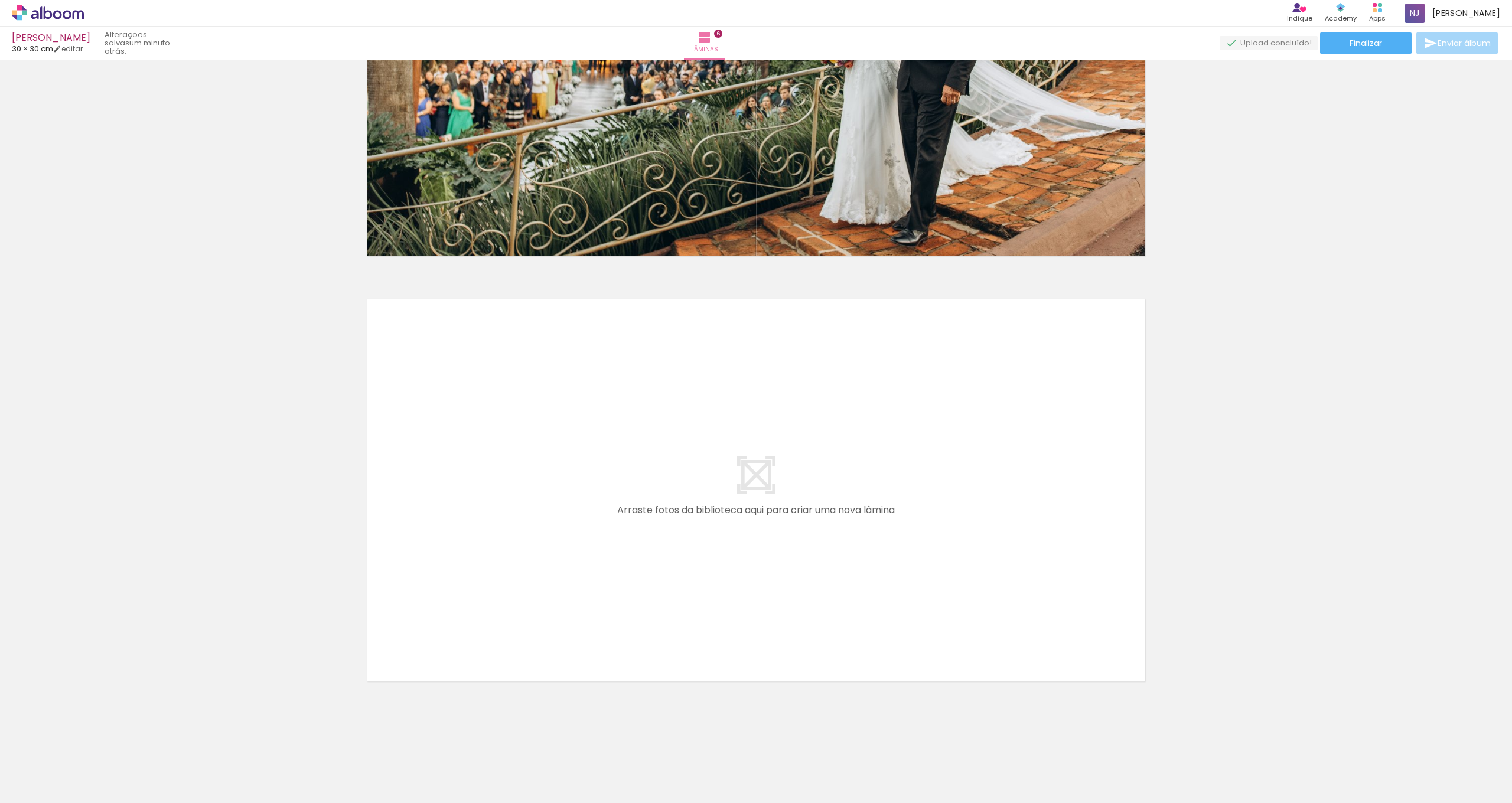
scroll to position [0, 864]
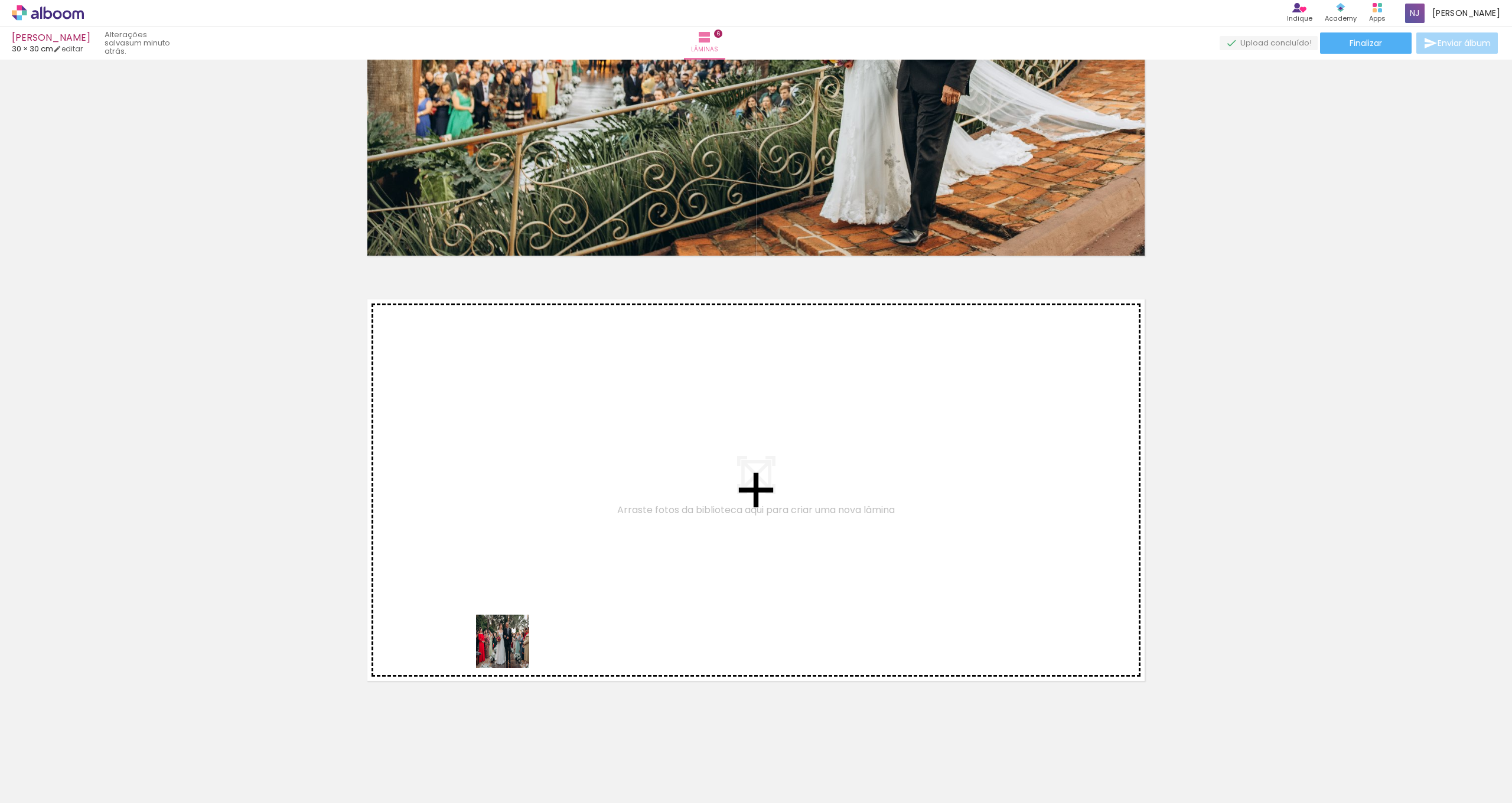
drag, startPoint x: 572, startPoint y: 768, endPoint x: 478, endPoint y: 568, distance: 221.0
click at [478, 568] on quentale-workspace at bounding box center [756, 401] width 1512 height 803
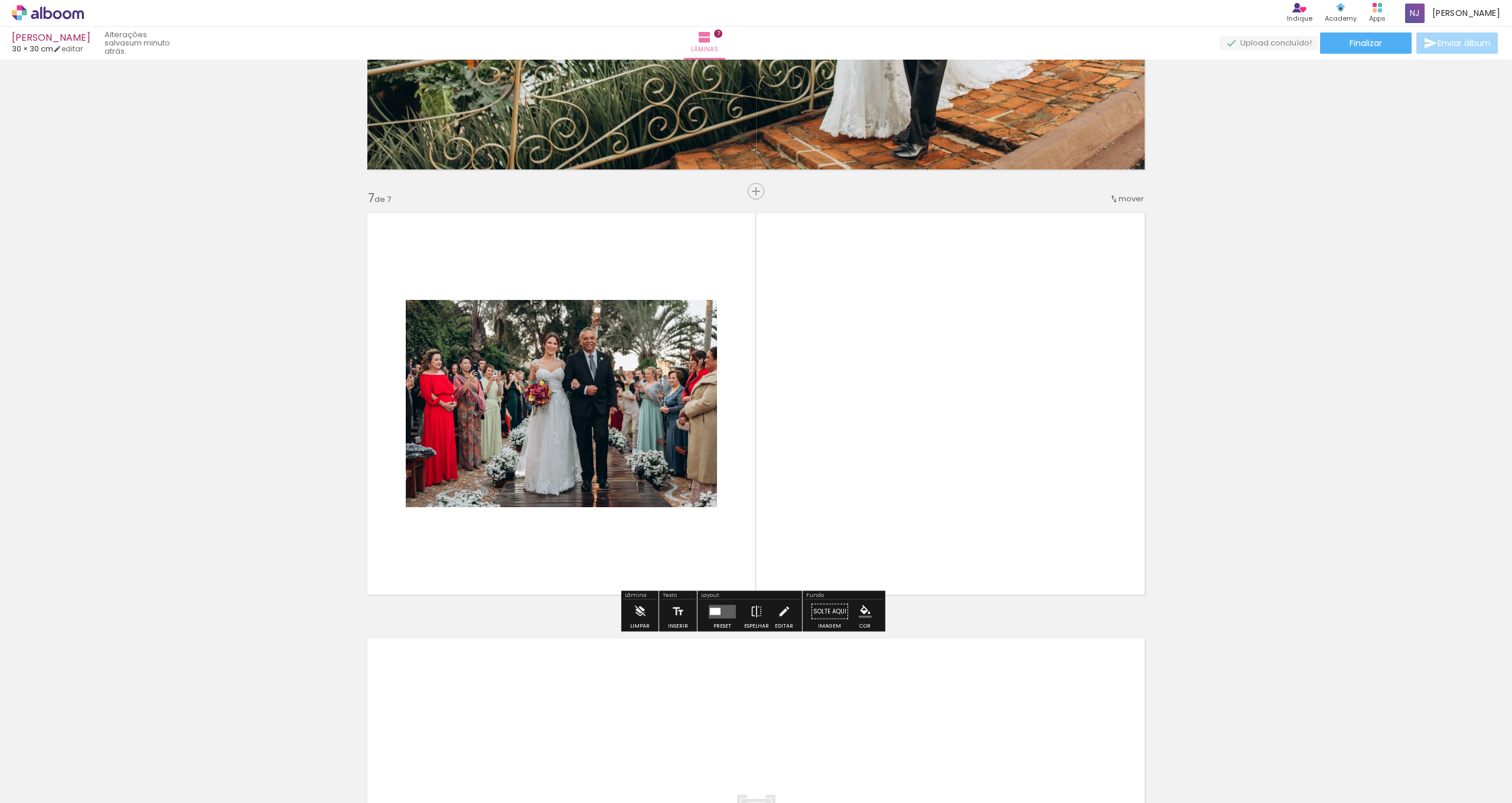
scroll to position [2449, 0]
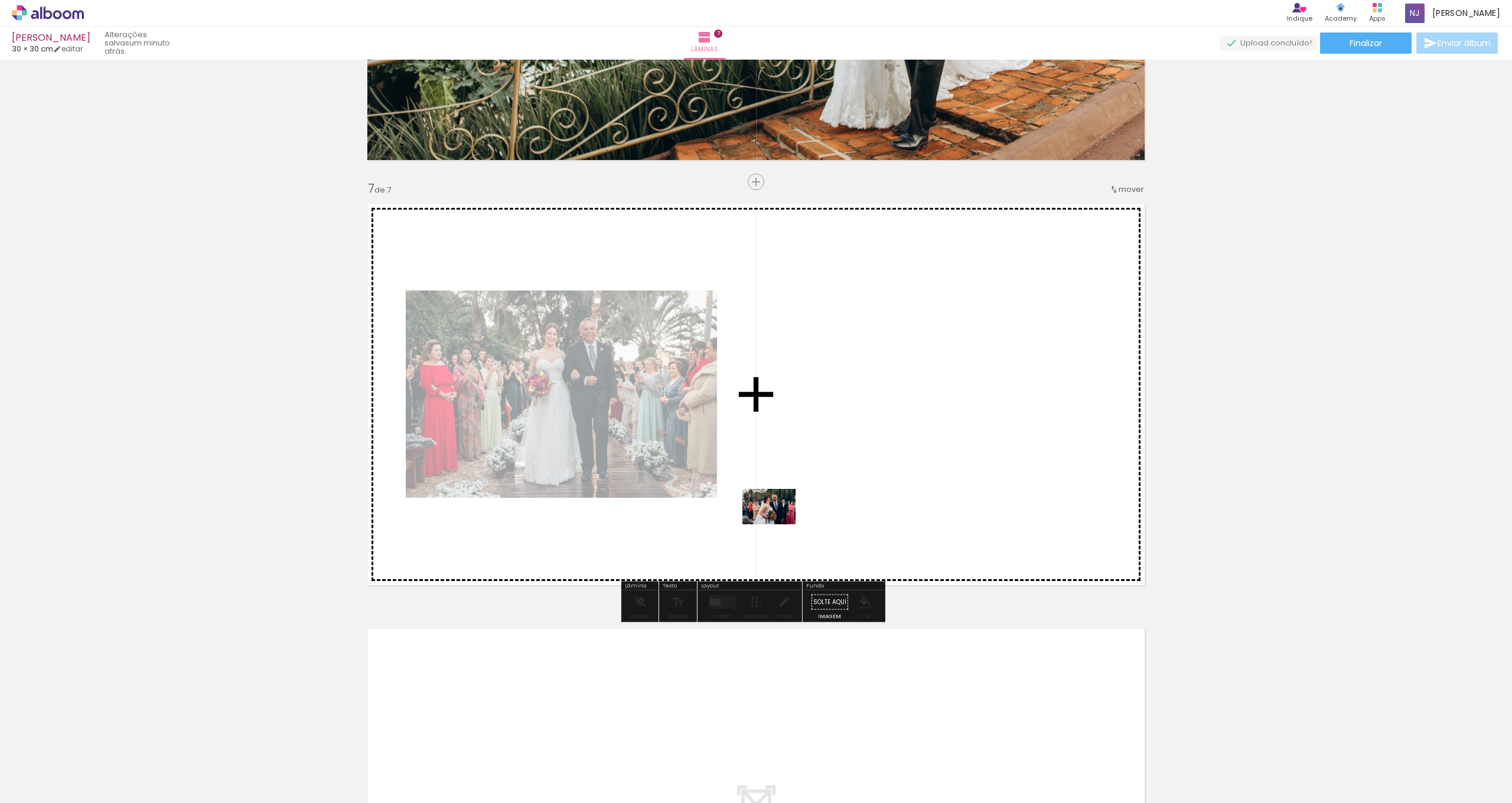
drag, startPoint x: 643, startPoint y: 769, endPoint x: 792, endPoint y: 505, distance: 303.1
click at [792, 505] on quentale-workspace at bounding box center [756, 401] width 1512 height 803
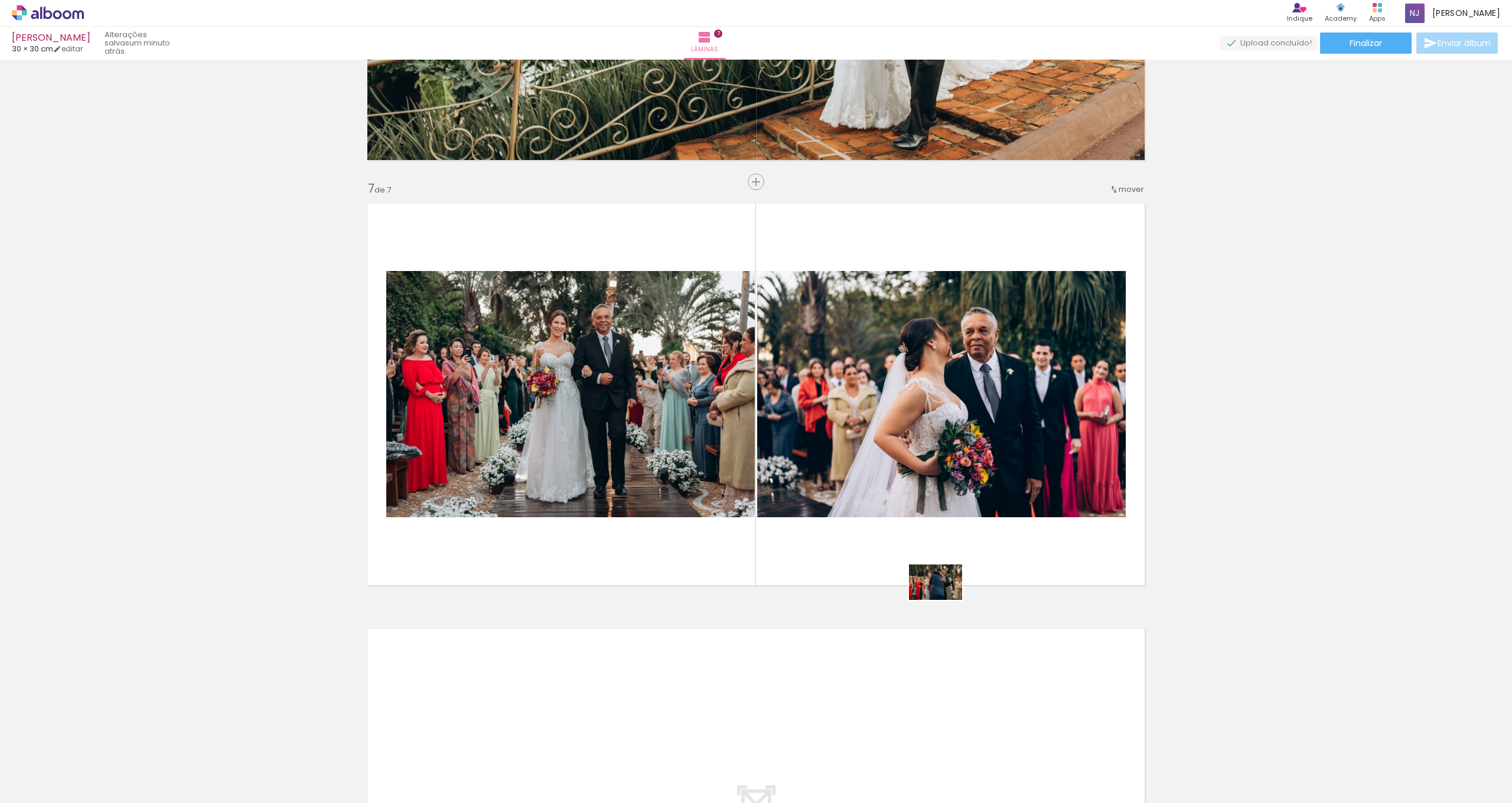
drag, startPoint x: 718, startPoint y: 772, endPoint x: 963, endPoint y: 579, distance: 311.9
click at [963, 579] on quentale-workspace at bounding box center [756, 401] width 1512 height 803
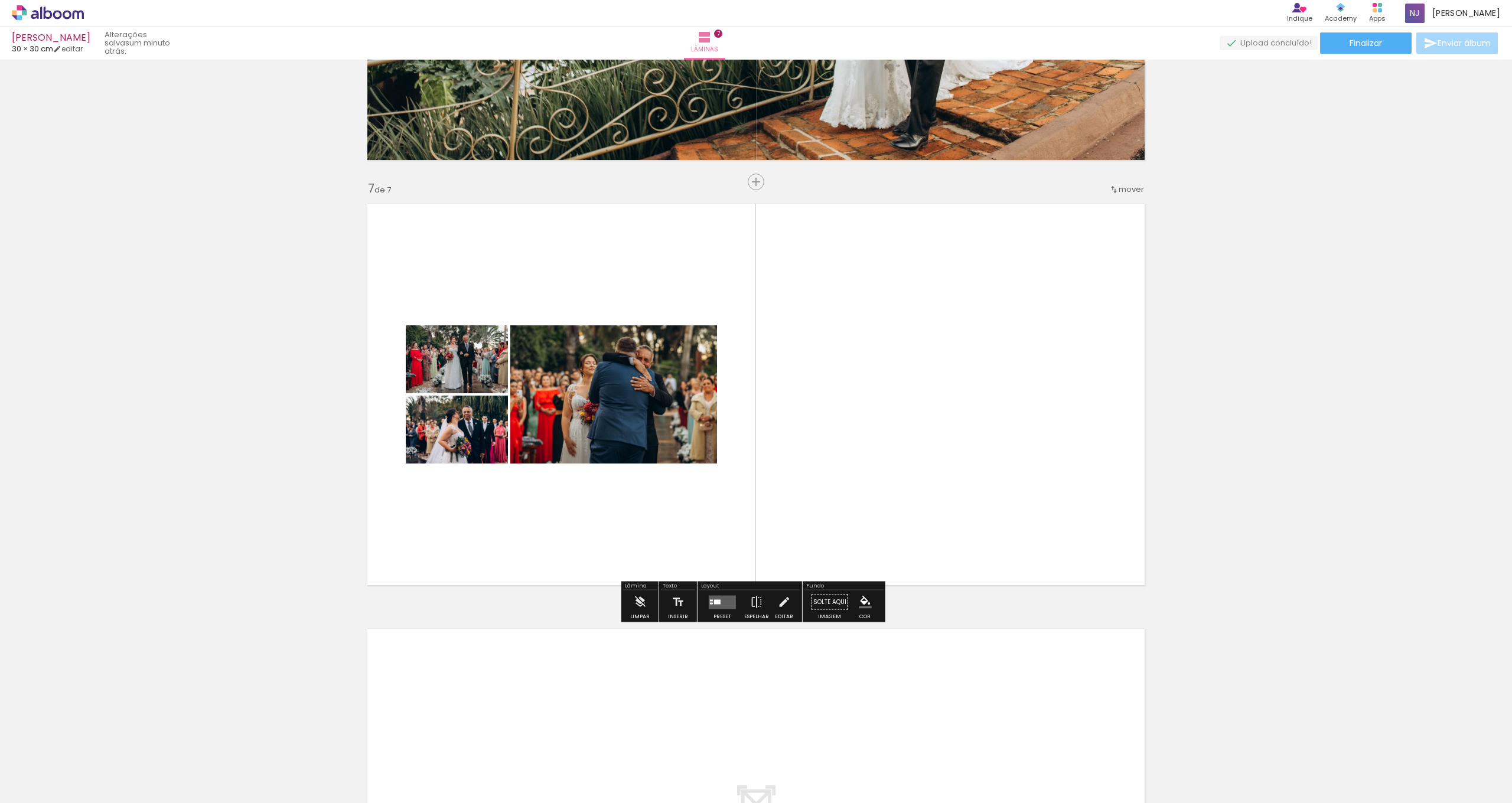
click at [714, 604] on div at bounding box center [717, 602] width 6 height 5
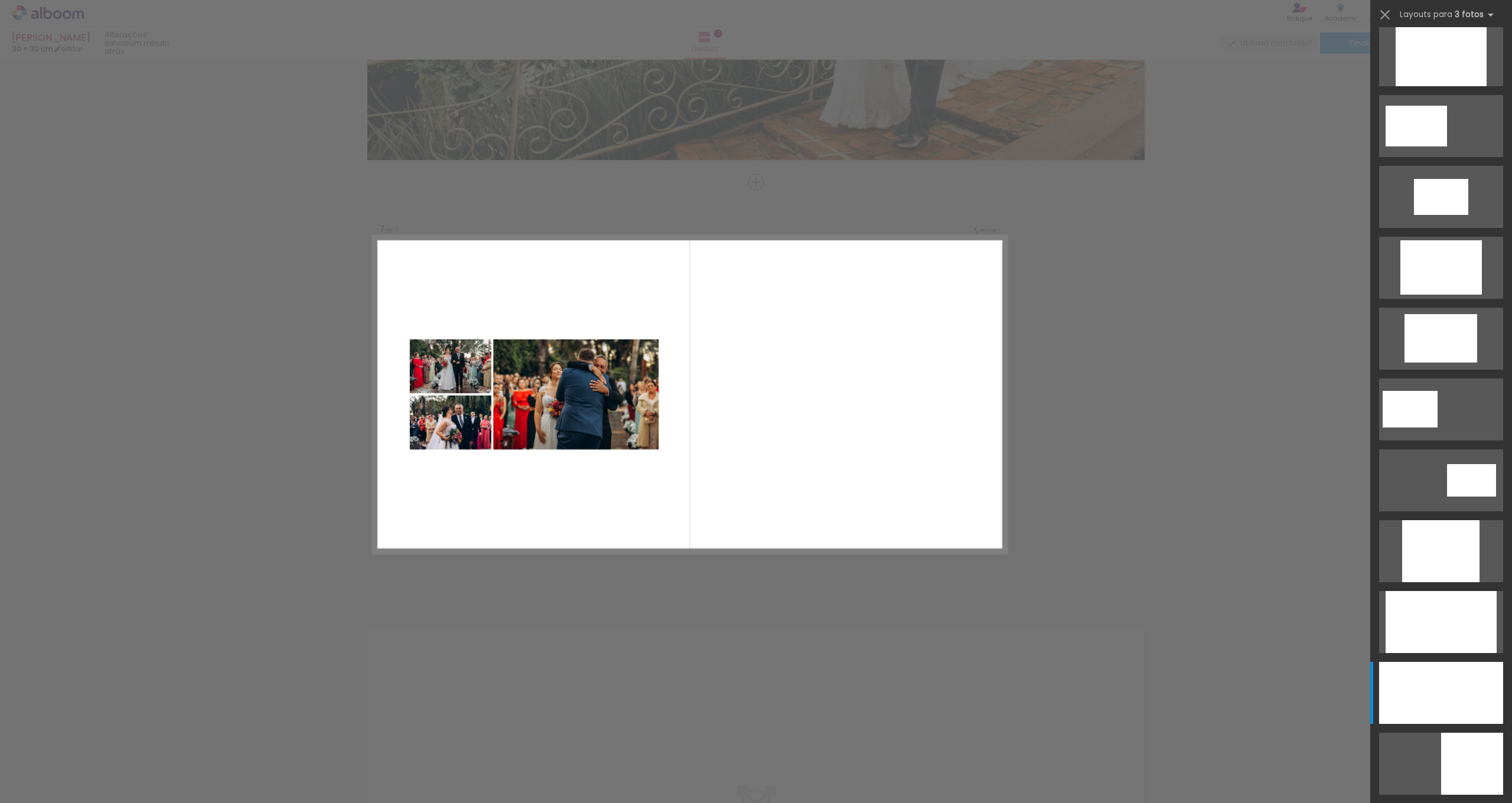
scroll to position [0, 0]
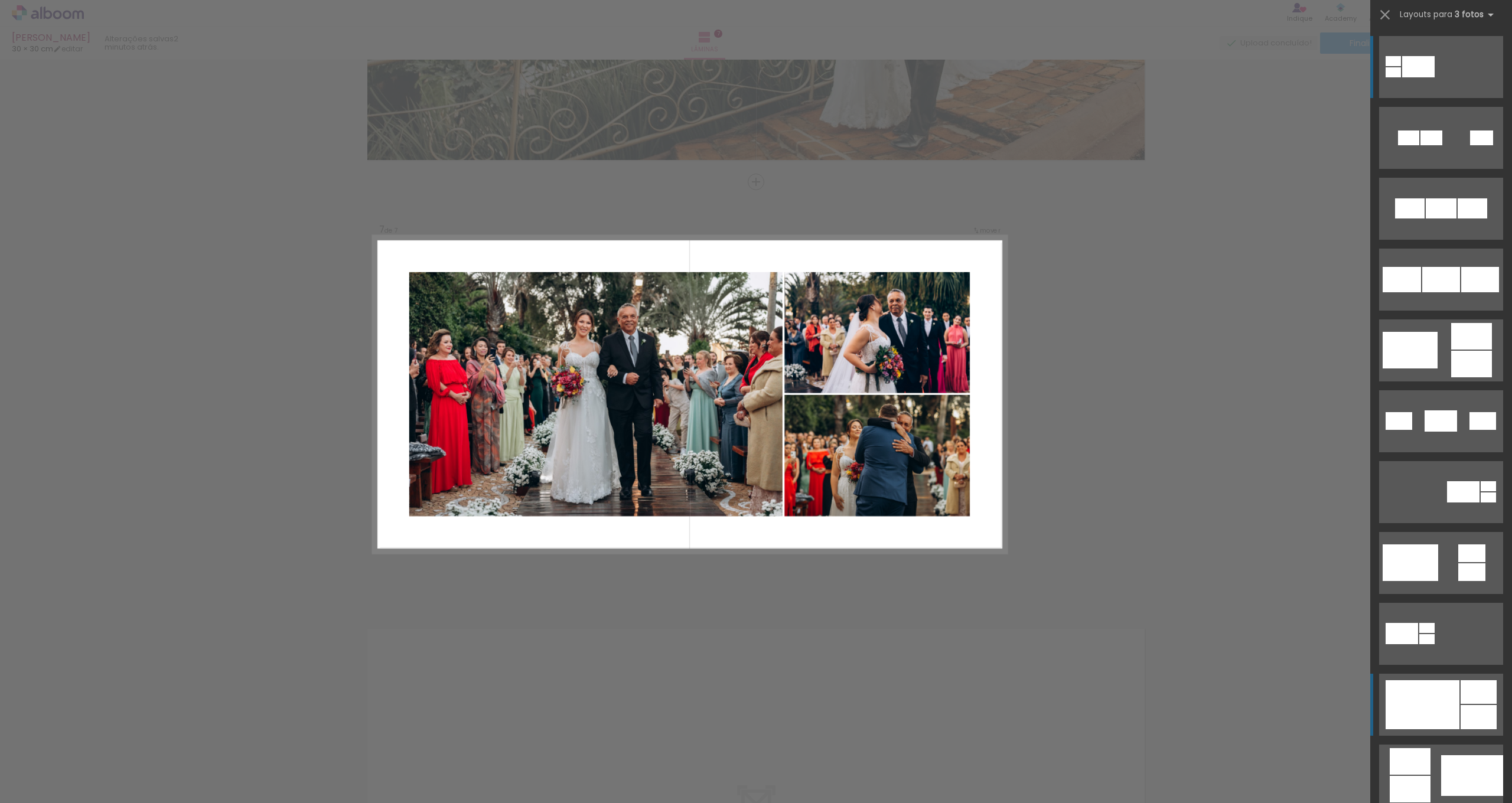
click at [1438, 145] on div at bounding box center [1431, 138] width 22 height 15
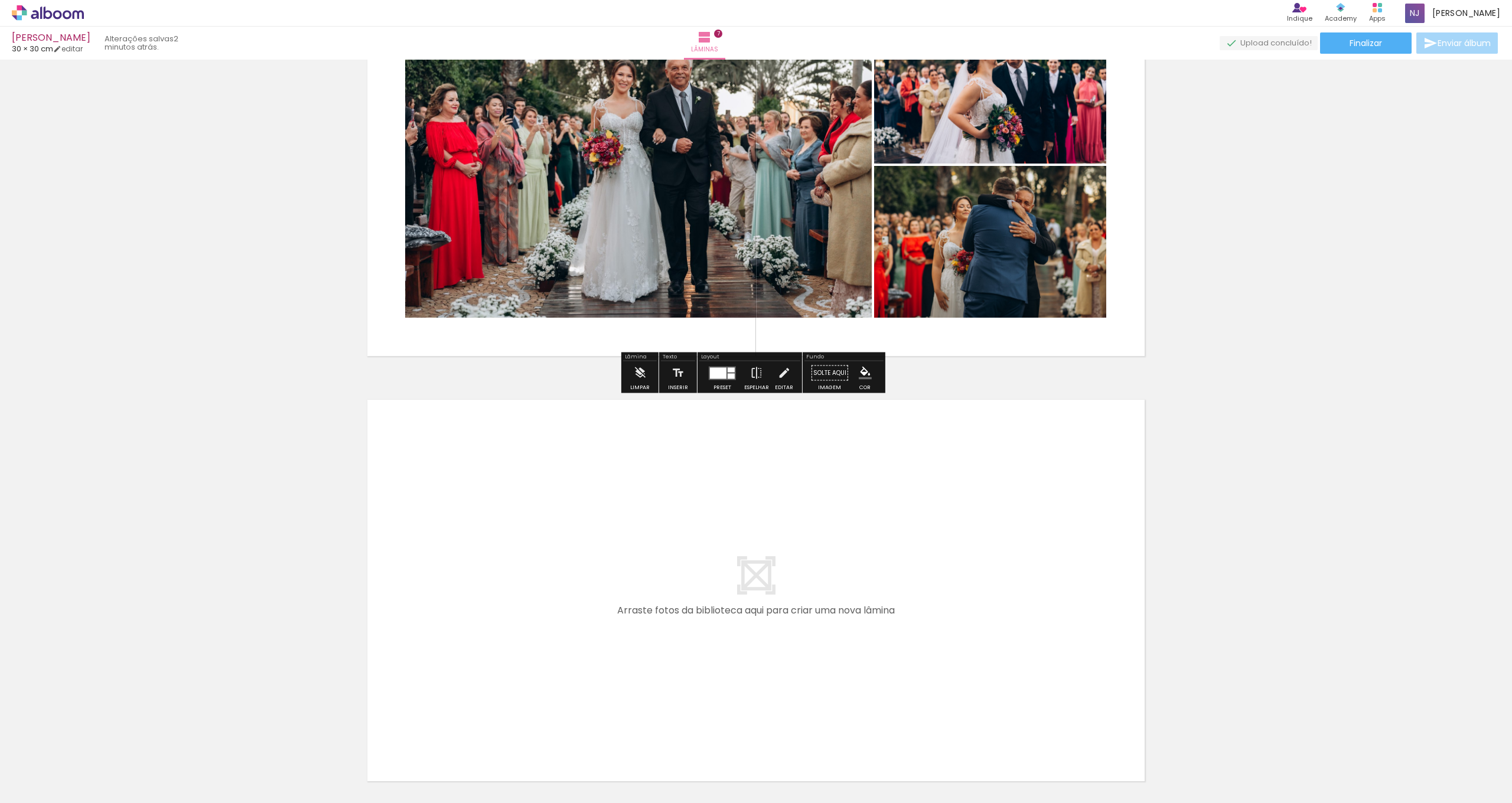
scroll to position [2779, 0]
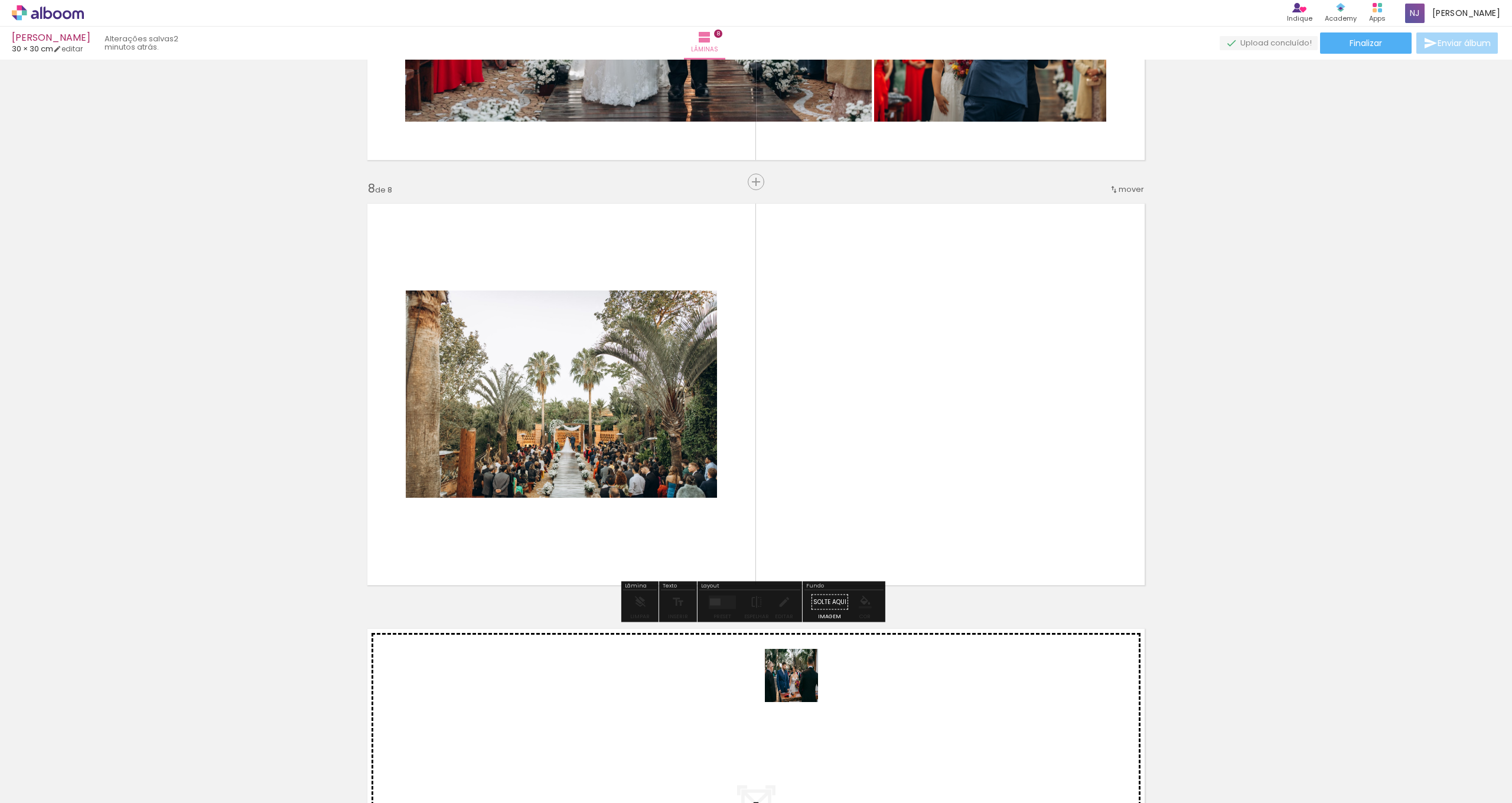
drag, startPoint x: 787, startPoint y: 755, endPoint x: 876, endPoint y: 429, distance: 337.9
click at [876, 429] on quentale-workspace at bounding box center [756, 401] width 1512 height 803
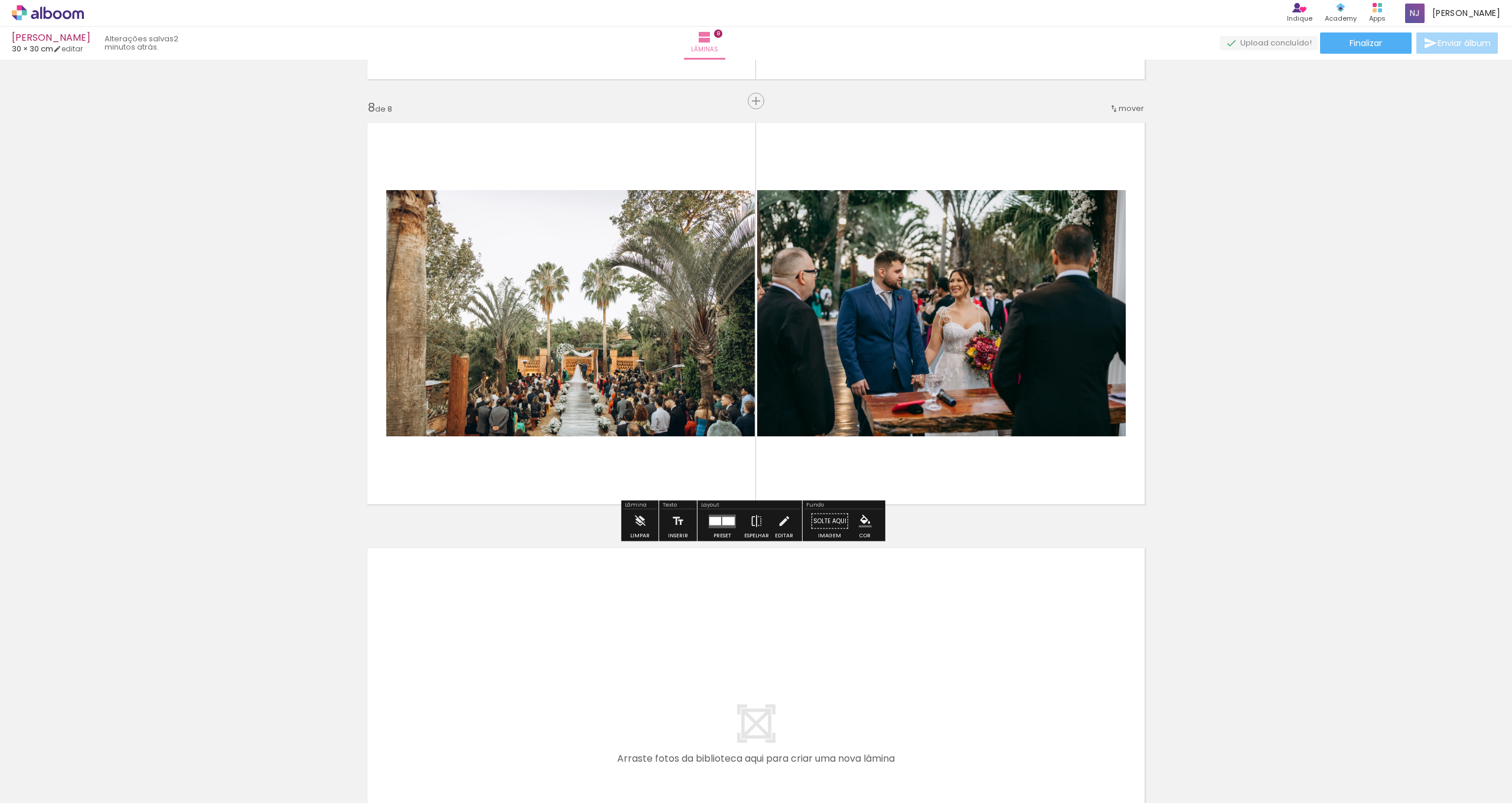
scroll to position [3170, 0]
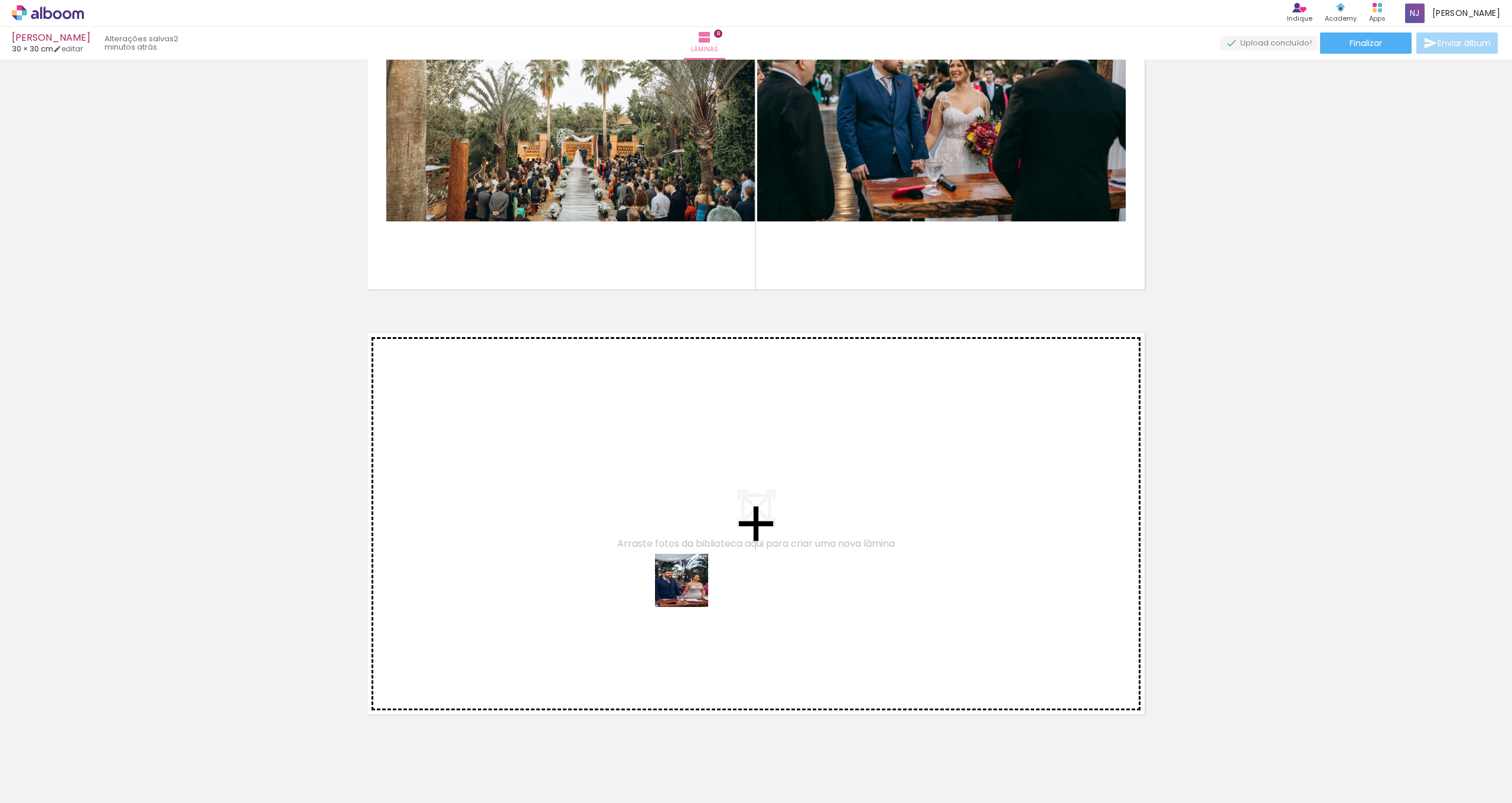
drag, startPoint x: 863, startPoint y: 740, endPoint x: 649, endPoint y: 539, distance: 293.6
click at [649, 539] on quentale-workspace at bounding box center [756, 401] width 1512 height 803
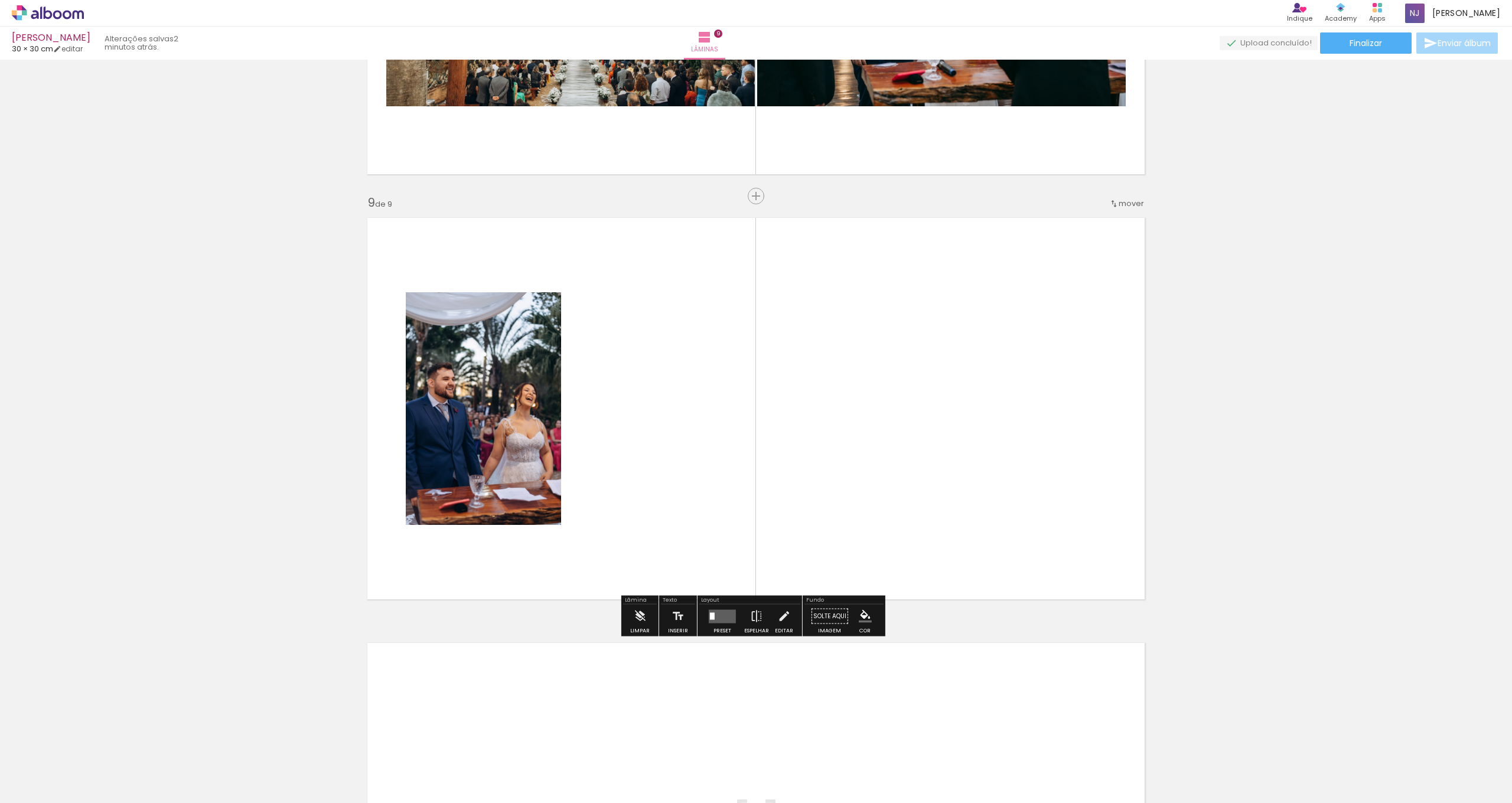
scroll to position [3300, 0]
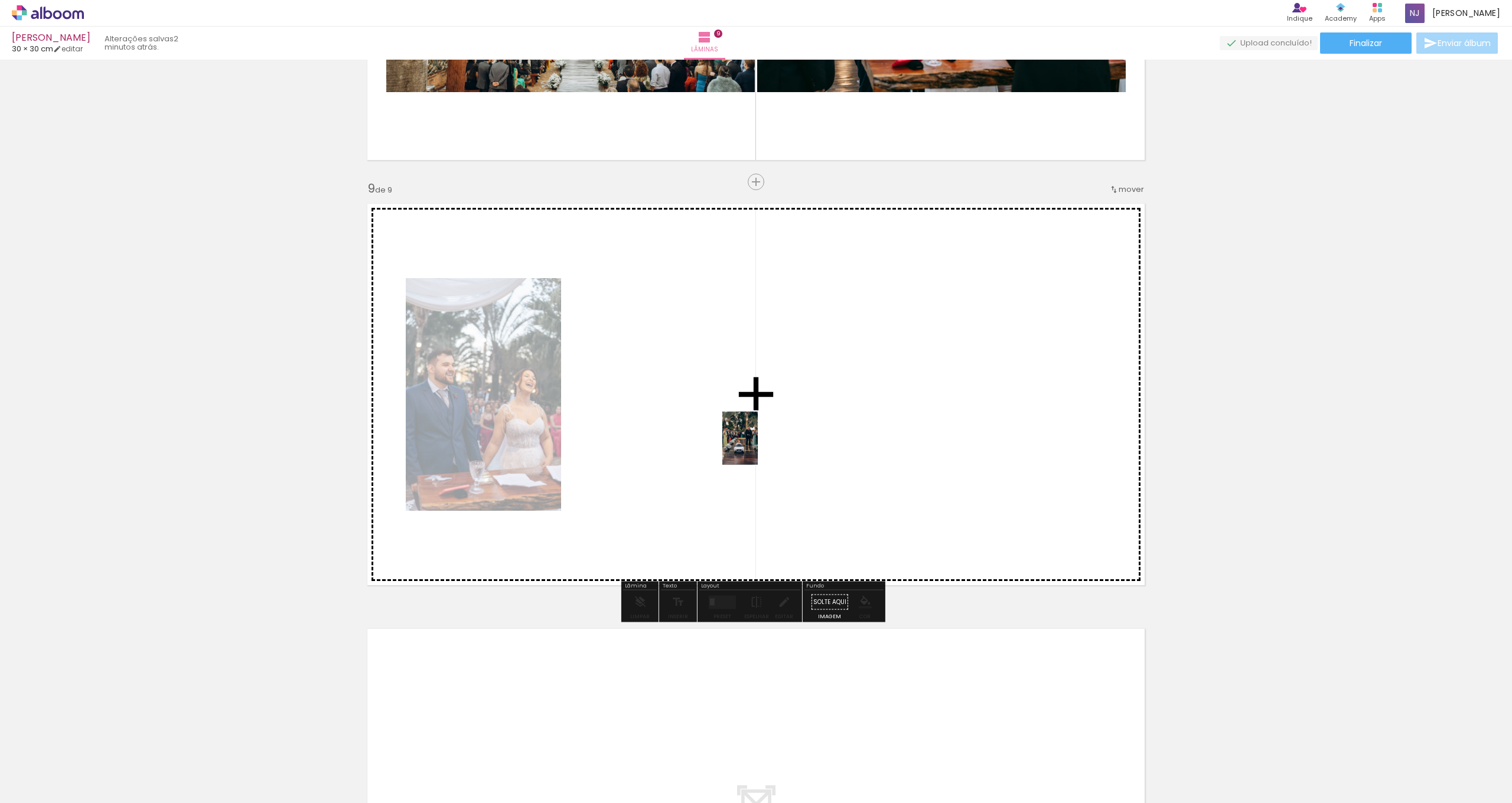
drag, startPoint x: 938, startPoint y: 688, endPoint x: 758, endPoint y: 447, distance: 300.8
click at [758, 447] on quentale-workspace at bounding box center [756, 401] width 1512 height 803
